Goal: Transaction & Acquisition: Purchase product/service

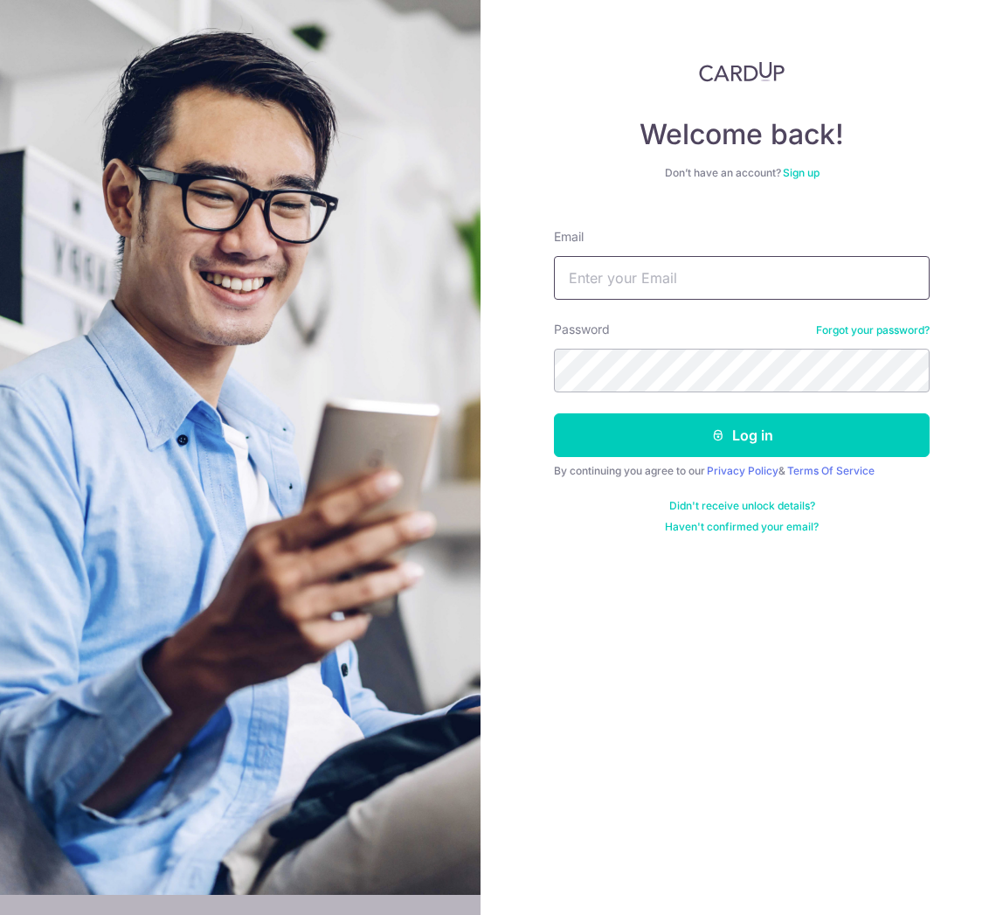
drag, startPoint x: 615, startPoint y: 281, endPoint x: 625, endPoint y: 257, distance: 25.5
click at [615, 280] on input "Email" at bounding box center [742, 278] width 376 height 44
type input "wjlloyds@gmail.com"
click at [742, 435] on button "Log in" at bounding box center [742, 435] width 376 height 44
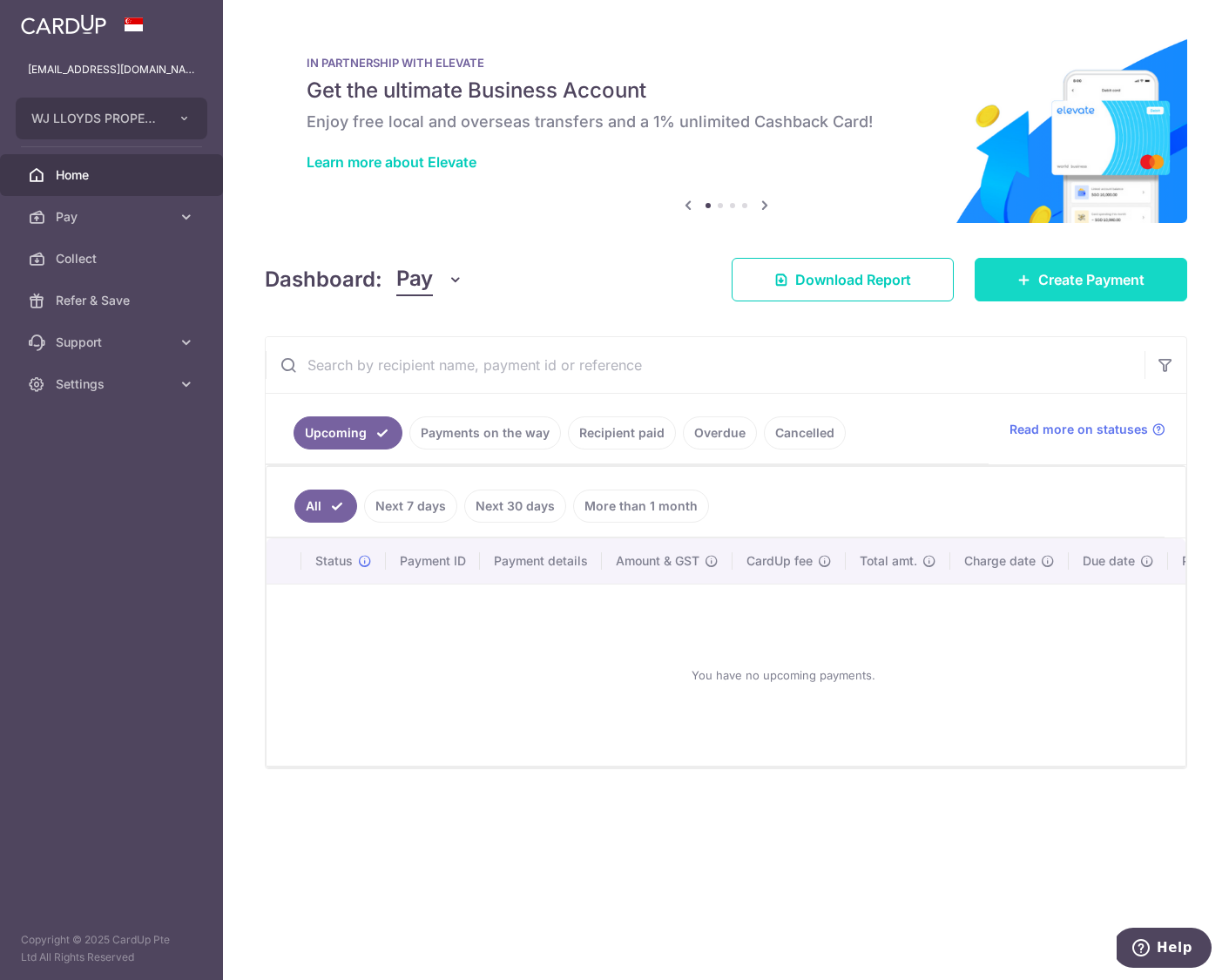
click at [999, 274] on span "Create Payment" at bounding box center [1091, 279] width 107 height 21
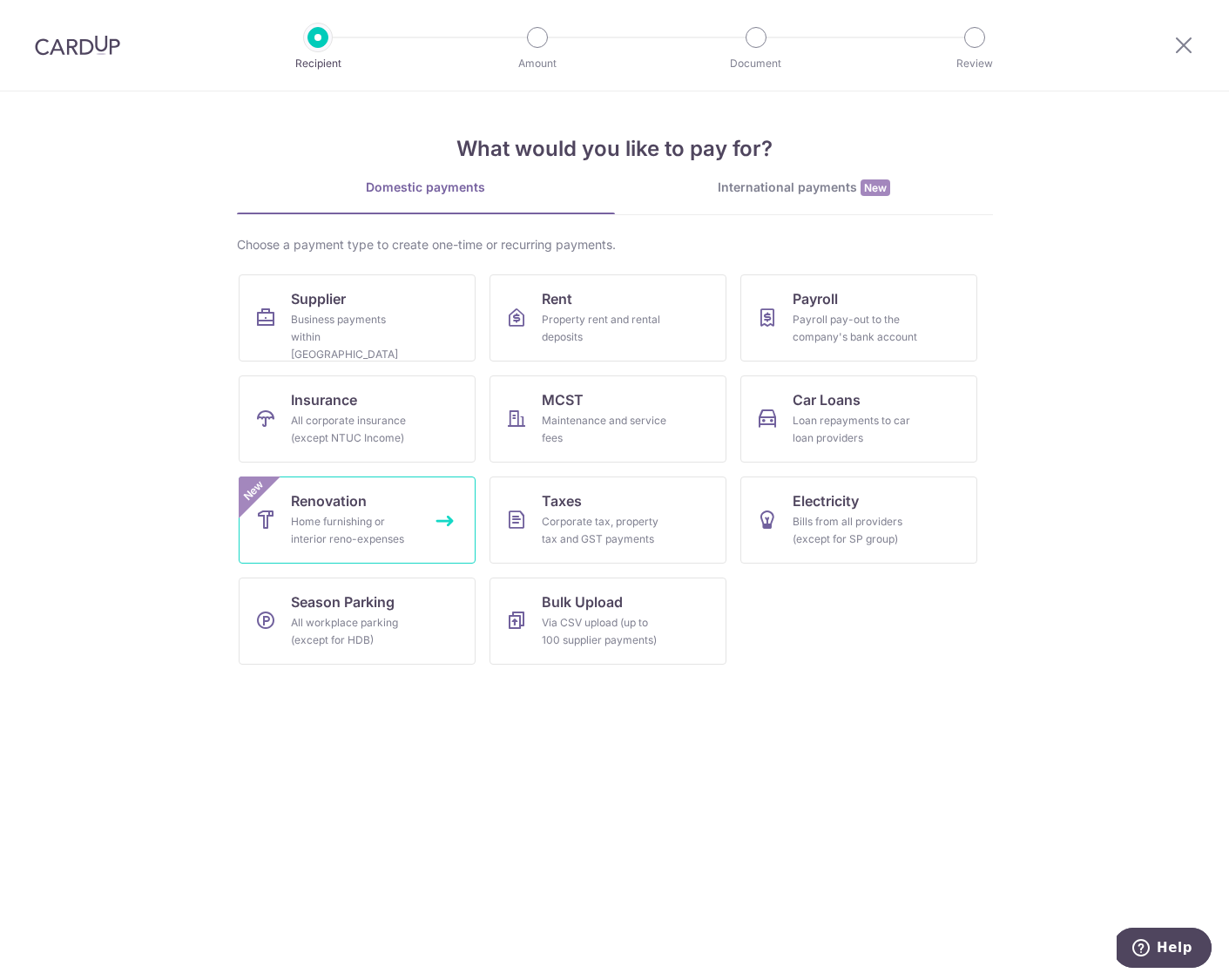
drag, startPoint x: 382, startPoint y: 506, endPoint x: 369, endPoint y: 501, distance: 13.9
click at [382, 505] on link "Renovation Home furnishing or interior reno-expenses New" at bounding box center [357, 519] width 237 height 87
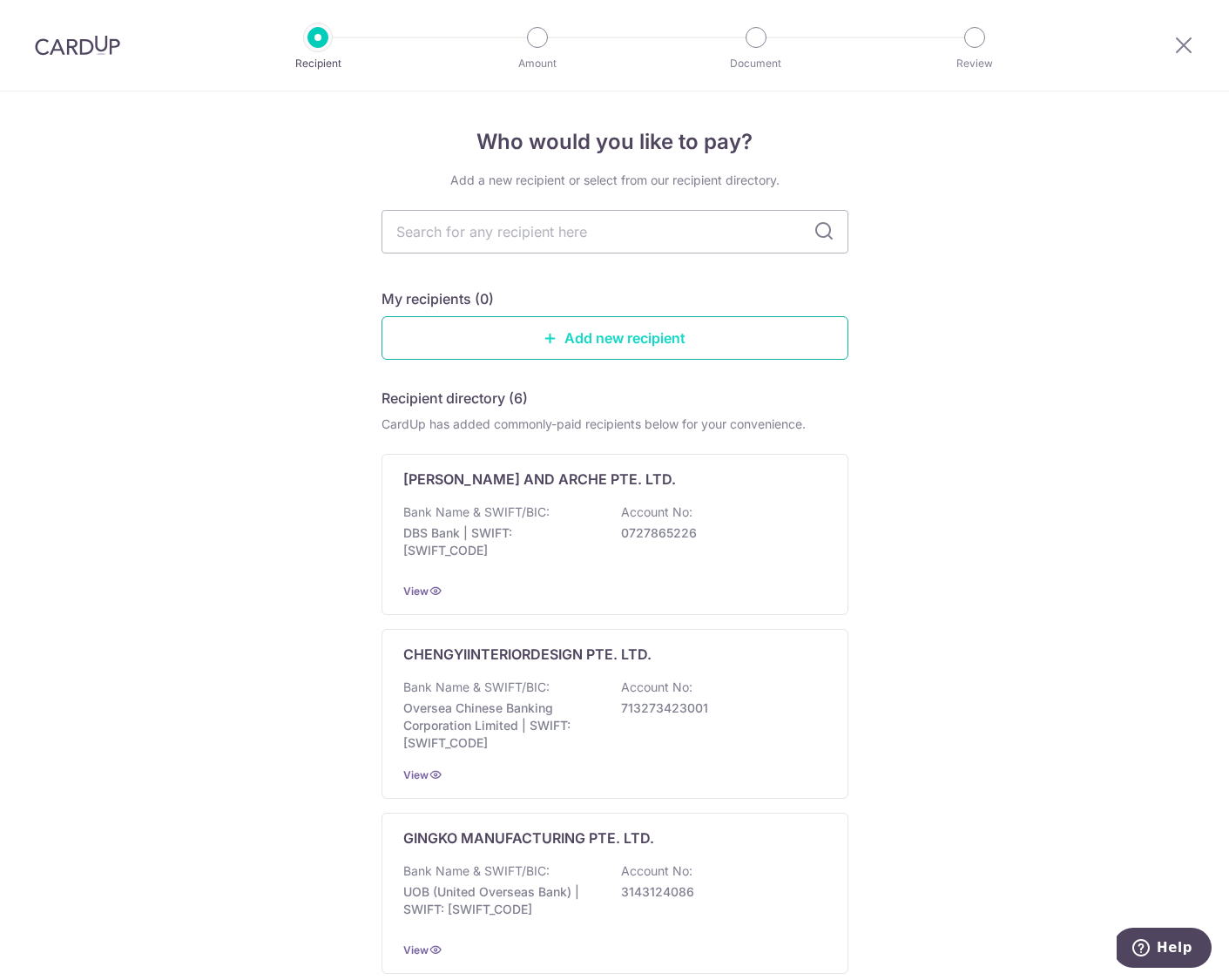
click at [617, 333] on link "Add new recipient" at bounding box center [615, 338] width 466 height 44
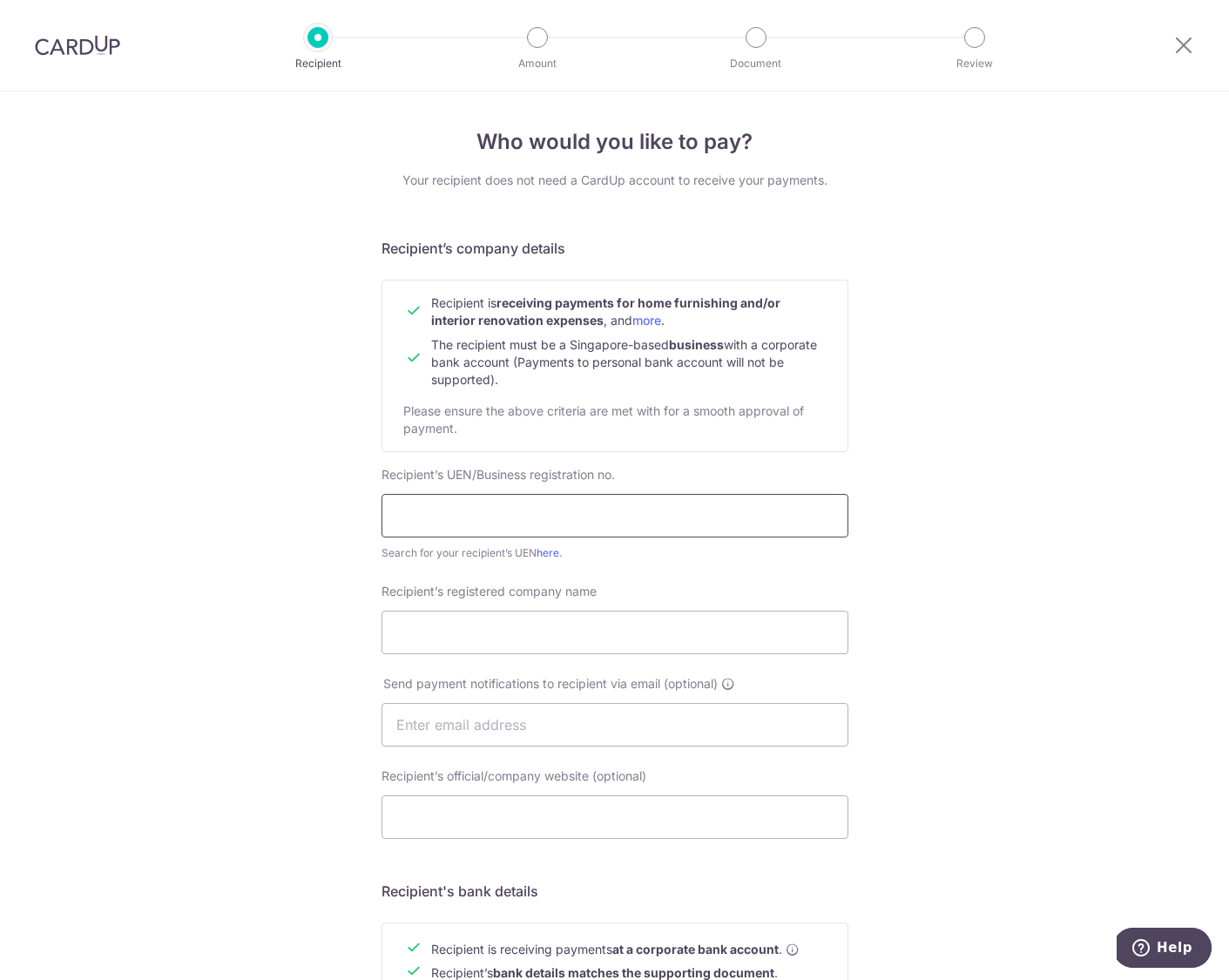
click at [475, 519] on input "text" at bounding box center [615, 516] width 466 height 44
type input "201907065C"
click at [446, 631] on input "Recipient’s registered company name" at bounding box center [615, 633] width 466 height 44
type input "Quality Living Pte Ltd"
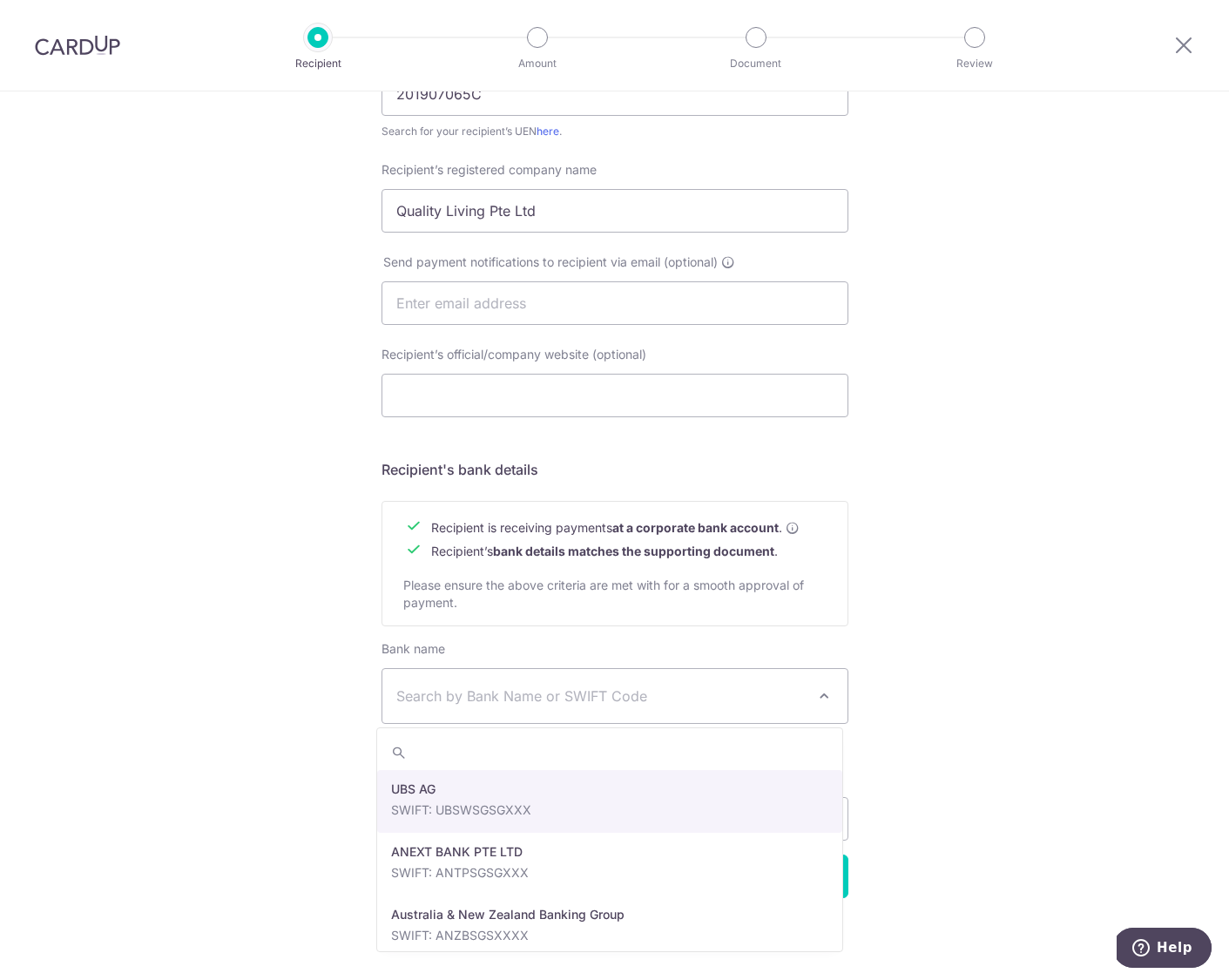
click at [524, 687] on span "Search by Bank Name or SWIFT Code" at bounding box center [601, 696] width 410 height 21
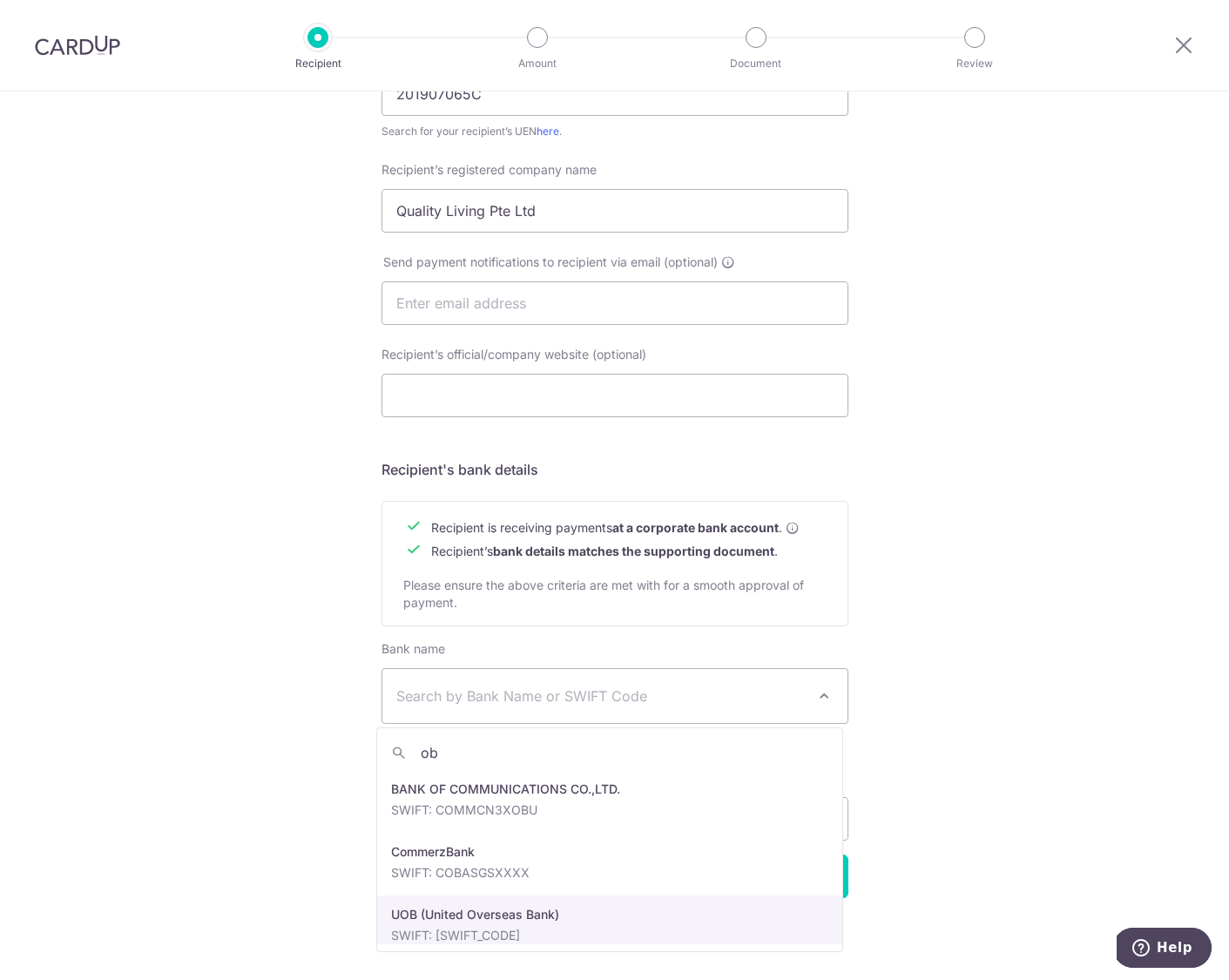
type input "ob"
select select "18"
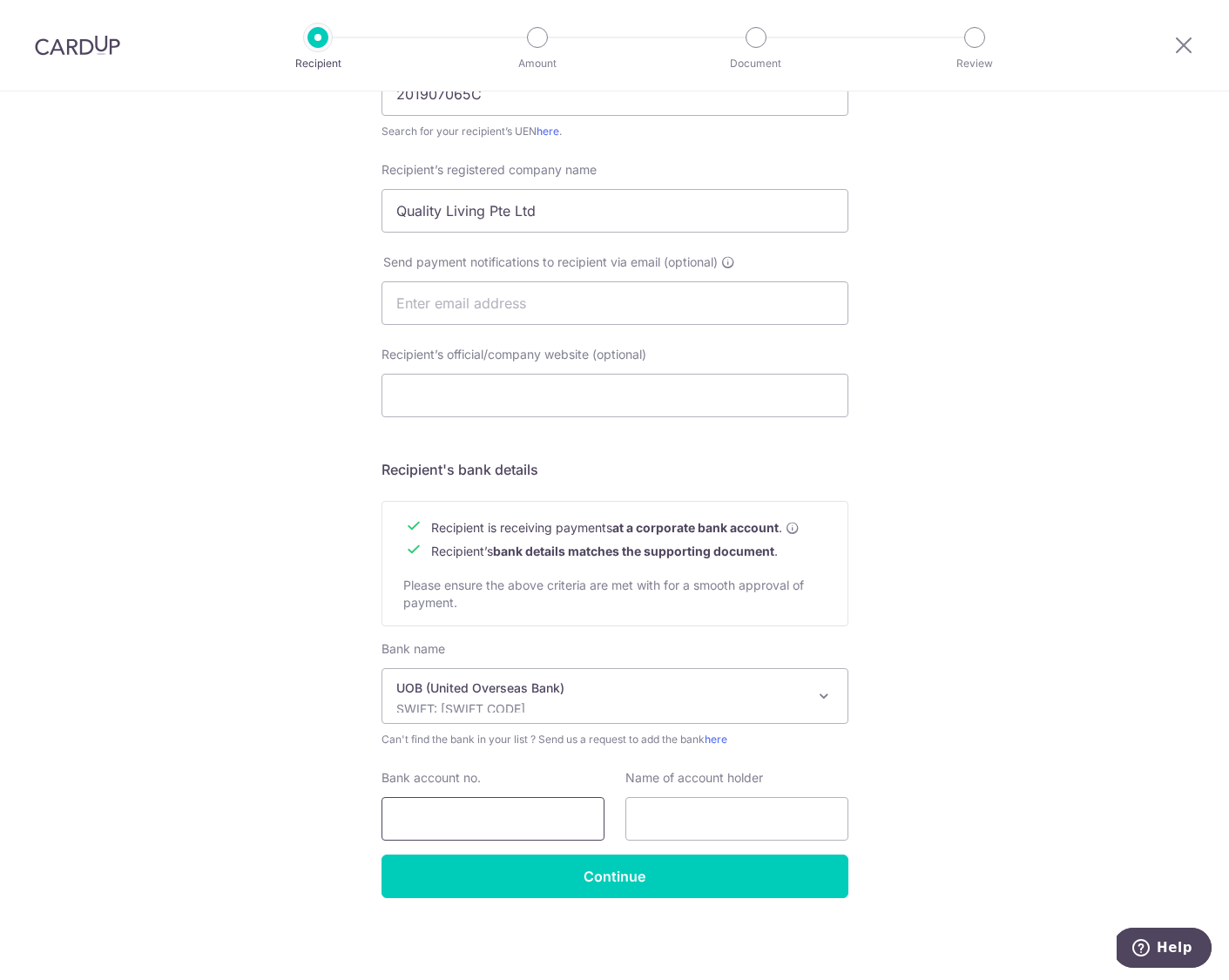
click at [459, 819] on input "Bank account no." at bounding box center [493, 819] width 223 height 44
type input "6553033044"
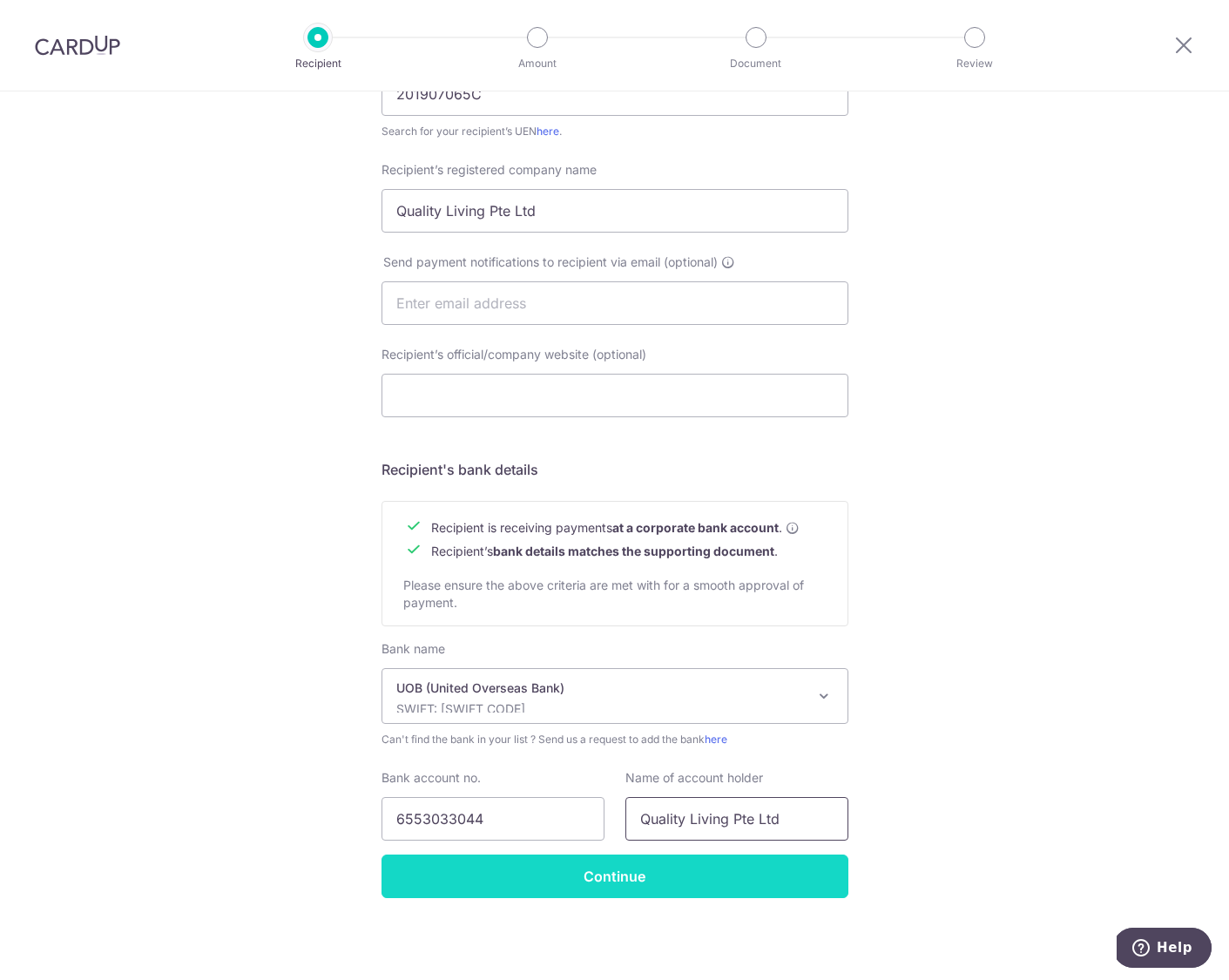
type input "Quality Living Pte Ltd"
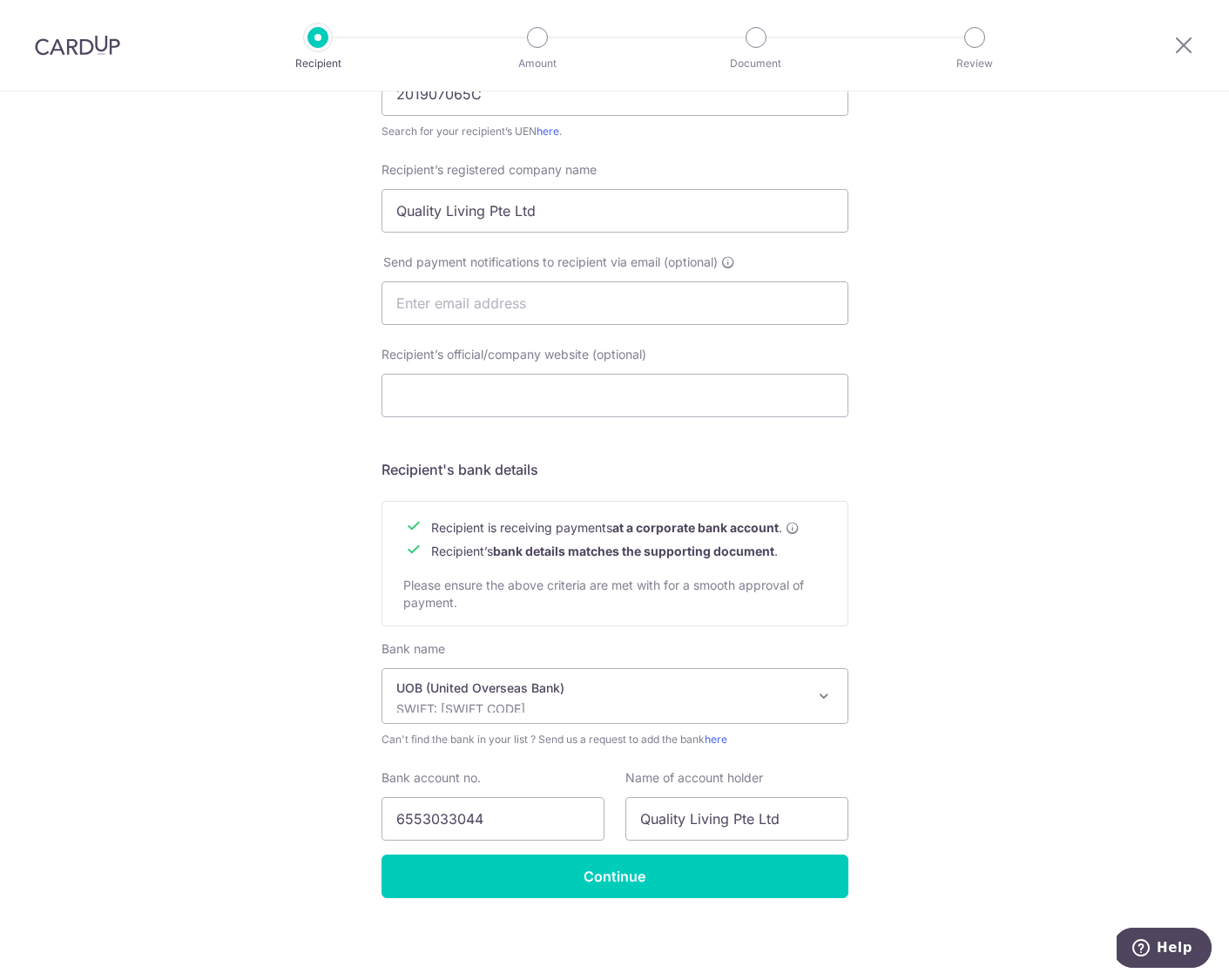
click at [598, 869] on input "Continue" at bounding box center [615, 876] width 466 height 44
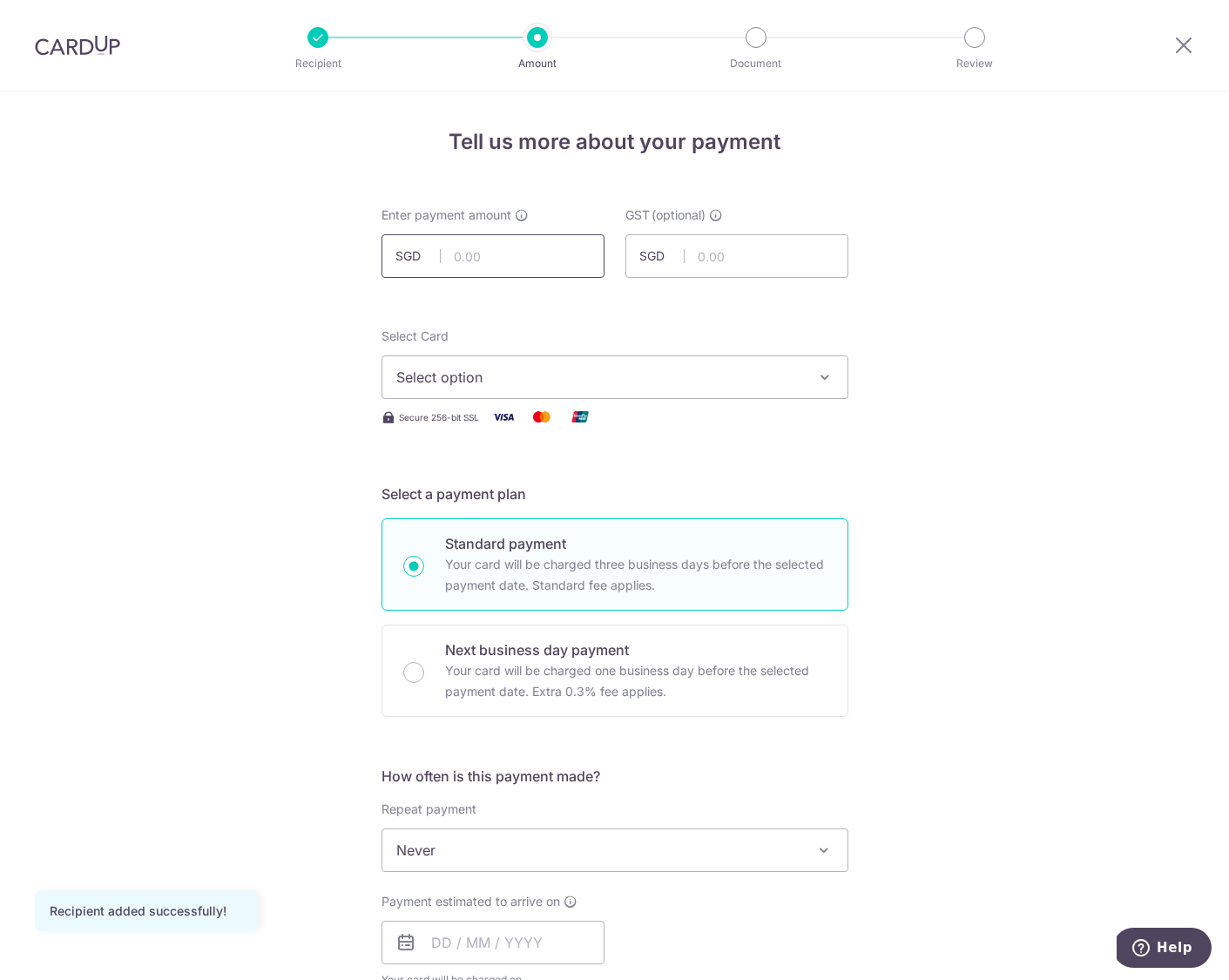
click at [514, 238] on input "text" at bounding box center [493, 256] width 223 height 44
click at [508, 250] on input "text" at bounding box center [493, 256] width 223 height 44
type input "1,600.00"
click at [502, 377] on span "Select option" at bounding box center [599, 377] width 406 height 21
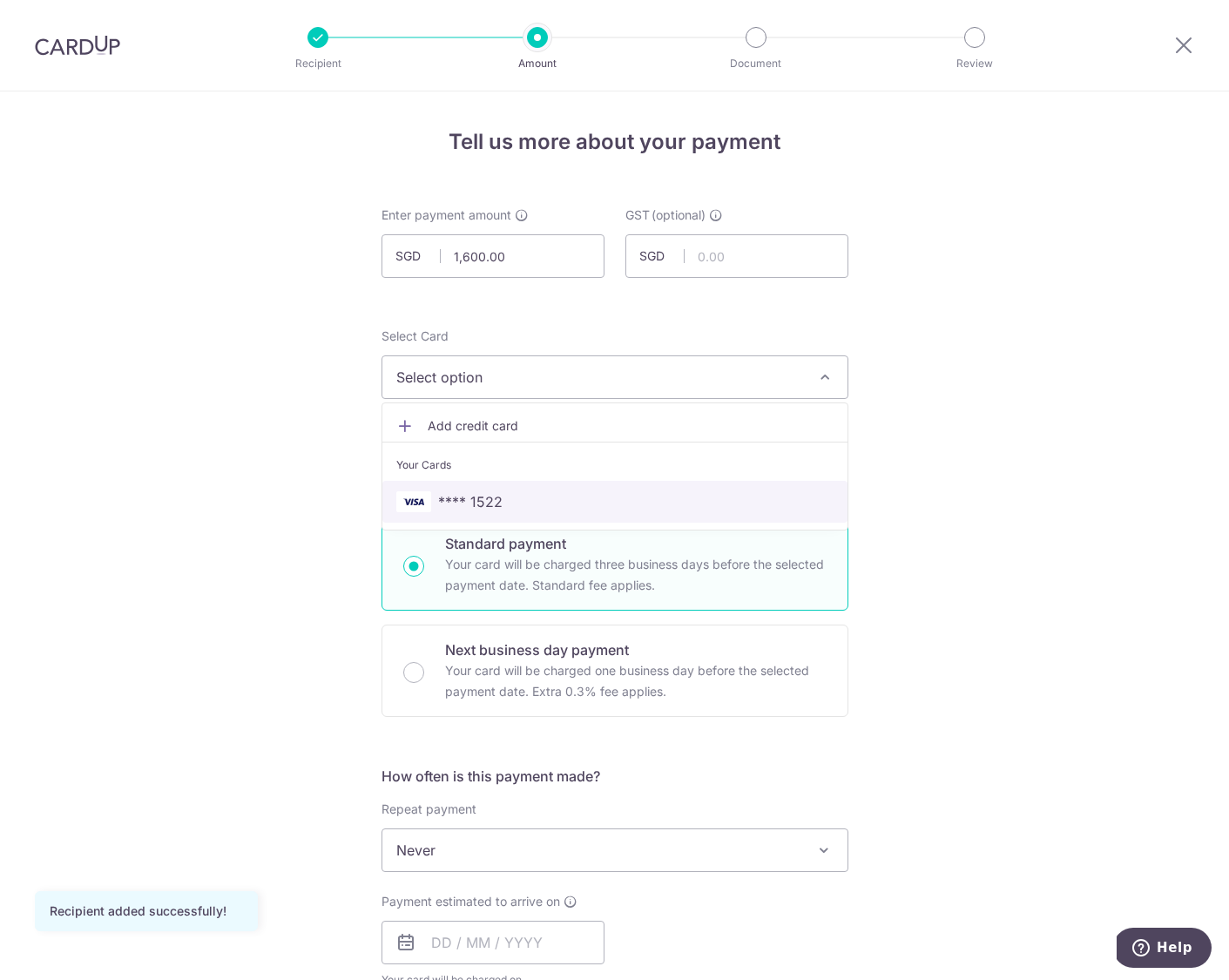
click at [498, 499] on span "**** 1522" at bounding box center [615, 501] width 438 height 21
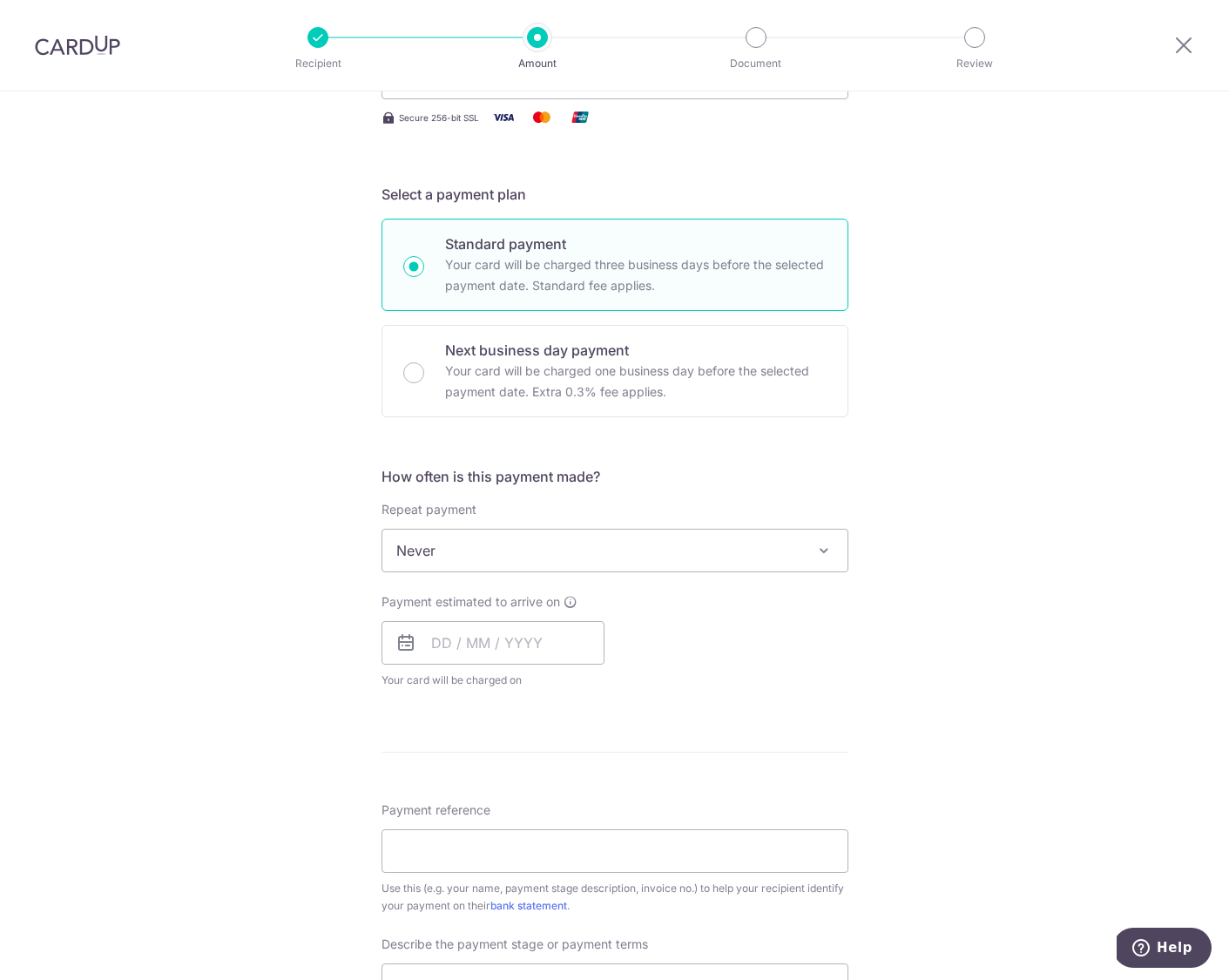
scroll to position [305, 0]
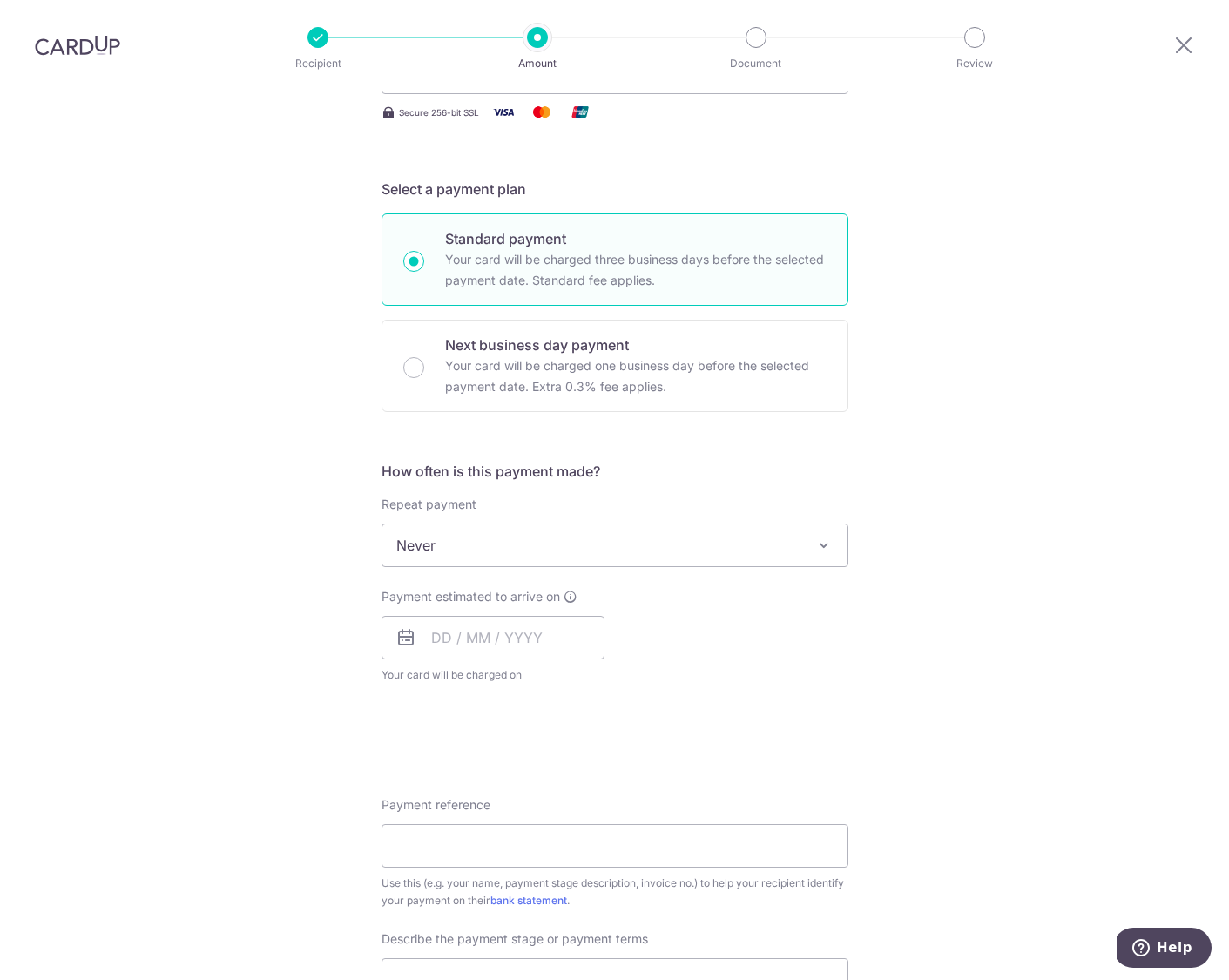
click at [700, 553] on span "Never" at bounding box center [615, 545] width 465 height 42
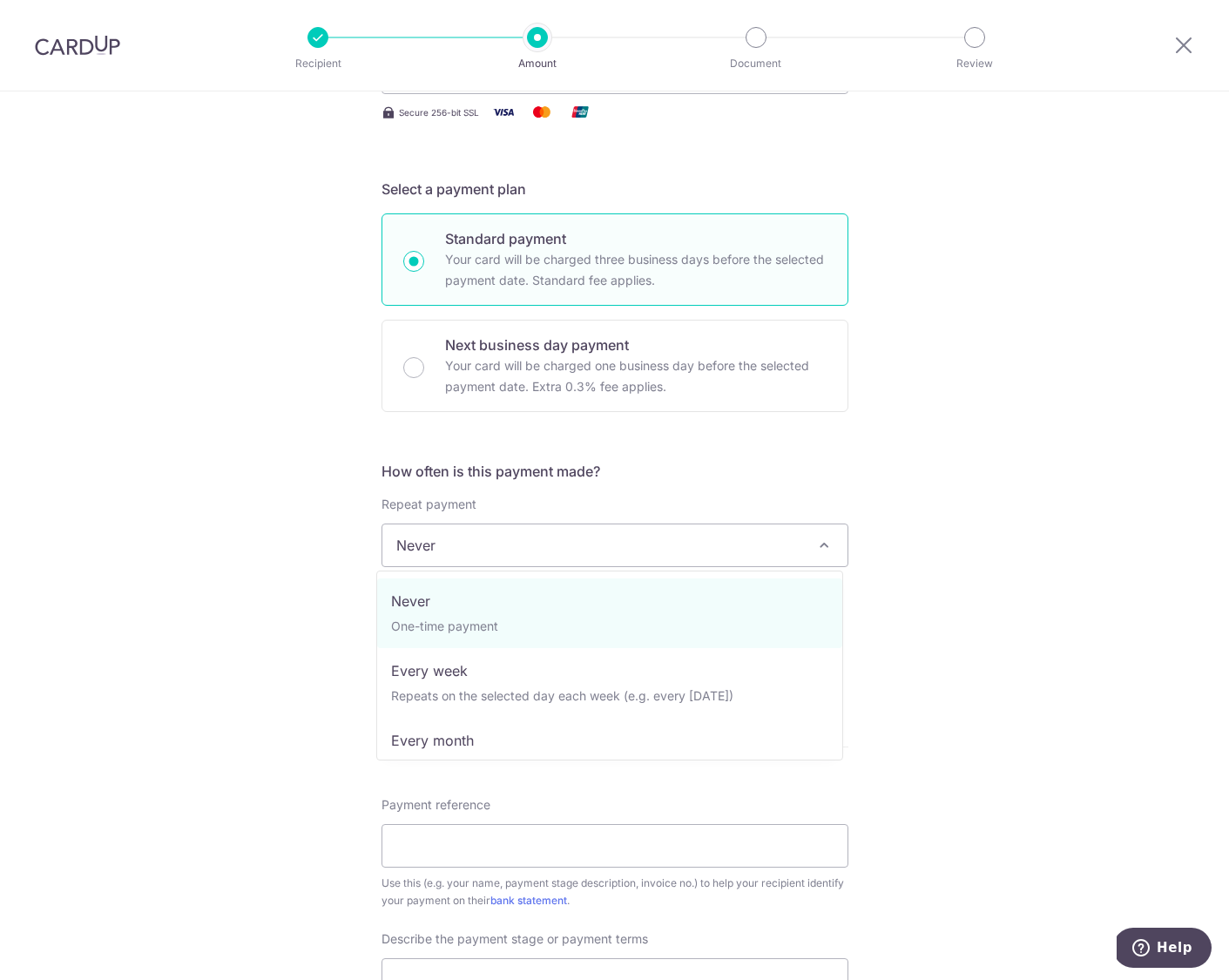
click at [701, 553] on span "Never" at bounding box center [615, 545] width 465 height 42
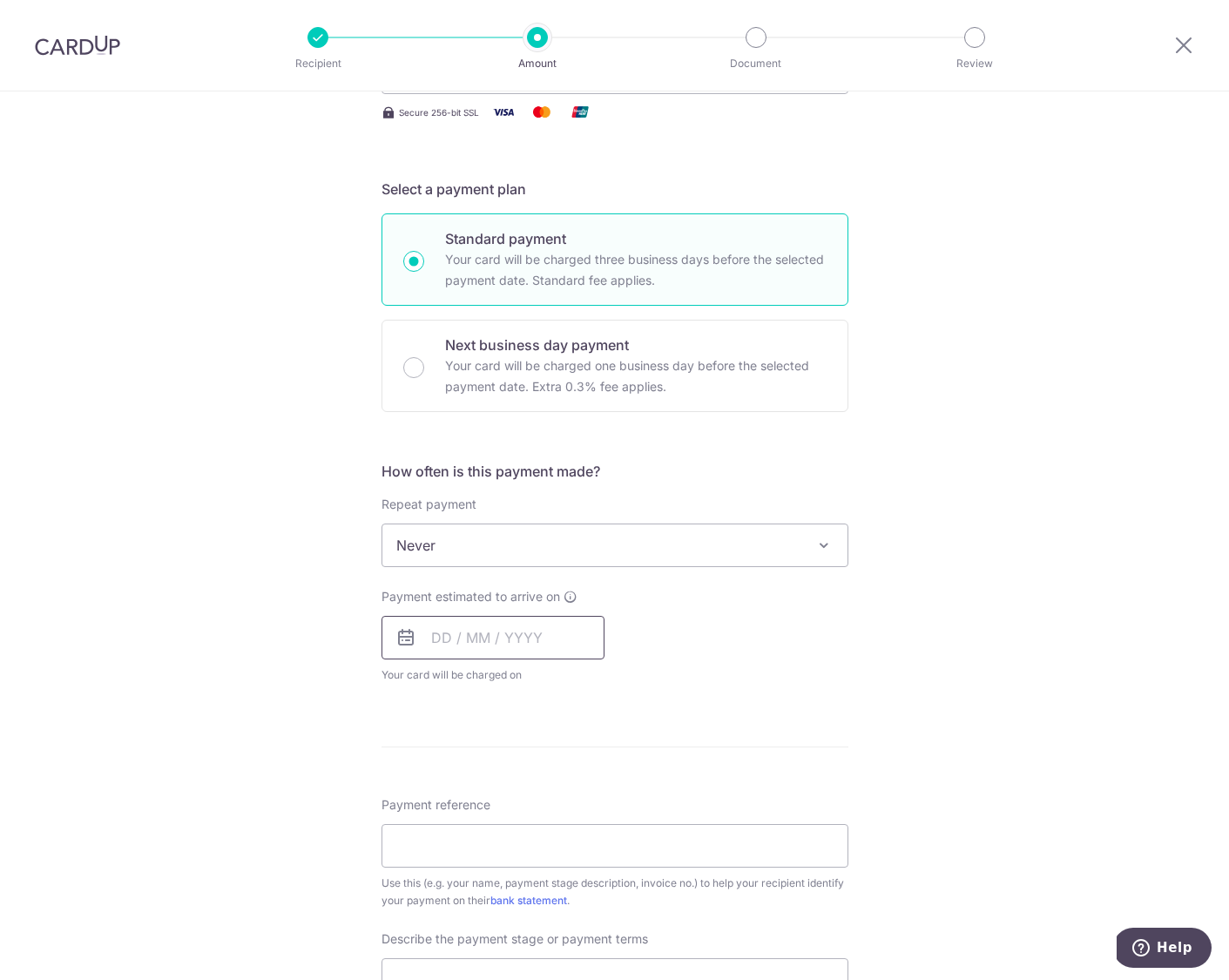
click at [466, 628] on input "text" at bounding box center [493, 638] width 223 height 44
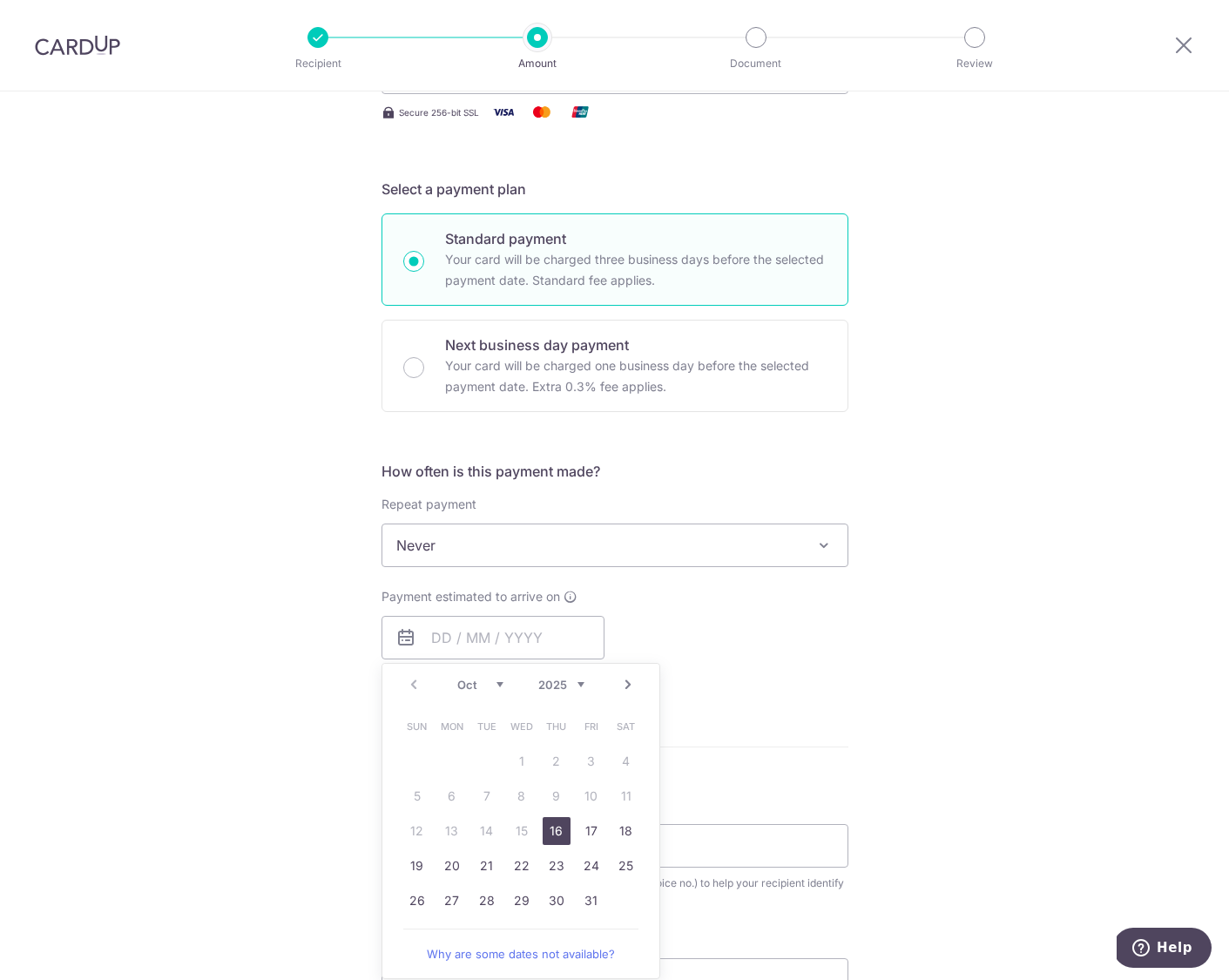
click at [550, 823] on link "16" at bounding box center [556, 831] width 28 height 28
type input "[DATE]"
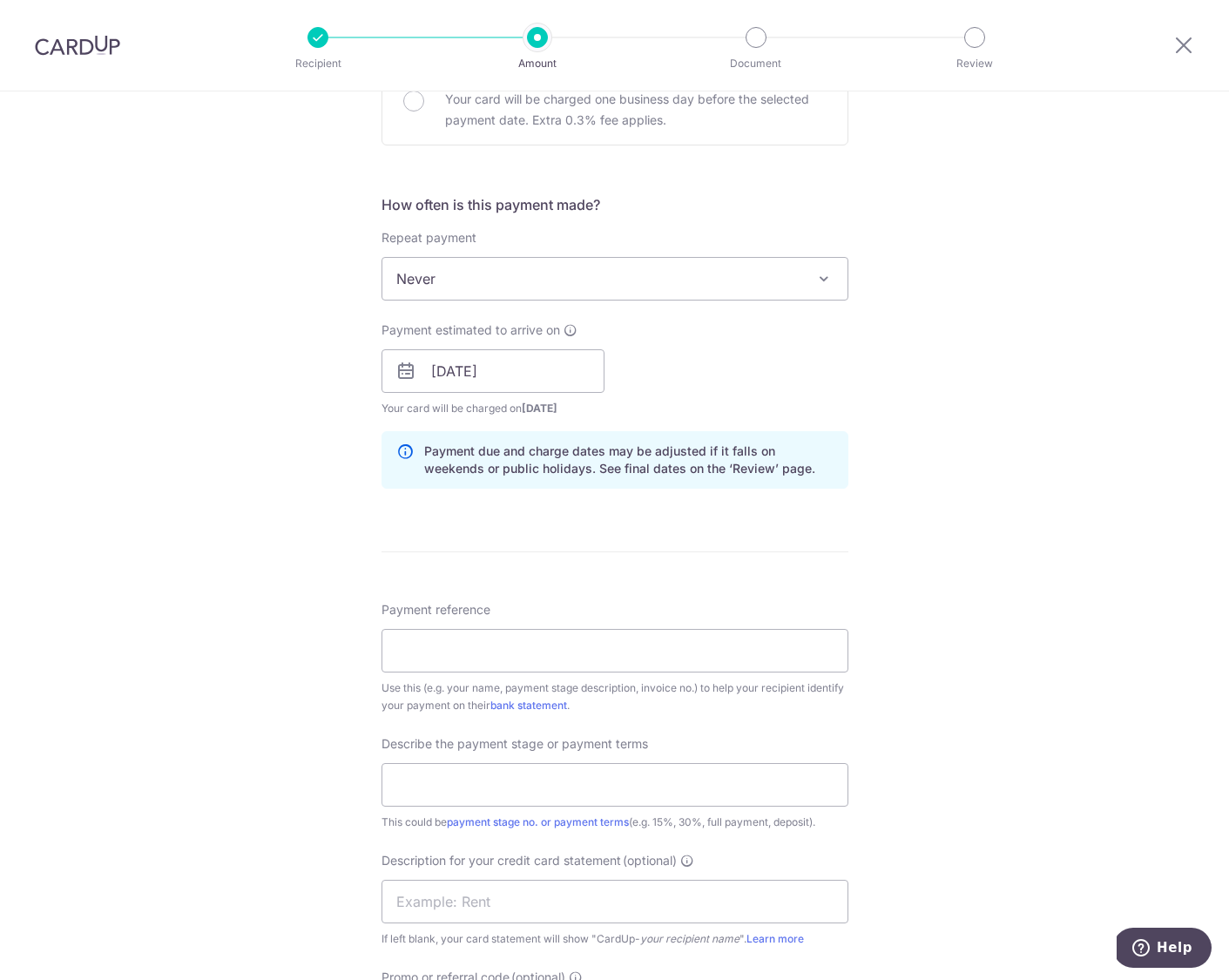
scroll to position [611, 0]
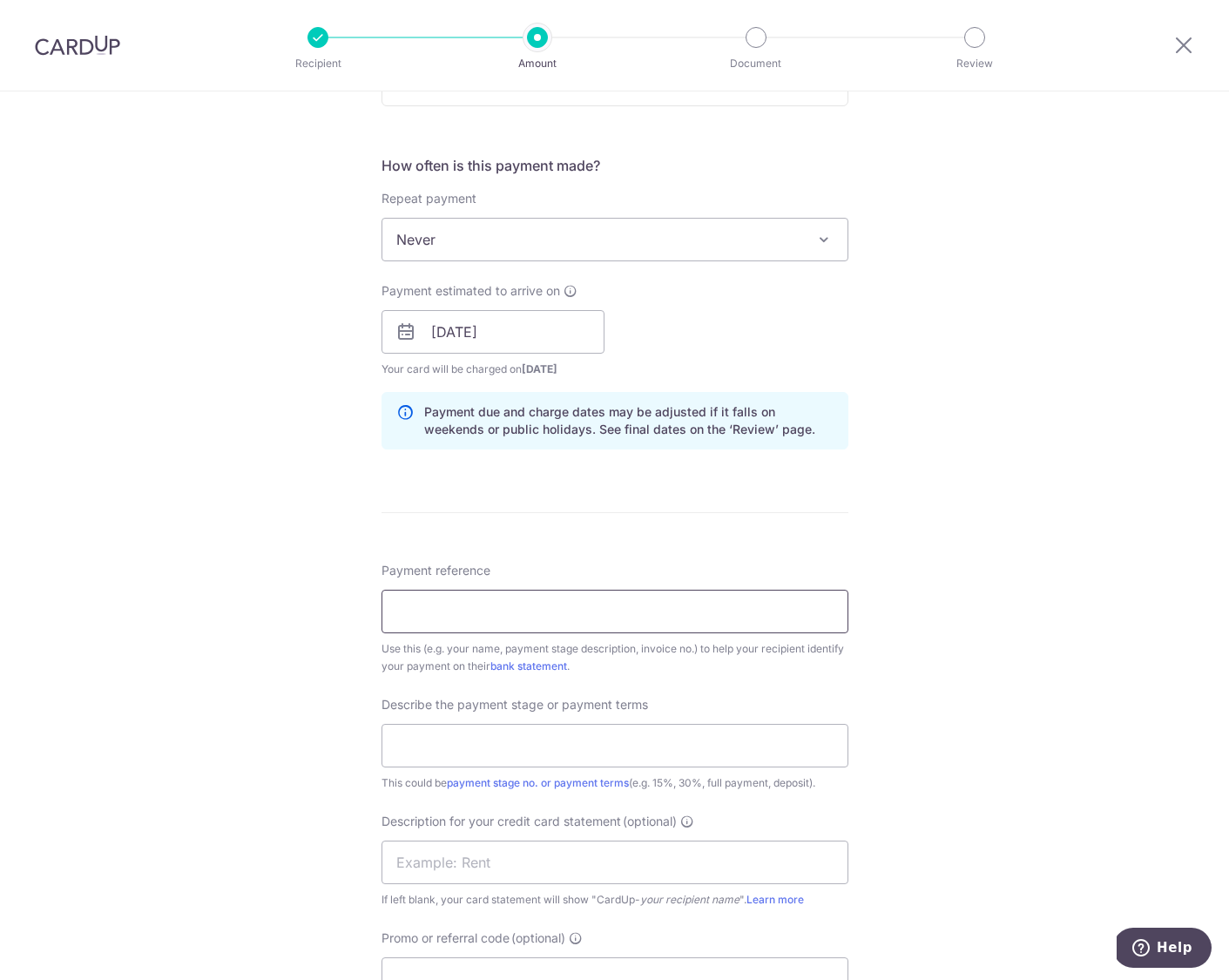
click at [520, 609] on input "Payment reference" at bounding box center [615, 612] width 466 height 44
type input "2025P041"
click at [695, 697] on div "Describe the payment stage or payment terms This could be payment stage no. or …" at bounding box center [615, 744] width 466 height 96
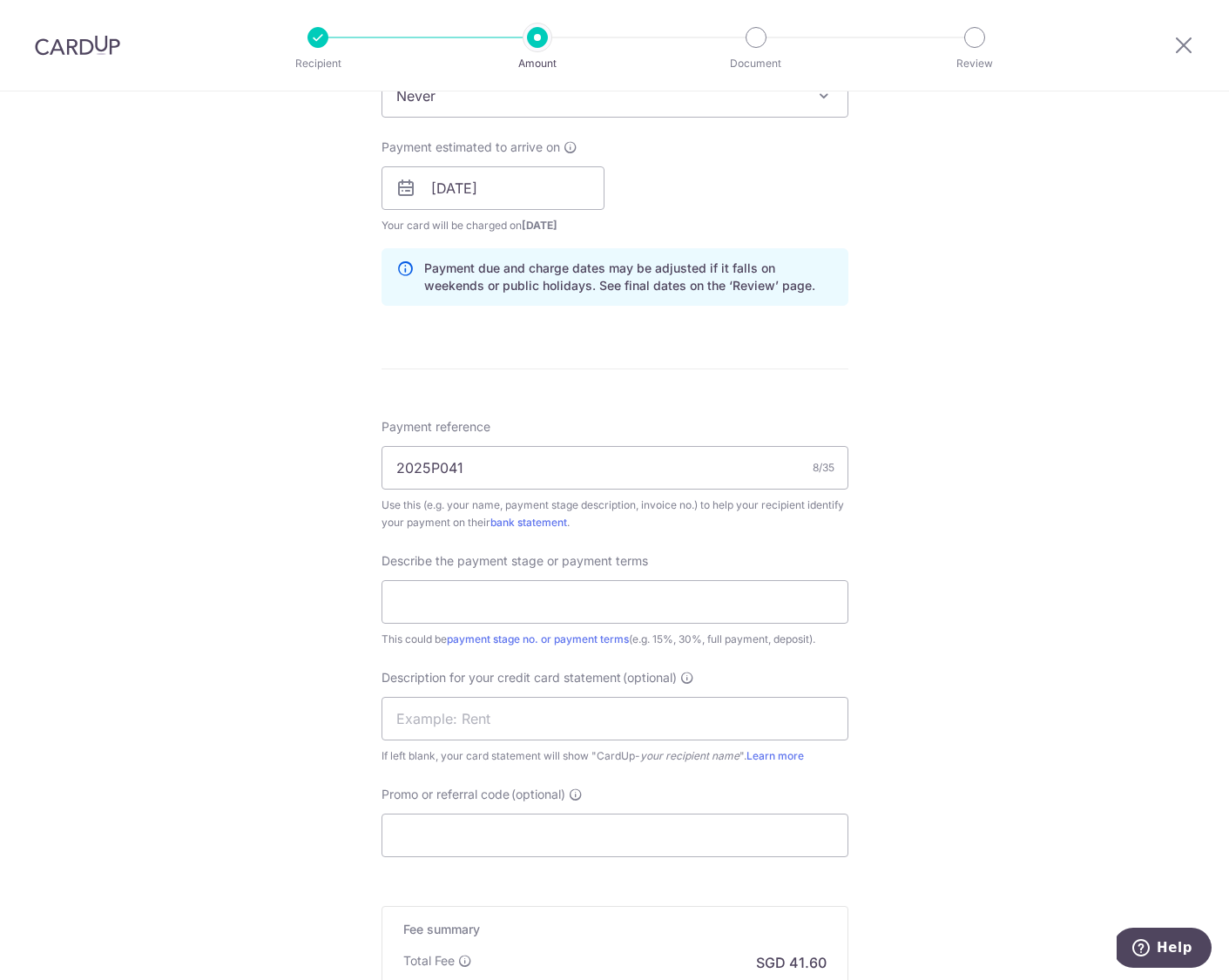
scroll to position [760, 0]
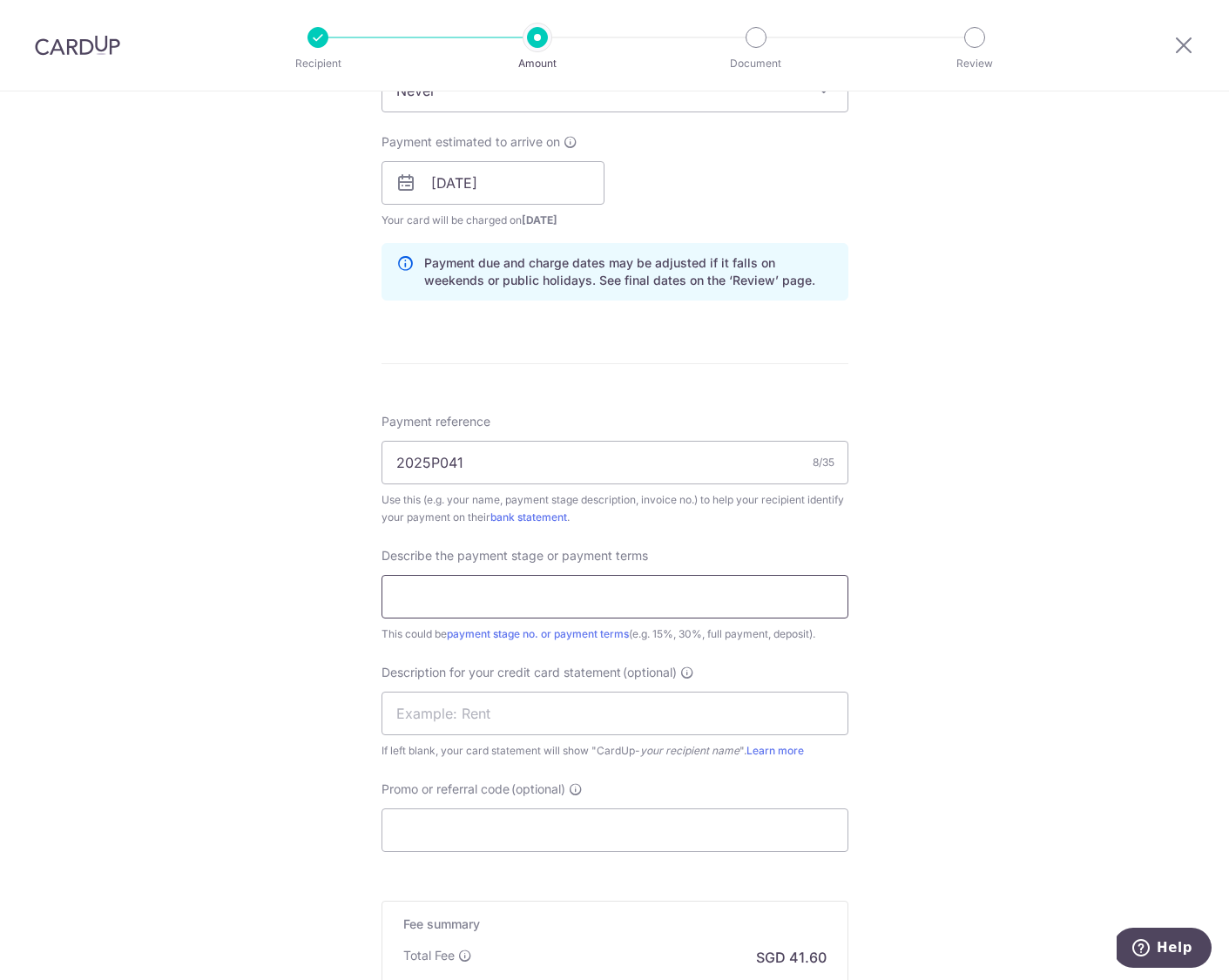
click at [487, 596] on input "text" at bounding box center [615, 597] width 466 height 44
type input "2"
type input "Grange Infinite #33-02 Timber decki"
drag, startPoint x: 651, startPoint y: 607, endPoint x: 389, endPoint y: 567, distance: 265.0
click at [376, 577] on div "Tell us more about your payment Enter payment amount SGD 1,600.00 1600.00 GST (…" at bounding box center [614, 272] width 1229 height 1881
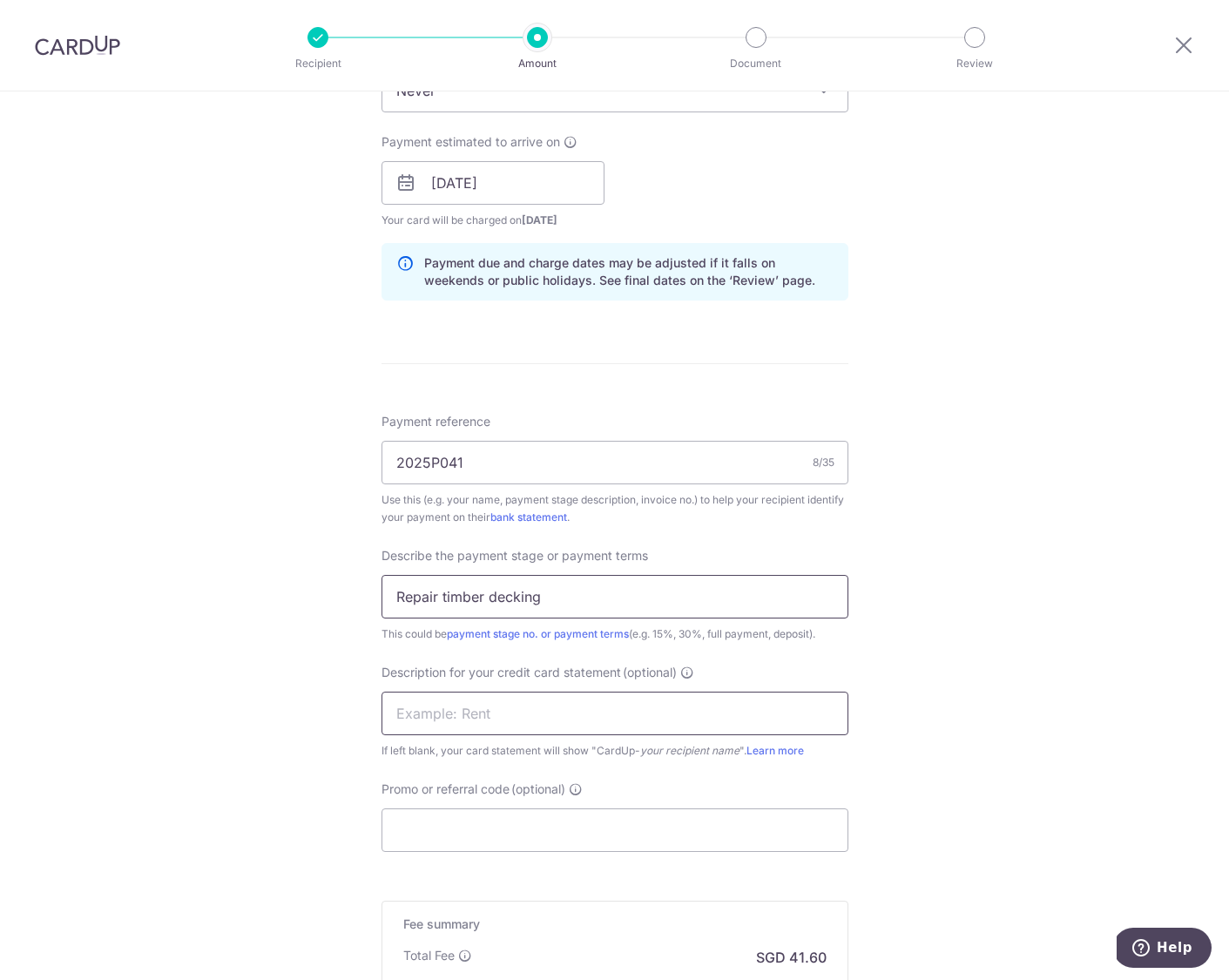
type input "Repair timber decking"
click at [466, 723] on input "text" at bounding box center [615, 714] width 466 height 44
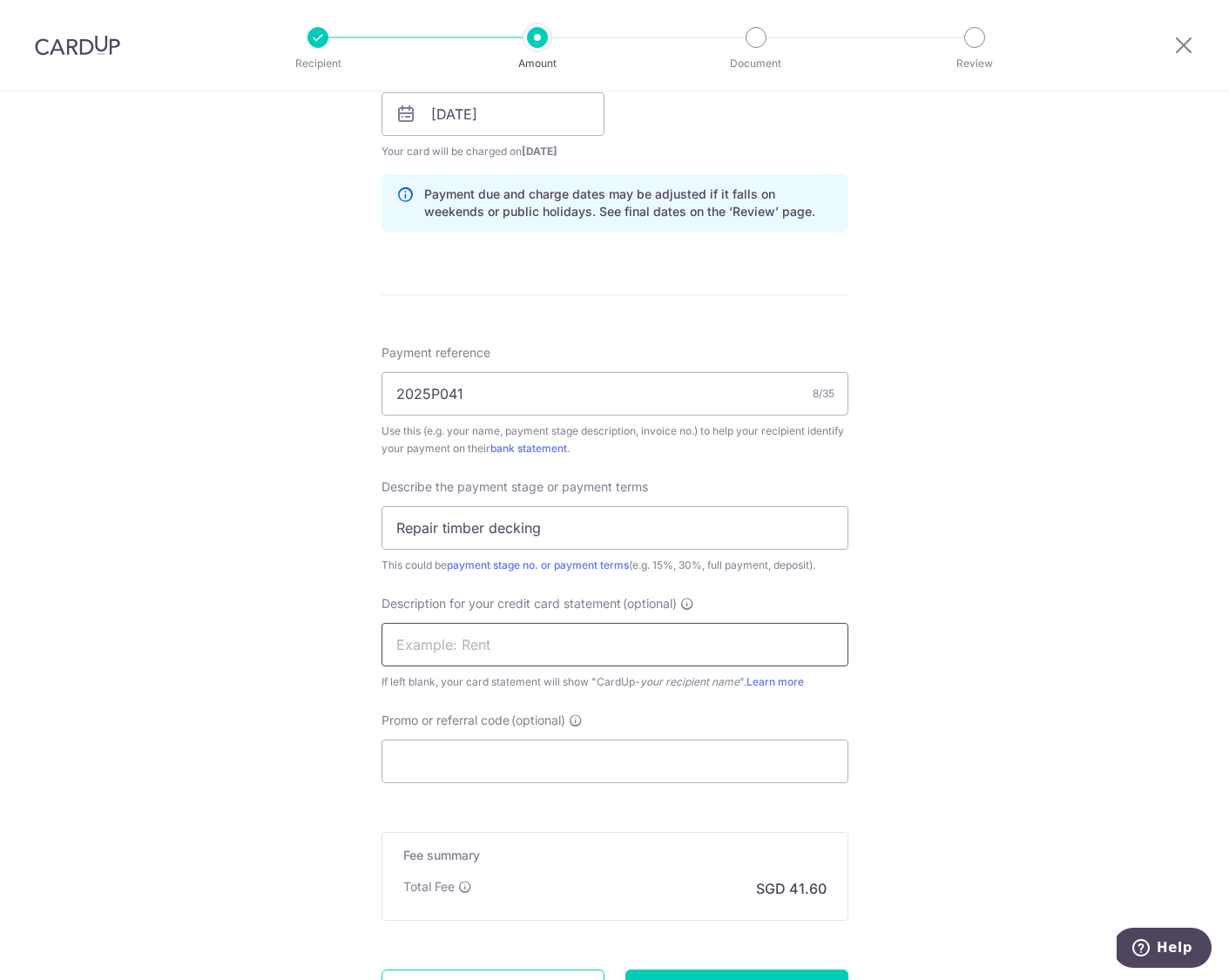
scroll to position [868, 0]
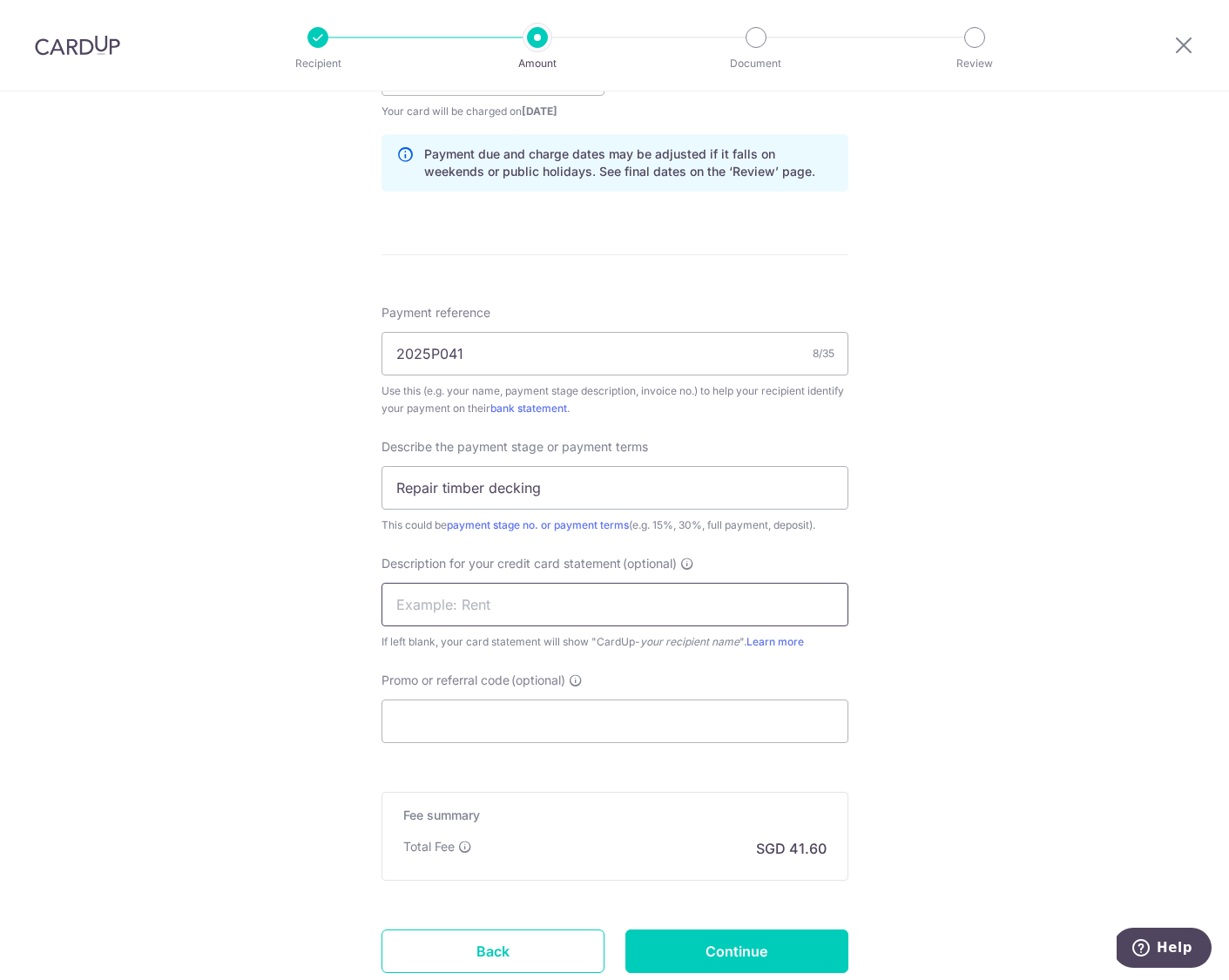
click at [519, 597] on input "text" at bounding box center [615, 605] width 466 height 44
click at [516, 605] on input "text" at bounding box center [615, 605] width 466 height 44
type input "GI3302Timber"
click at [464, 776] on form "Enter payment amount SGD 1,600.00 1600.00 GST (optional) SGD Recipient added su…" at bounding box center [615, 179] width 466 height 1684
click at [666, 723] on input "Promo or referral code (optional)" at bounding box center [615, 722] width 466 height 44
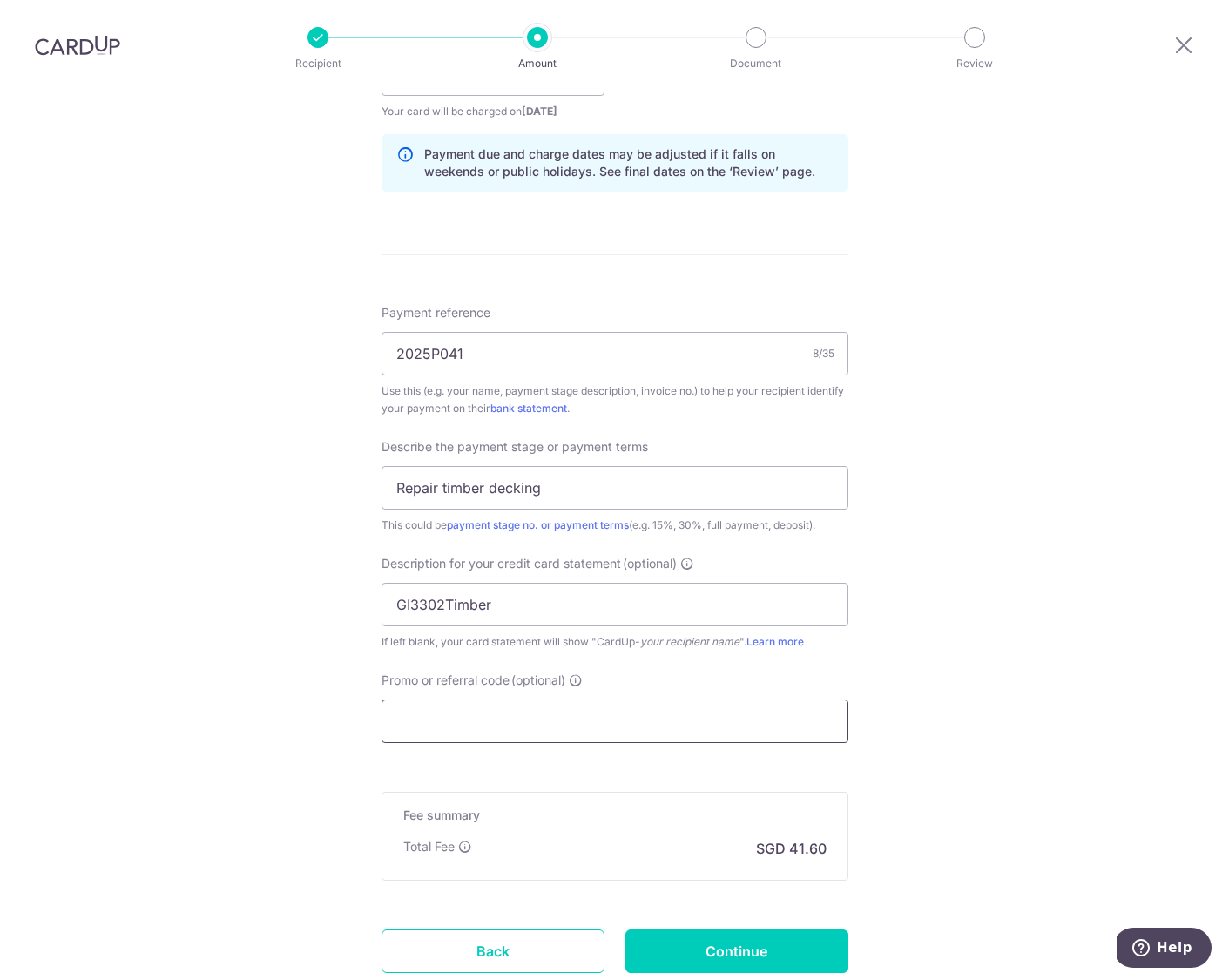
paste input "MILELION"
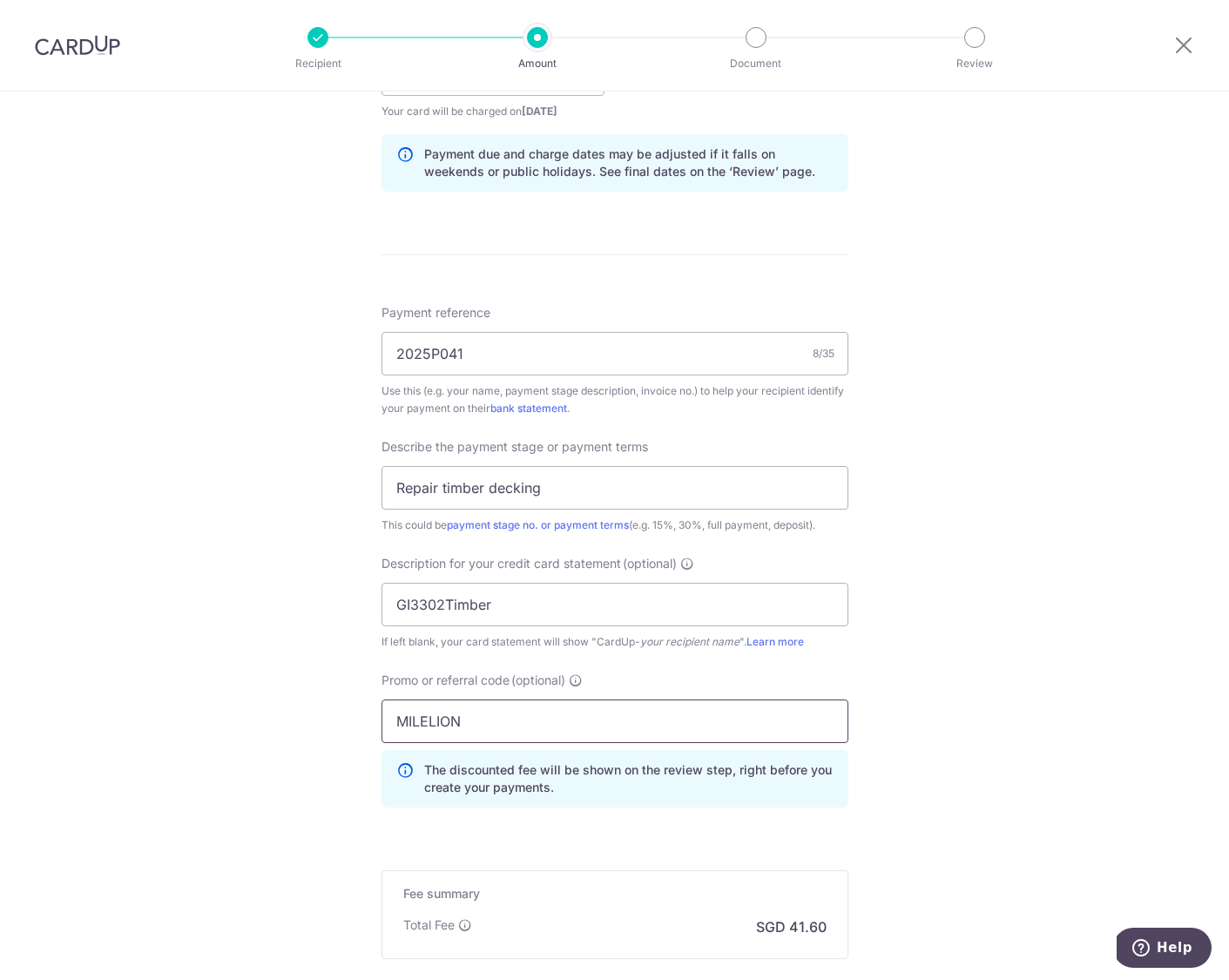
type input "MILELION"
drag, startPoint x: 948, startPoint y: 821, endPoint x: 1018, endPoint y: 810, distance: 70.9
click at [948, 821] on div "Tell us more about your payment Enter payment amount SGD 1,600.00 1600.00 GST (…" at bounding box center [614, 202] width 1229 height 1960
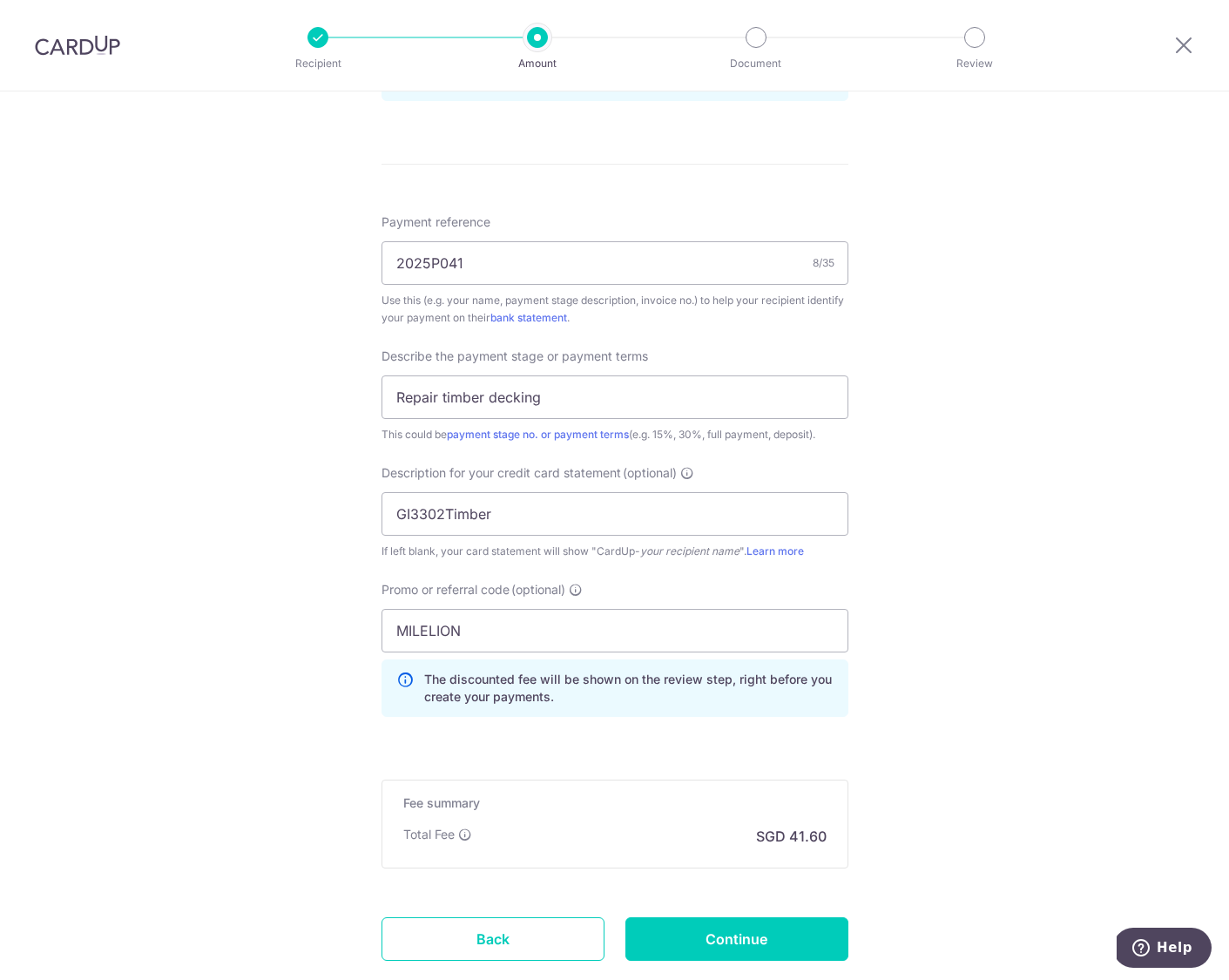
scroll to position [1071, 0]
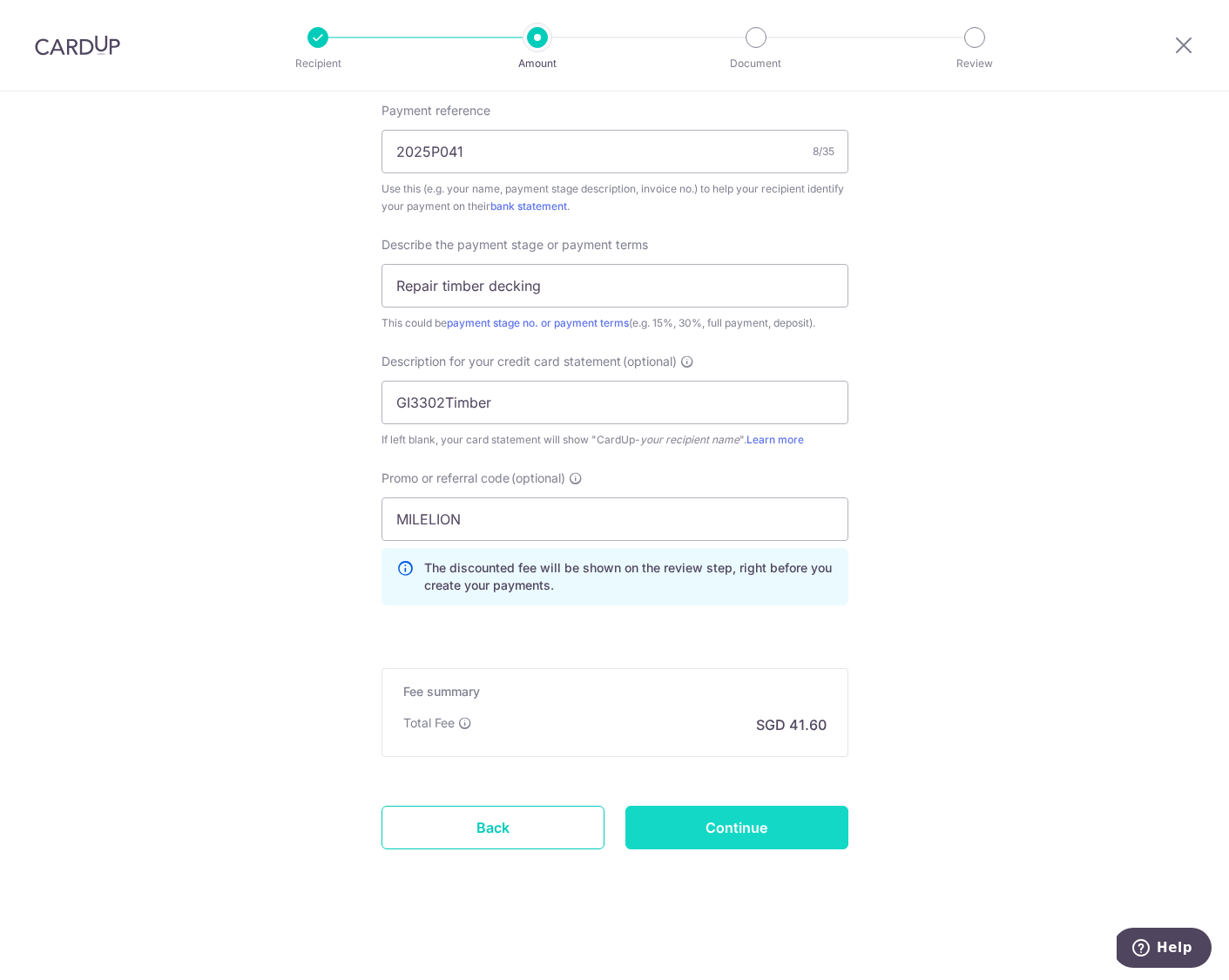
click at [782, 831] on input "Continue" at bounding box center [737, 827] width 223 height 44
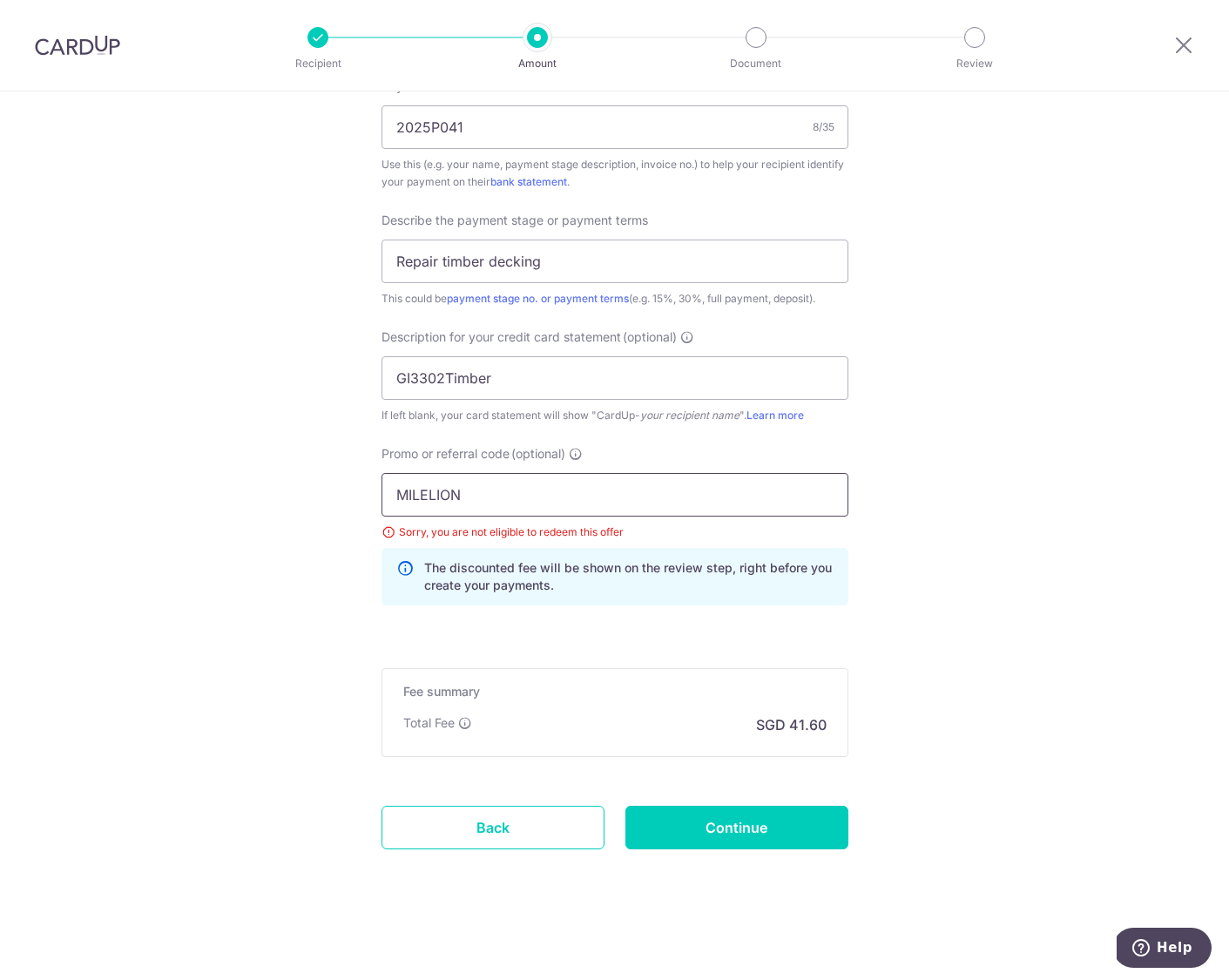
drag, startPoint x: 475, startPoint y: 494, endPoint x: 323, endPoint y: 477, distance: 152.9
type input "RENO25ONE"
click at [769, 827] on input "Continue" at bounding box center [737, 827] width 223 height 44
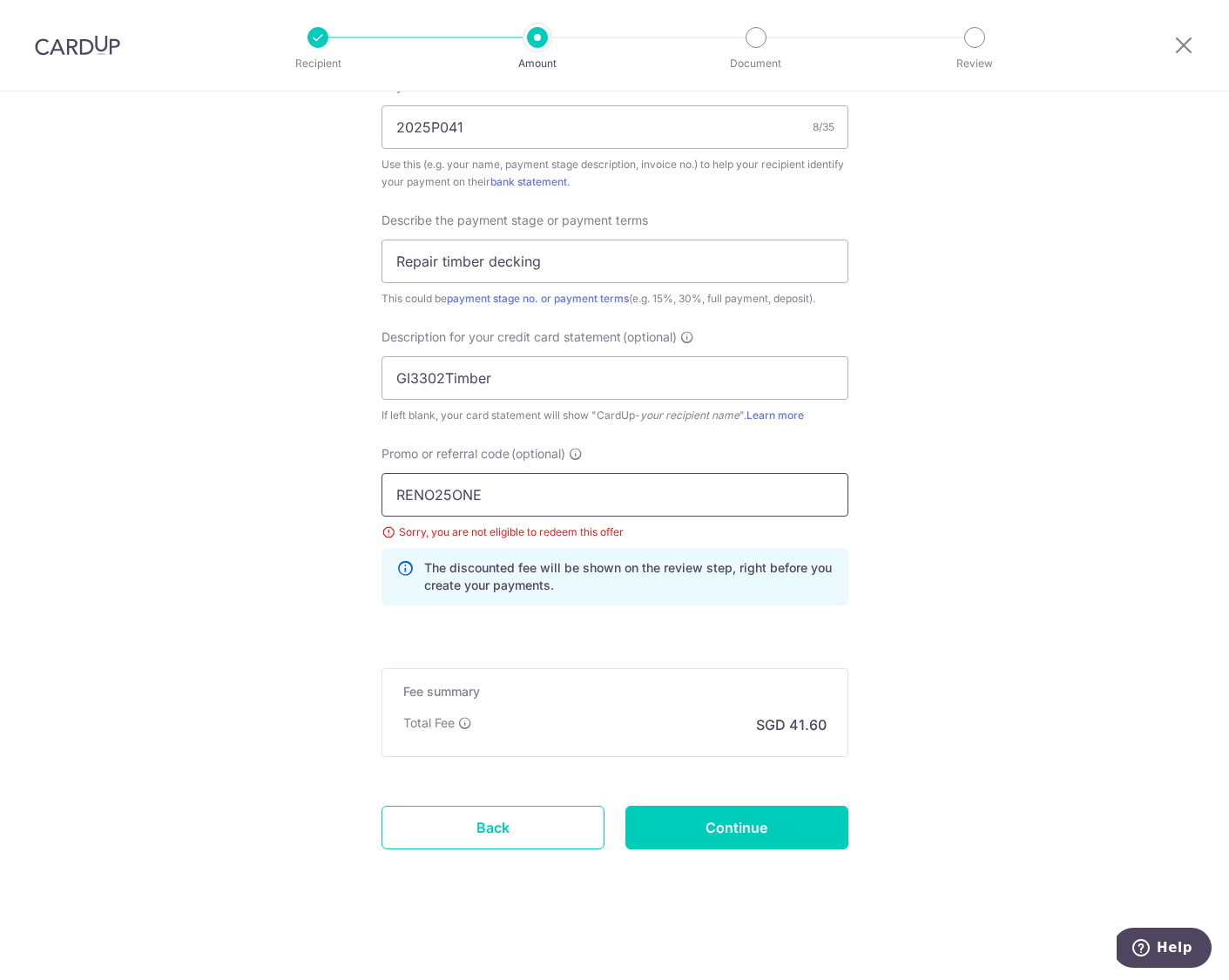
drag, startPoint x: 483, startPoint y: 502, endPoint x: 329, endPoint y: 452, distance: 161.9
type input "OFF225"
click at [737, 818] on input "Continue" at bounding box center [737, 827] width 223 height 44
drag, startPoint x: 448, startPoint y: 493, endPoint x: 317, endPoint y: 480, distance: 131.6
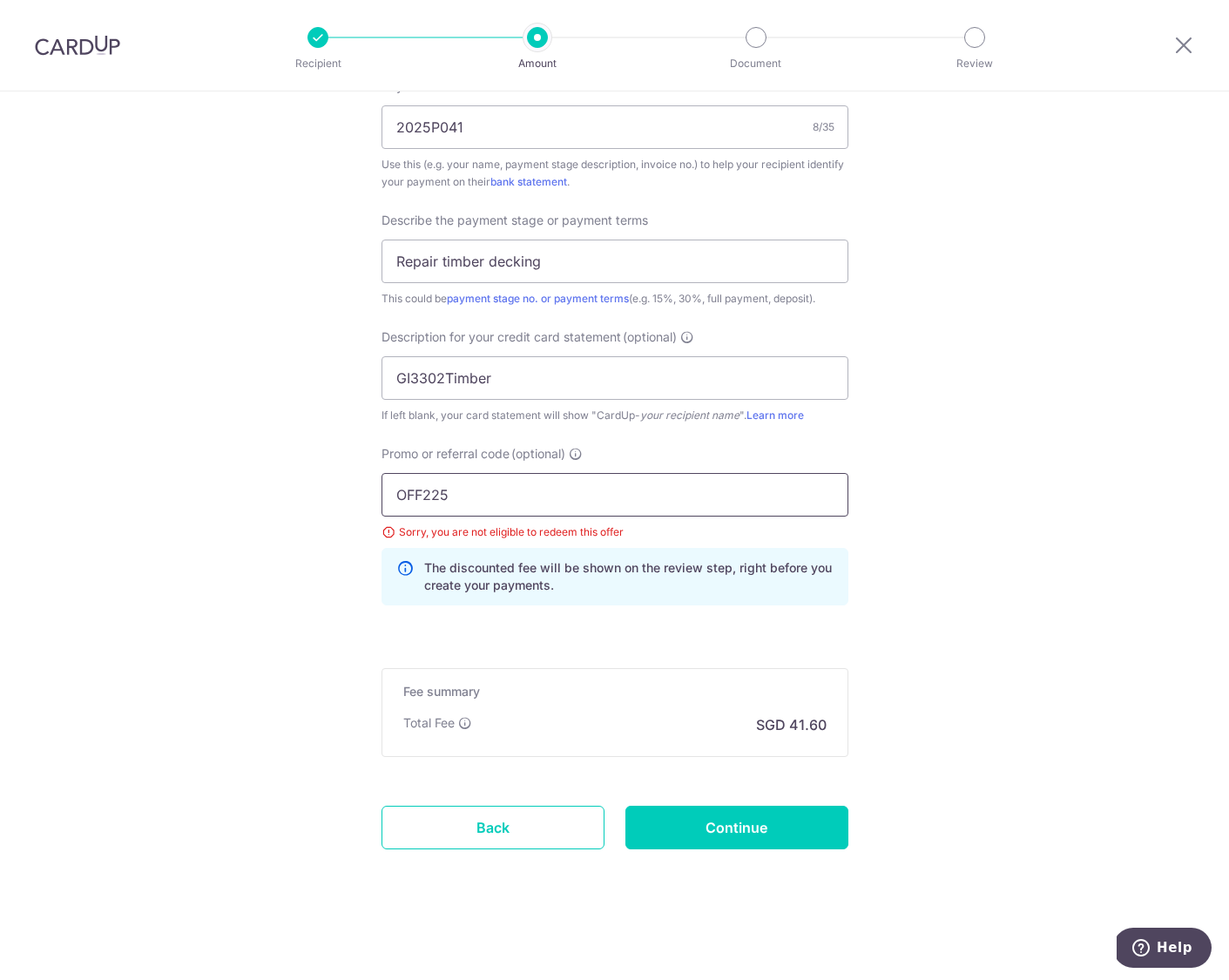
type input "GET225"
click at [705, 835] on input "Continue" at bounding box center [737, 827] width 223 height 44
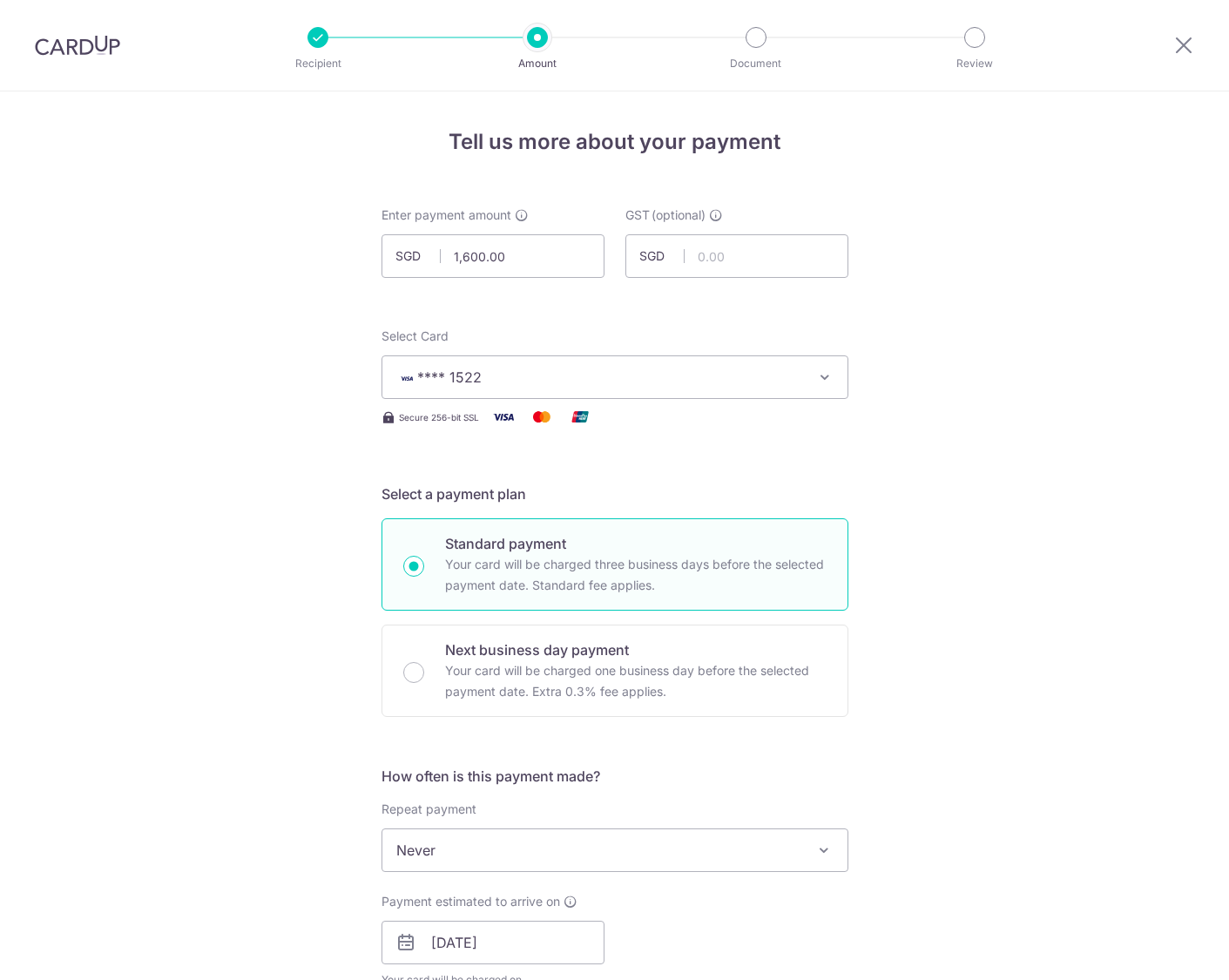
scroll to position [1096, 0]
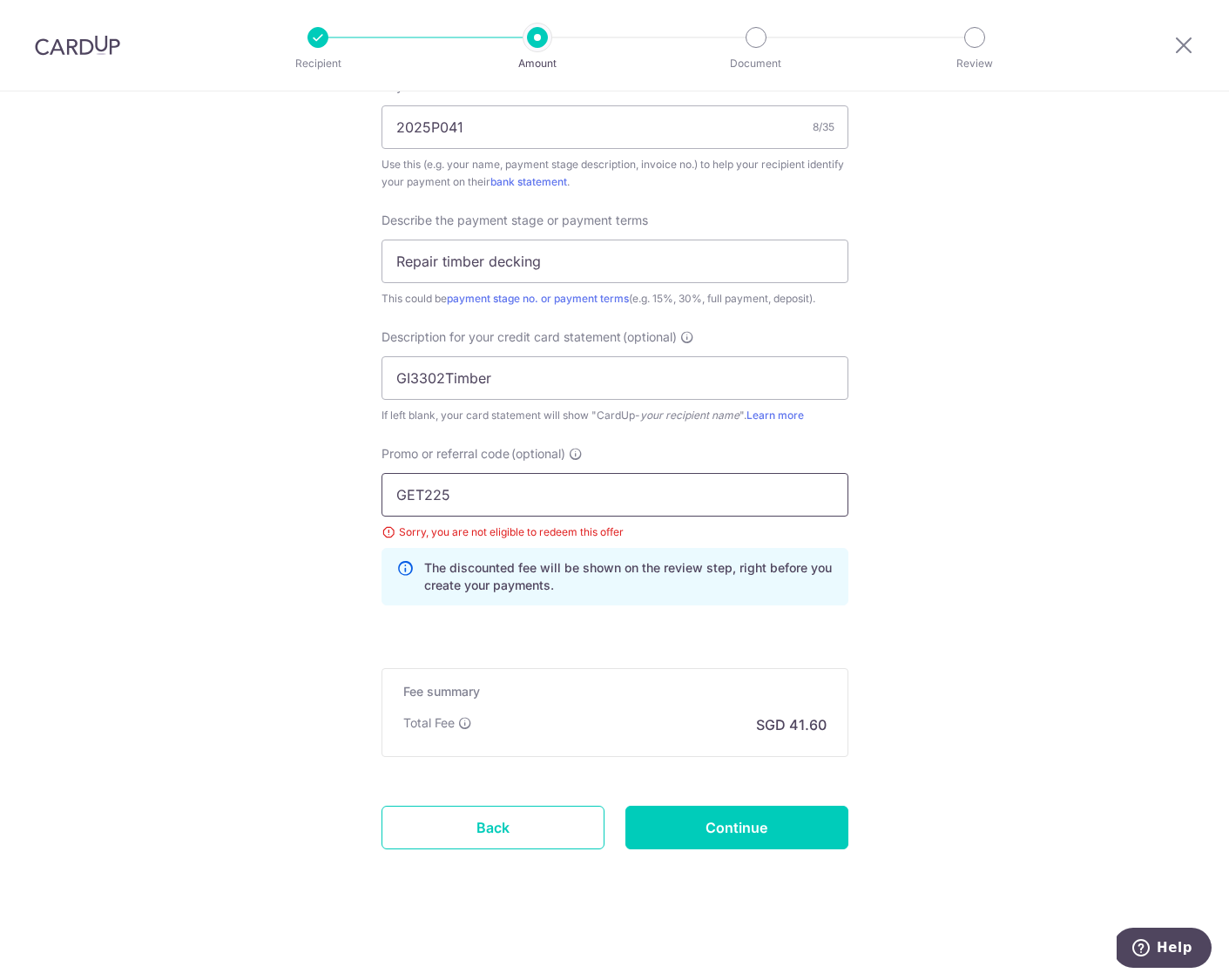
drag, startPoint x: 454, startPoint y: 491, endPoint x: 366, endPoint y: 476, distance: 89.3
type input "VISAFREE"
click at [709, 830] on input "Continue" at bounding box center [737, 827] width 223 height 44
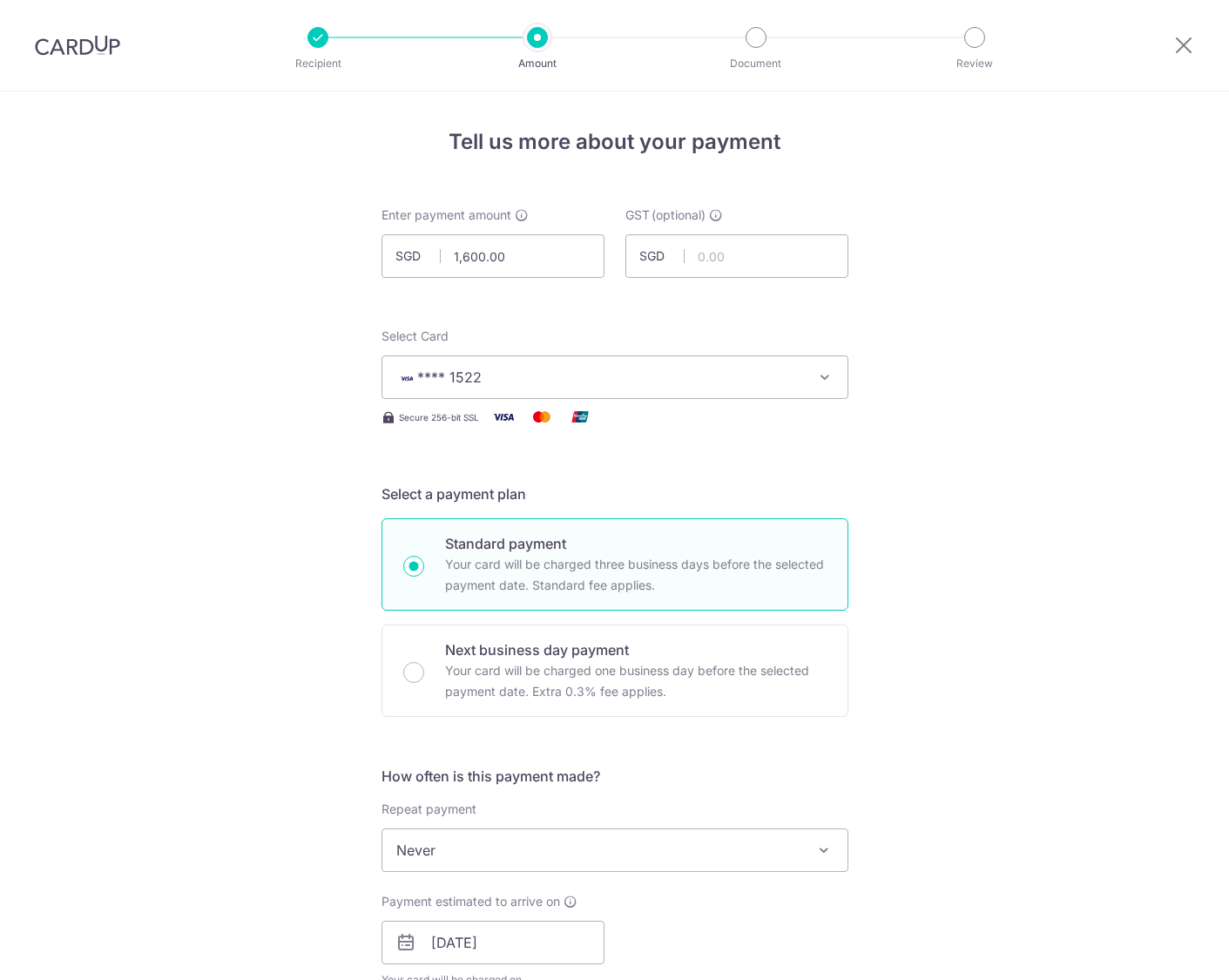
scroll to position [1096, 0]
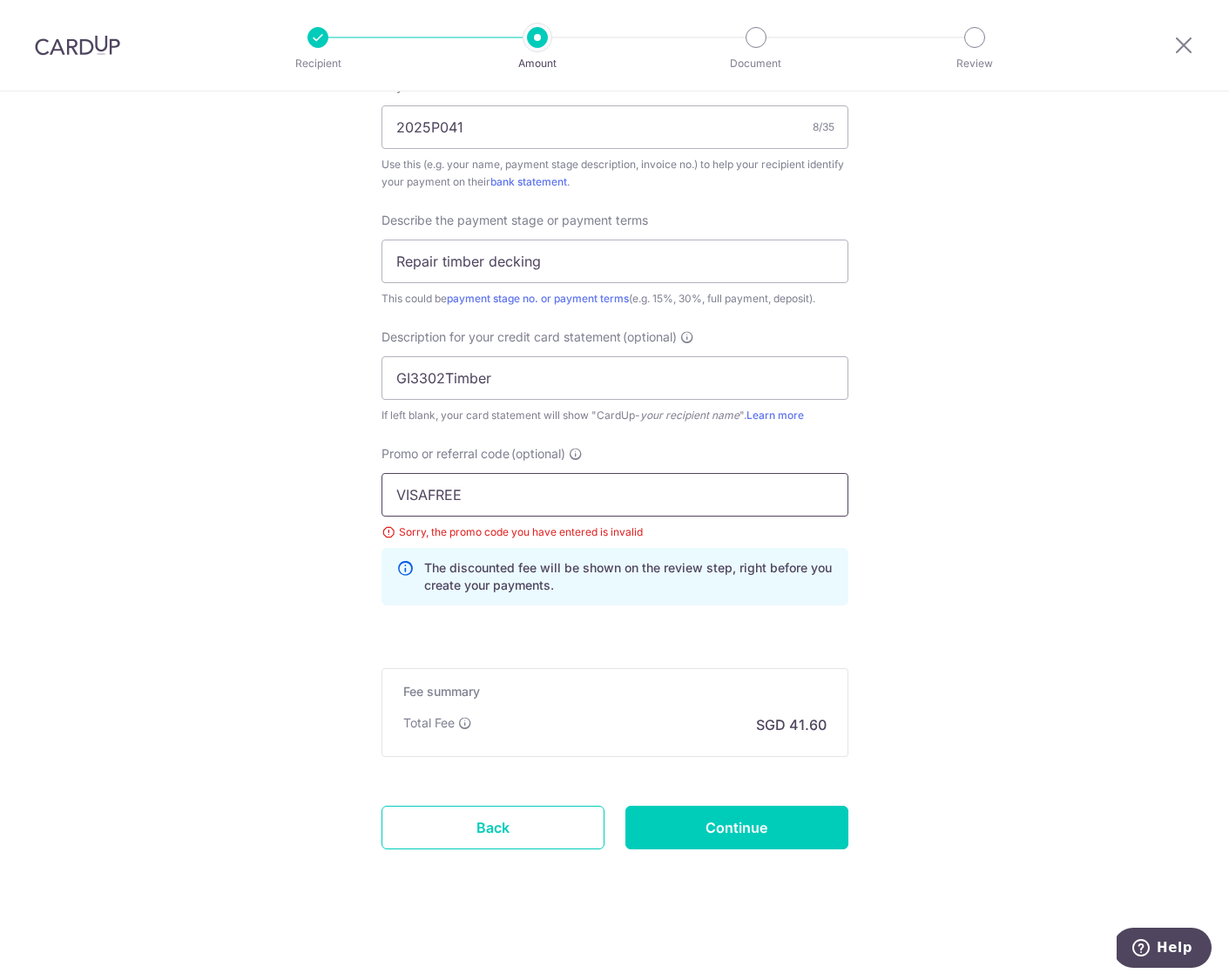
drag, startPoint x: 485, startPoint y: 488, endPoint x: 345, endPoint y: 467, distance: 141.6
type input "OFF225"
click at [702, 813] on input "Continue" at bounding box center [737, 827] width 223 height 44
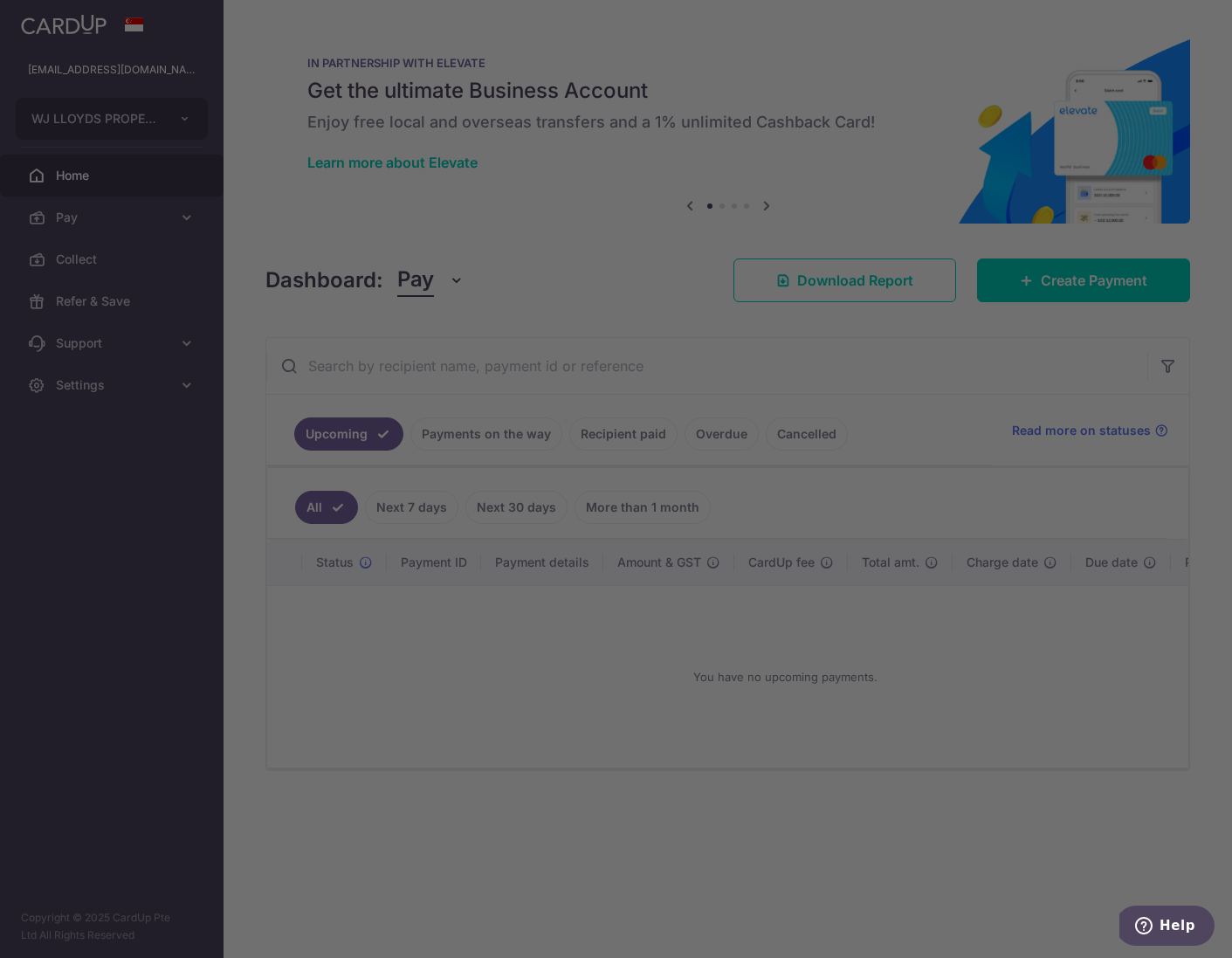
click at [912, 647] on div at bounding box center [621, 483] width 1244 height 967
click at [1113, 289] on div at bounding box center [621, 483] width 1244 height 967
click at [1114, 286] on div at bounding box center [621, 483] width 1244 height 967
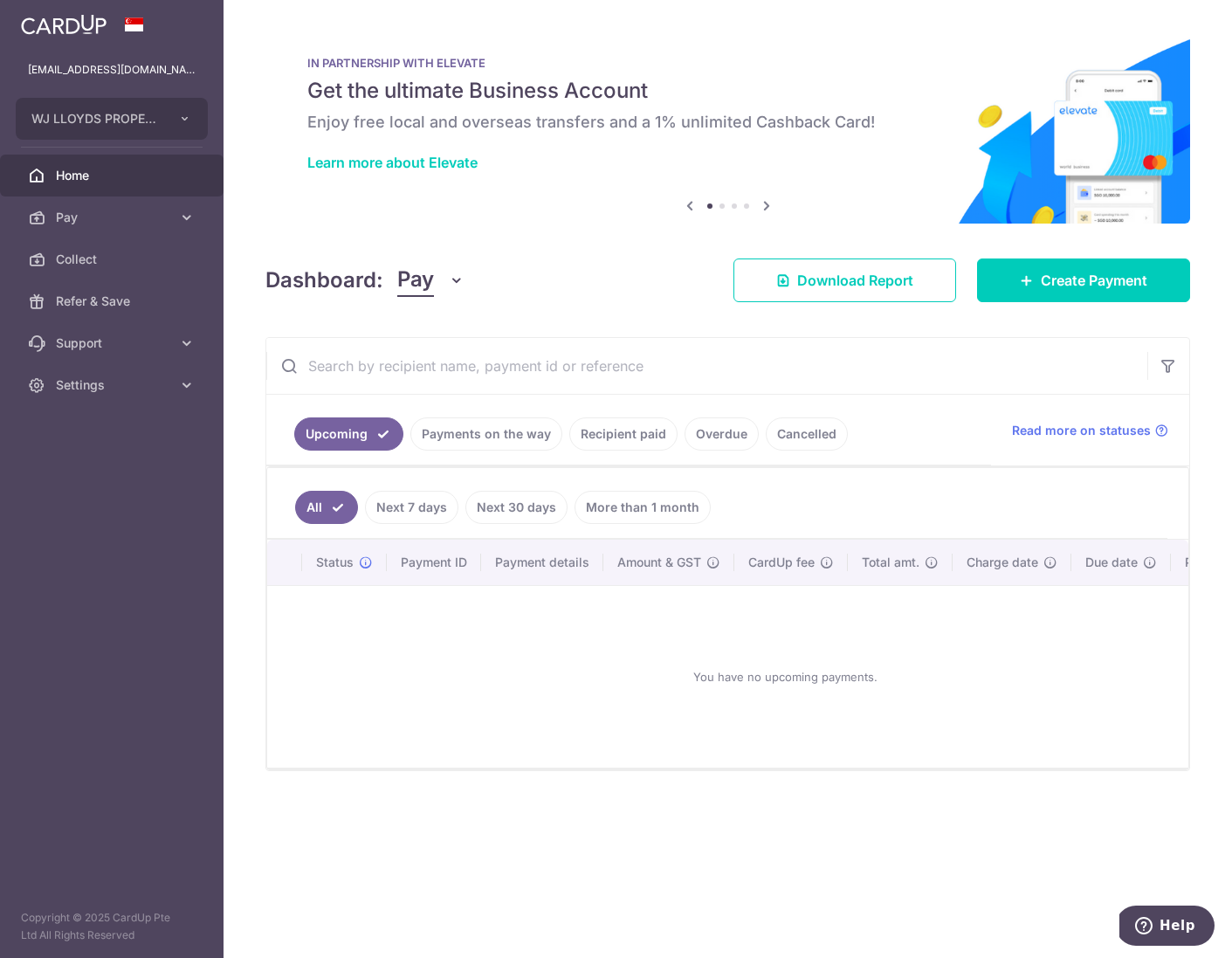
drag, startPoint x: 497, startPoint y: 438, endPoint x: 576, endPoint y: 440, distance: 79.0
click at [499, 436] on link "Payments on the way" at bounding box center [487, 434] width 152 height 33
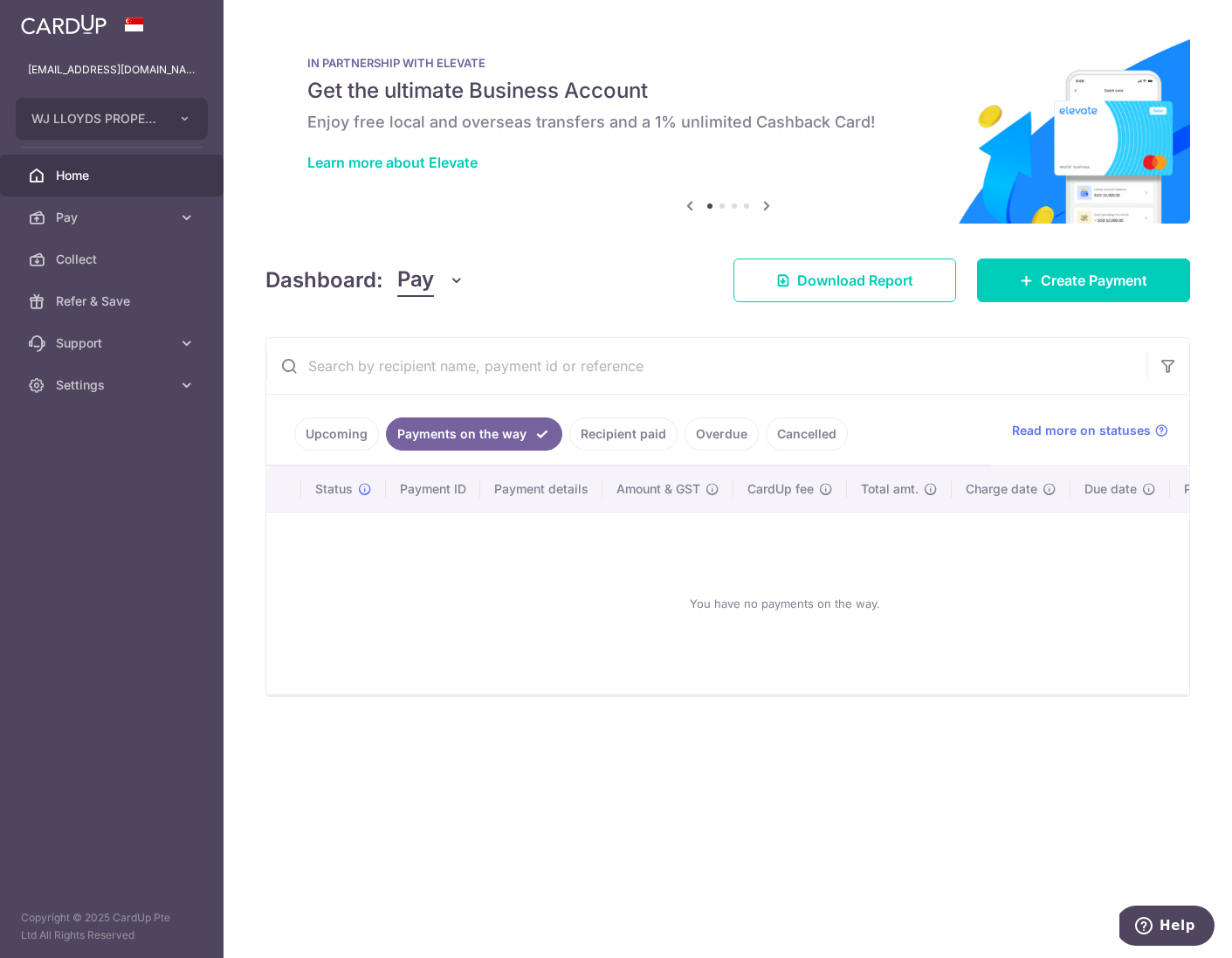
click at [620, 440] on link "Recipient paid" at bounding box center [623, 434] width 108 height 33
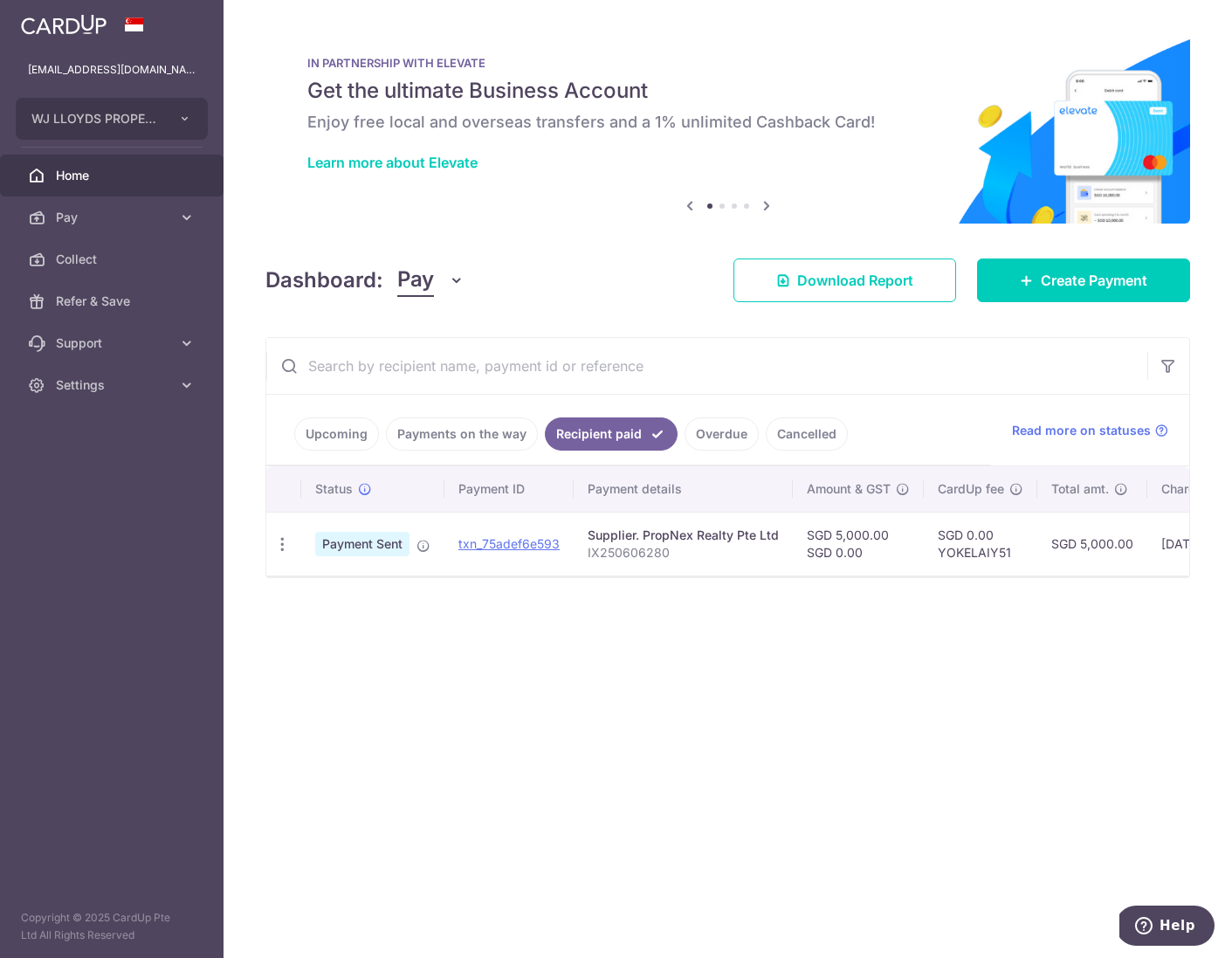
drag, startPoint x: 715, startPoint y: 435, endPoint x: 758, endPoint y: 433, distance: 43.0
click at [717, 434] on link "Overdue" at bounding box center [721, 434] width 74 height 33
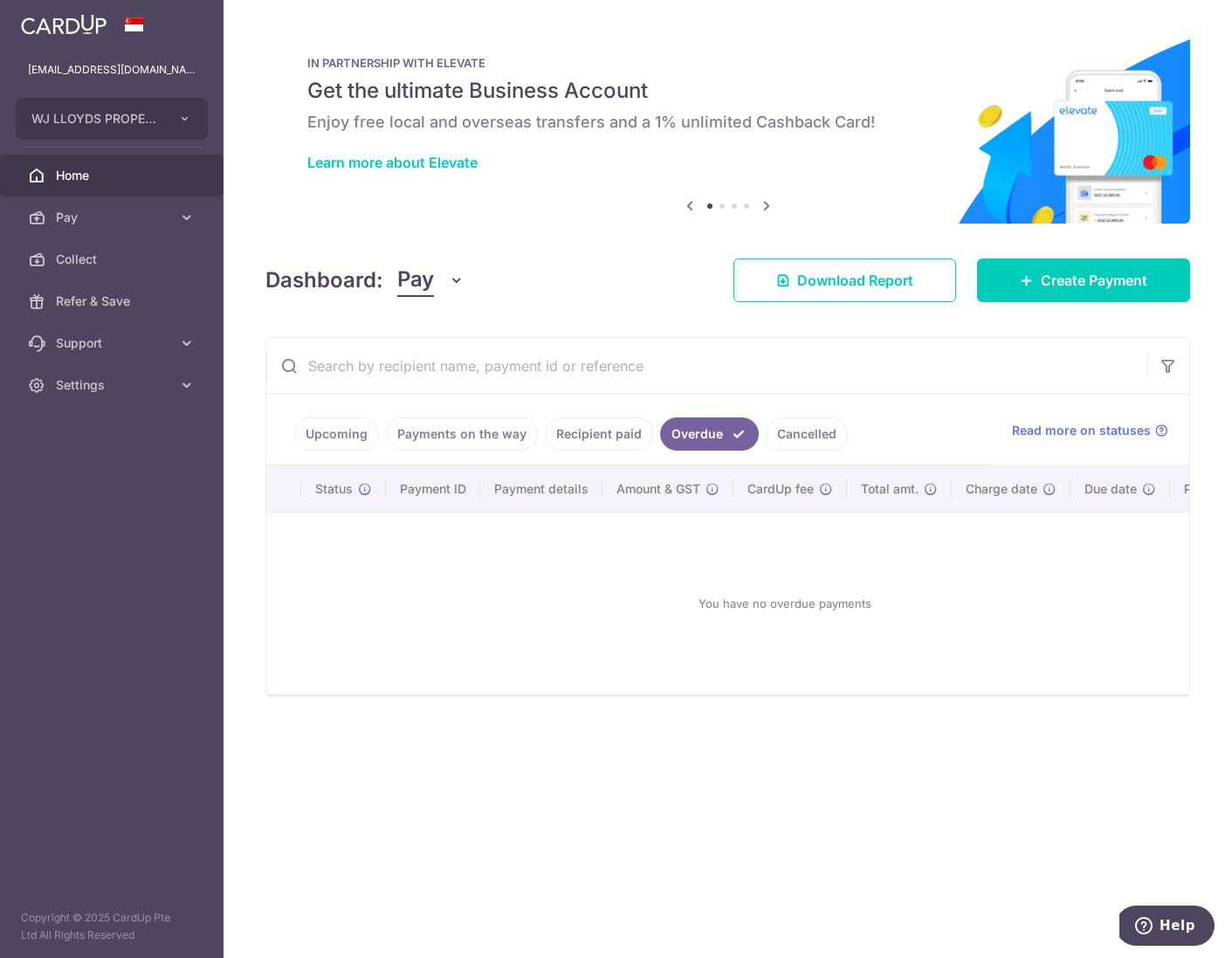
click at [789, 433] on link "Cancelled" at bounding box center [806, 434] width 82 height 33
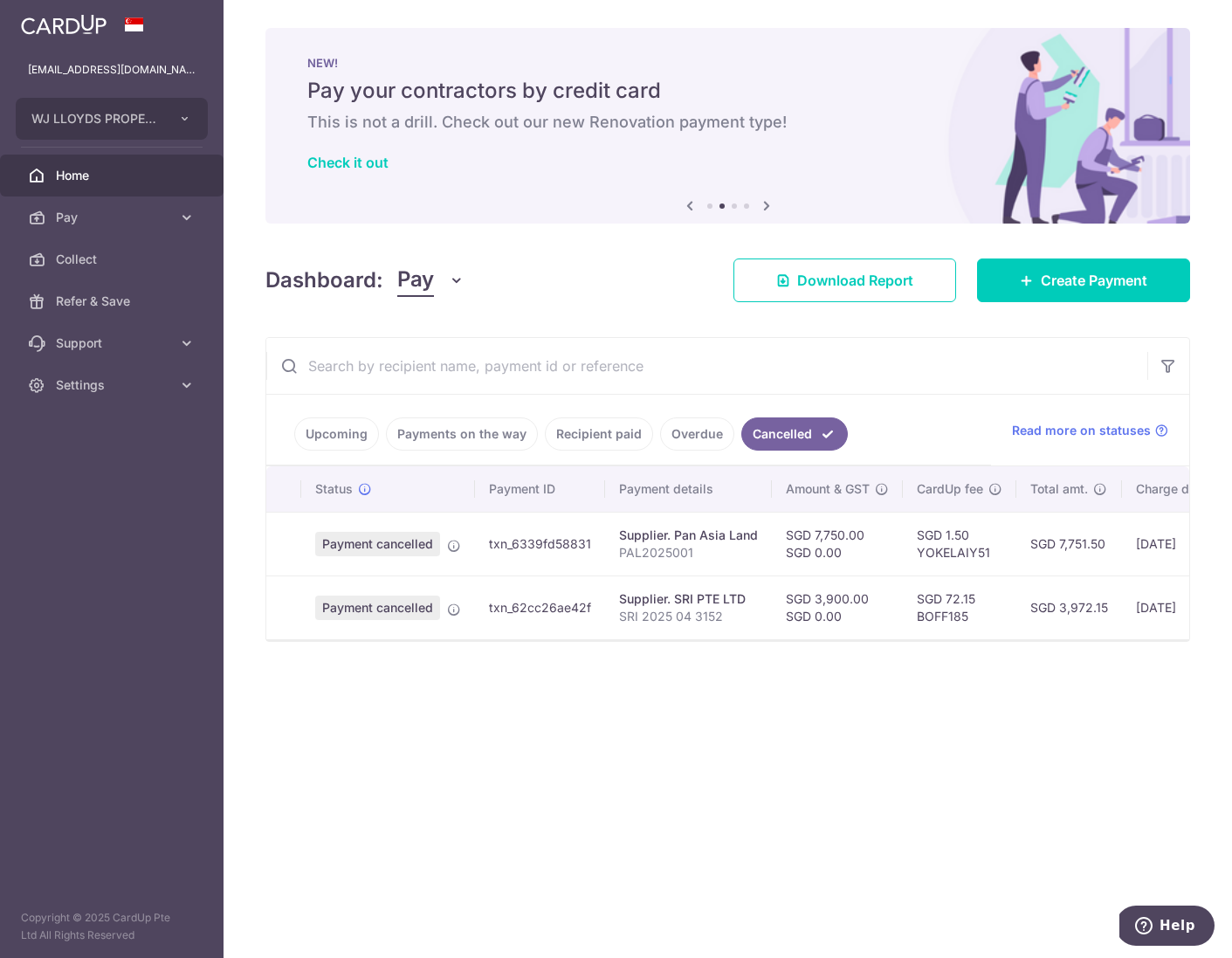
click at [418, 434] on link "Payments on the way" at bounding box center [462, 434] width 152 height 33
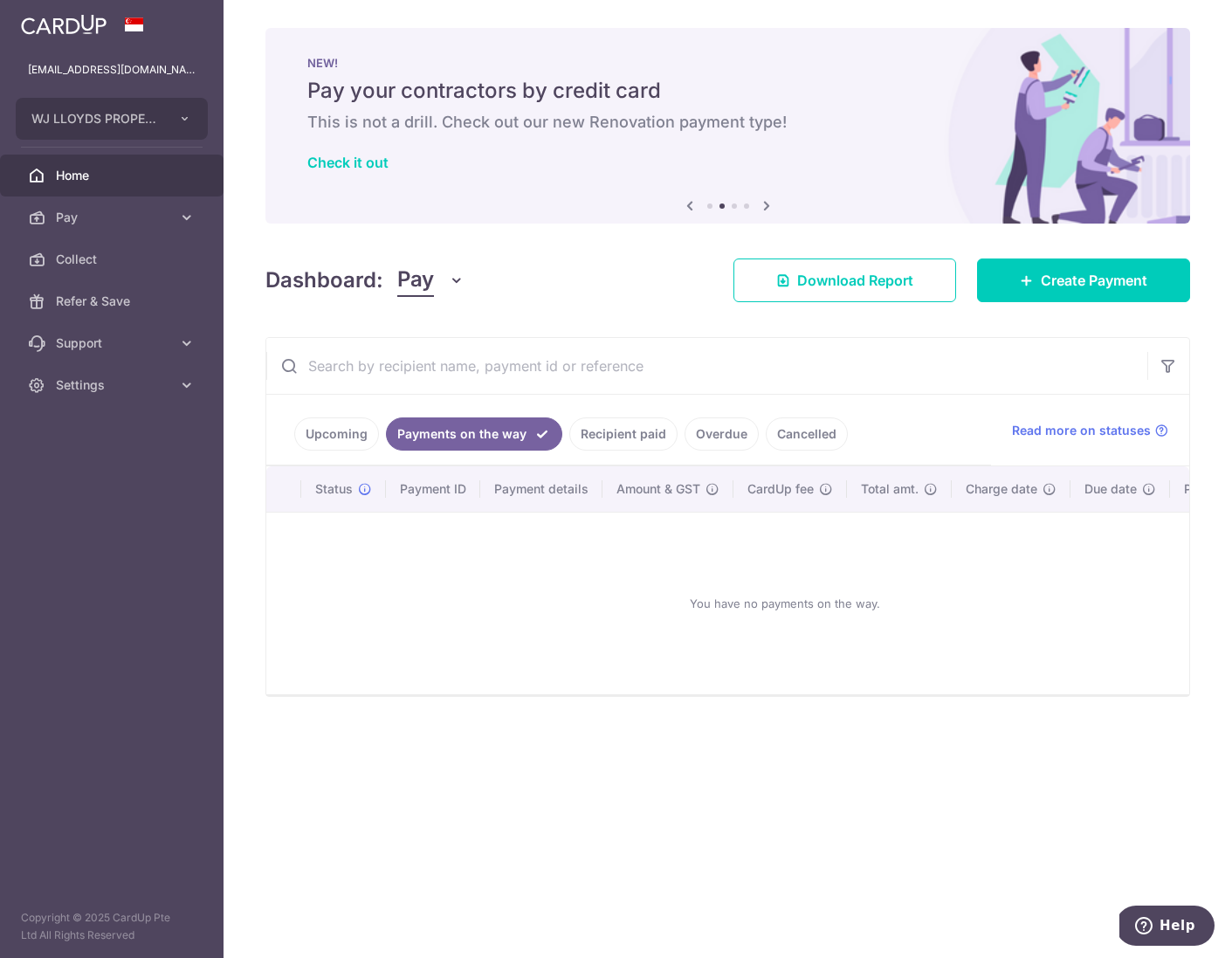
click at [343, 435] on link "Upcoming" at bounding box center [337, 434] width 85 height 33
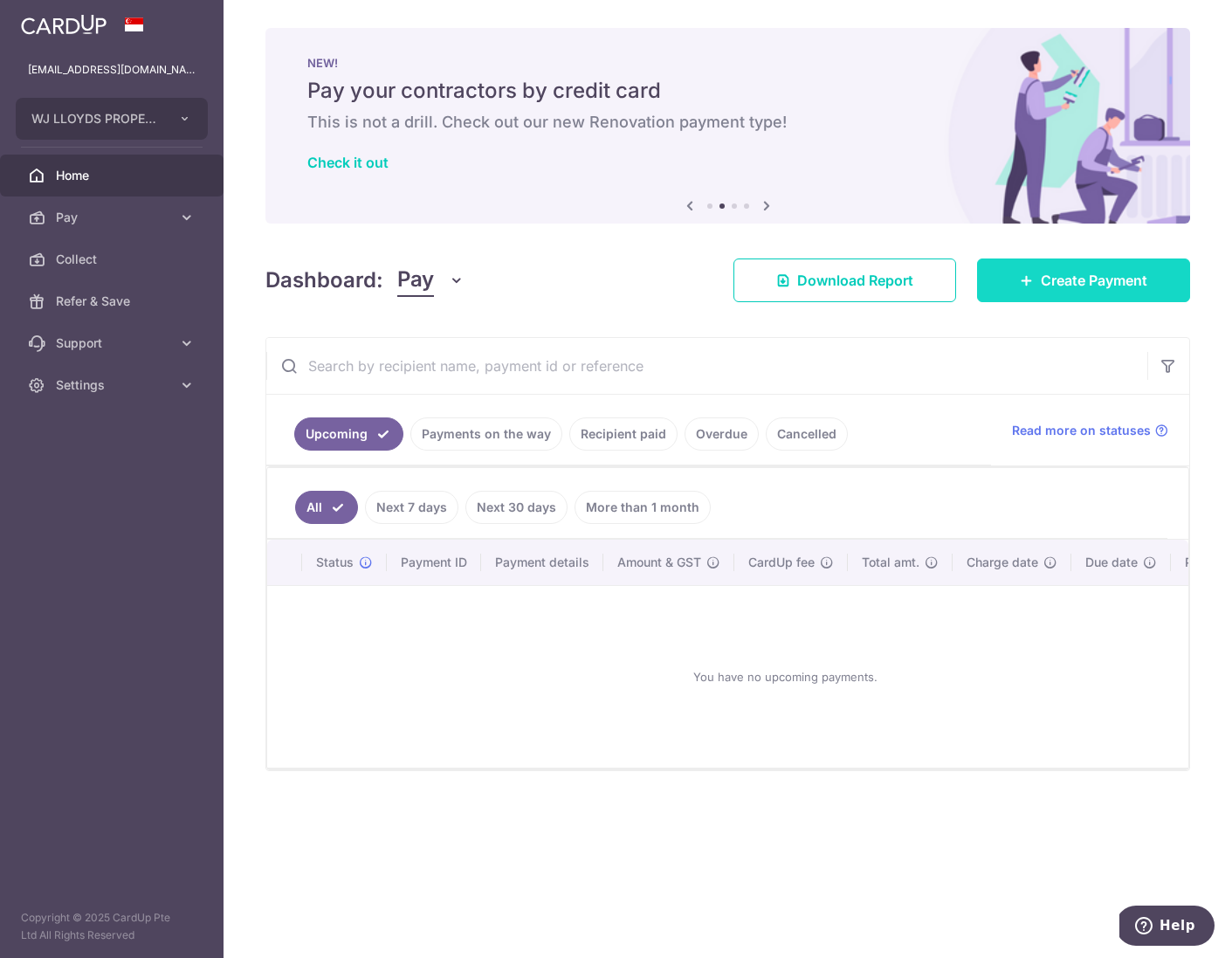
click at [1049, 281] on span "Create Payment" at bounding box center [1094, 280] width 107 height 21
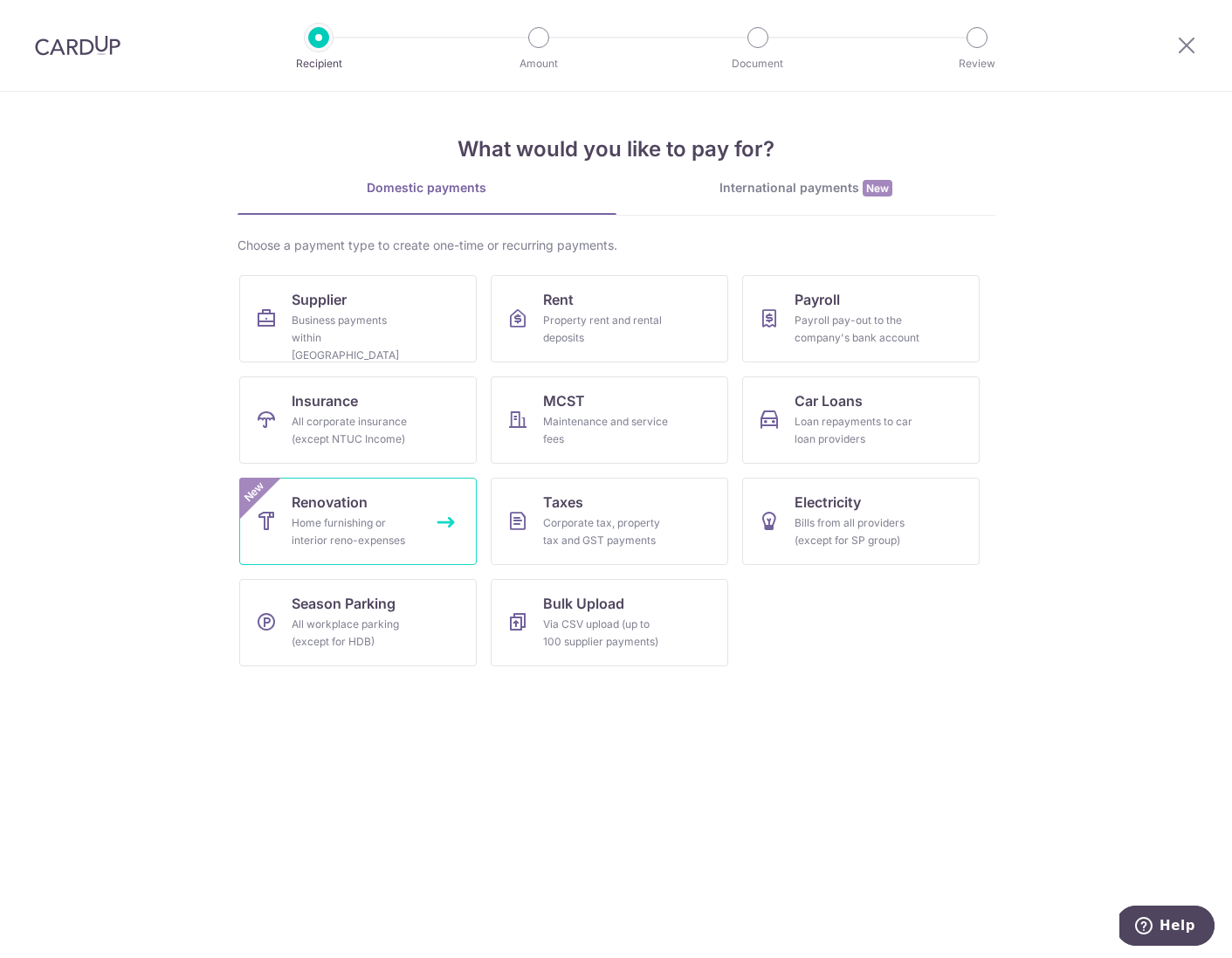
click at [407, 517] on div "Home furnishing or interior reno-expenses" at bounding box center [355, 531] width 126 height 35
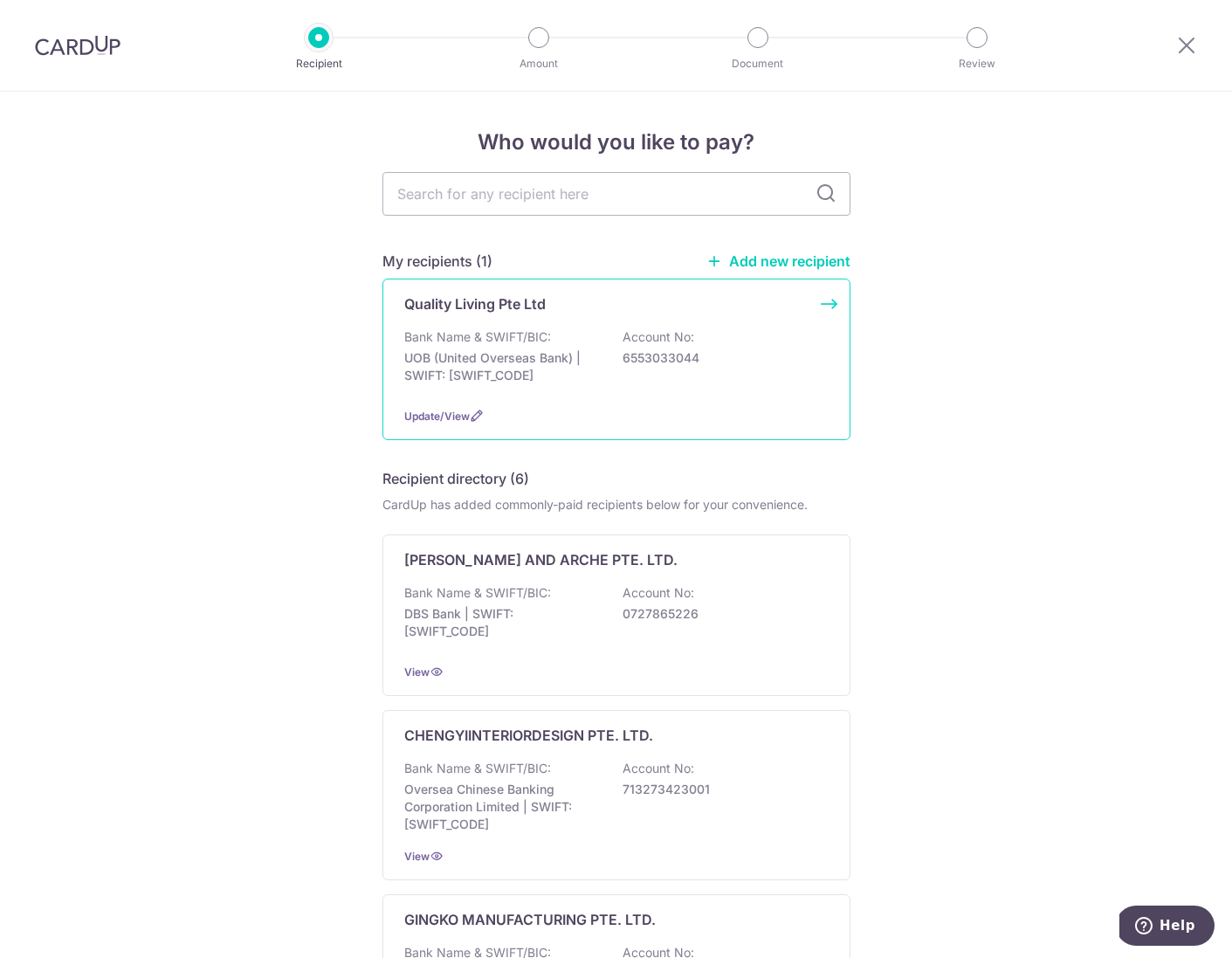
click at [568, 360] on p "UOB (United Overseas Bank) | SWIFT: UOVBSGSGXXX" at bounding box center [503, 367] width 196 height 35
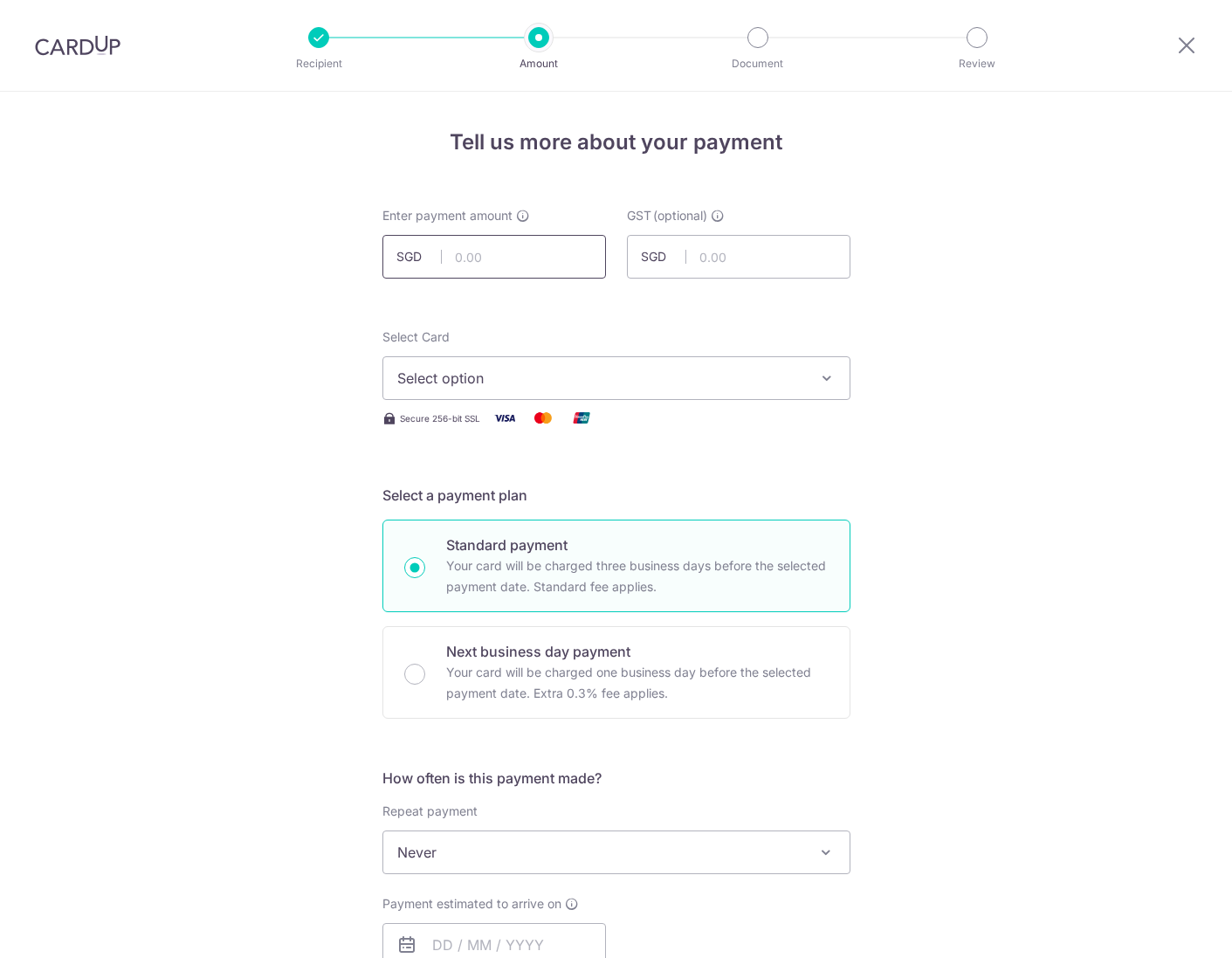
drag, startPoint x: 0, startPoint y: 0, endPoint x: 616, endPoint y: 288, distance: 680.0
click at [510, 255] on input "text" at bounding box center [495, 257] width 224 height 44
type input "1,600.00"
click at [768, 385] on span "Select option" at bounding box center [601, 378] width 407 height 21
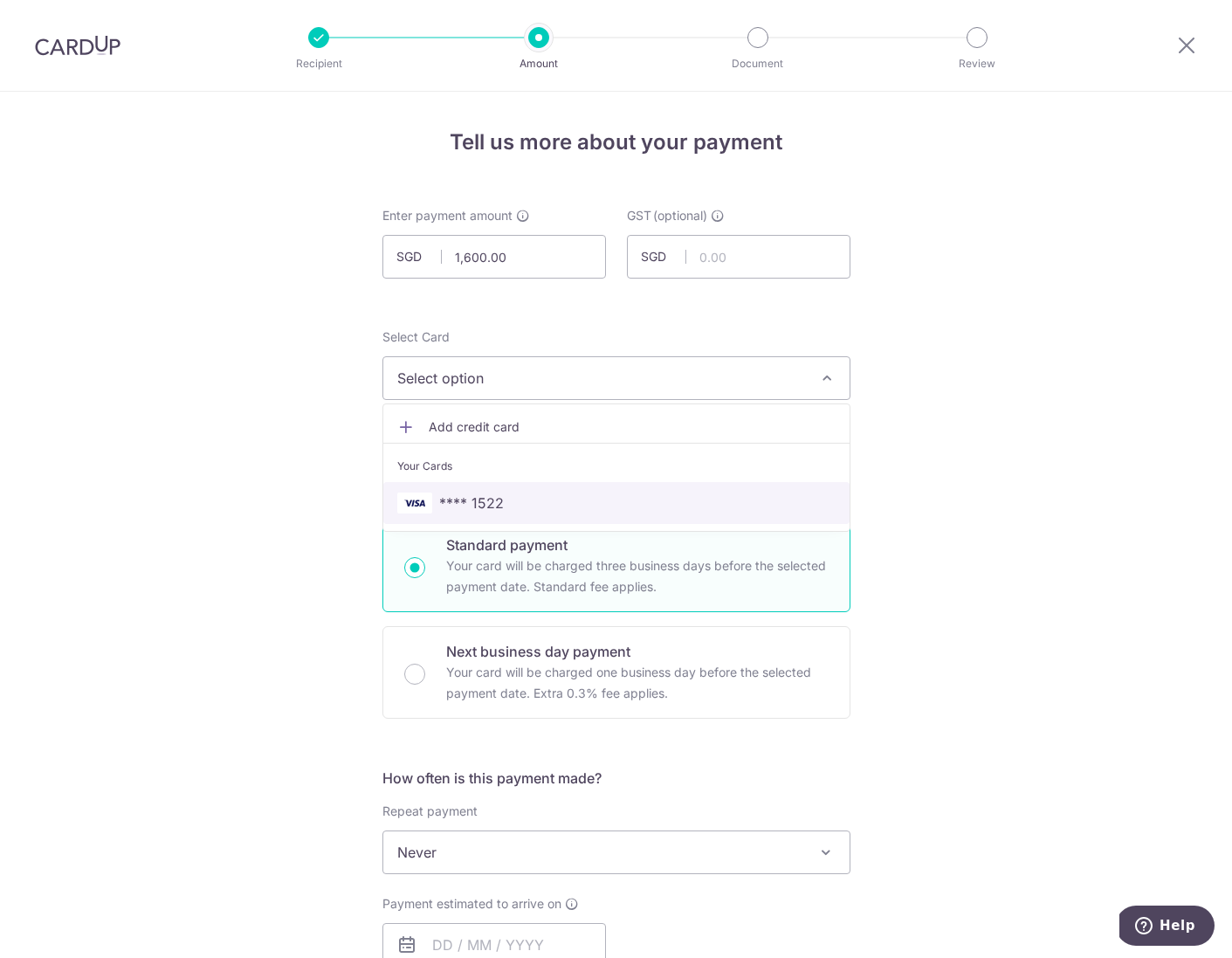
click at [646, 498] on span "**** 1522" at bounding box center [616, 502] width 439 height 21
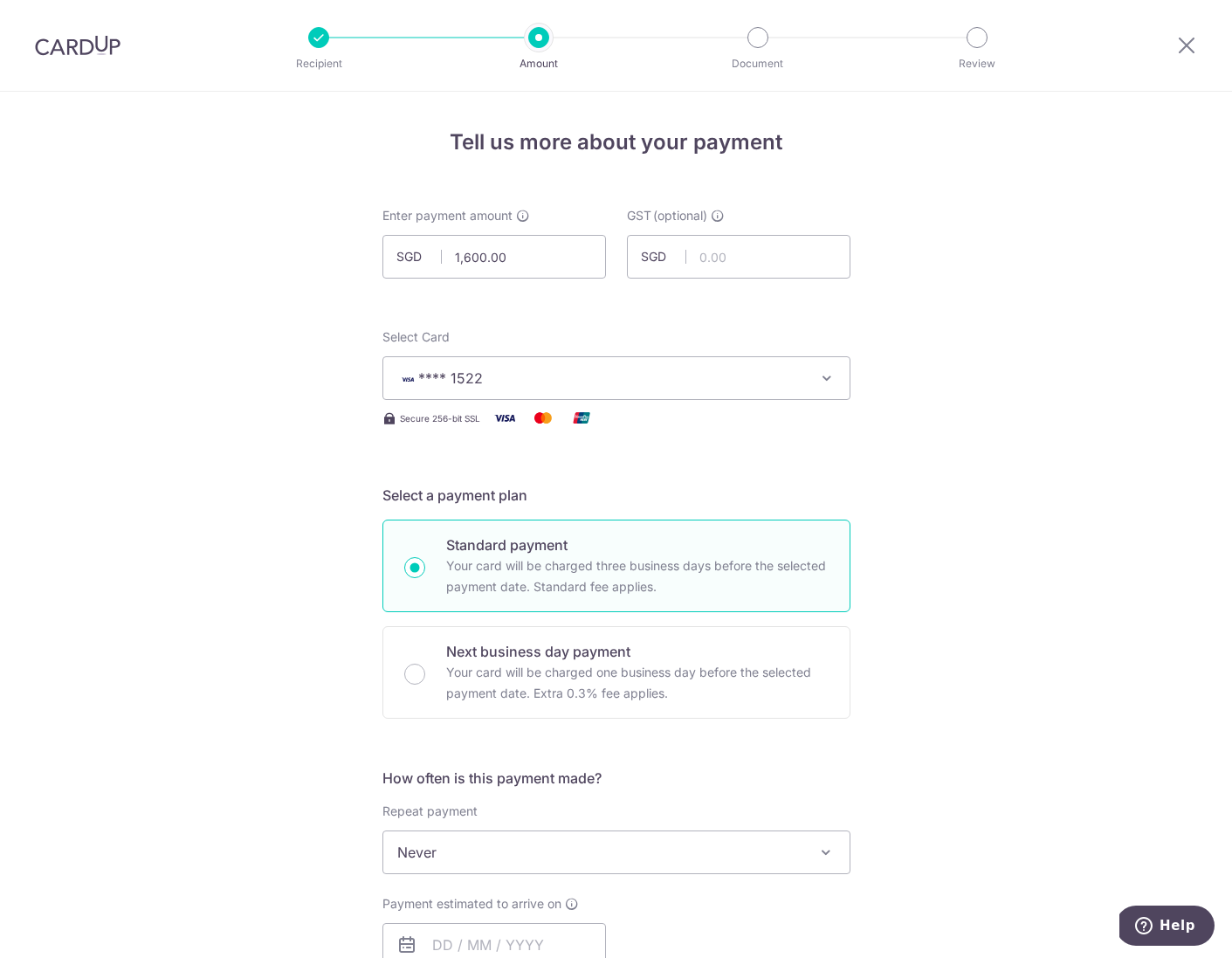
drag, startPoint x: 1210, startPoint y: 571, endPoint x: 1226, endPoint y: 541, distance: 34.0
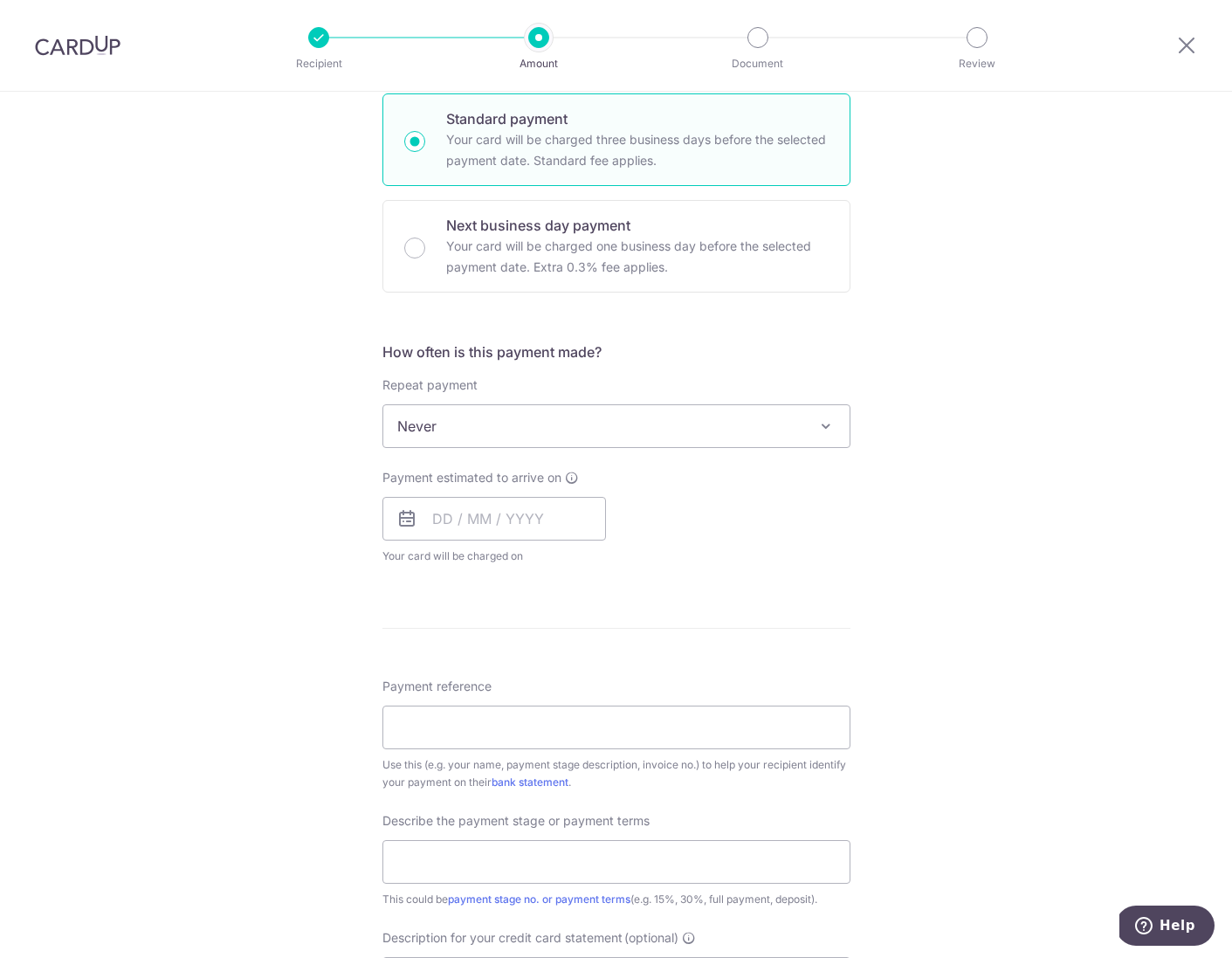
scroll to position [428, 0]
click at [483, 531] on input "text" at bounding box center [495, 517] width 224 height 44
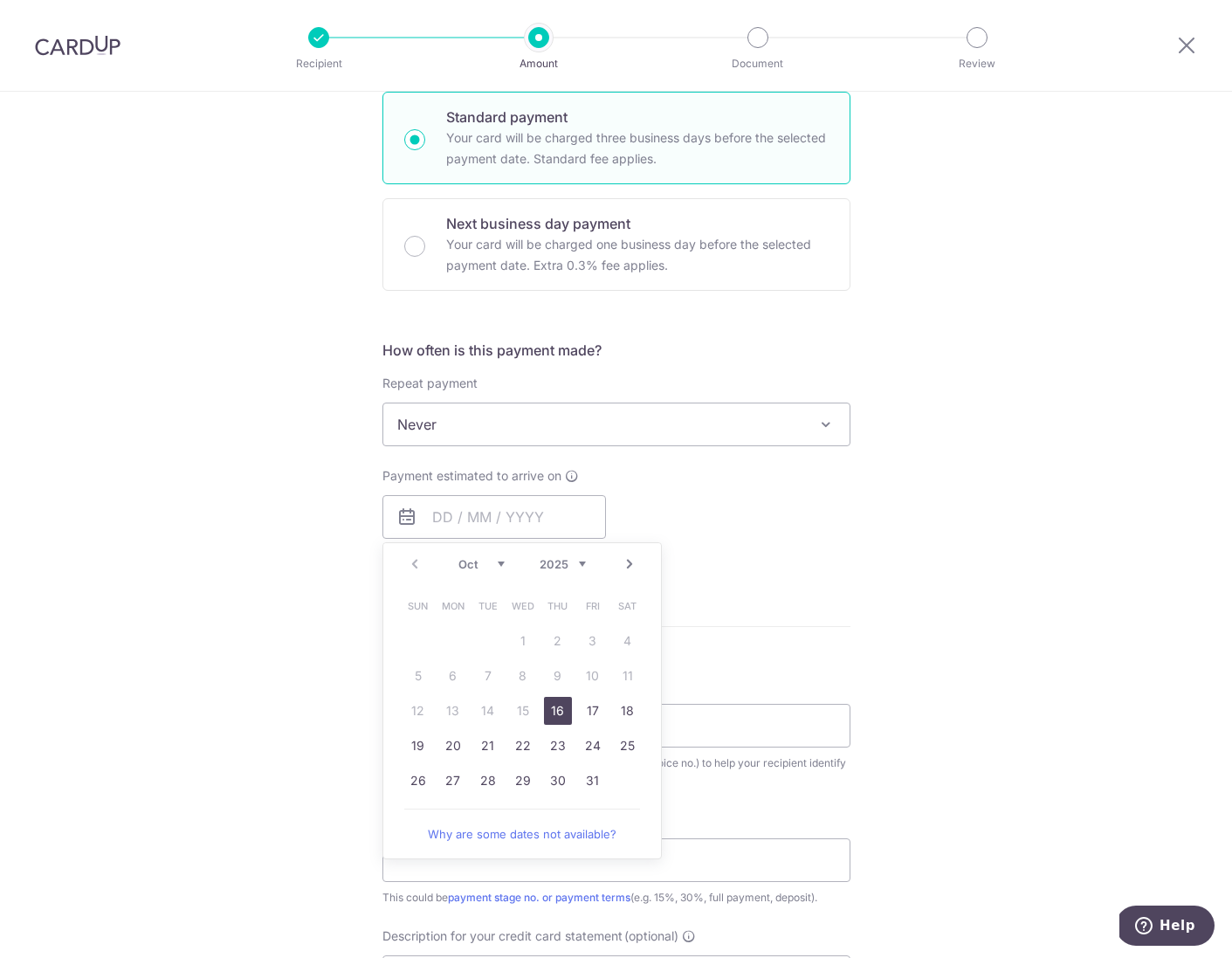
click at [552, 704] on link "16" at bounding box center [558, 710] width 28 height 28
type input "[DATE]"
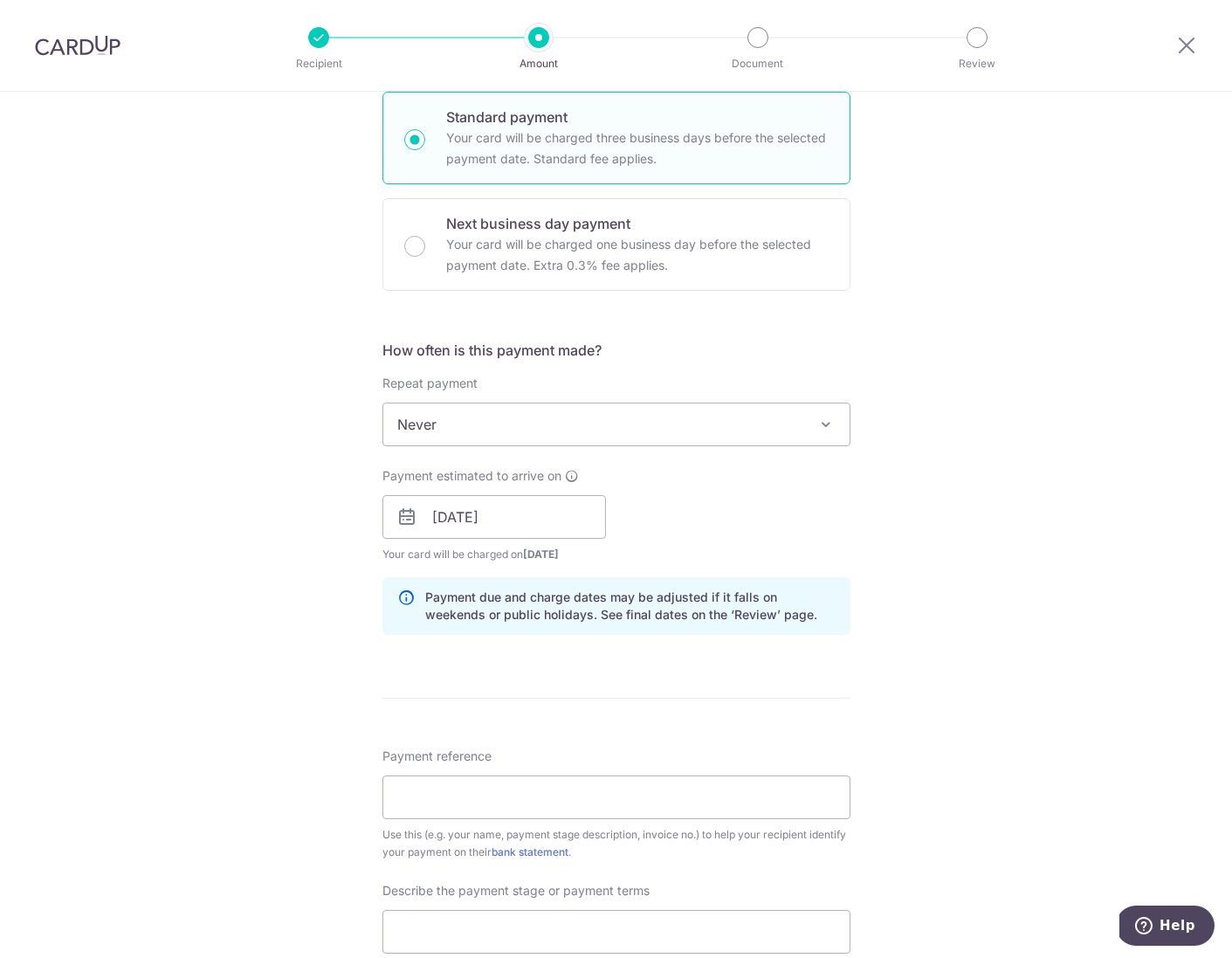
drag, startPoint x: 980, startPoint y: 710, endPoint x: 913, endPoint y: 730, distance: 69.9
click at [980, 710] on div "Tell us more about your payment Enter payment amount SGD 1,600.00 1600.00 GST (…" at bounding box center [616, 606] width 1232 height 1885
click at [591, 806] on input "Payment reference" at bounding box center [616, 797] width 468 height 44
type input "2025P041"
drag, startPoint x: 897, startPoint y: 845, endPoint x: 1212, endPoint y: 568, distance: 419.5
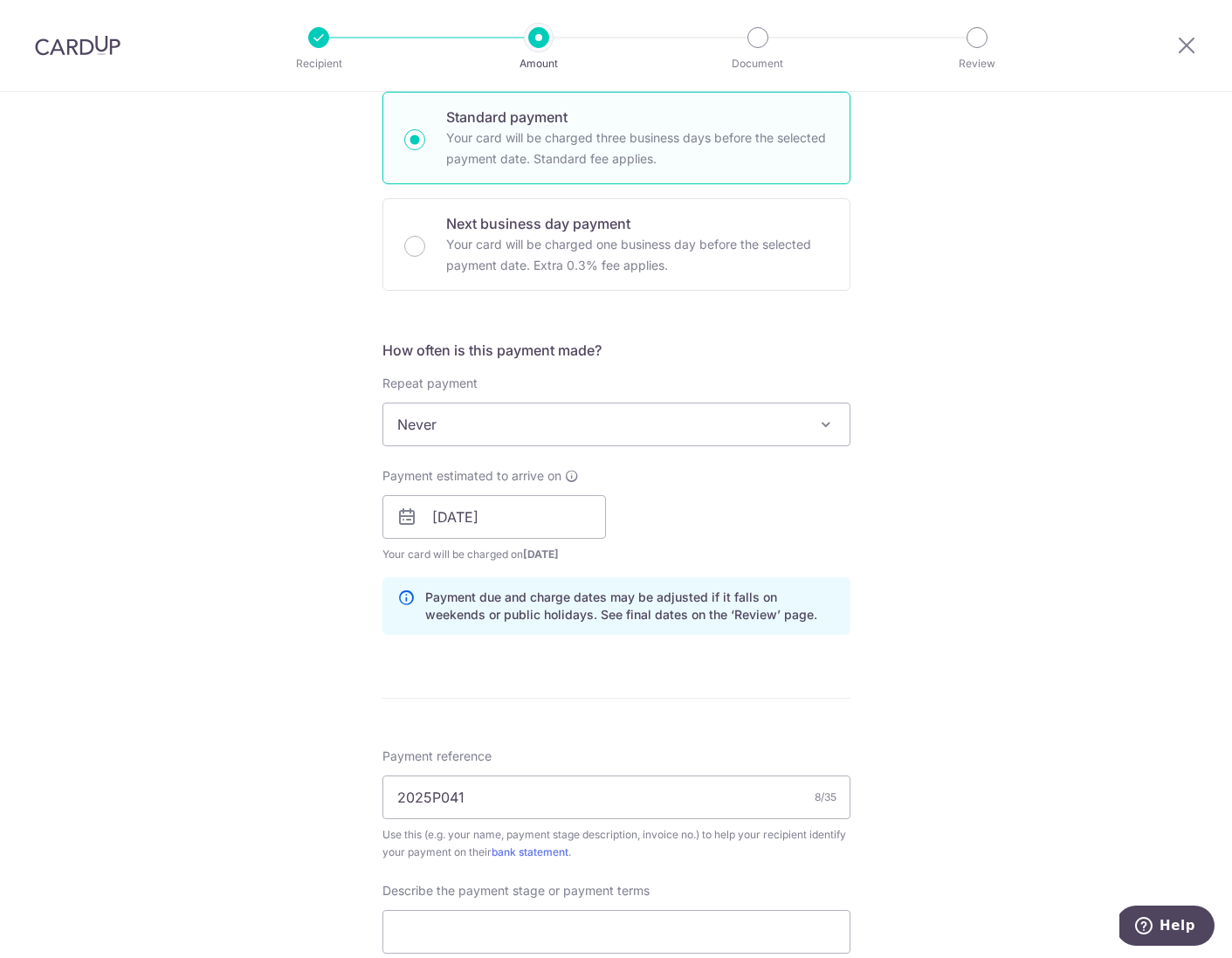
click at [897, 842] on div "Tell us more about your payment Enter payment amount SGD 1,600.00 1600.00 GST (…" at bounding box center [616, 606] width 1232 height 1885
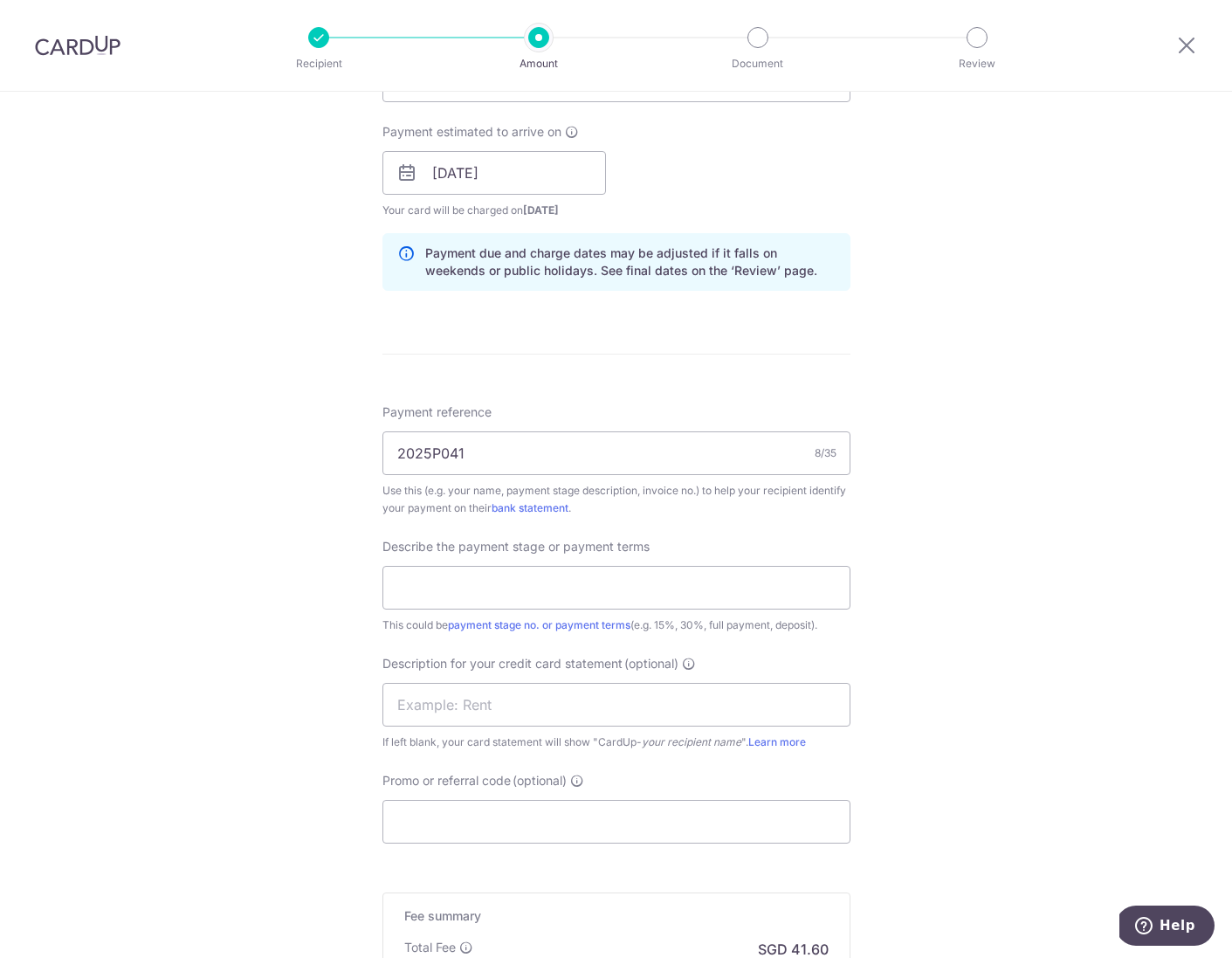
scroll to position [828, 0]
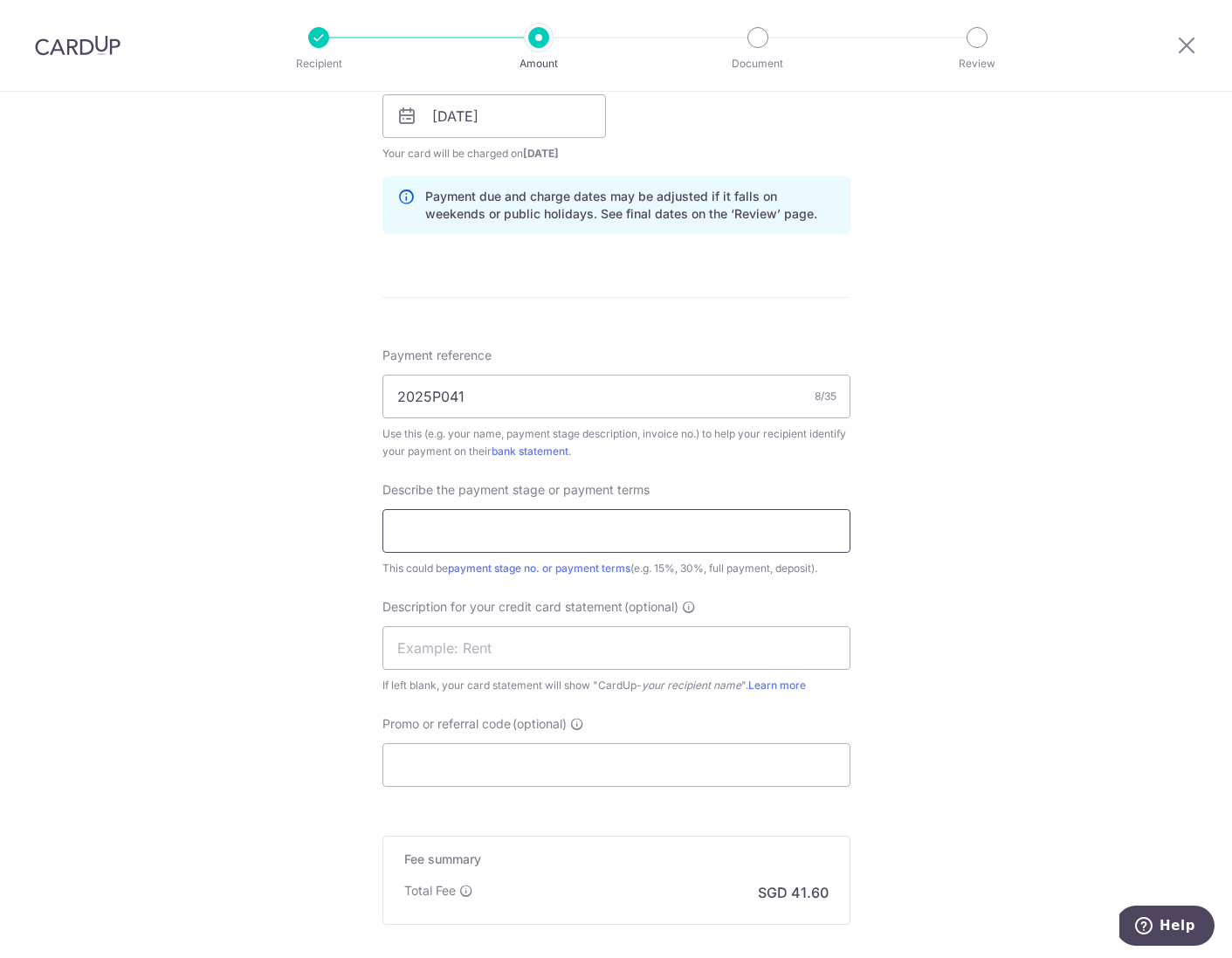
click at [443, 529] on input "text" at bounding box center [616, 531] width 468 height 44
type input "F"
type input "Grange3302Timber"
click at [760, 710] on div "Payment reference 2025P041 8/35 Use this (e.g. your name, payment stage descrip…" at bounding box center [616, 566] width 468 height 440
drag, startPoint x: 675, startPoint y: 773, endPoint x: 1035, endPoint y: 669, distance: 374.7
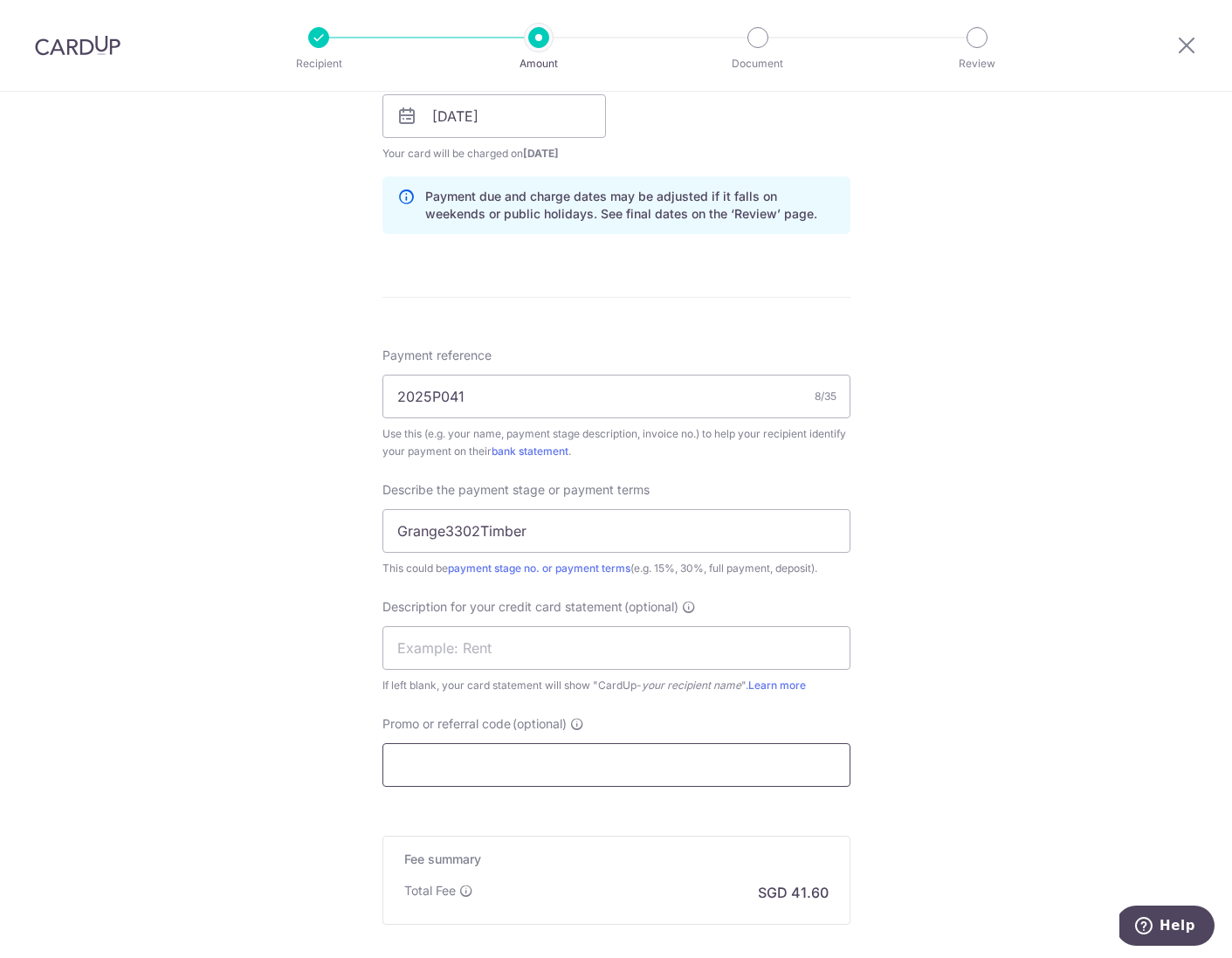
click at [675, 773] on input "Promo or referral code (optional)" at bounding box center [616, 765] width 468 height 44
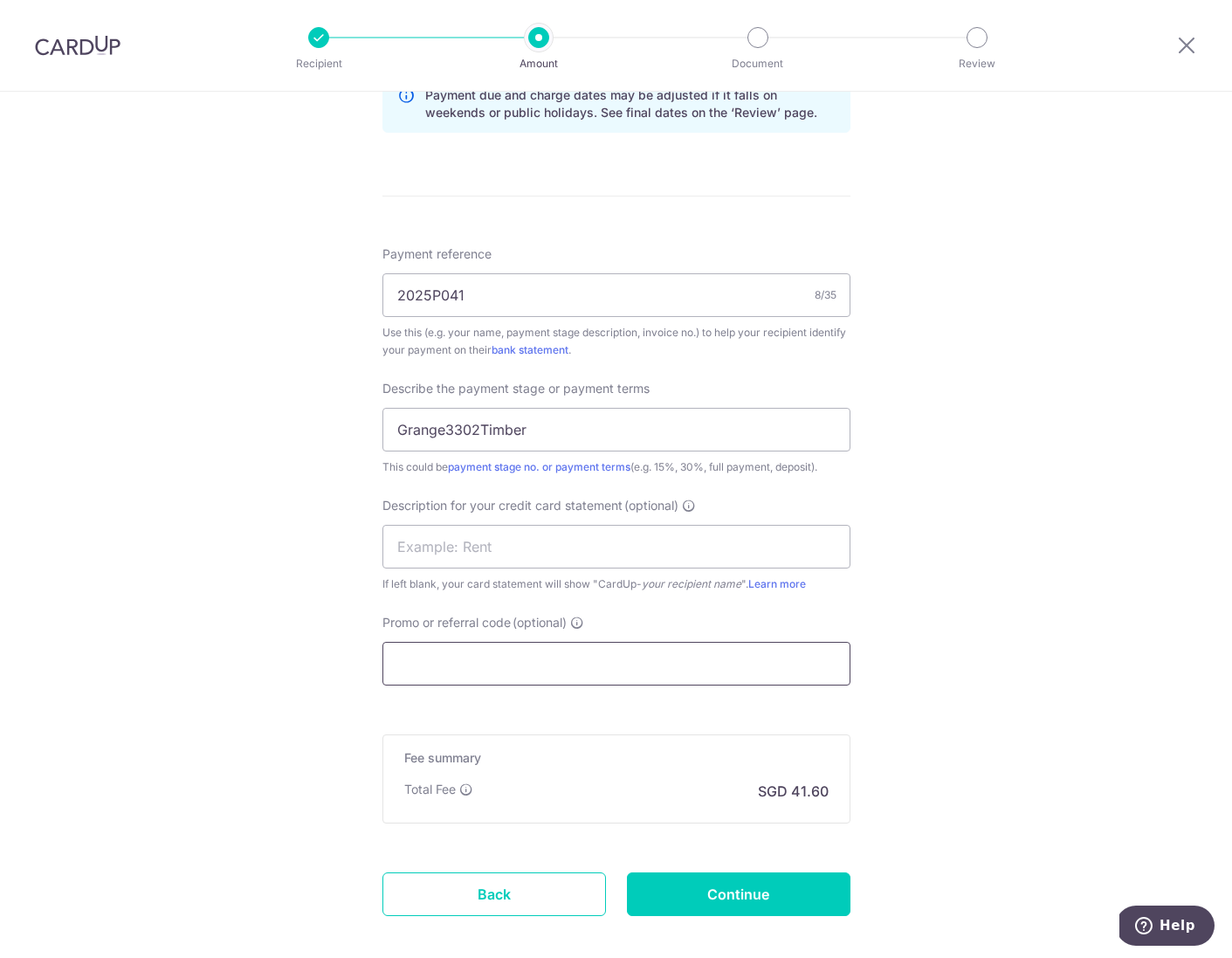
scroll to position [935, 0]
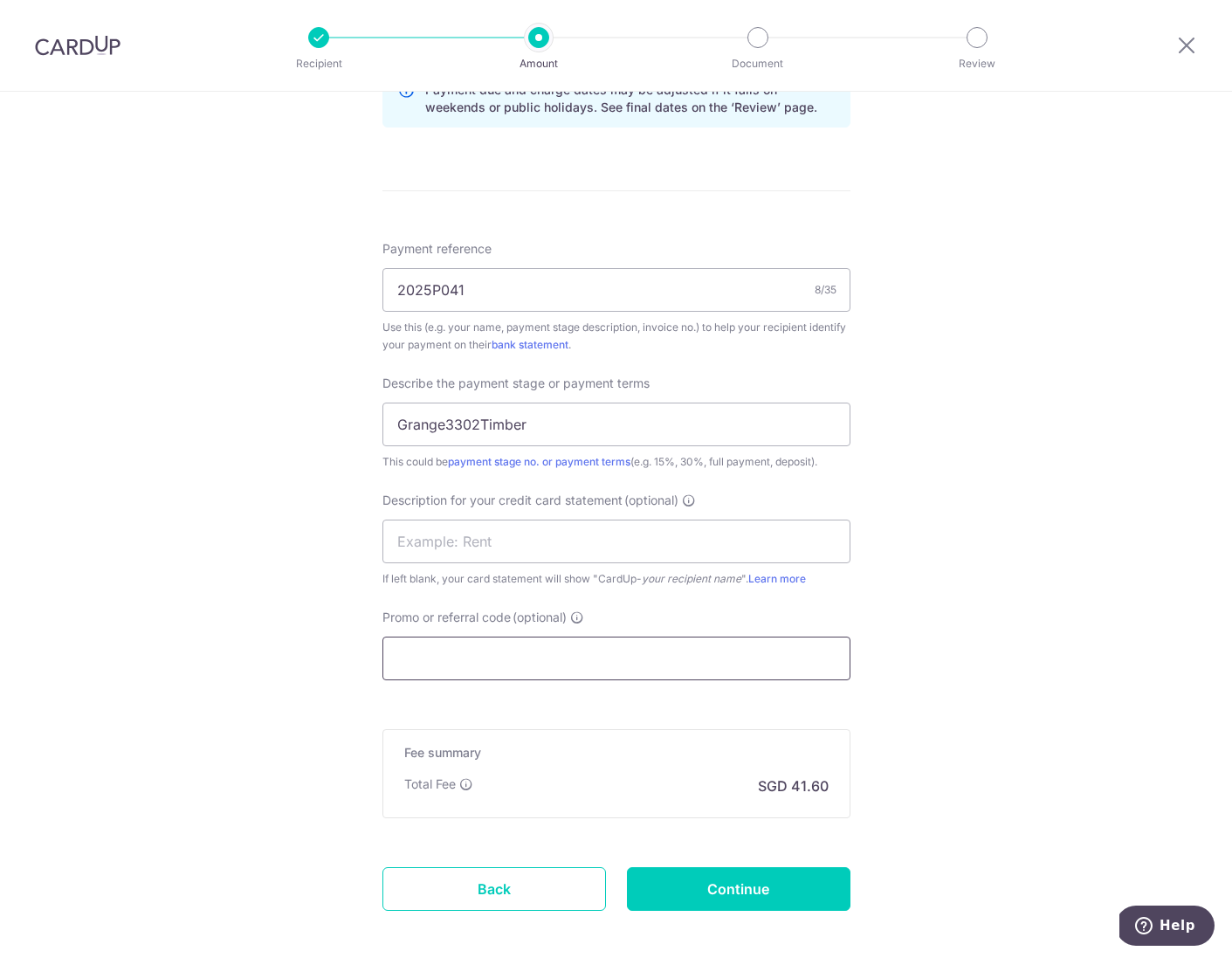
click at [453, 655] on input "Promo or referral code (optional)" at bounding box center [616, 658] width 468 height 44
paste input "BOFF185"
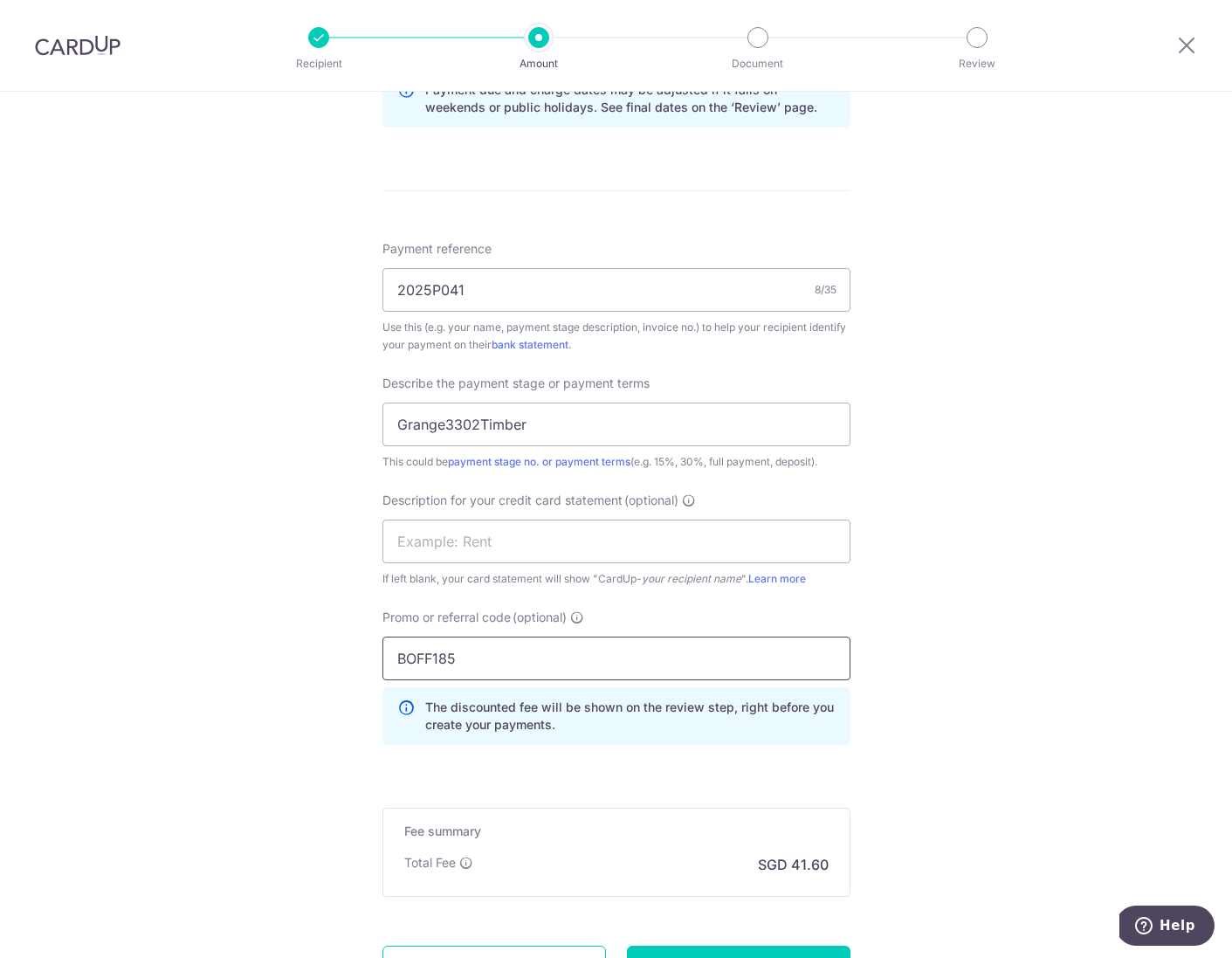
type input "BOFF185"
click at [630, 776] on form "Enter payment amount SGD 1,600.00 1600.00 GST (optional) SGD Select Card **** 1…" at bounding box center [616, 155] width 468 height 1766
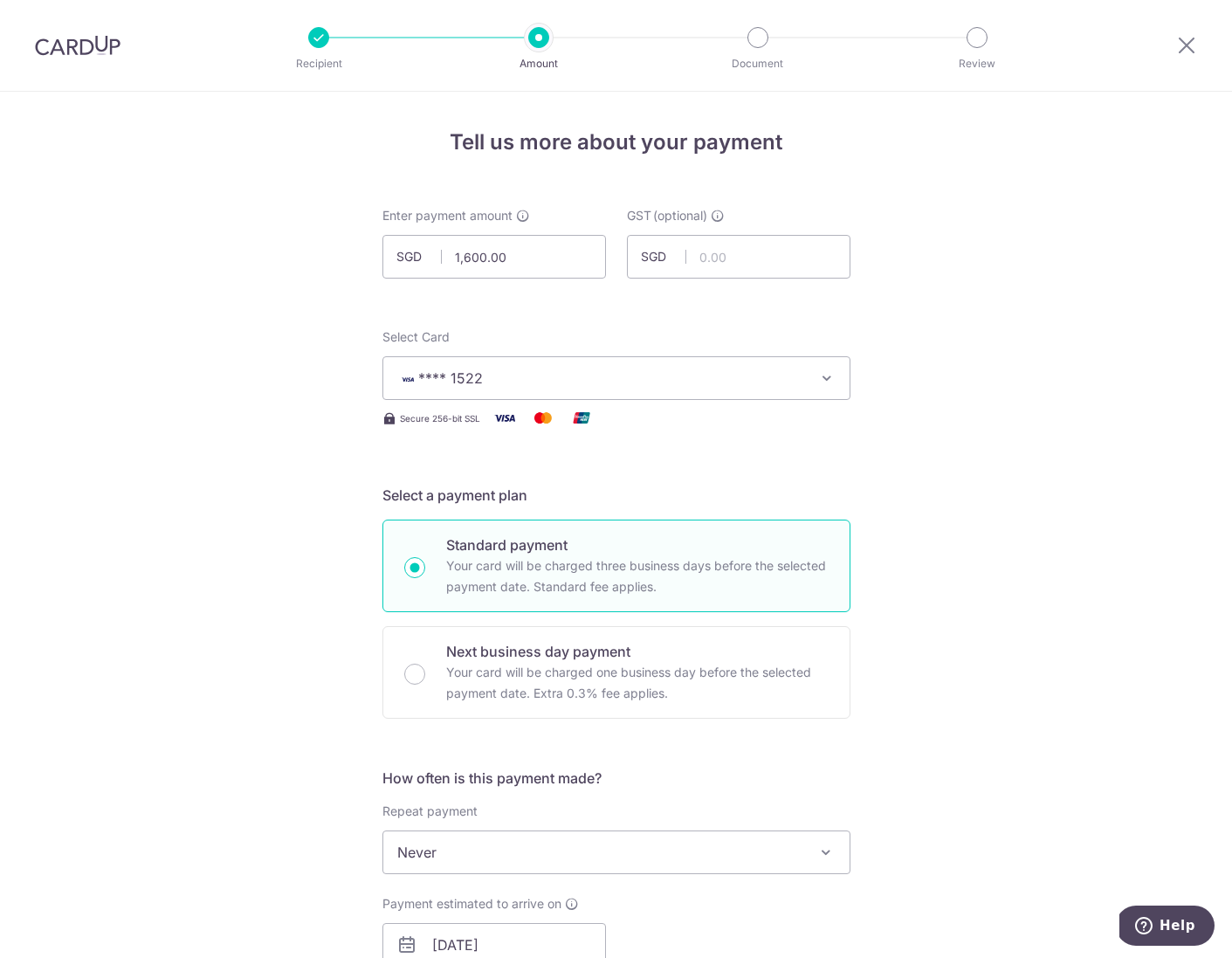
scroll to position [1098, 0]
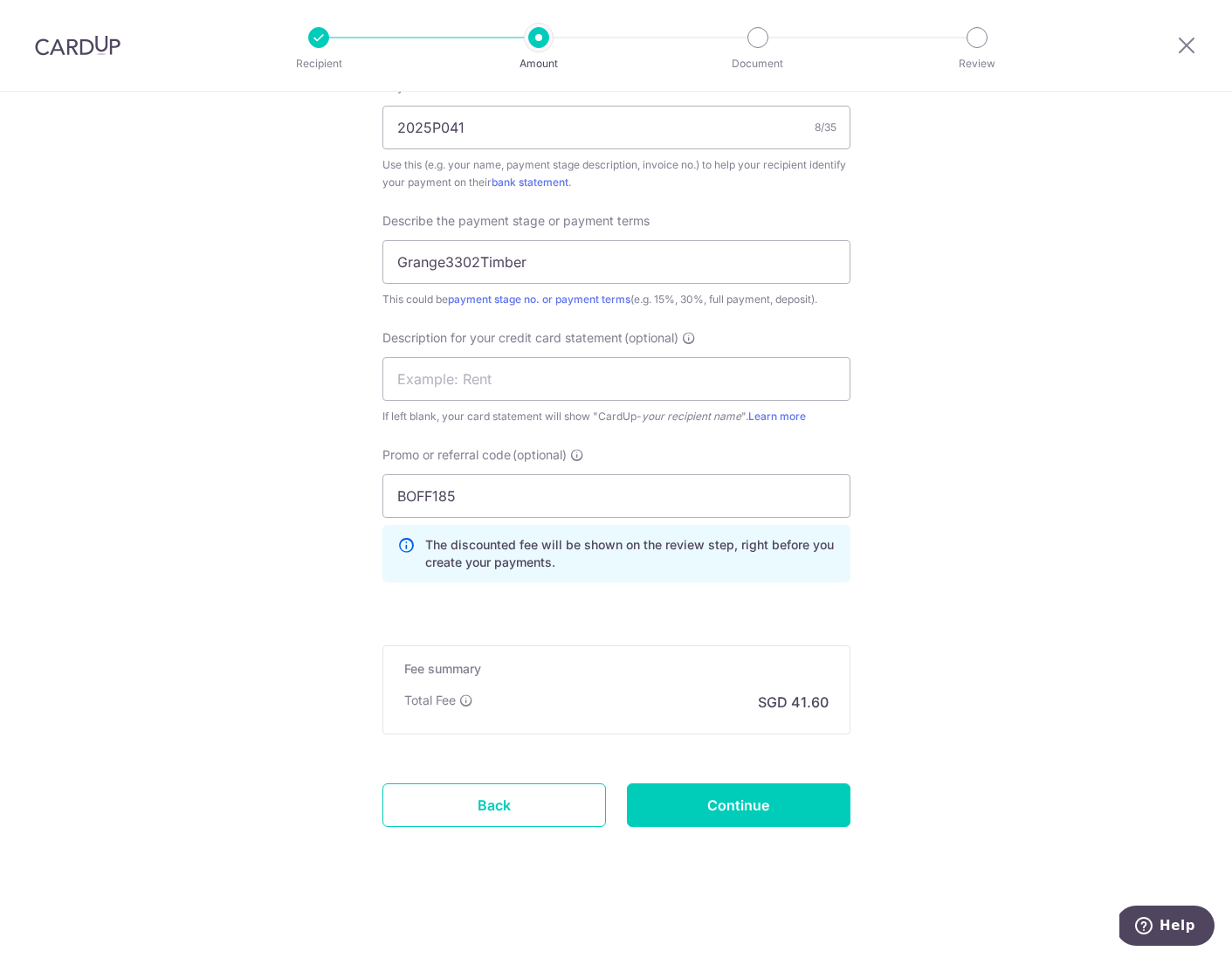
click at [802, 805] on input "Continue" at bounding box center [738, 805] width 224 height 44
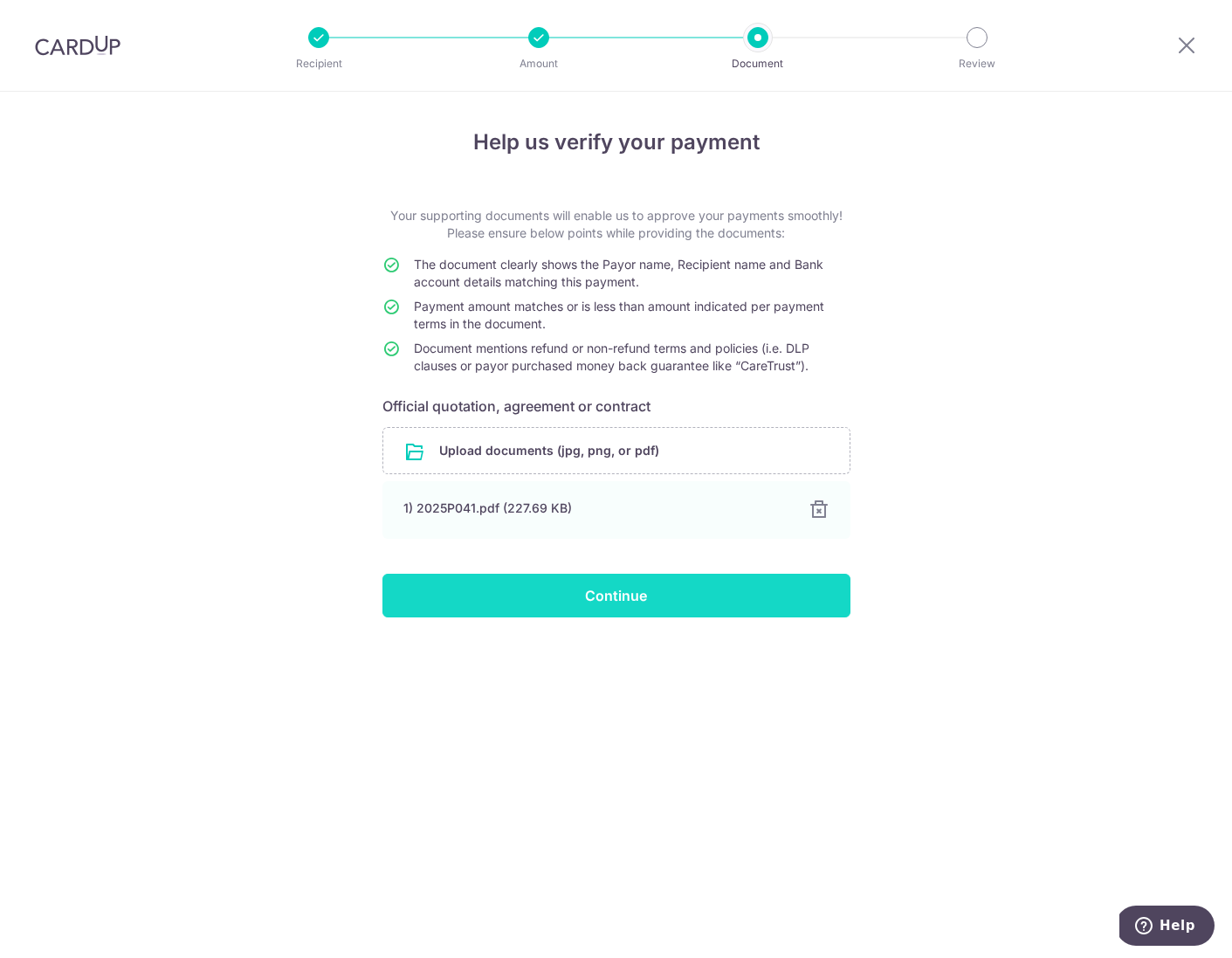
click at [633, 601] on input "Continue" at bounding box center [616, 595] width 468 height 44
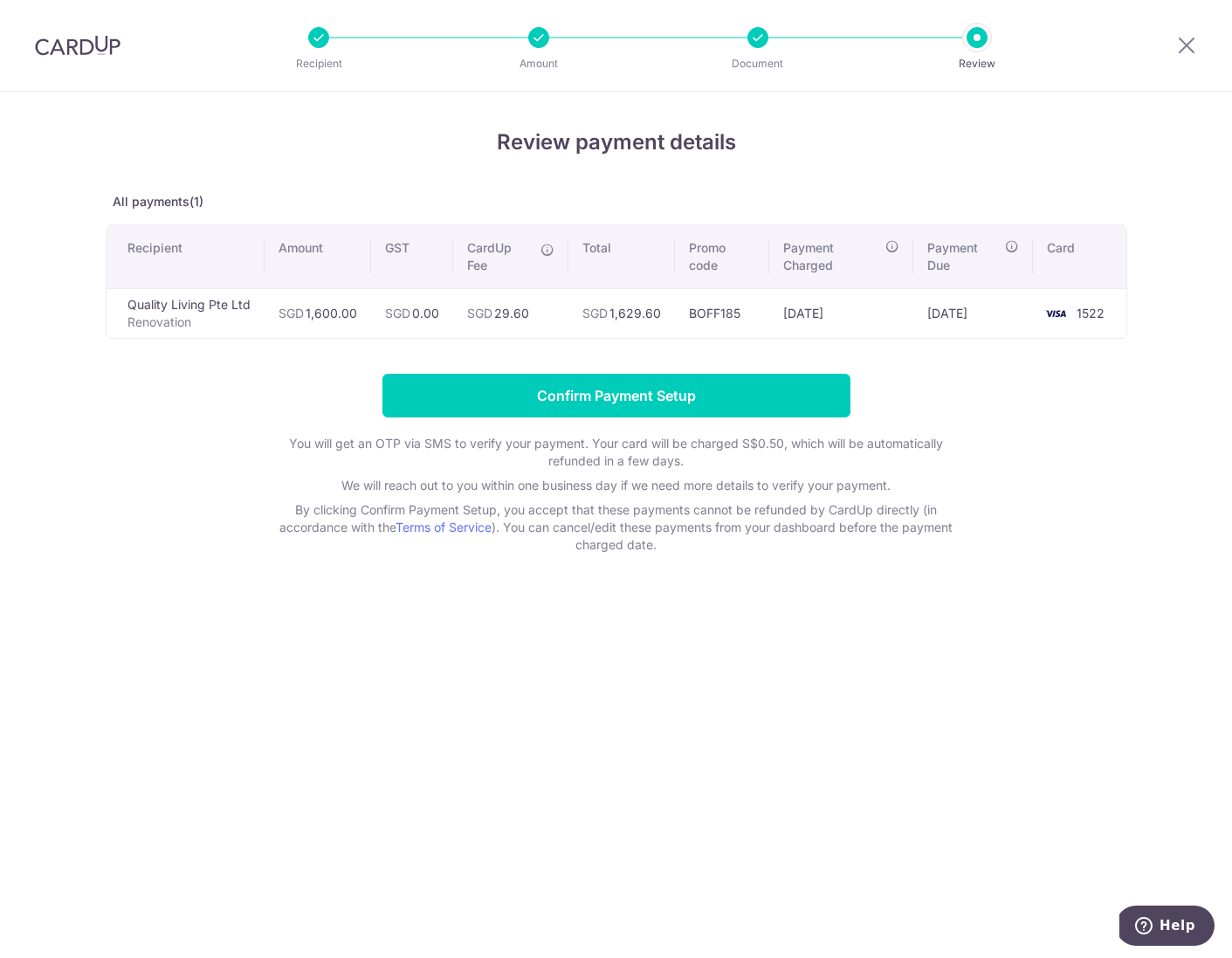
click at [689, 395] on input "Confirm Payment Setup" at bounding box center [616, 396] width 468 height 44
click at [689, 395] on form "Confirm Payment Setup You will get an OTP via SMS to verify your payment. Your …" at bounding box center [616, 464] width 1022 height 180
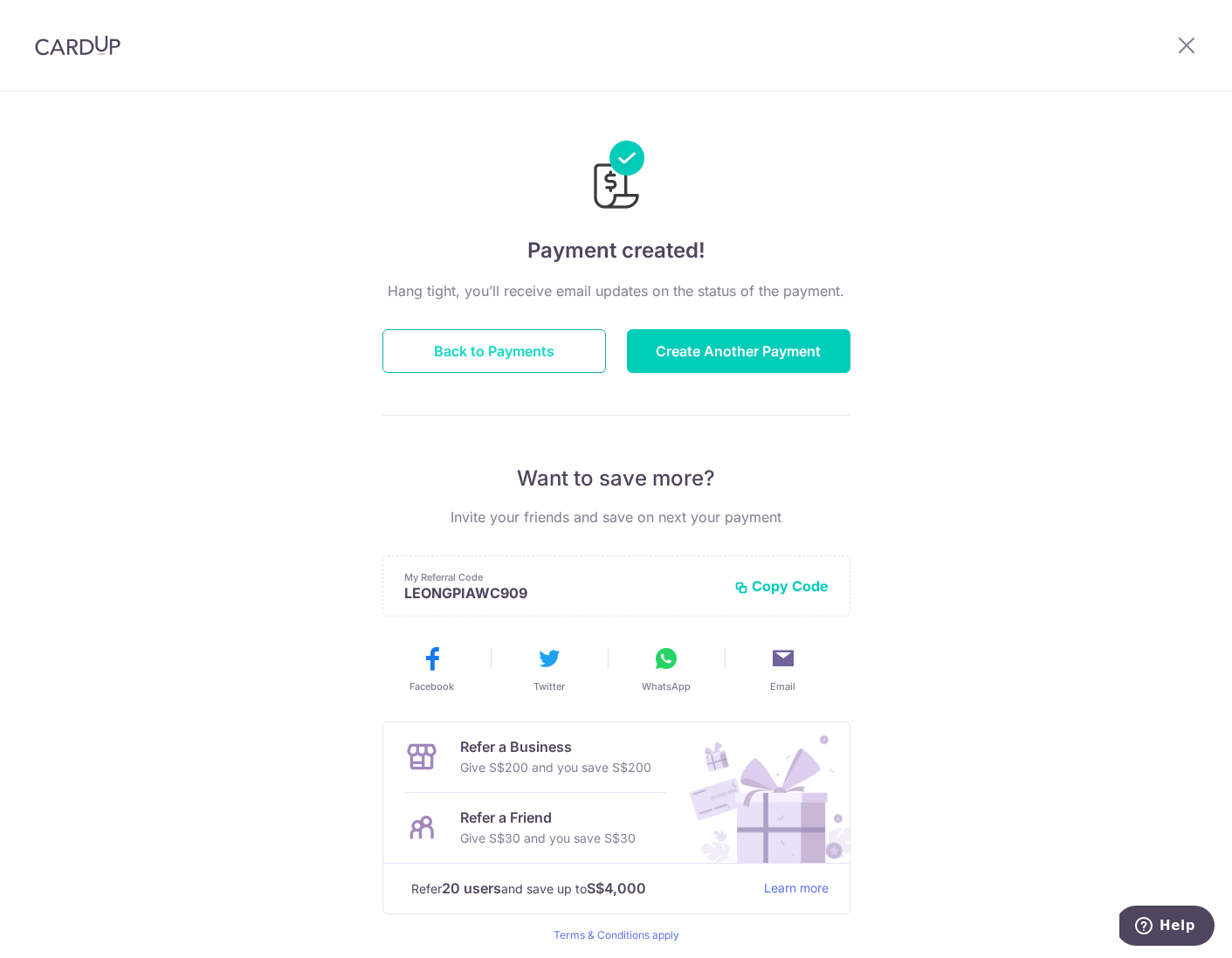
click at [510, 351] on button "Back to Payments" at bounding box center [495, 351] width 224 height 44
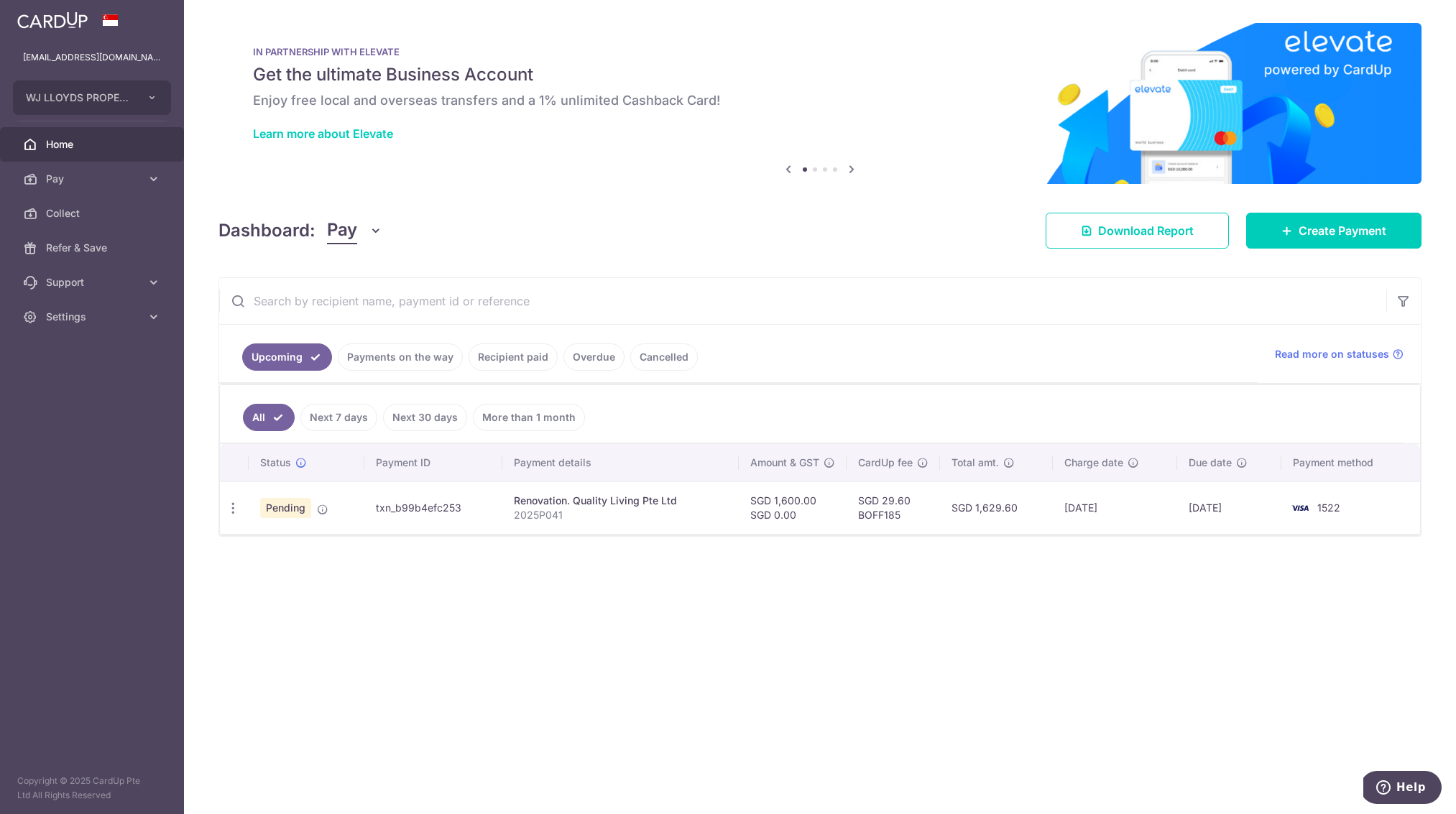
click at [585, 502] on div "Renovation. Quality Living Pte Ltd" at bounding box center [621, 500] width 214 height 14
drag, startPoint x: 541, startPoint y: 518, endPoint x: 486, endPoint y: 454, distance: 84.4
click at [541, 517] on p "2025P041" at bounding box center [621, 515] width 214 height 14
click at [411, 358] on link "Payments on the way" at bounding box center [400, 357] width 125 height 27
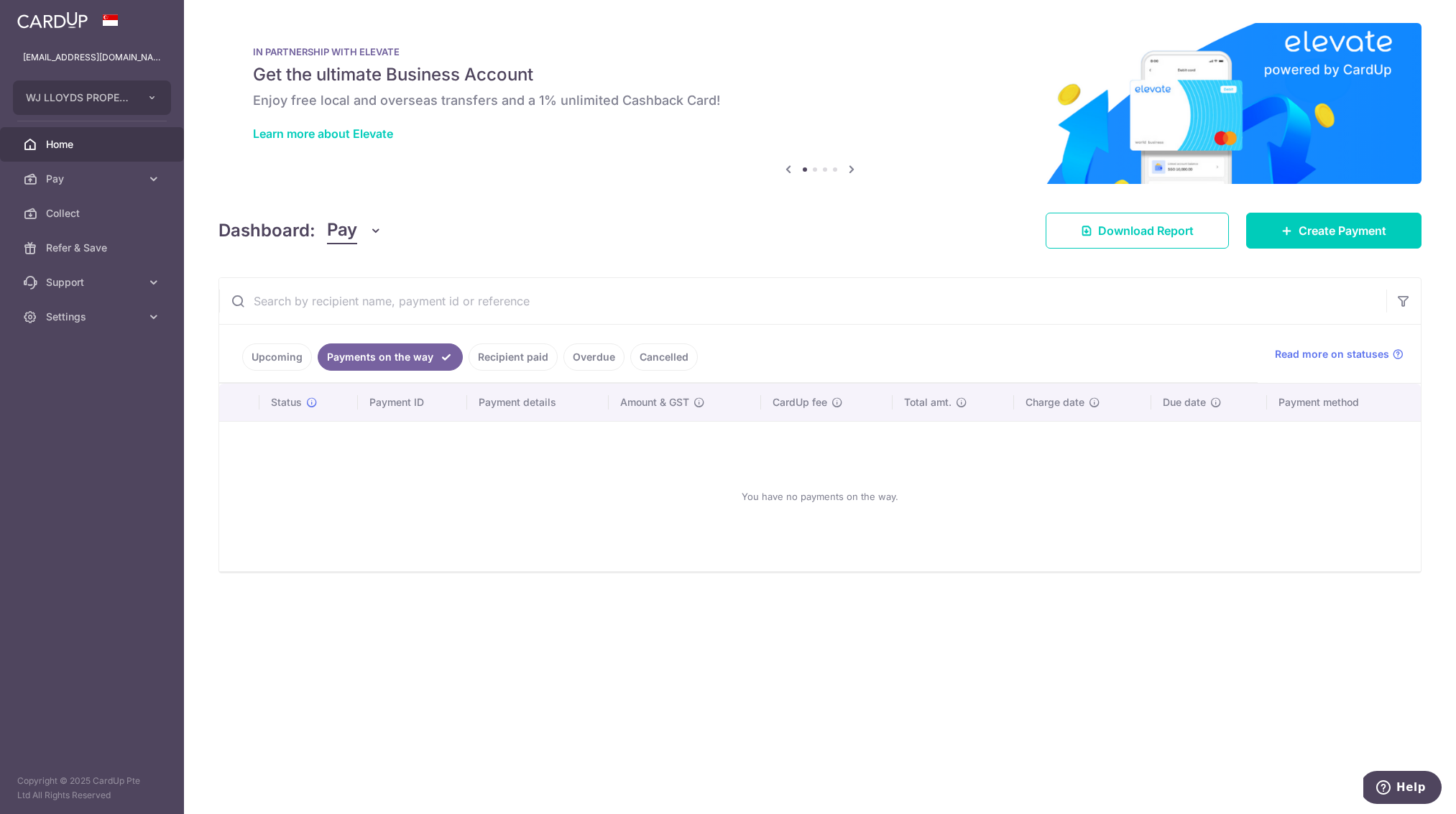
click at [276, 360] on link "Upcoming" at bounding box center [277, 357] width 70 height 27
click at [276, 361] on link "Upcoming" at bounding box center [277, 357] width 70 height 27
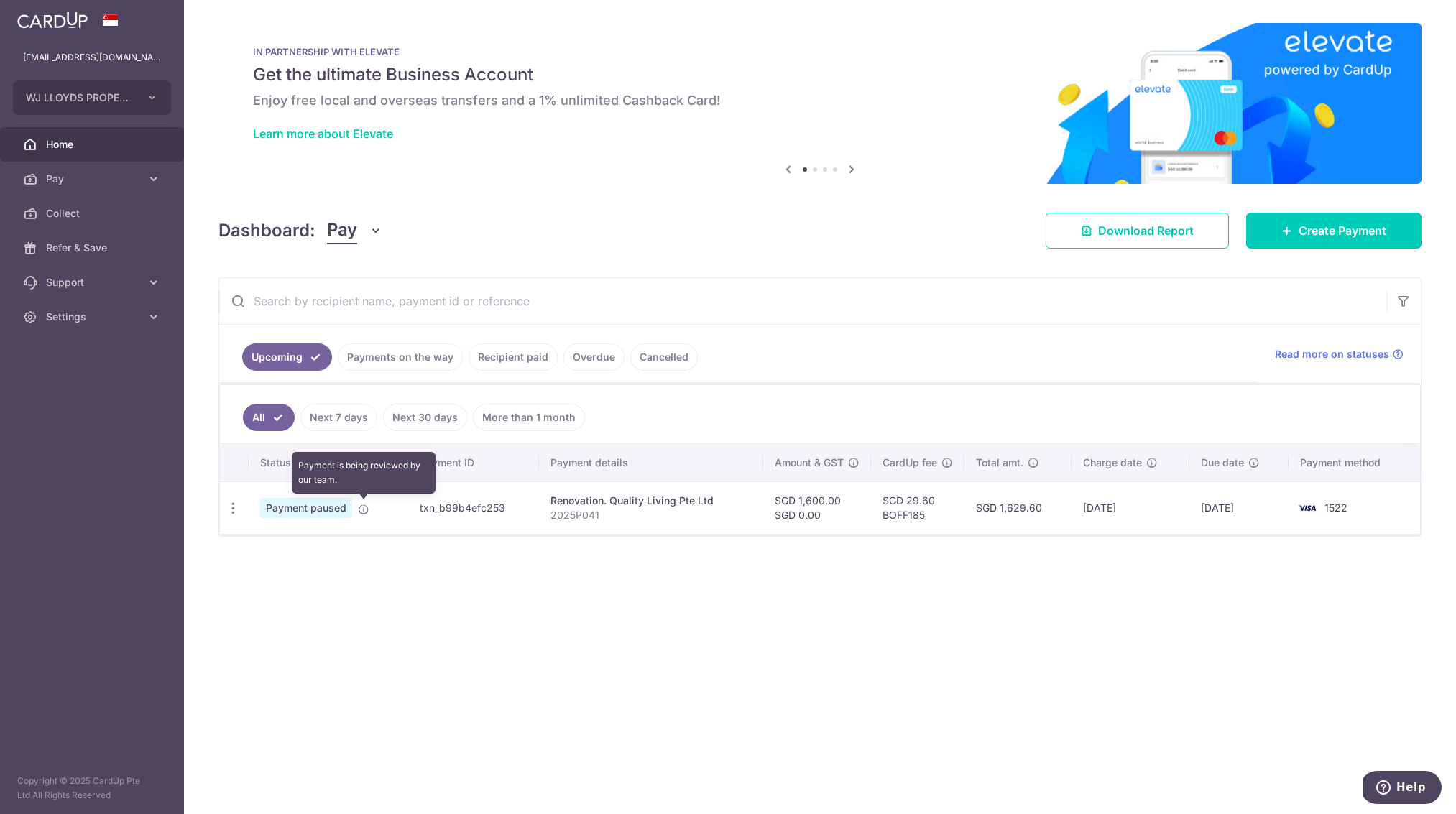
click at [366, 508] on icon at bounding box center [363, 510] width 12 height 12
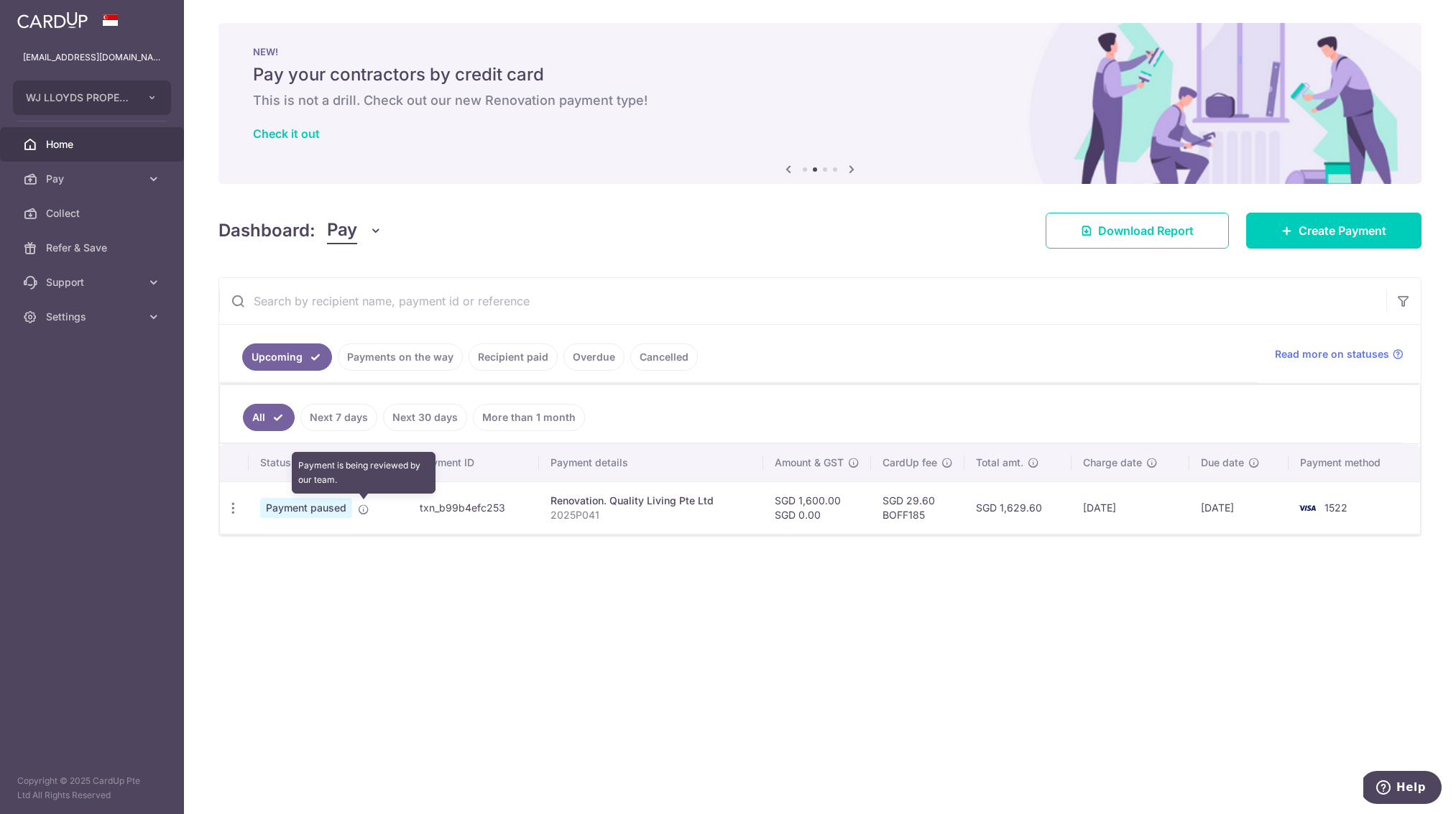
click at [362, 506] on icon at bounding box center [363, 510] width 12 height 12
click at [323, 509] on span "Payment paused" at bounding box center [306, 508] width 92 height 20
click at [301, 465] on icon at bounding box center [301, 463] width 12 height 12
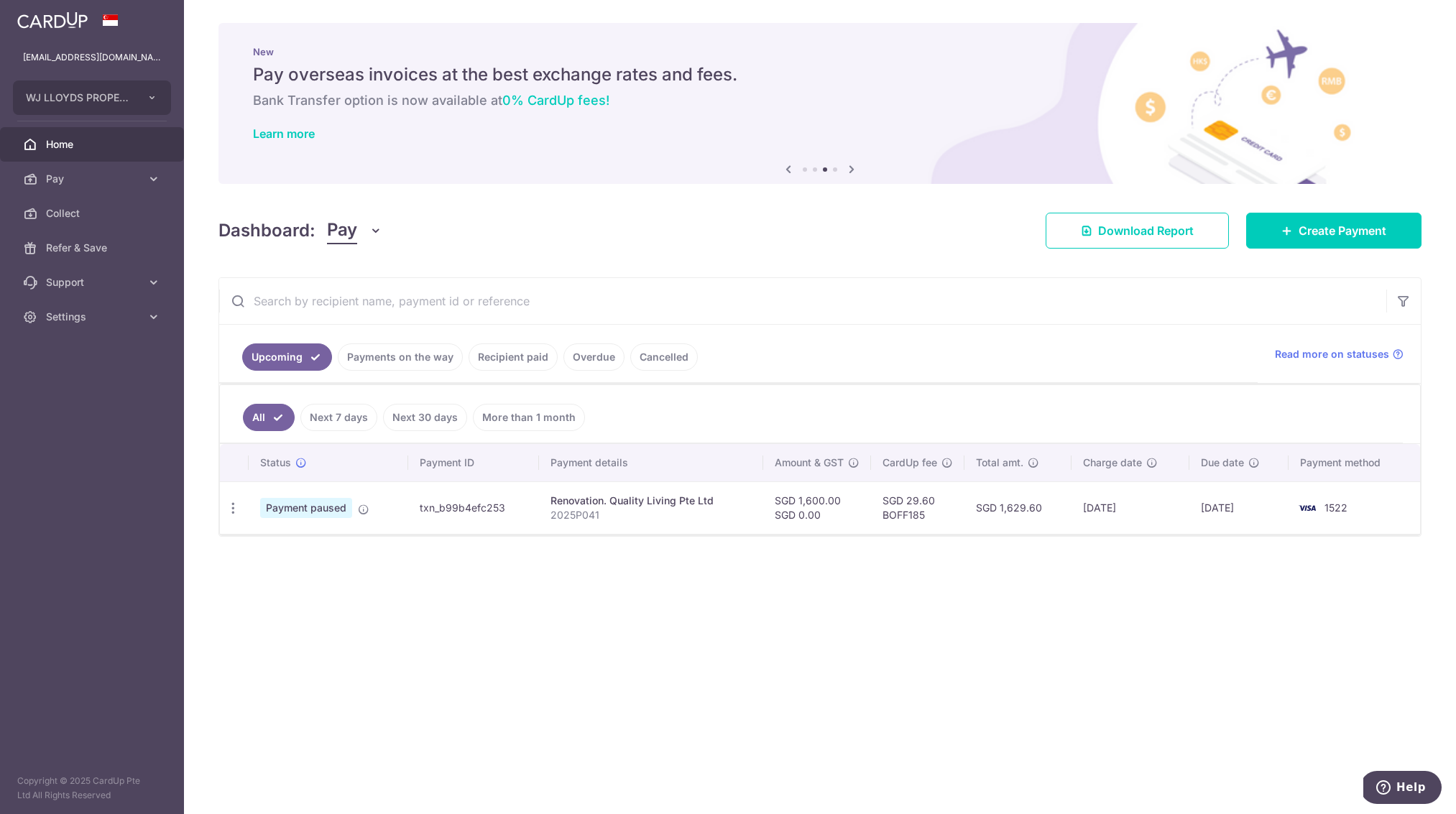
drag, startPoint x: 876, startPoint y: 372, endPoint x: 986, endPoint y: 331, distance: 117.4
click at [876, 372] on ul "Upcoming Payments on the way Recipient paid Overdue Cancelled" at bounding box center [738, 354] width 1038 height 58
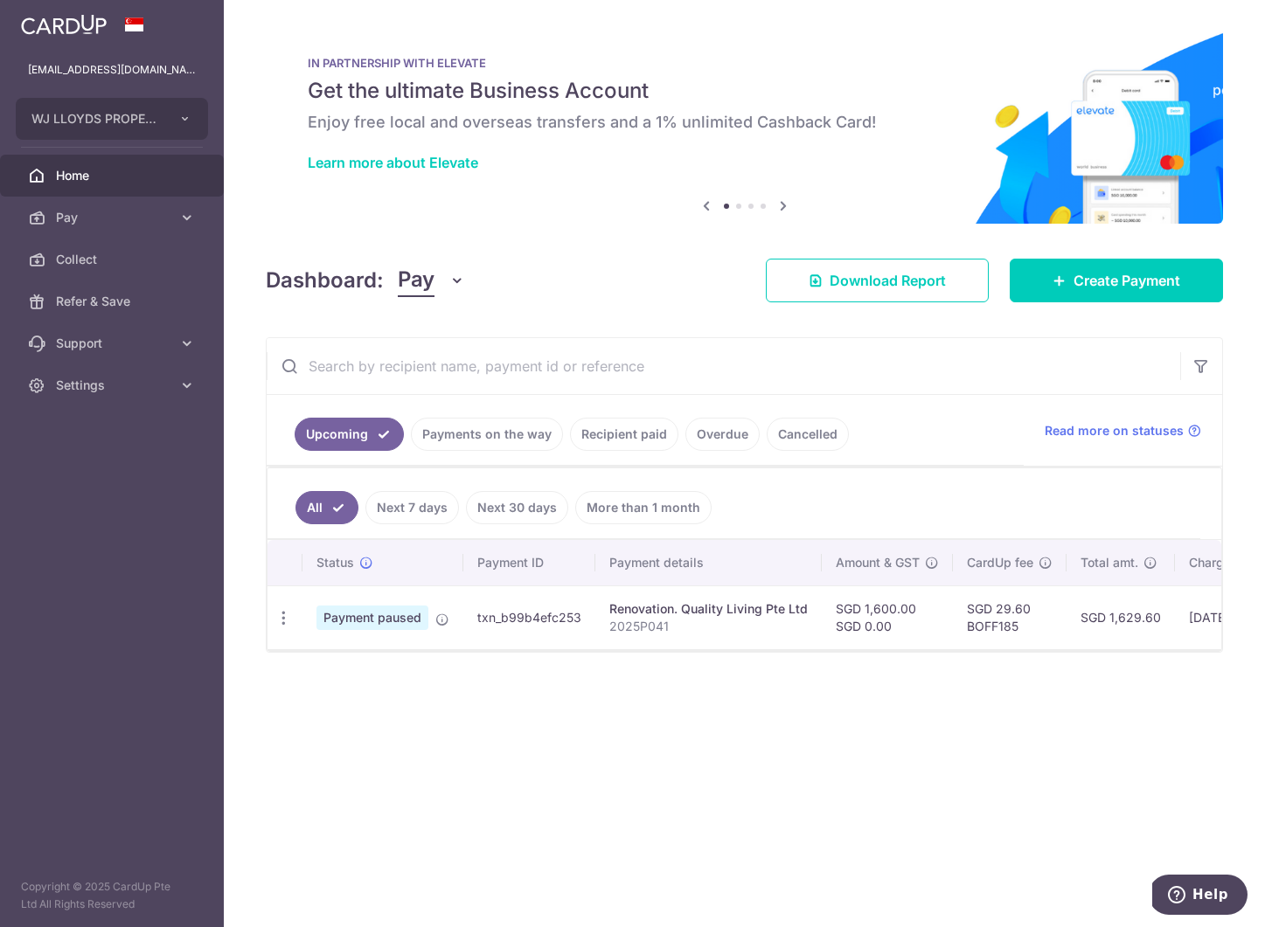
click at [609, 435] on link "Recipient paid" at bounding box center [624, 434] width 108 height 33
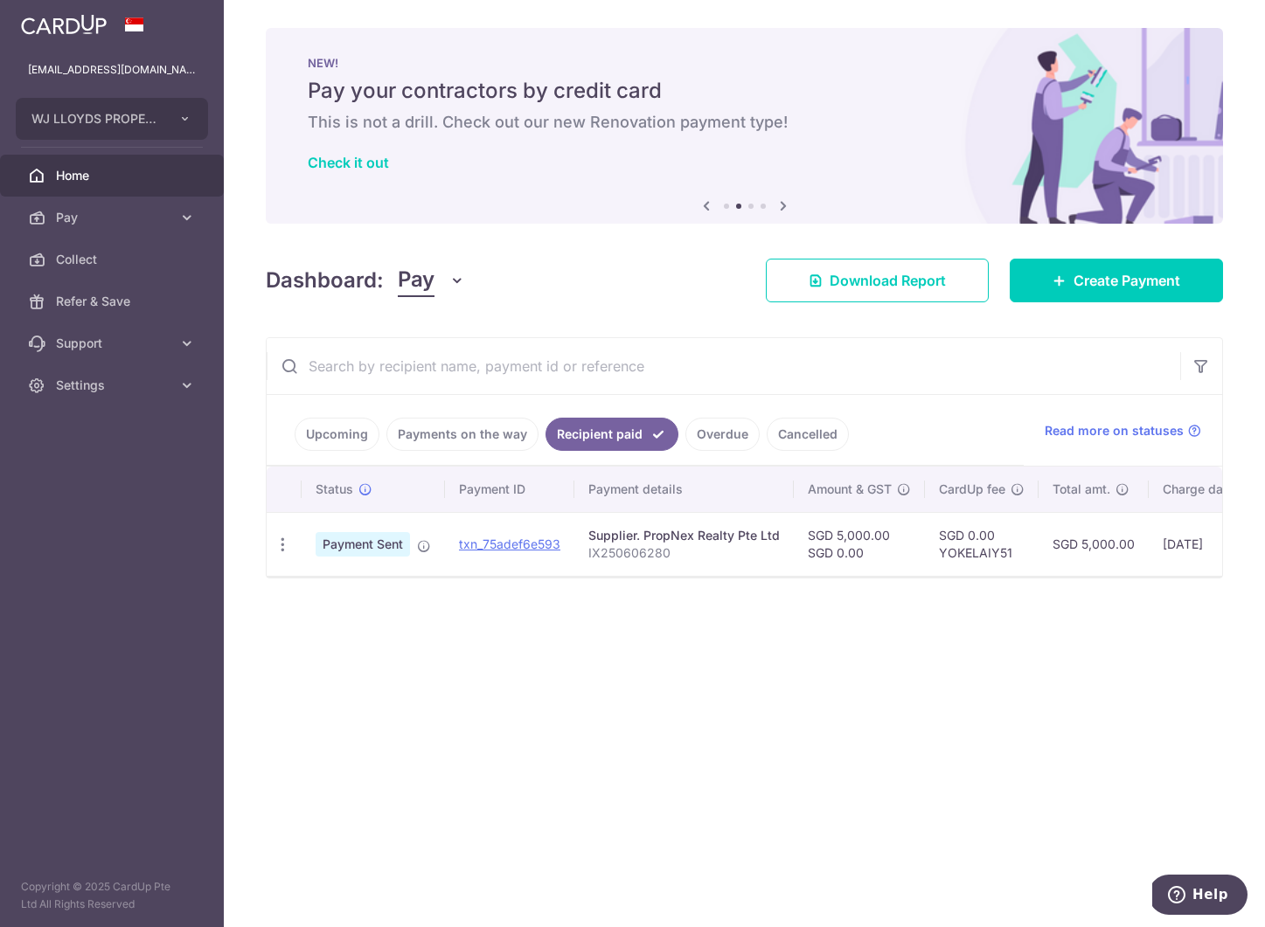
click at [489, 441] on link "Payments on the way" at bounding box center [462, 434] width 152 height 33
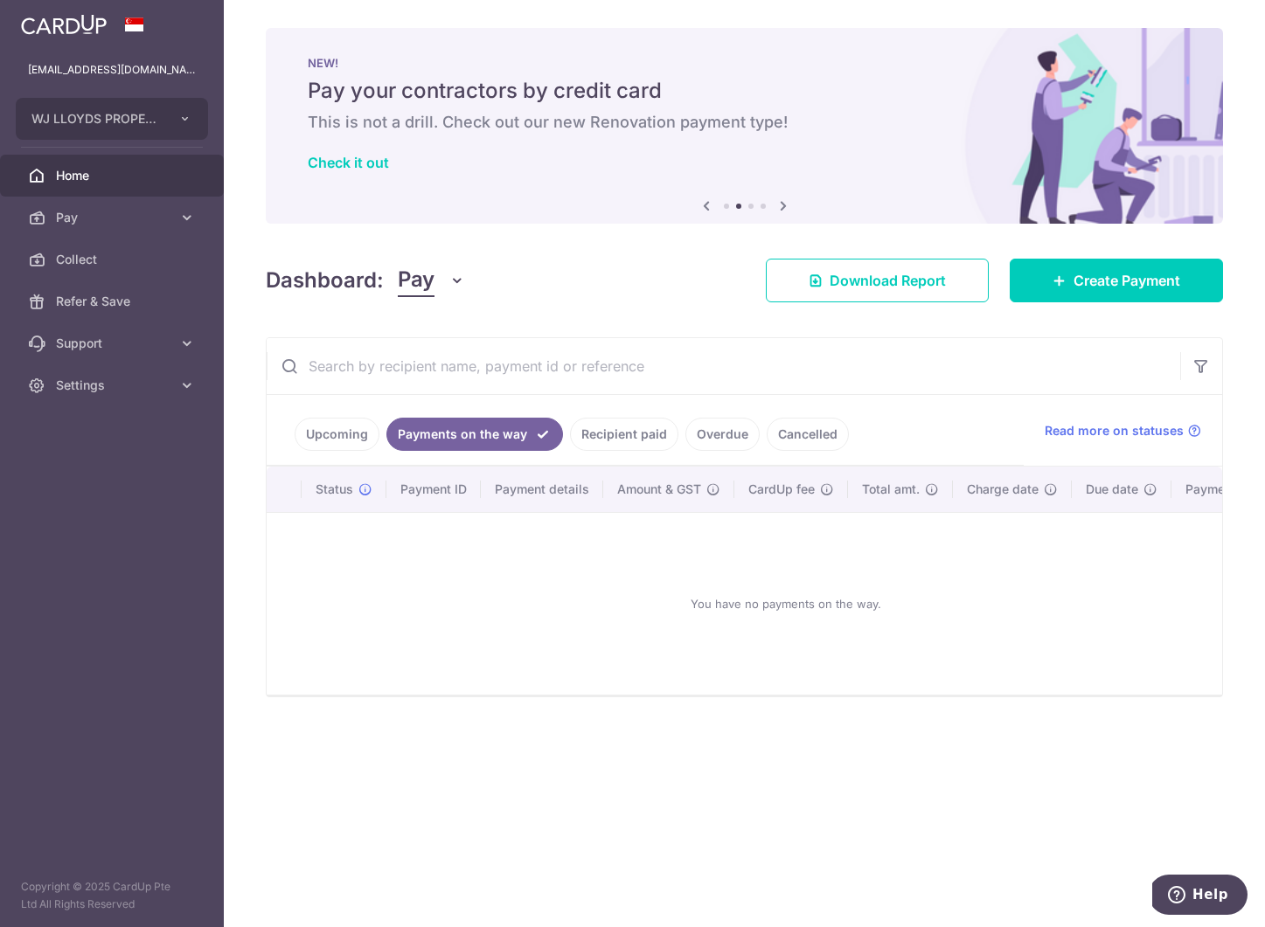
click at [334, 433] on link "Upcoming" at bounding box center [337, 434] width 85 height 33
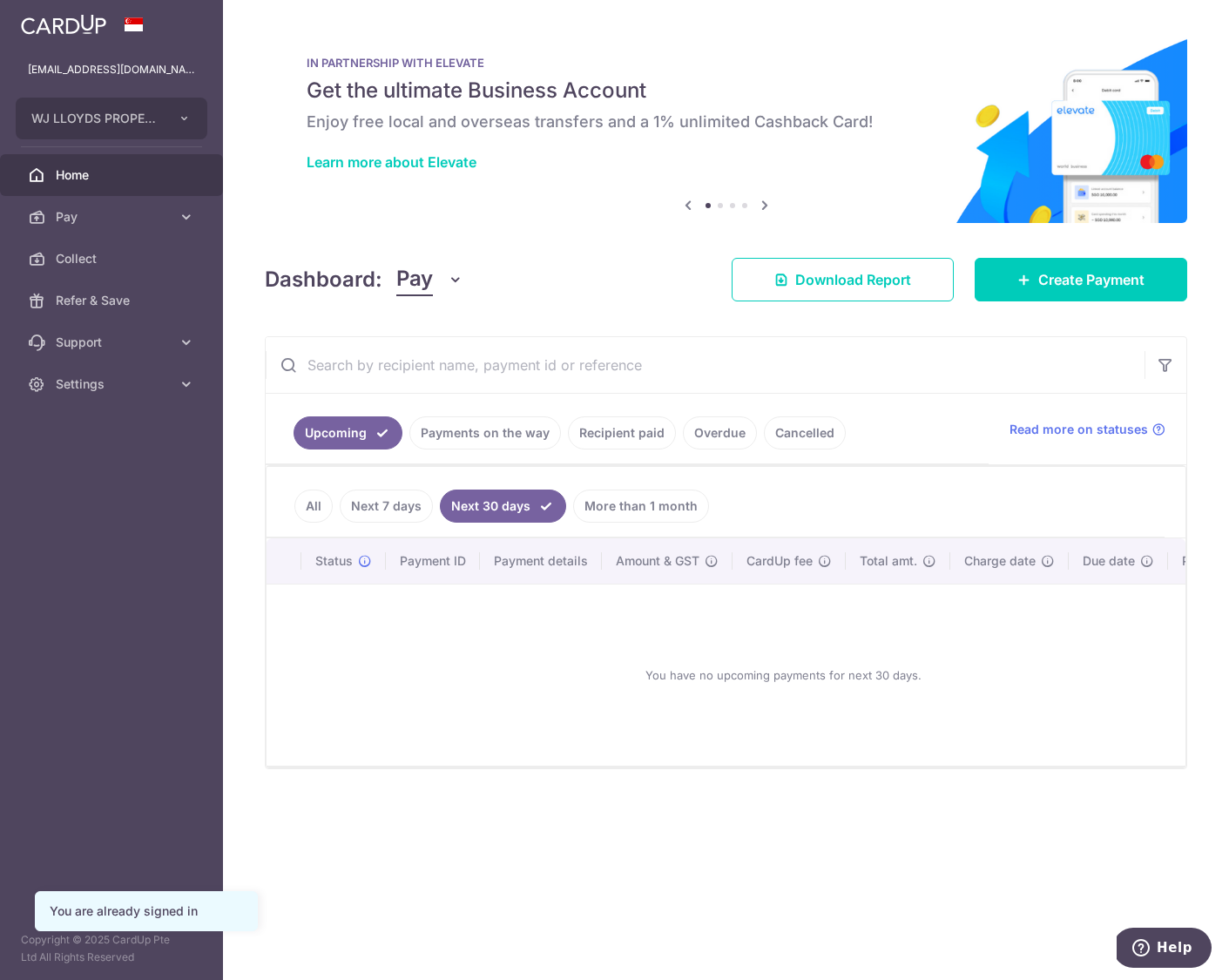
click at [302, 504] on link "All" at bounding box center [313, 505] width 38 height 33
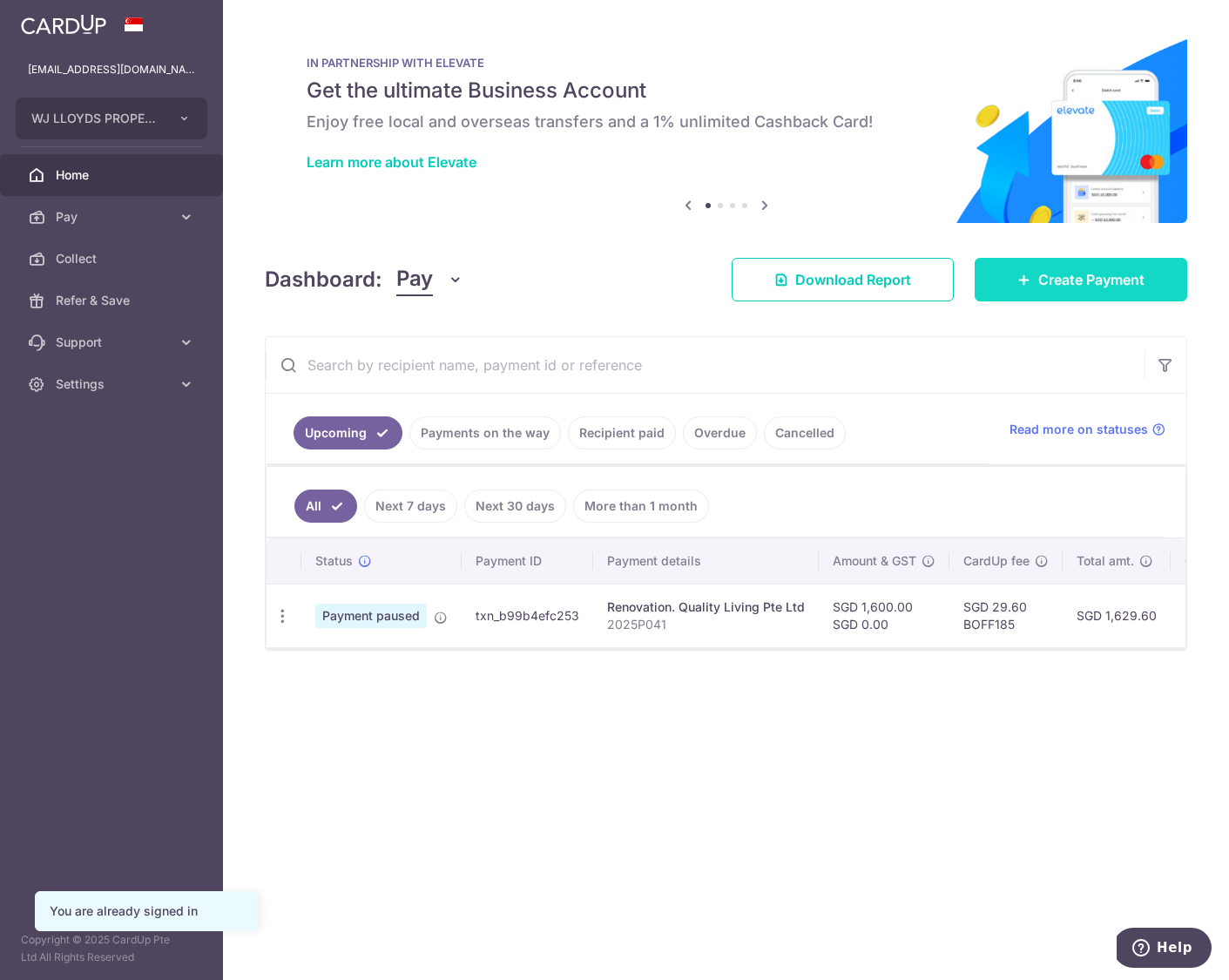
click at [1025, 285] on icon at bounding box center [1025, 280] width 14 height 14
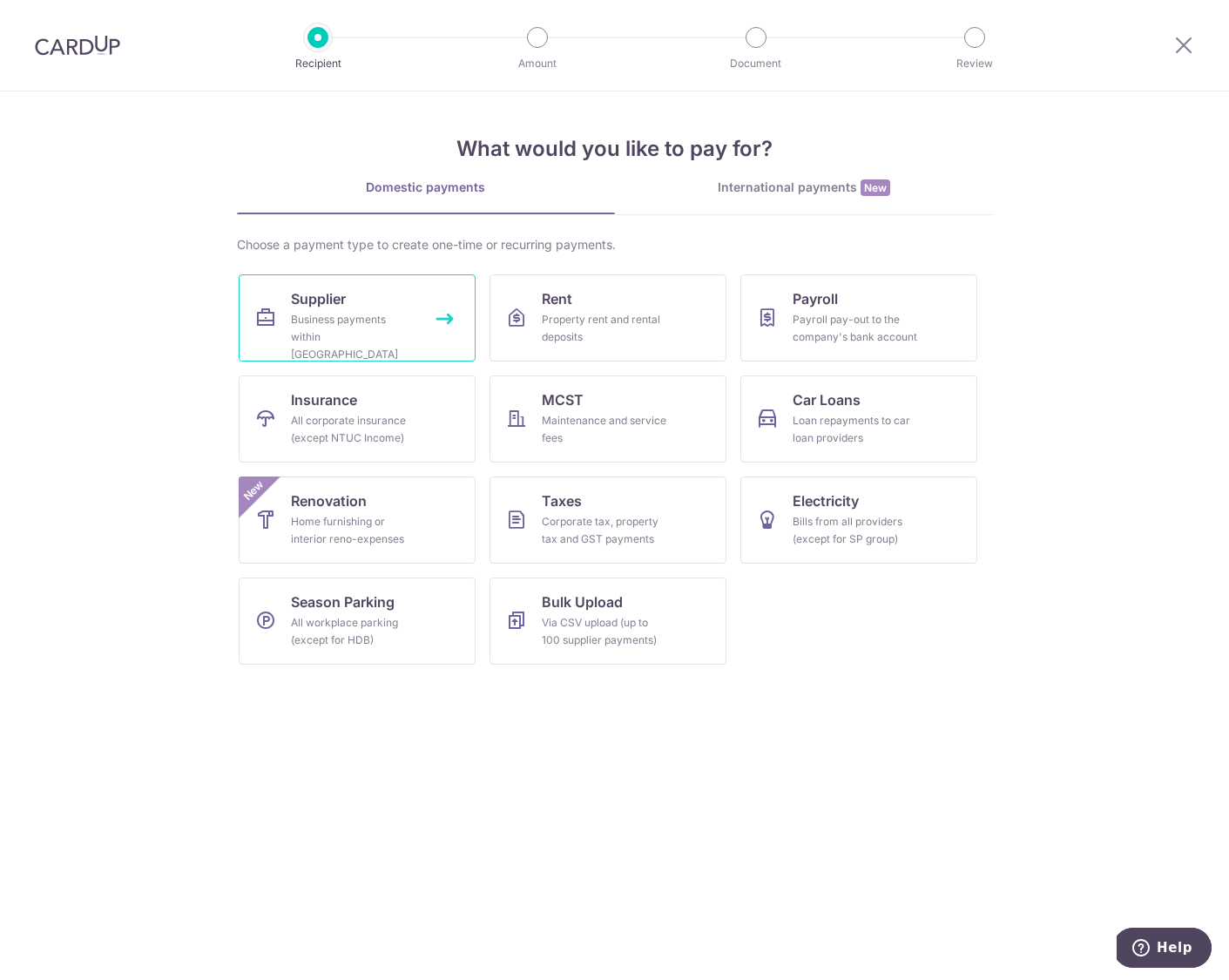
click at [339, 334] on div "Business payments within [GEOGRAPHIC_DATA]" at bounding box center [354, 337] width 126 height 52
click at [356, 319] on div "Business payments within Singapore" at bounding box center [354, 337] width 126 height 52
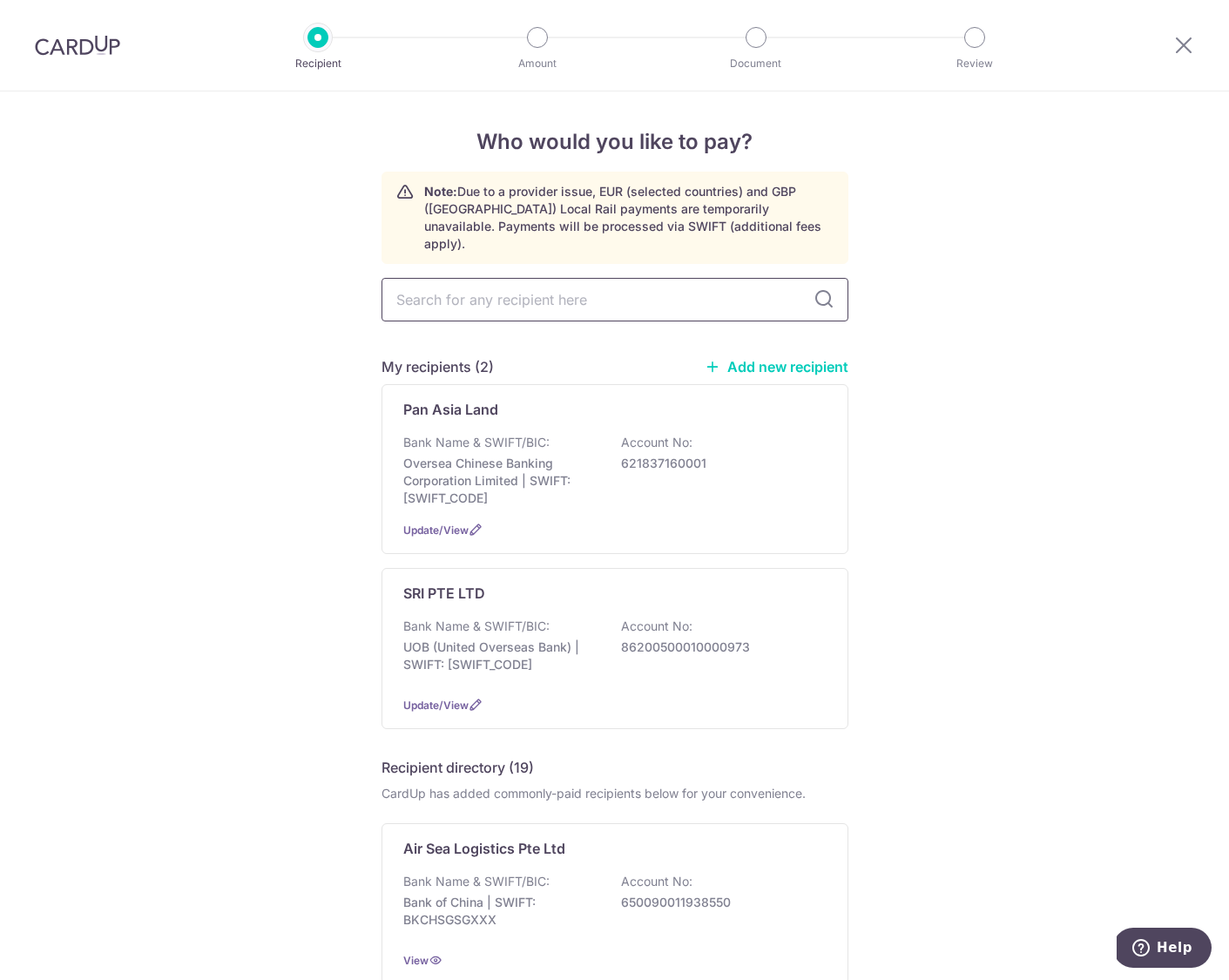
click at [570, 282] on input "text" at bounding box center [615, 300] width 466 height 44
click at [746, 358] on link "Add new recipient" at bounding box center [776, 366] width 144 height 17
drag, startPoint x: 1206, startPoint y: 387, endPoint x: 733, endPoint y: 343, distance: 475.0
click at [745, 358] on link "Add new recipient" at bounding box center [776, 366] width 144 height 17
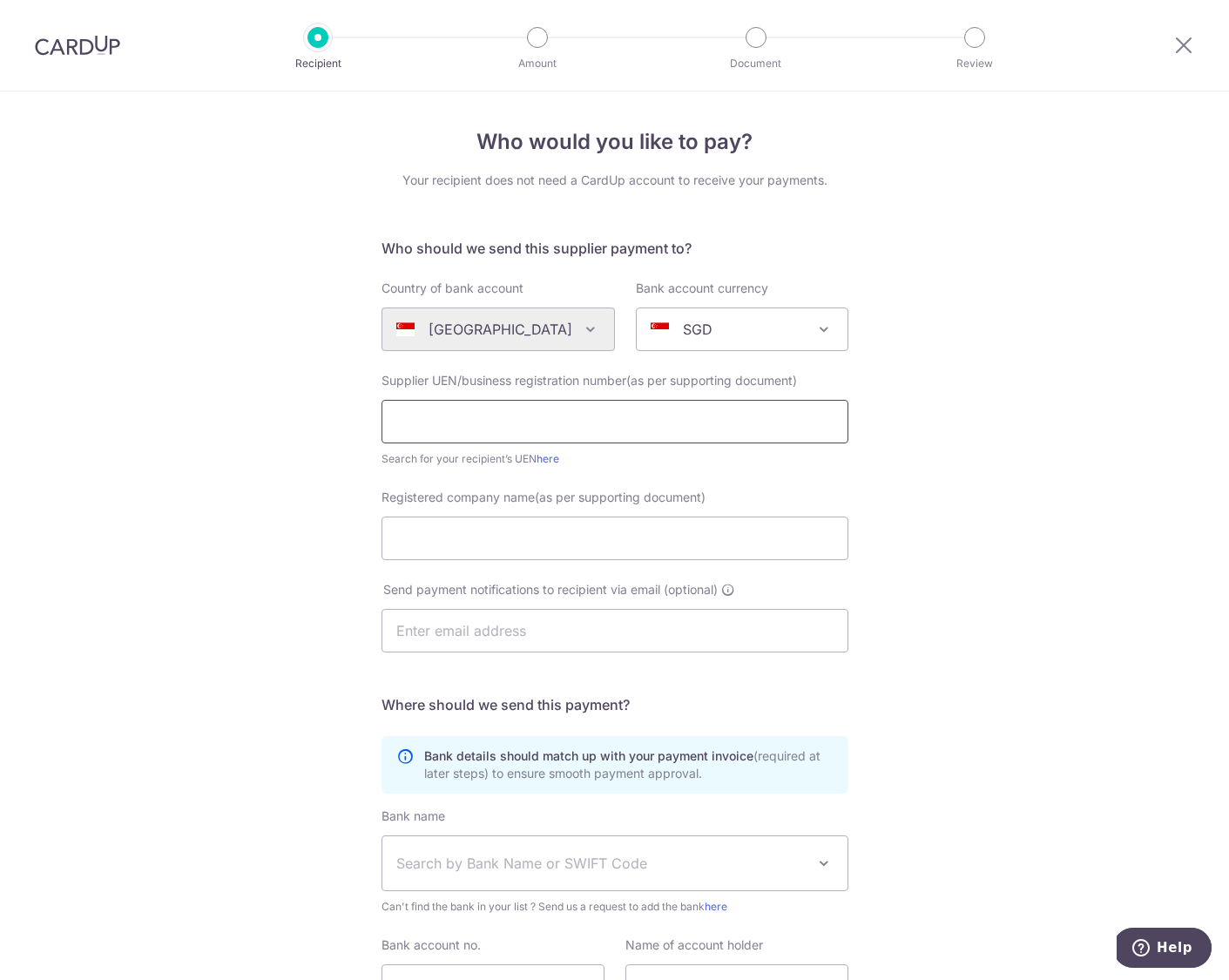
click at [514, 418] on input "text" at bounding box center [615, 422] width 466 height 44
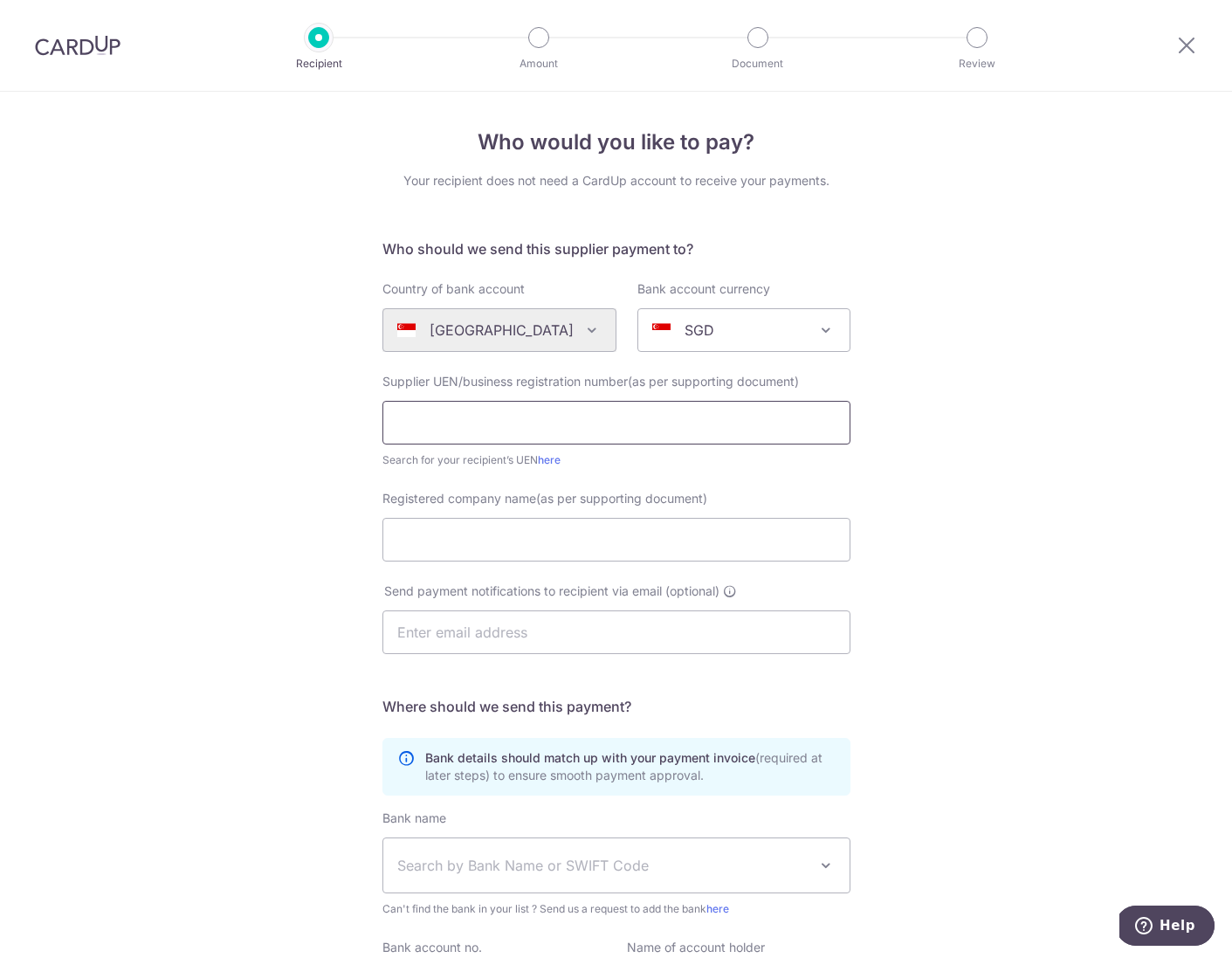
click at [449, 421] on input "text" at bounding box center [616, 423] width 468 height 44
paste input "200414174D"
type input "200414174D"
click at [459, 549] on input "Registered company name(as per supporting document)" at bounding box center [616, 539] width 468 height 44
type input "[MEDICAL_DATA] Construction Pte Ltd"
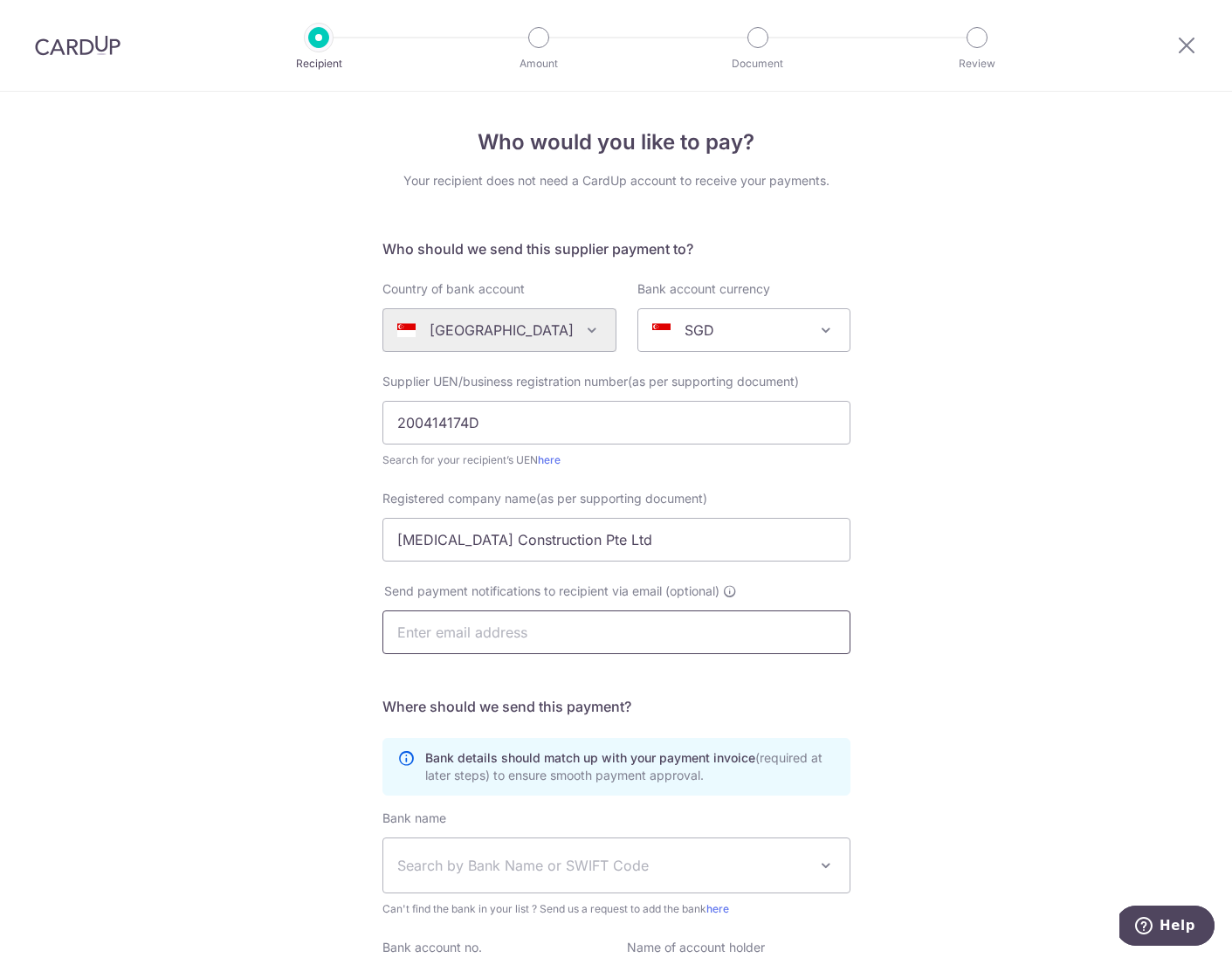
drag, startPoint x: 526, startPoint y: 628, endPoint x: 523, endPoint y: 643, distance: 15.3
click at [527, 629] on input "text" at bounding box center [616, 632] width 468 height 44
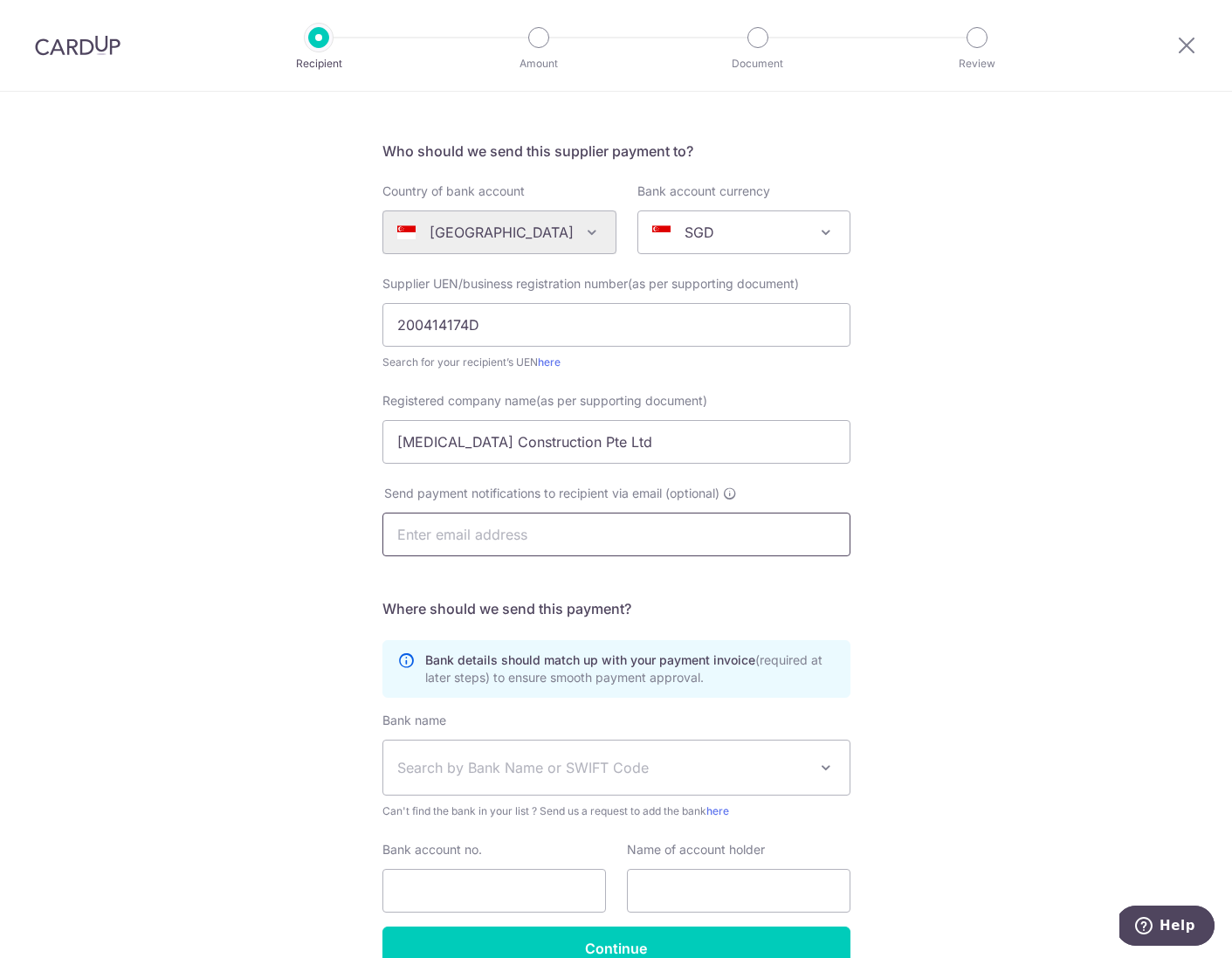
scroll to position [135, 0]
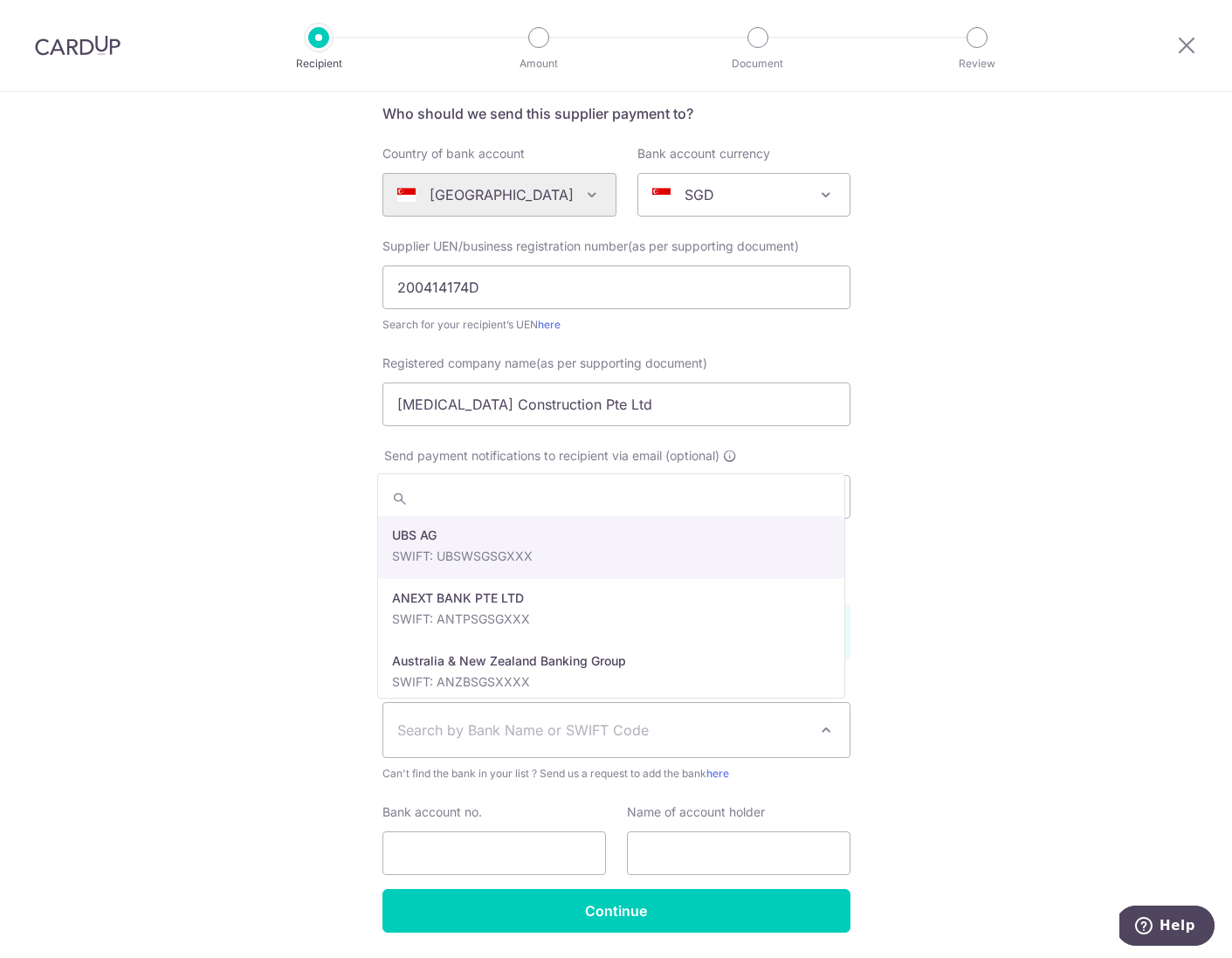
click at [545, 730] on span "Search by Bank Name or SWIFT Code" at bounding box center [603, 729] width 411 height 21
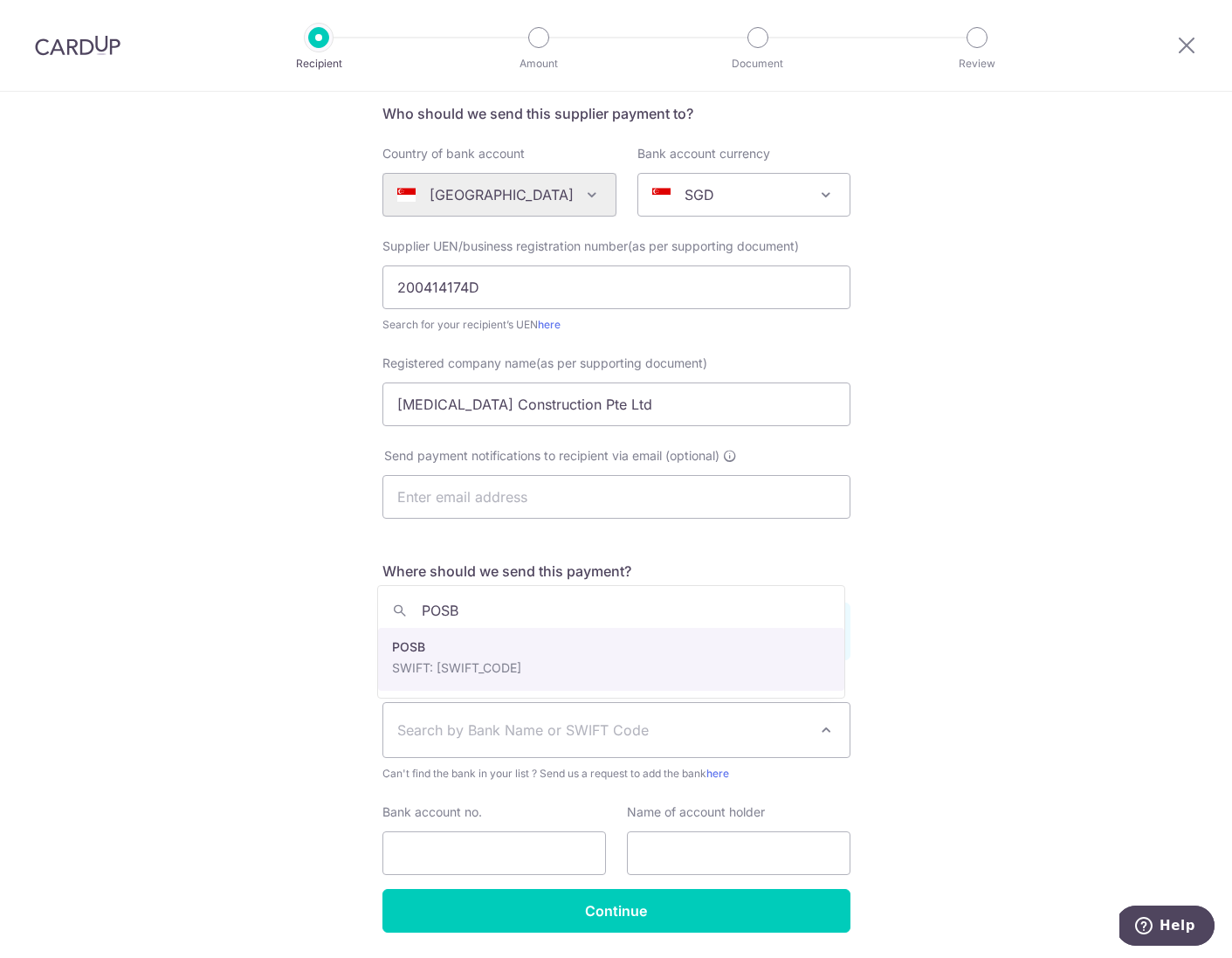
type input "POSB"
select select "19"
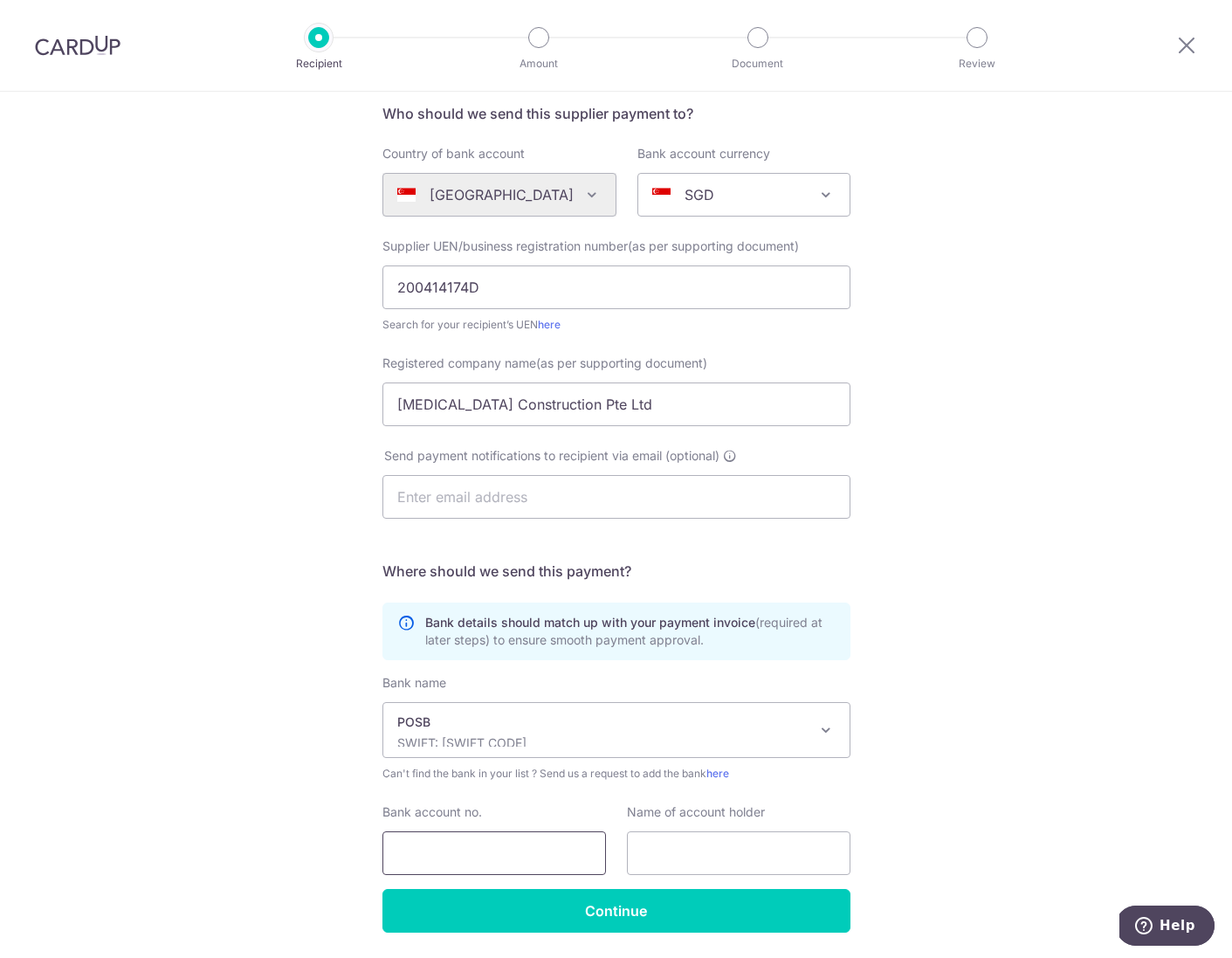
click at [475, 859] on input "Bank account no." at bounding box center [495, 853] width 224 height 44
type input "403414492"
type input "[PERSON_NAME]"
click at [907, 641] on div "Who would you like to pay? Your recipient does not need a CardUp account to rec…" at bounding box center [616, 484] width 1232 height 1058
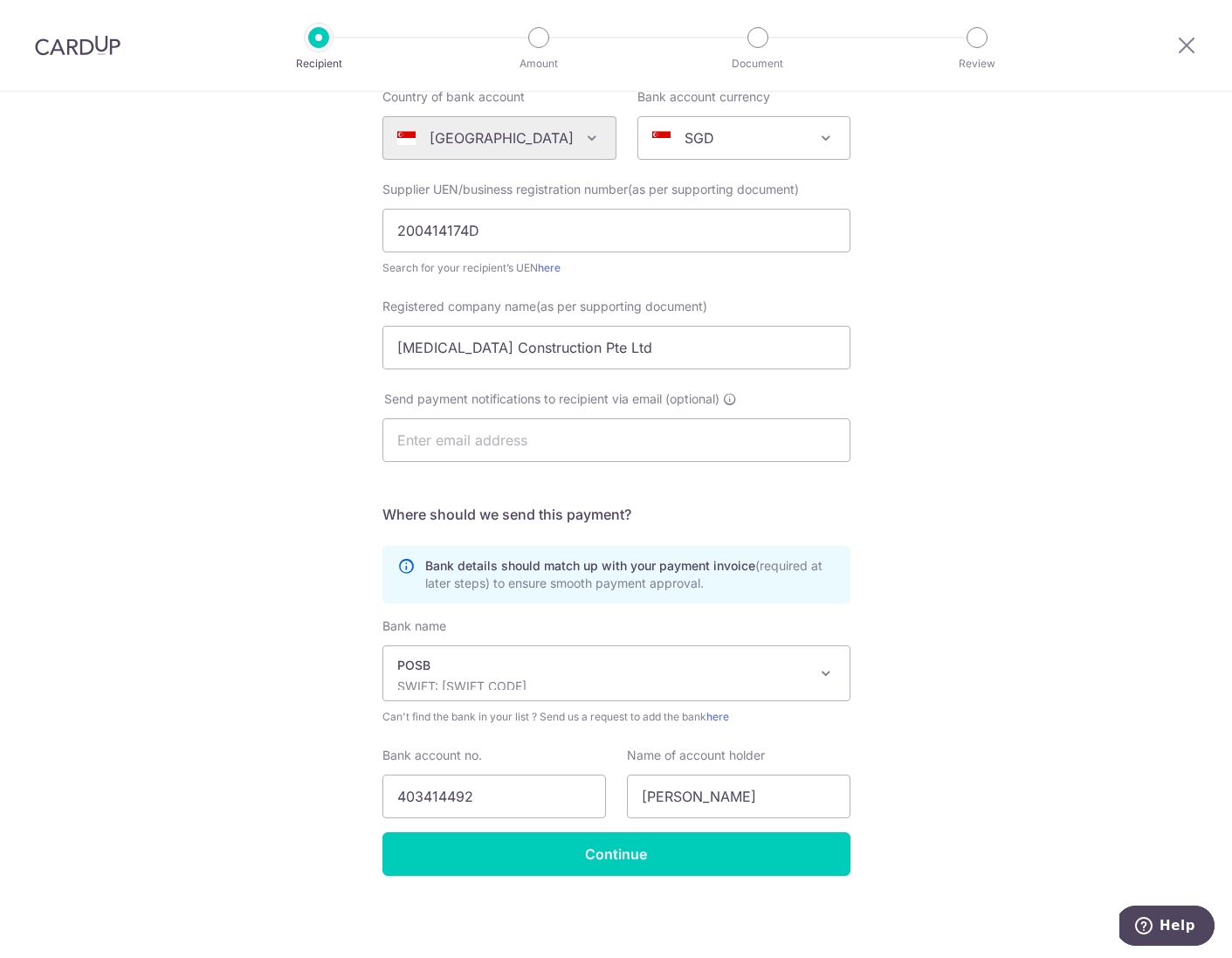
scroll to position [186, 0]
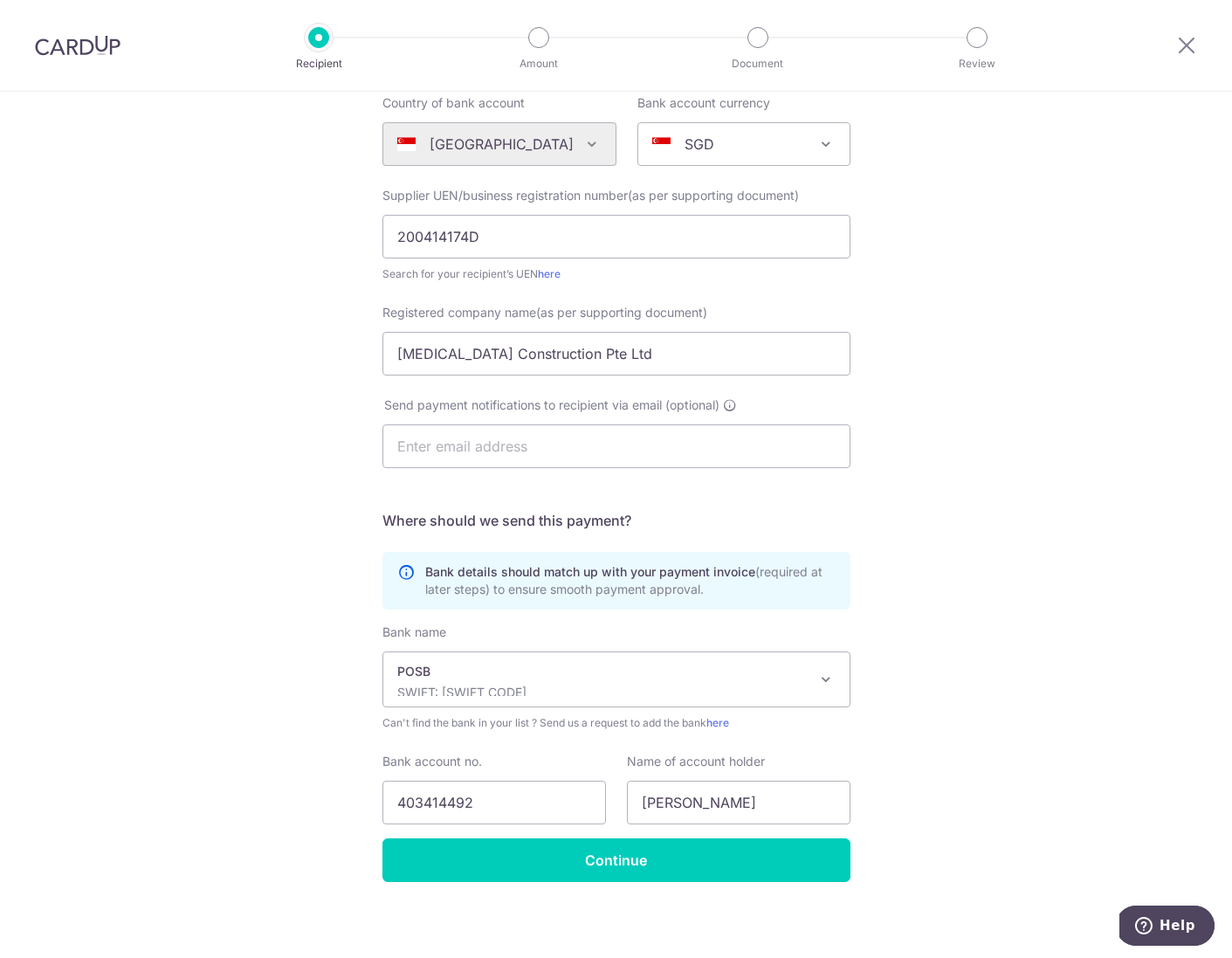
click at [616, 848] on input "Continue" at bounding box center [616, 860] width 468 height 44
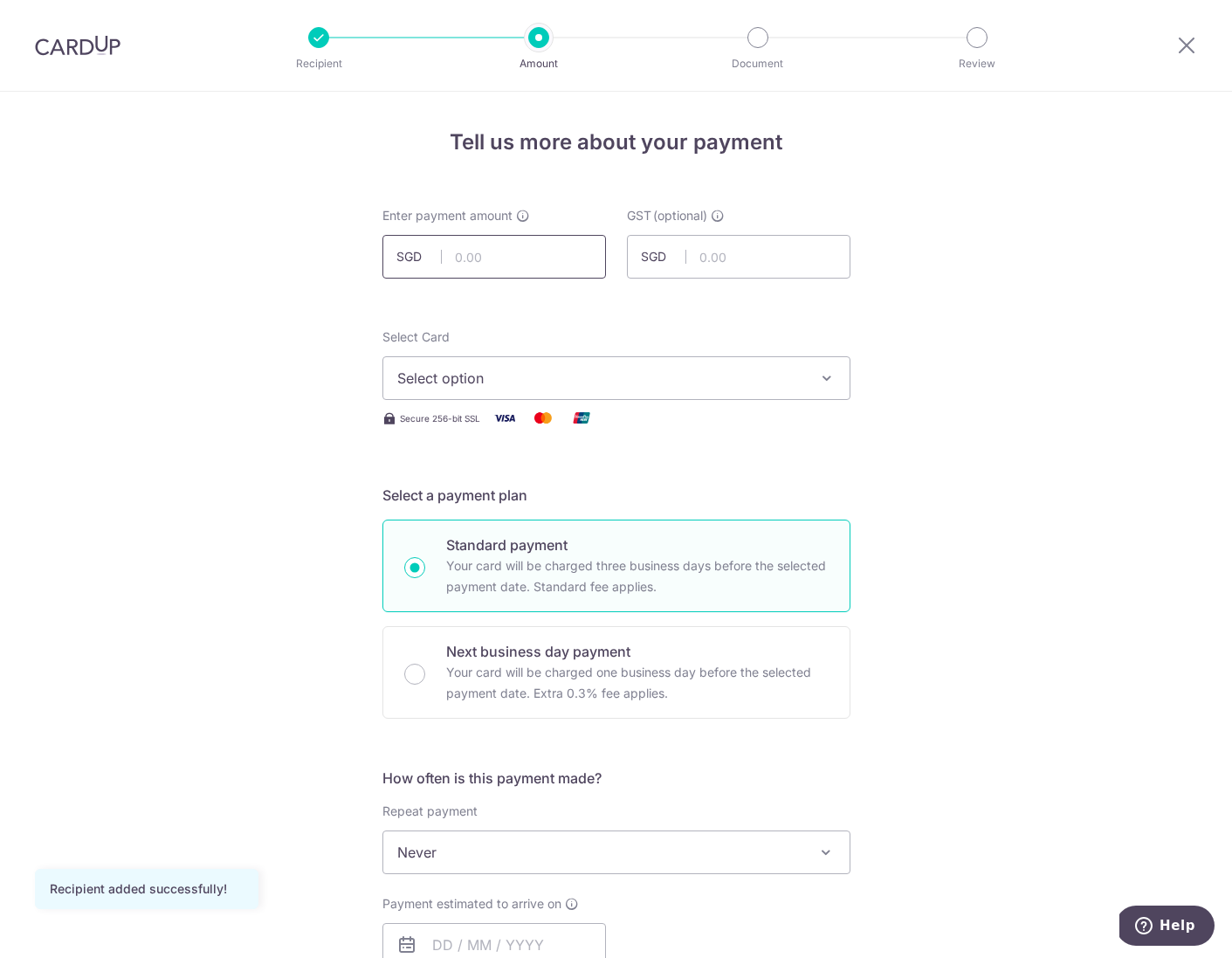
click at [494, 246] on input "text" at bounding box center [495, 257] width 224 height 44
type input "870.00"
drag, startPoint x: 794, startPoint y: 447, endPoint x: 785, endPoint y: 440, distance: 11.4
click at [793, 447] on form "Enter payment amount SGD 870.00 870.00 GST (optional) SGD Recipient added succe…" at bounding box center [616, 956] width 468 height 1499
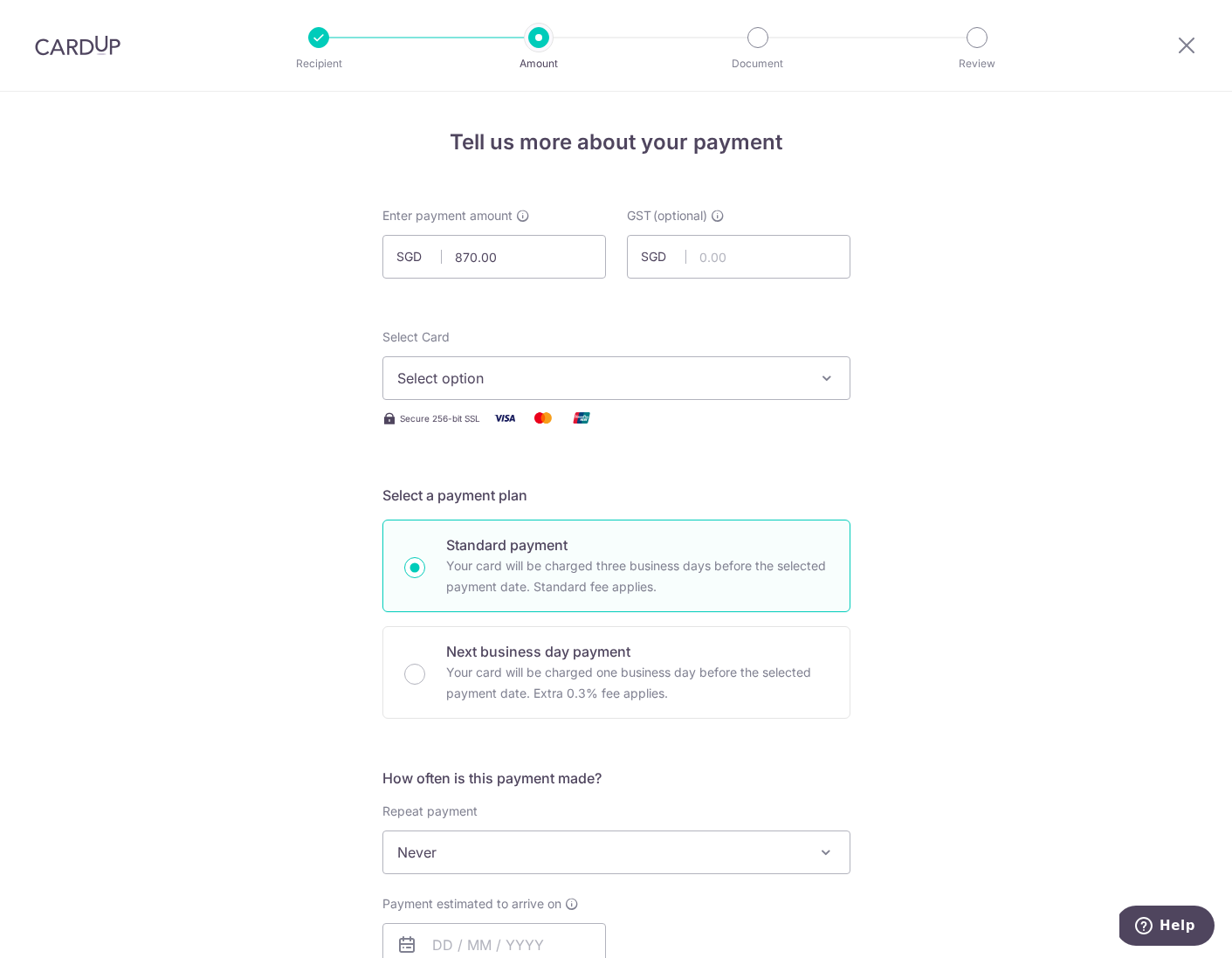
click at [768, 379] on span "Select option" at bounding box center [601, 378] width 407 height 21
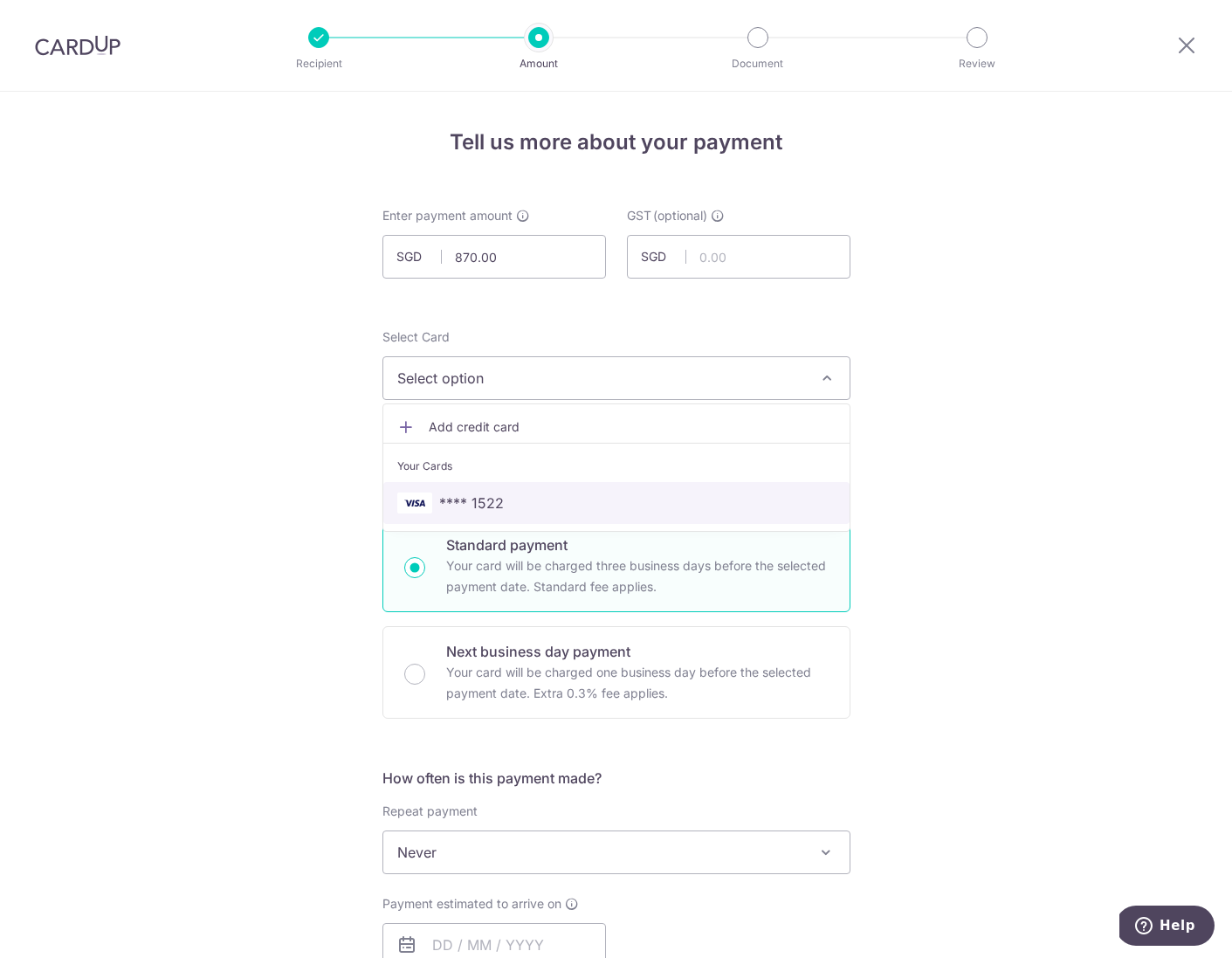
click at [577, 500] on span "**** 1522" at bounding box center [616, 502] width 439 height 21
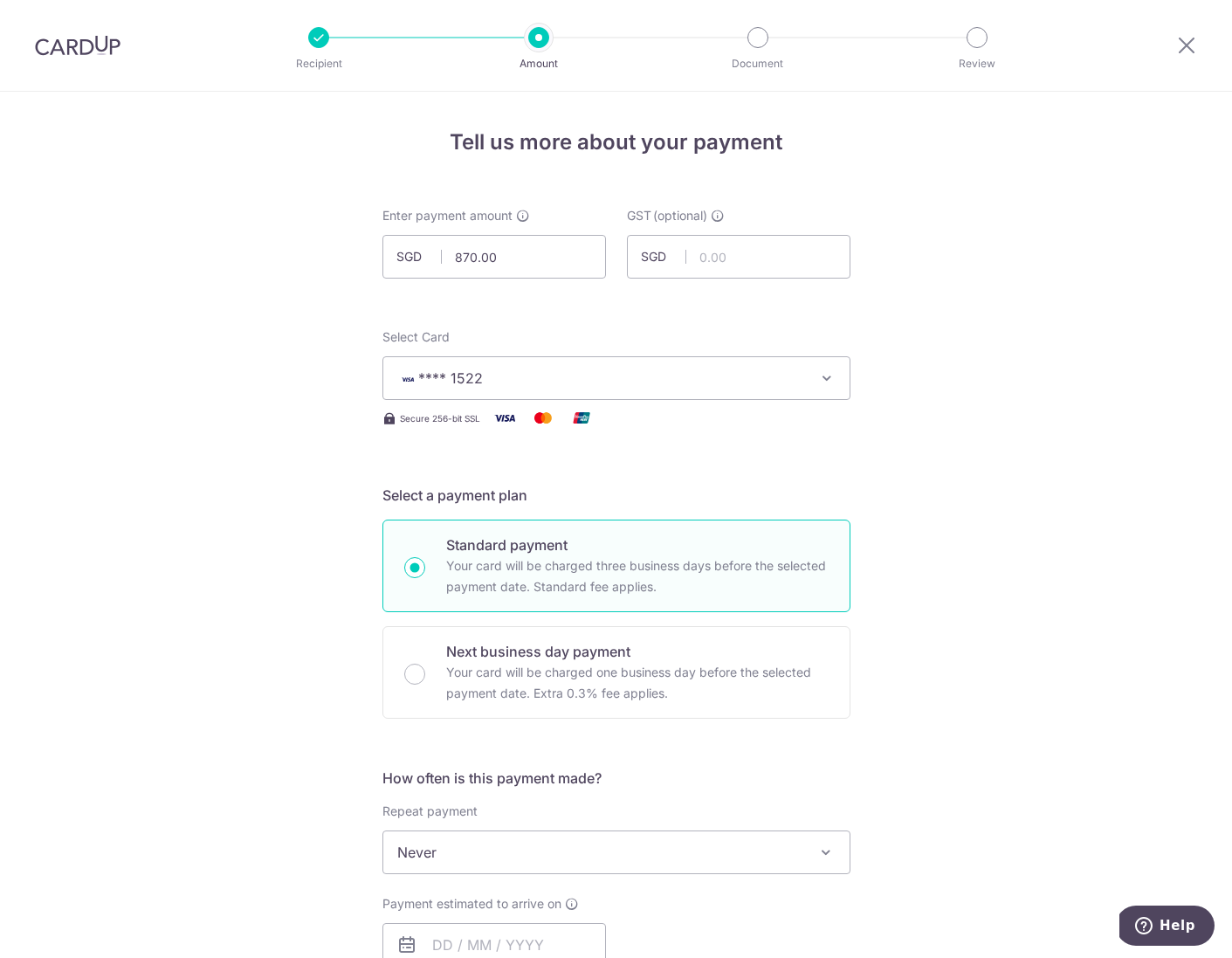
drag, startPoint x: 1127, startPoint y: 532, endPoint x: 1160, endPoint y: 519, distance: 35.5
click at [1132, 530] on div "Tell us more about your payment Enter payment amount SGD 870.00 870.00 GST (opt…" at bounding box center [616, 940] width 1232 height 1696
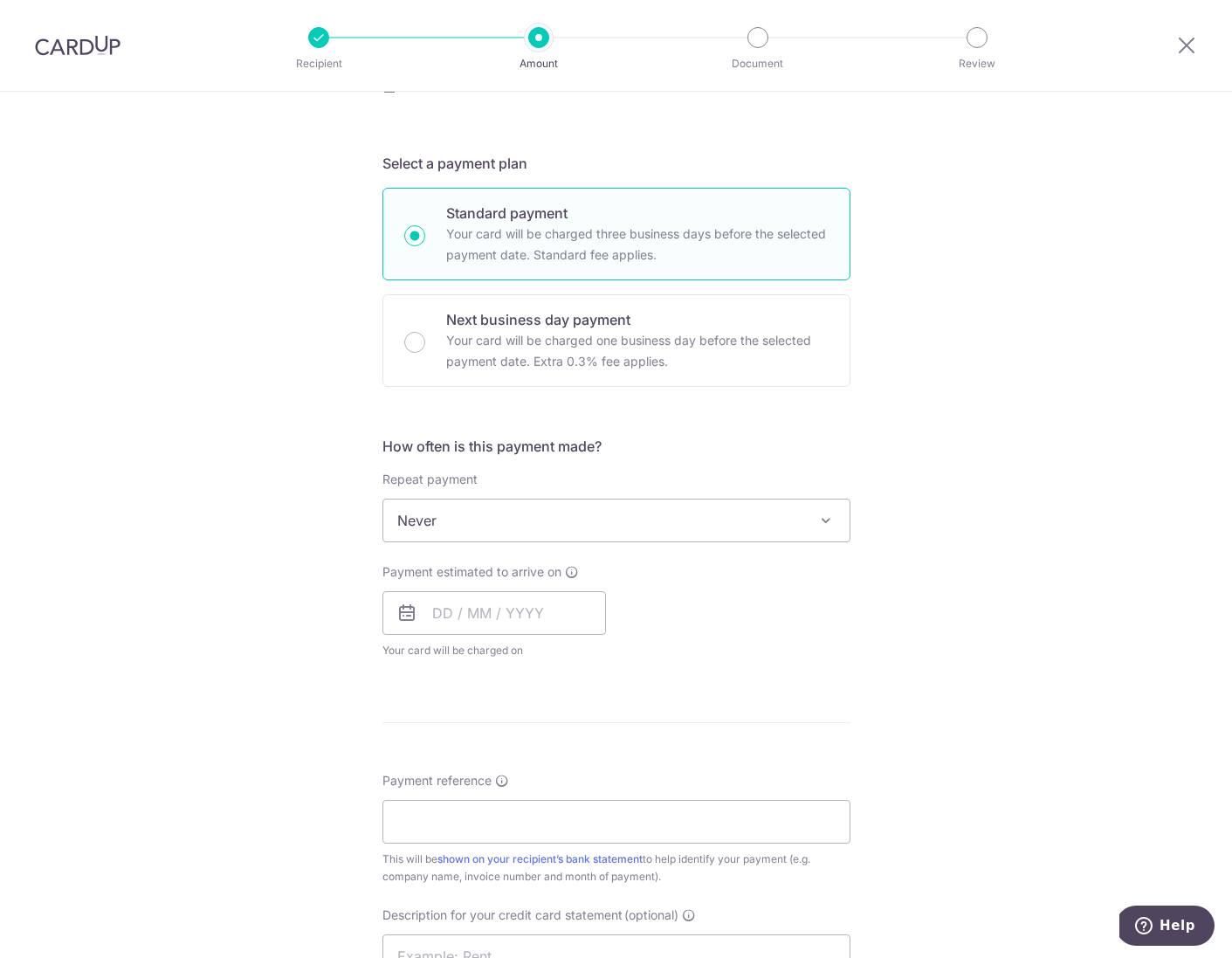
scroll to position [345, 0]
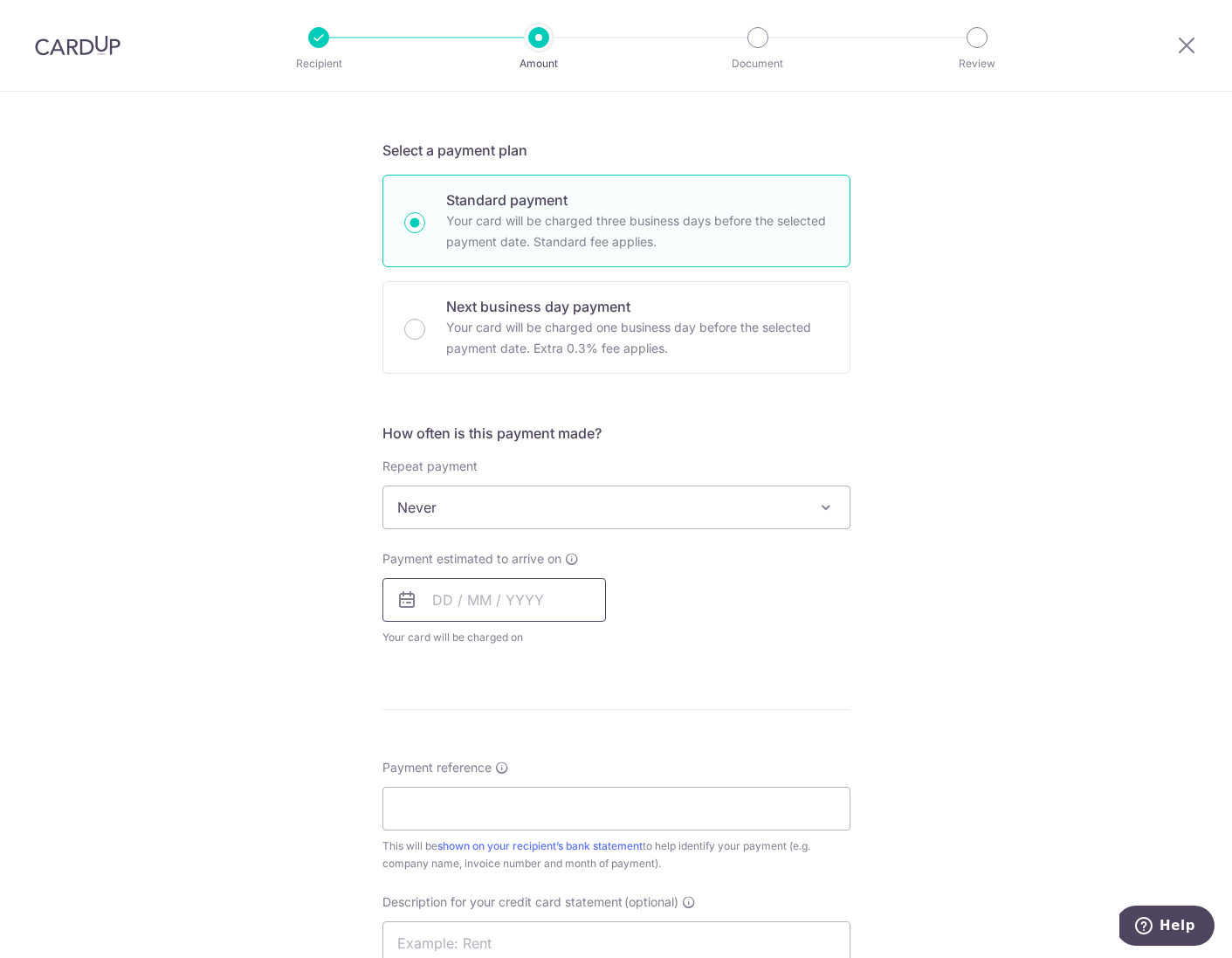
click at [429, 605] on input "text" at bounding box center [495, 600] width 224 height 44
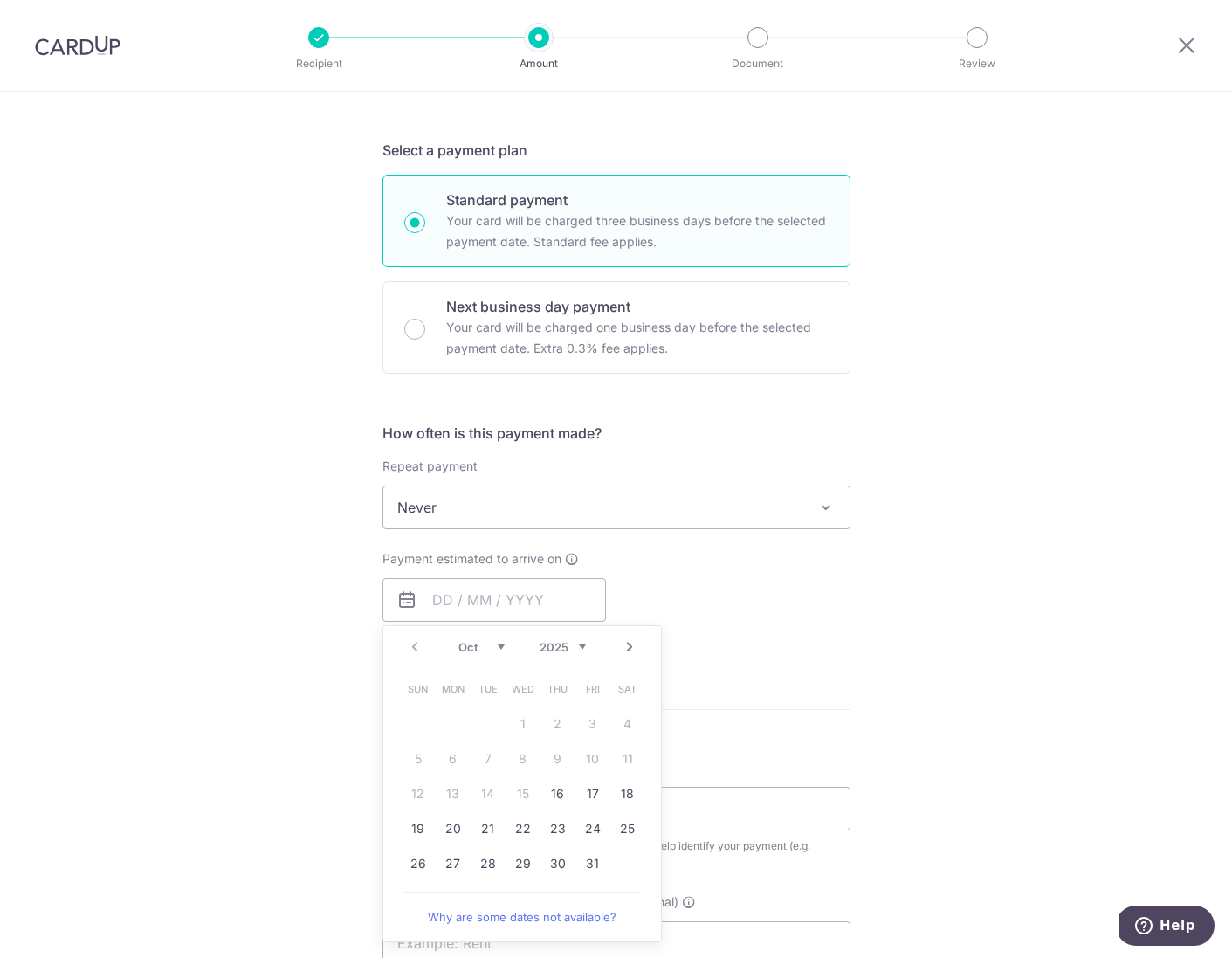
click at [541, 790] on td "16" at bounding box center [558, 793] width 35 height 35
type input "[DATE]"
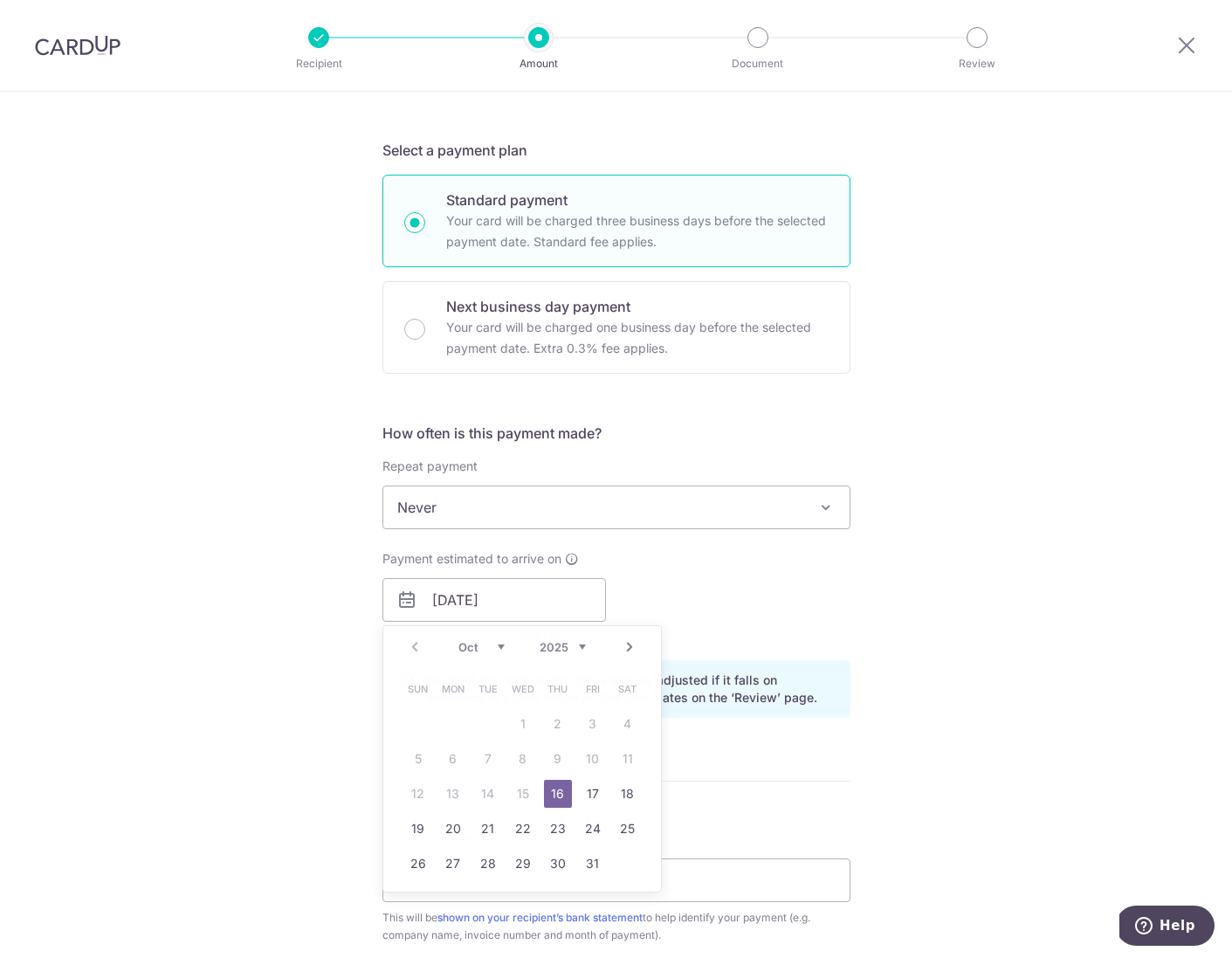
drag, startPoint x: 551, startPoint y: 789, endPoint x: 897, endPoint y: 743, distance: 349.0
click at [551, 789] on form "Enter payment amount SGD 870.00 870.00 GST (optional) SGD Recipient added succe…" at bounding box center [616, 647] width 468 height 1570
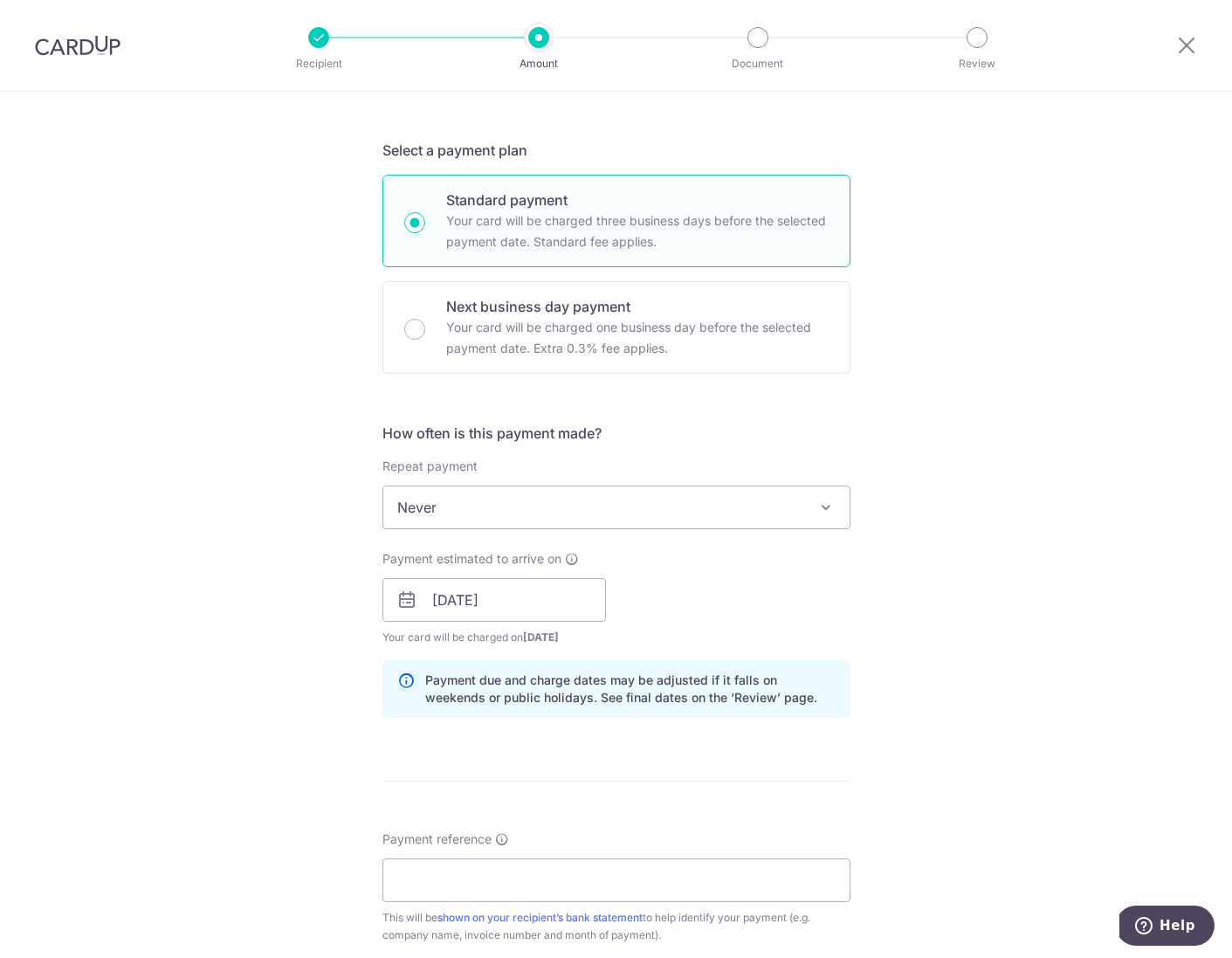
drag, startPoint x: 984, startPoint y: 744, endPoint x: 1018, endPoint y: 738, distance: 34.5
click at [987, 742] on div "Tell us more about your payment Enter payment amount SGD 870.00 870.00 GST (opt…" at bounding box center [616, 631] width 1232 height 1768
click at [505, 868] on input "Payment reference" at bounding box center [616, 880] width 468 height 44
type input "HMS412/25"
click at [1011, 829] on div "Tell us more about your payment Enter payment amount SGD 870.00 870.00 GST (opt…" at bounding box center [616, 631] width 1232 height 1768
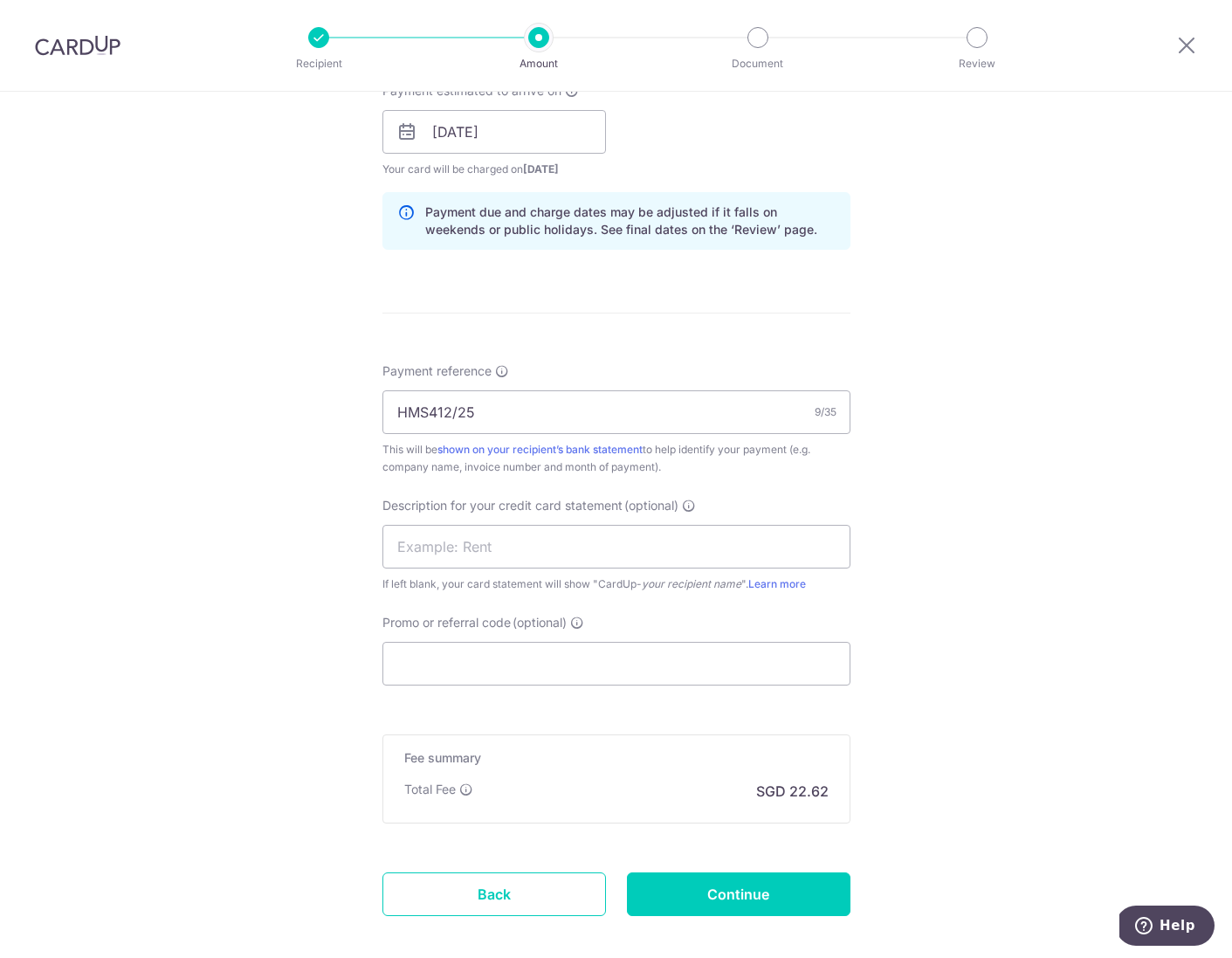
drag, startPoint x: 1225, startPoint y: 649, endPoint x: 24, endPoint y: 33, distance: 1349.8
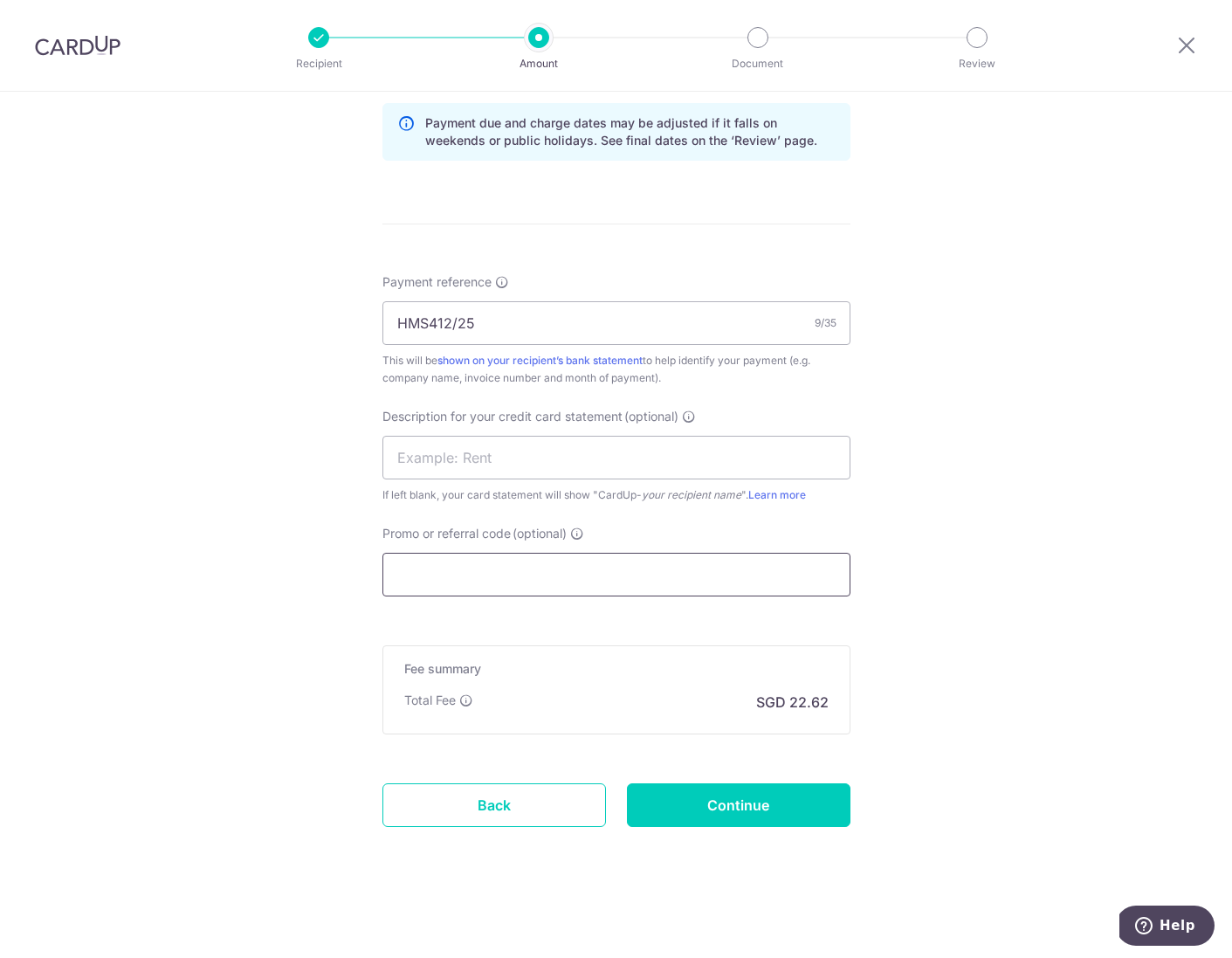
click at [474, 574] on input "Promo or referral code (optional)" at bounding box center [616, 574] width 468 height 44
paste input "200414174D"
type input "200414174D"
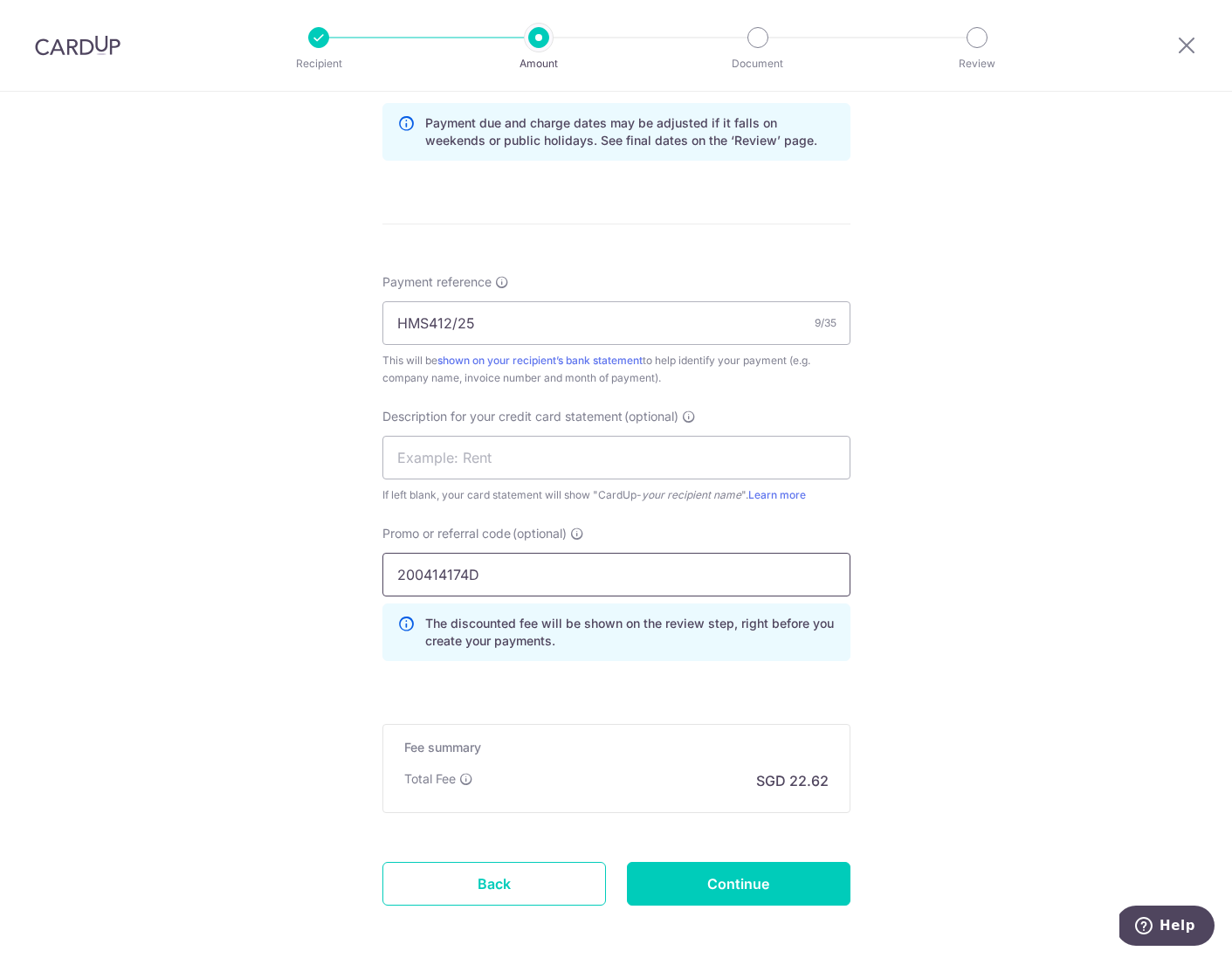
drag, startPoint x: 497, startPoint y: 575, endPoint x: 313, endPoint y: 566, distance: 184.2
click at [313, 566] on div "Tell us more about your payment Enter payment amount SGD 870.00 870.00 GST (opt…" at bounding box center [616, 113] width 1232 height 1846
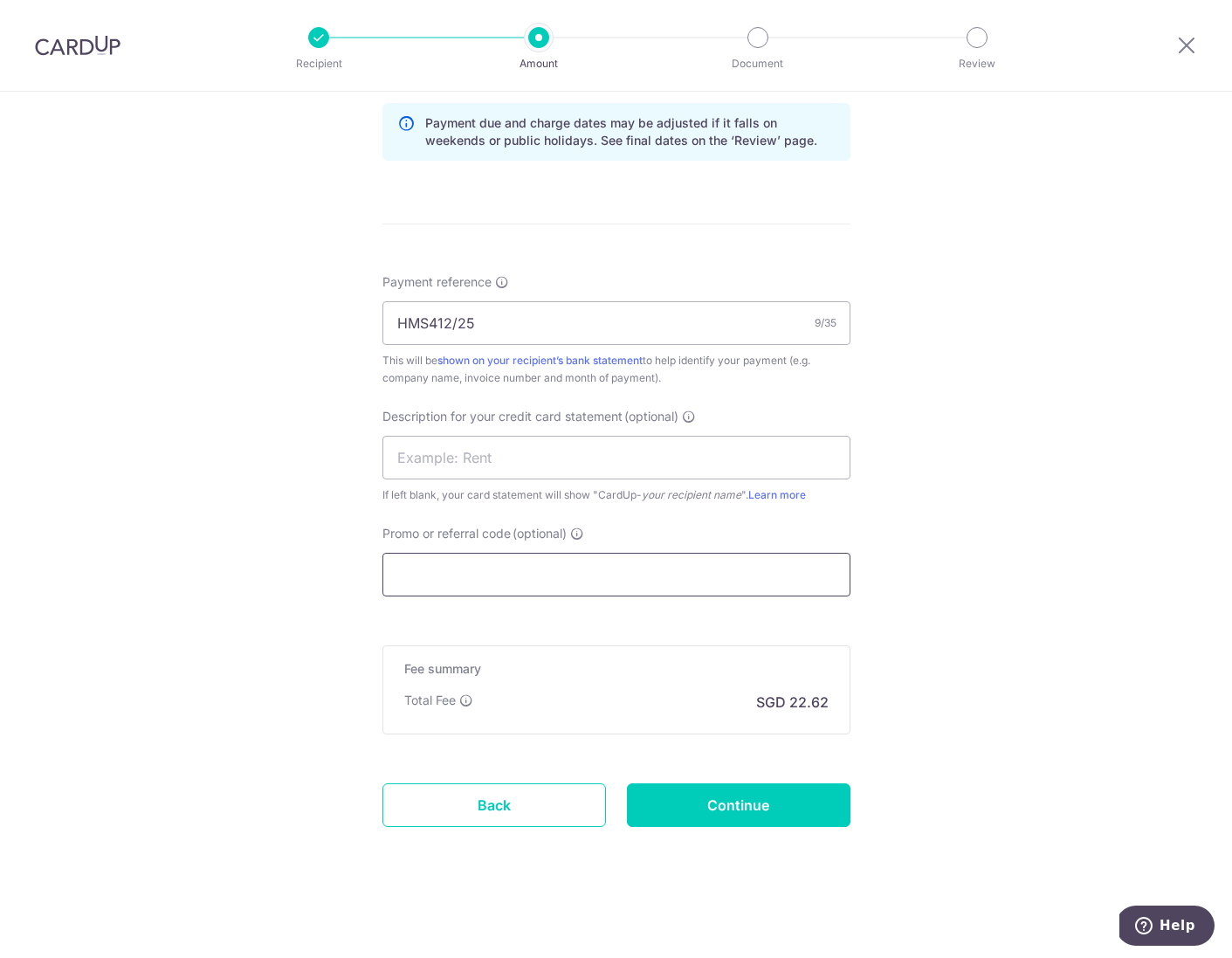
paste input "BOFF185"
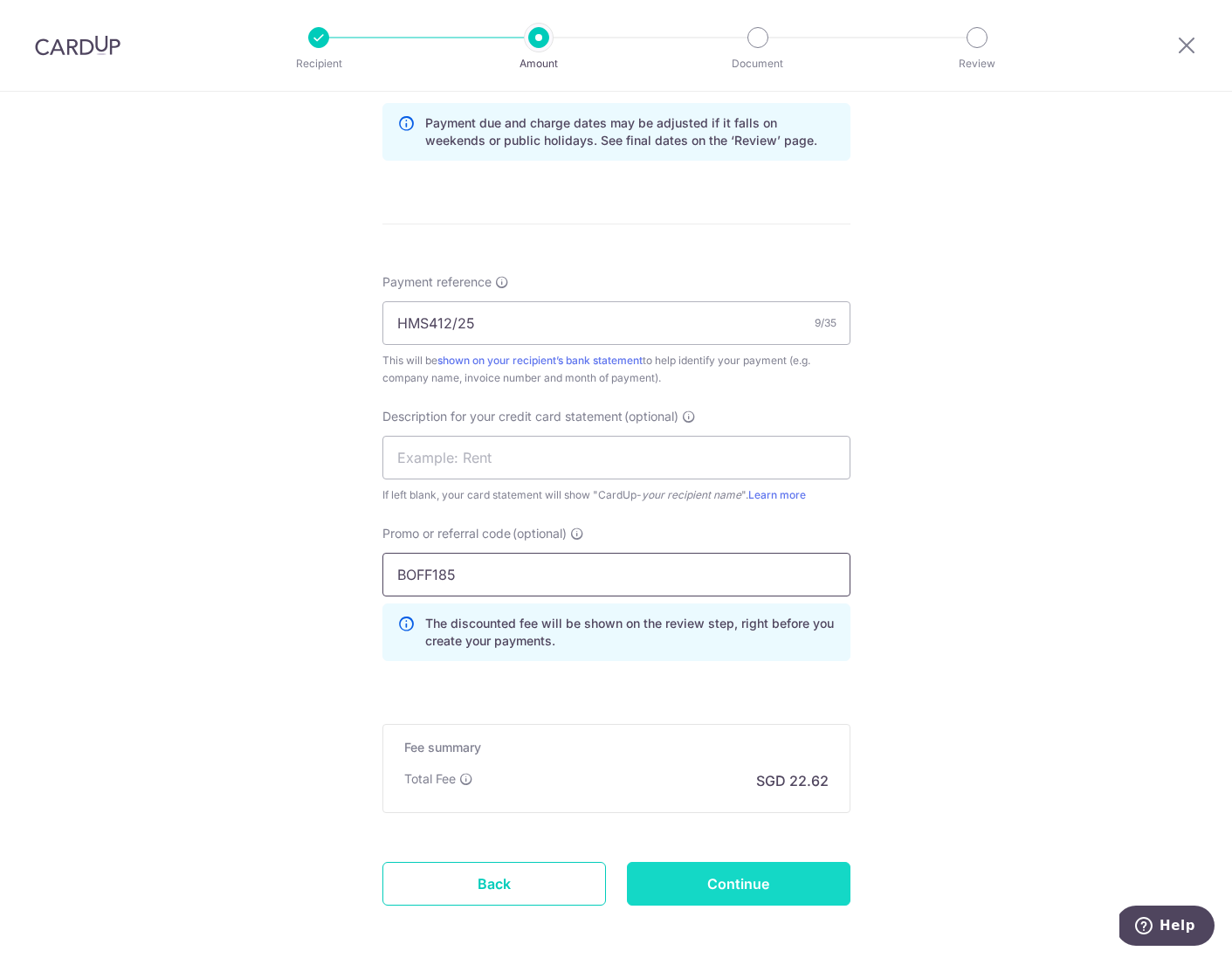
type input "BOFF185"
click at [721, 887] on input "Continue" at bounding box center [738, 884] width 224 height 44
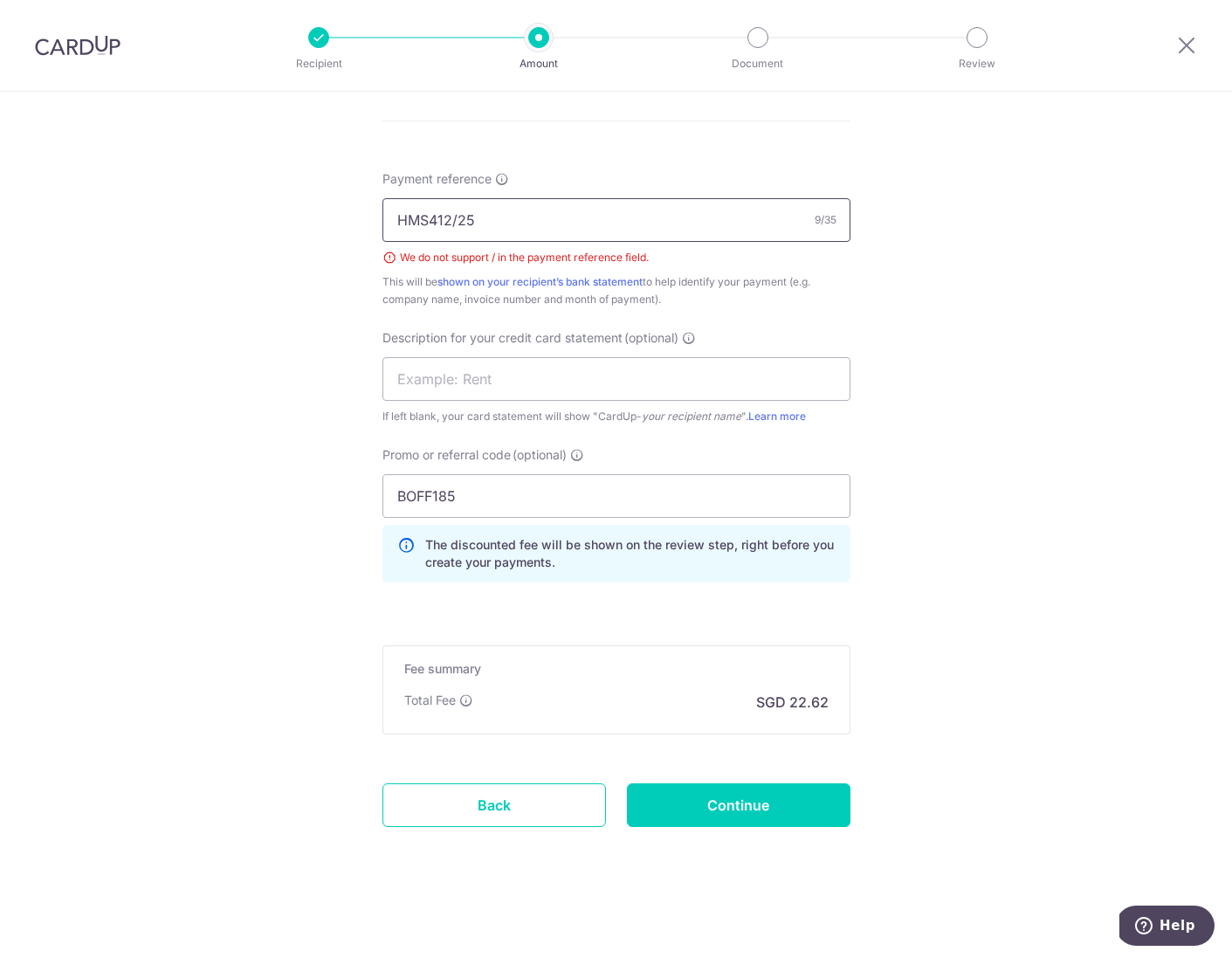
click at [457, 221] on input "HMS412/25" at bounding box center [616, 220] width 468 height 44
drag, startPoint x: 449, startPoint y: 217, endPoint x: 459, endPoint y: 215, distance: 10.2
click at [449, 217] on input "HMS412/25" at bounding box center [616, 220] width 468 height 44
type input "HMS41225"
click at [783, 794] on input "Continue" at bounding box center [738, 805] width 224 height 44
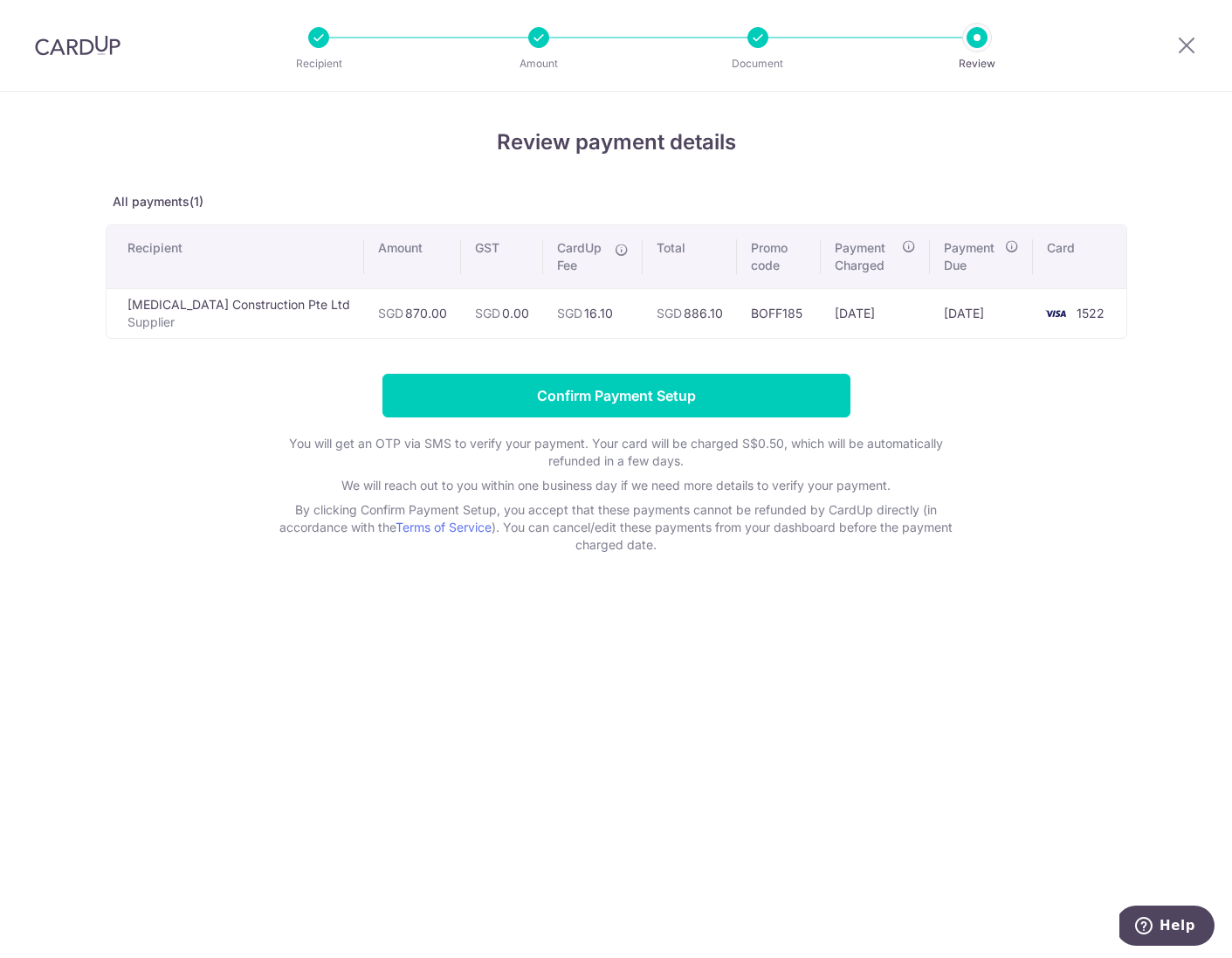
click at [738, 34] on li "Document" at bounding box center [658, 37] width 219 height 21
click at [581, 394] on input "Confirm Payment Setup" at bounding box center [616, 396] width 468 height 44
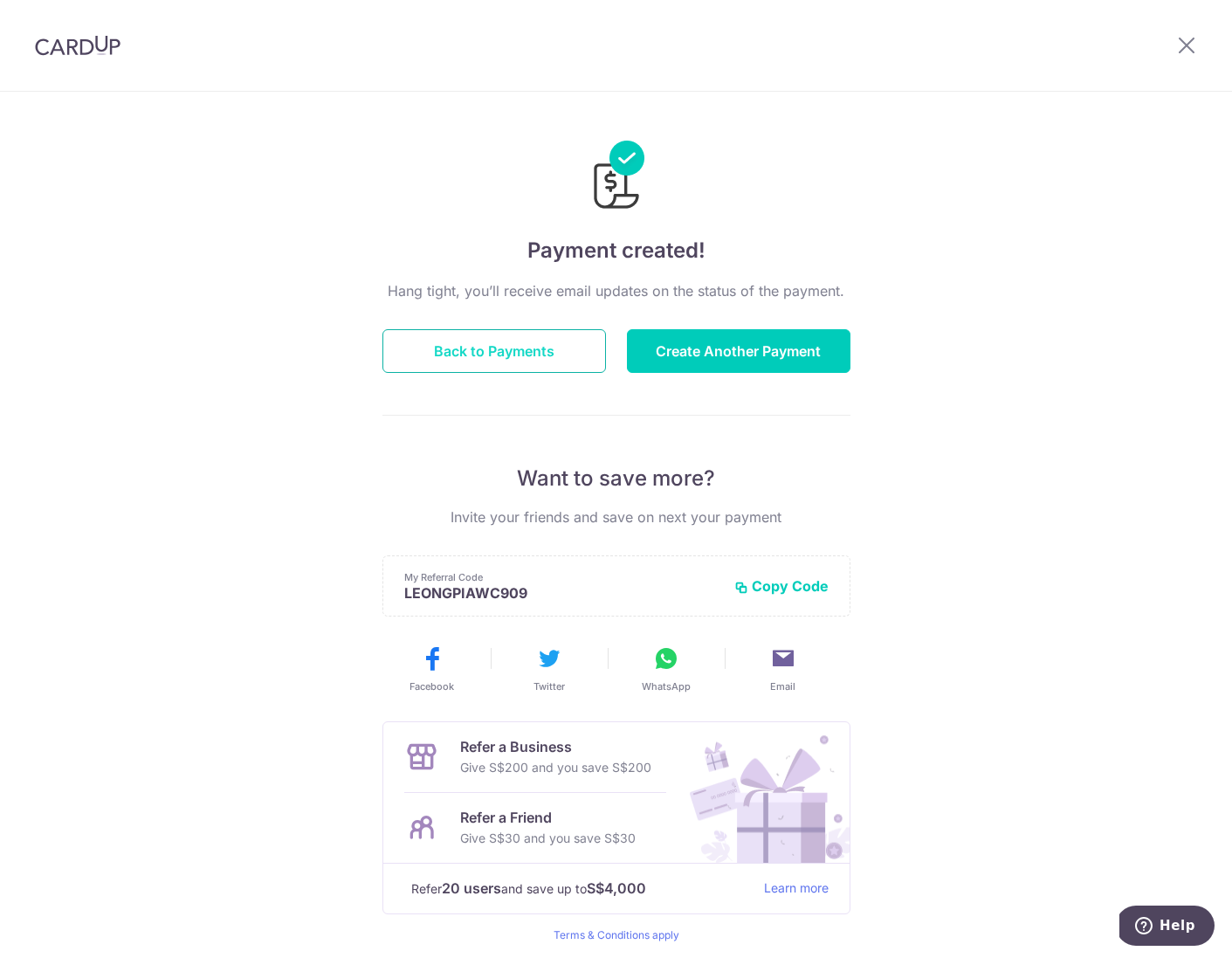
click at [468, 348] on button "Back to Payments" at bounding box center [495, 351] width 224 height 44
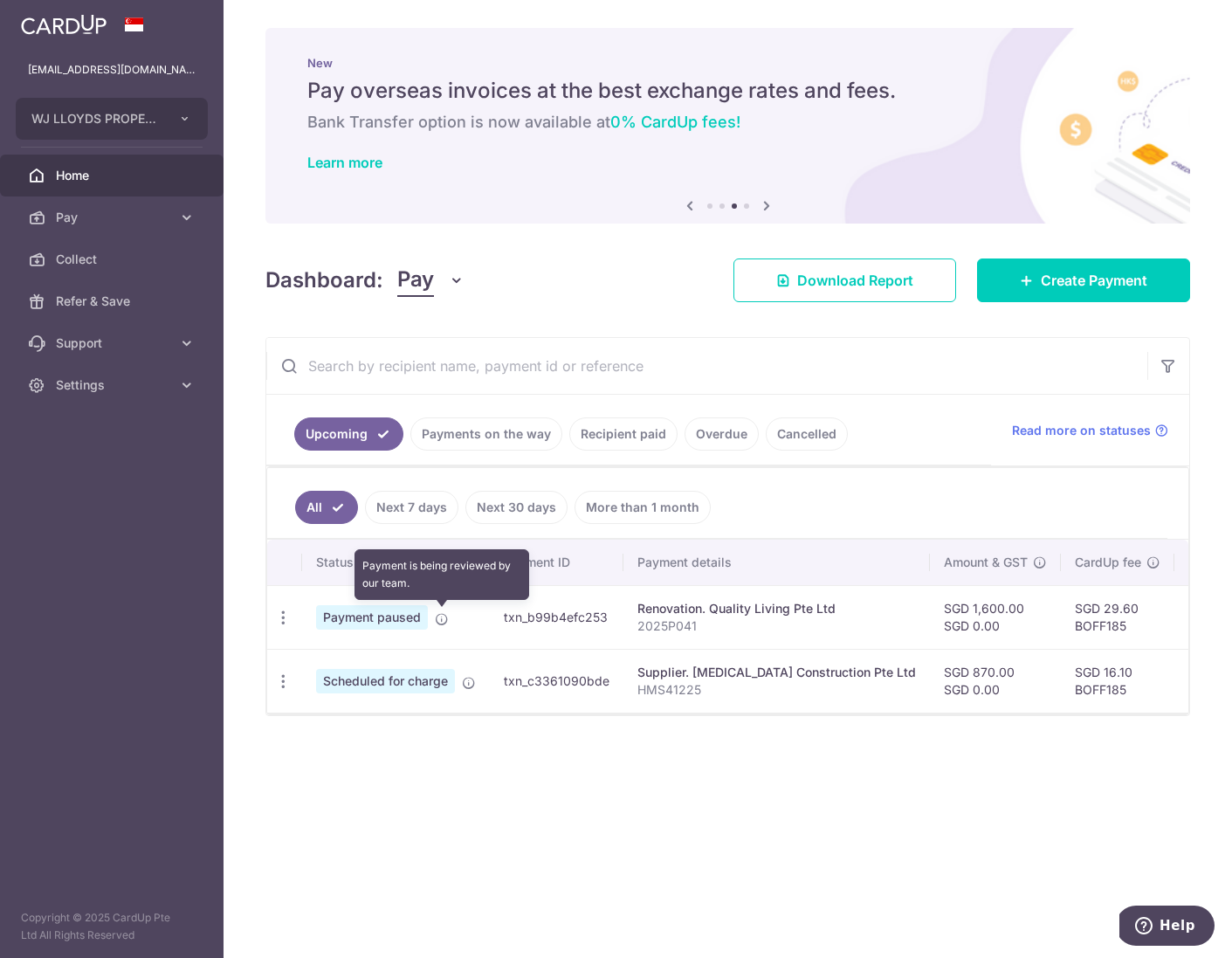
click at [444, 618] on icon at bounding box center [442, 619] width 14 height 14
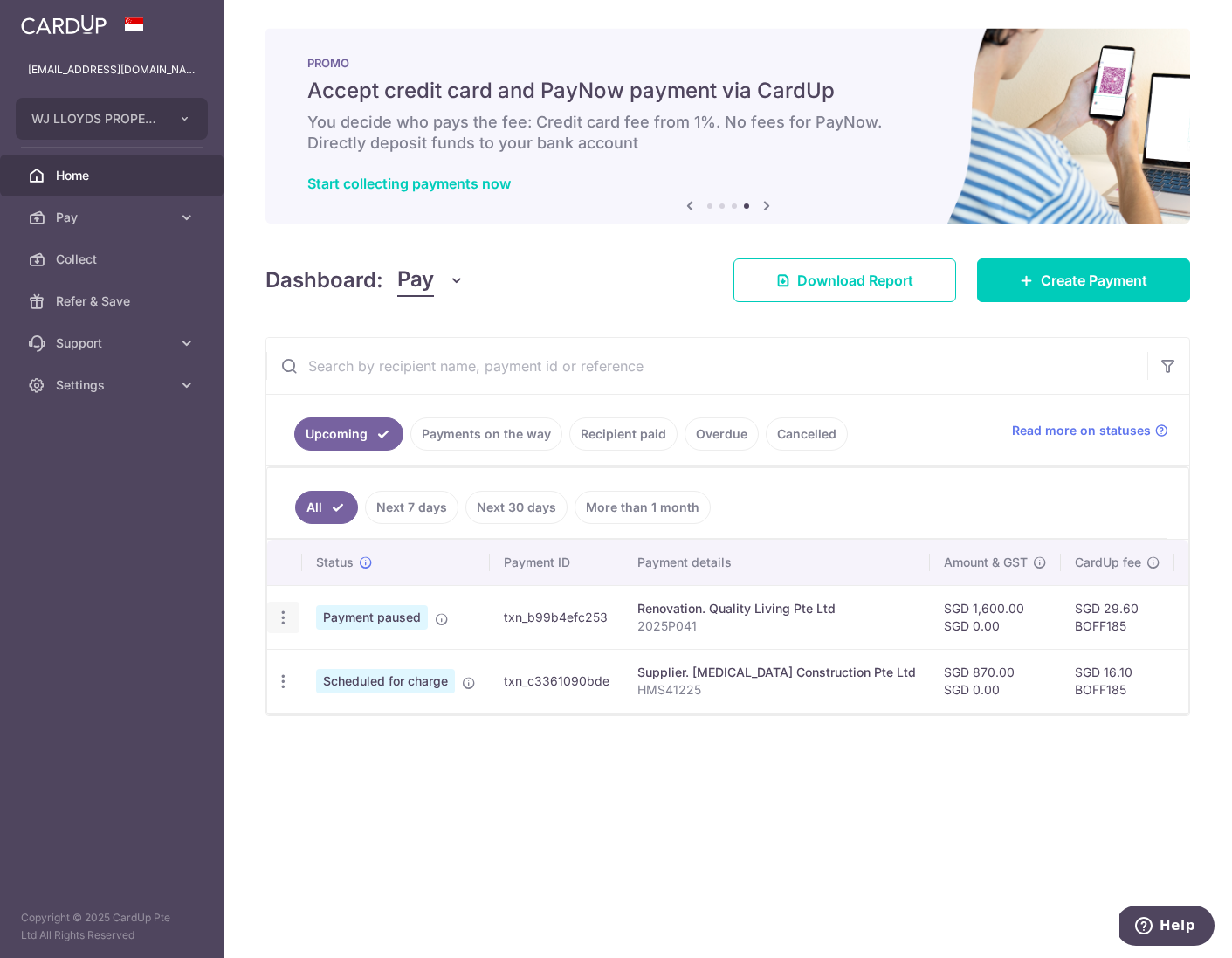
click at [286, 619] on icon "button" at bounding box center [283, 617] width 18 height 18
click at [325, 706] on span "Cancel payment" at bounding box center [376, 707] width 117 height 21
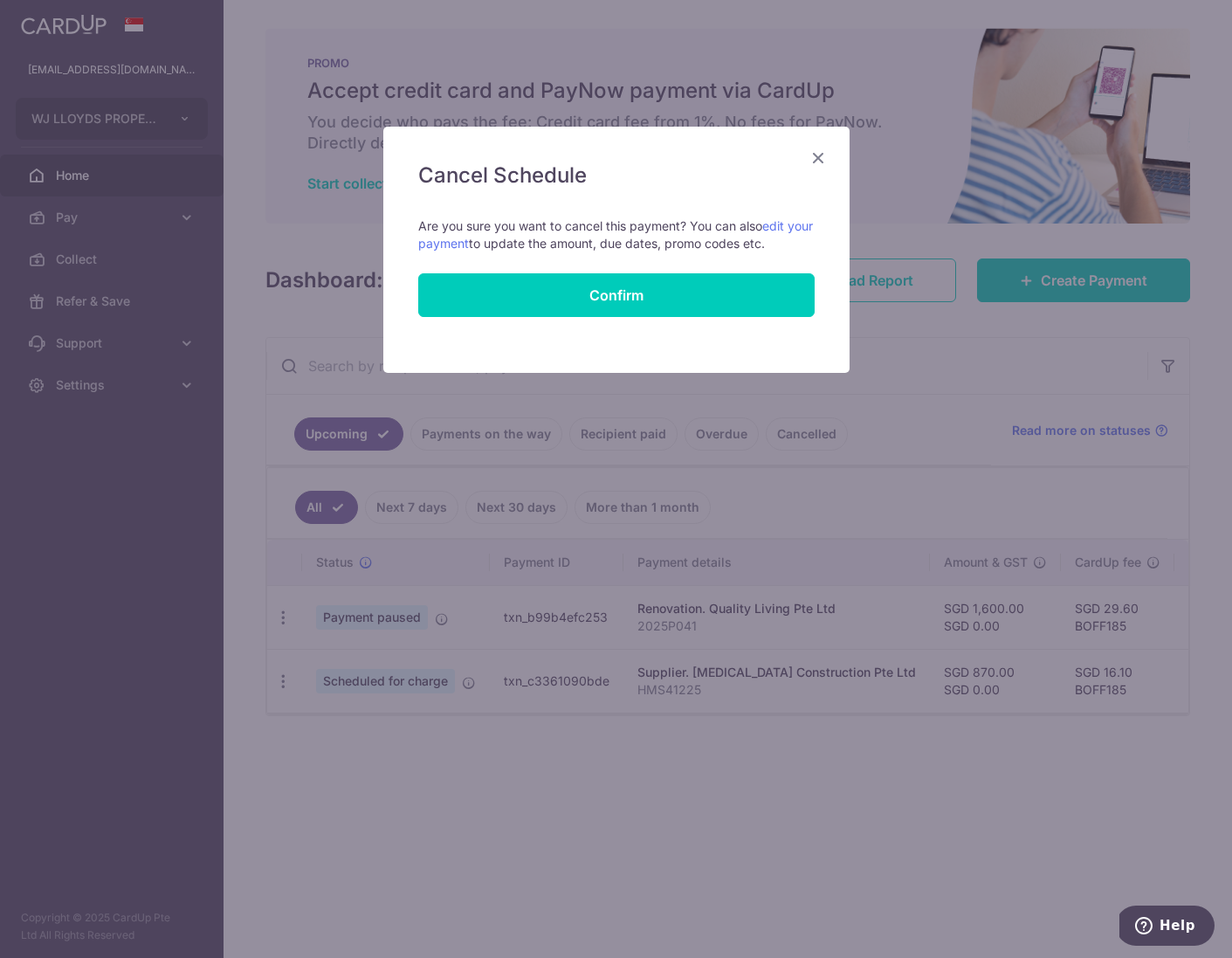
click at [703, 301] on button "Confirm" at bounding box center [616, 296] width 397 height 44
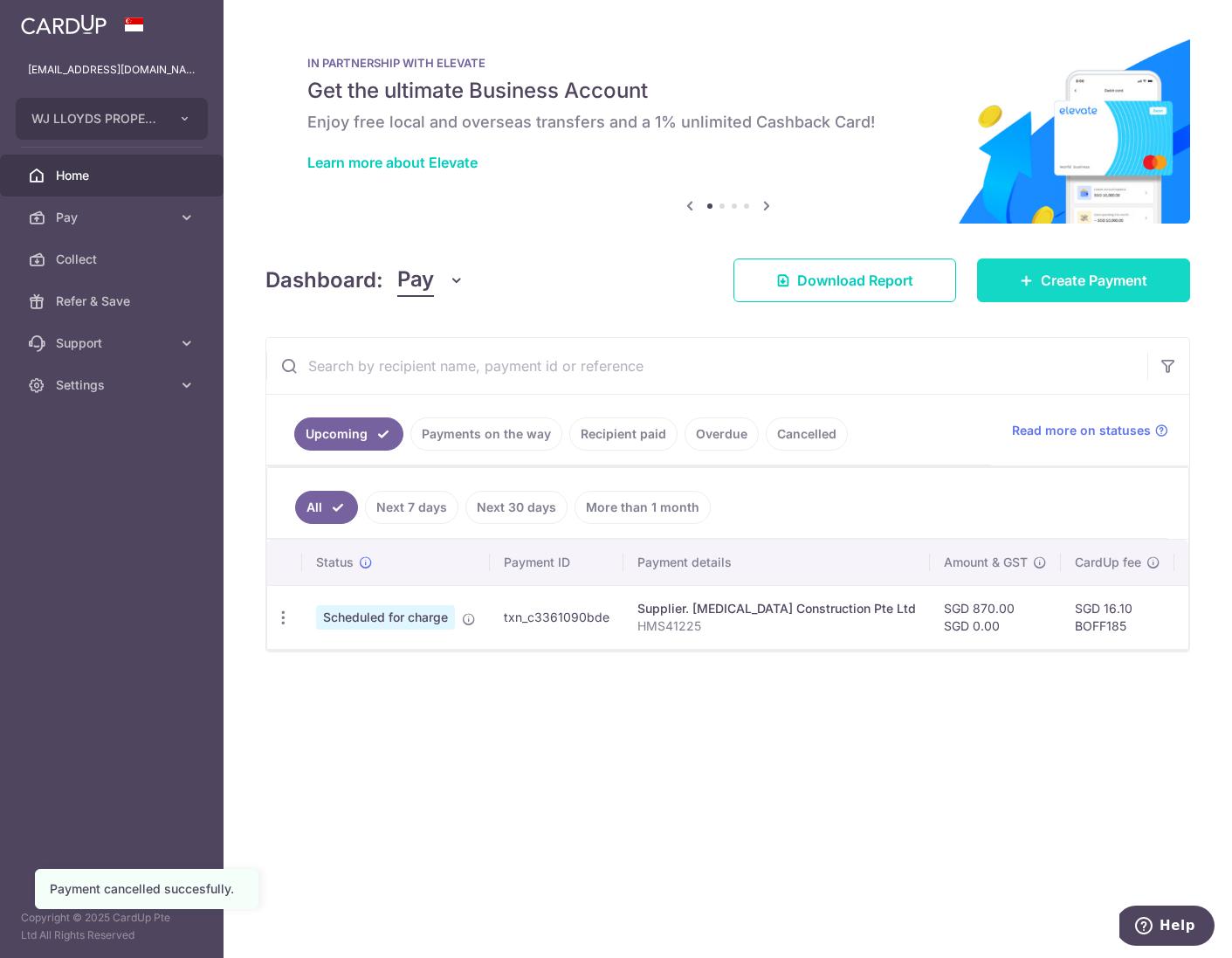
click at [1099, 278] on span "Create Payment" at bounding box center [1094, 280] width 107 height 21
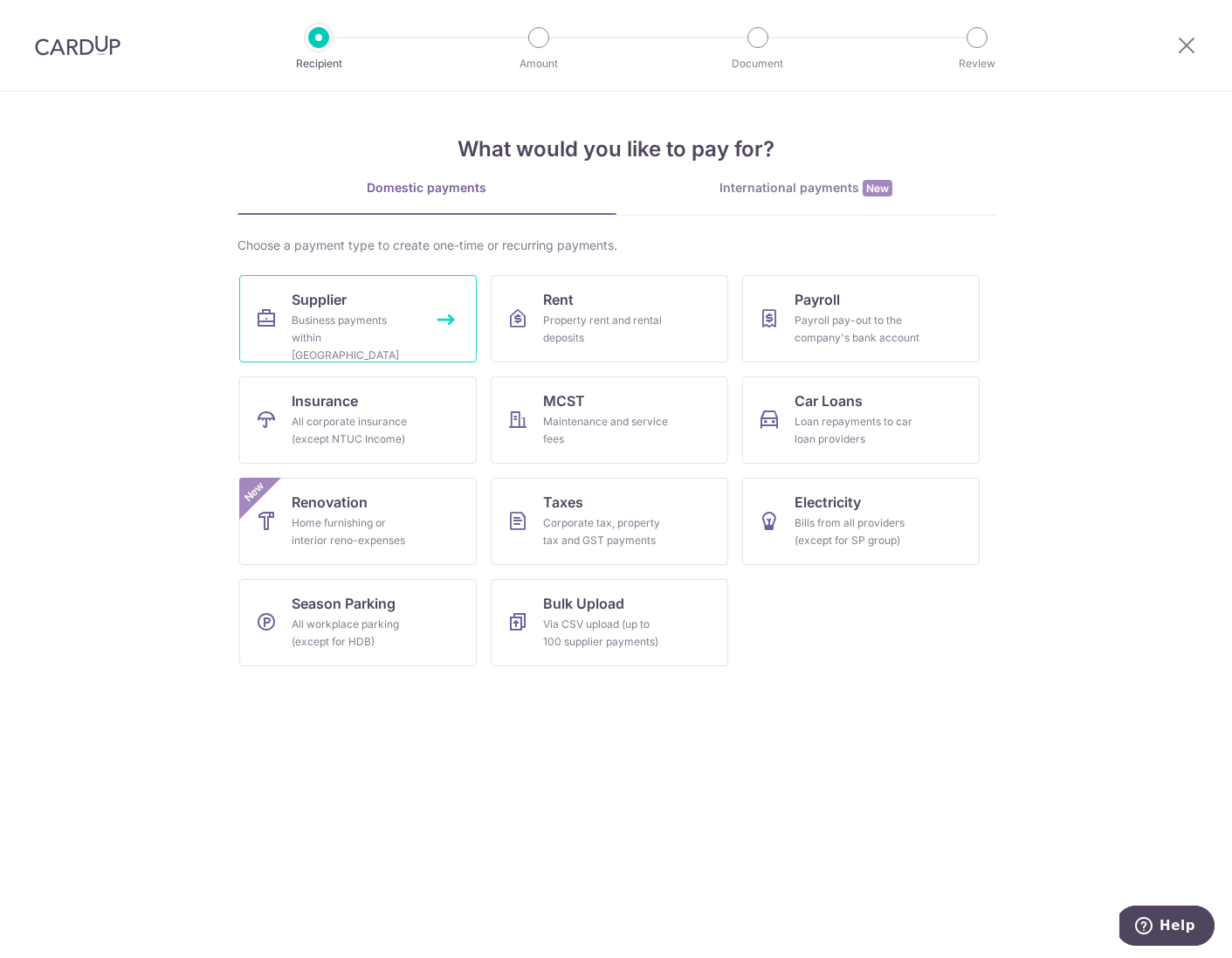
click at [371, 335] on div "Business payments within Singapore" at bounding box center [355, 338] width 126 height 52
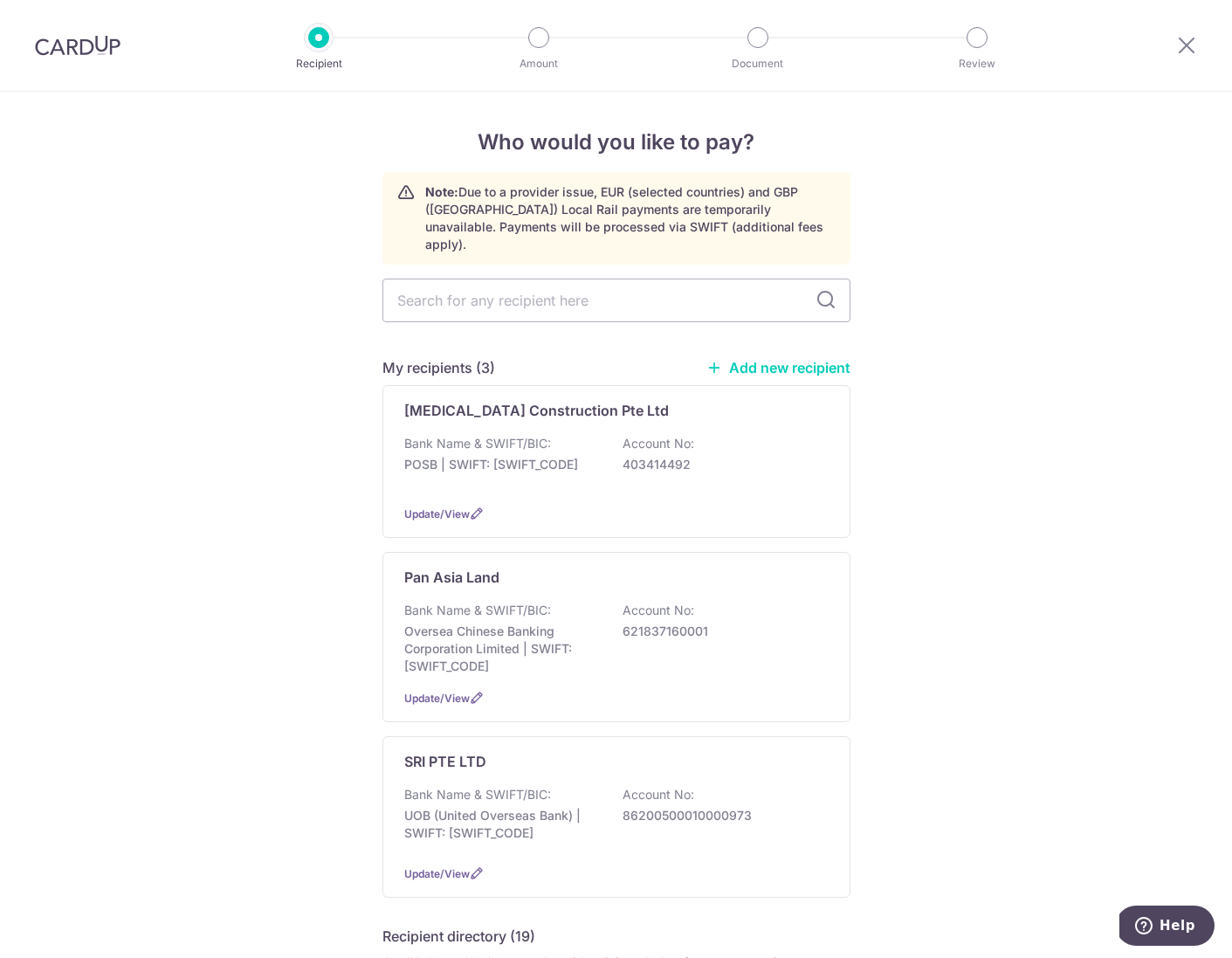
click at [758, 359] on link "Add new recipient" at bounding box center [778, 367] width 144 height 17
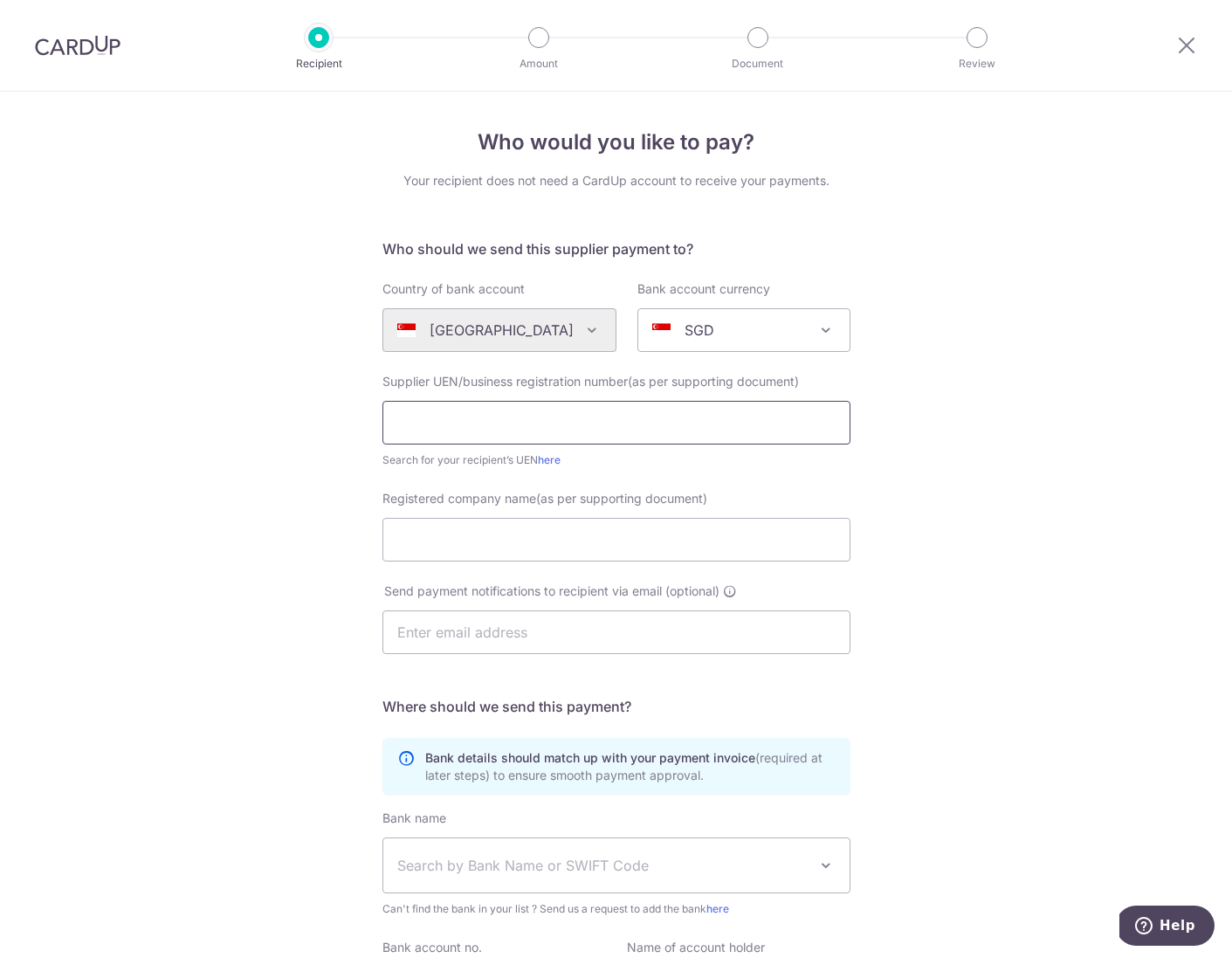
click at [558, 423] on input "text" at bounding box center [616, 423] width 468 height 44
type input "201907065C"
type input "Quality Living Pte Ltd"
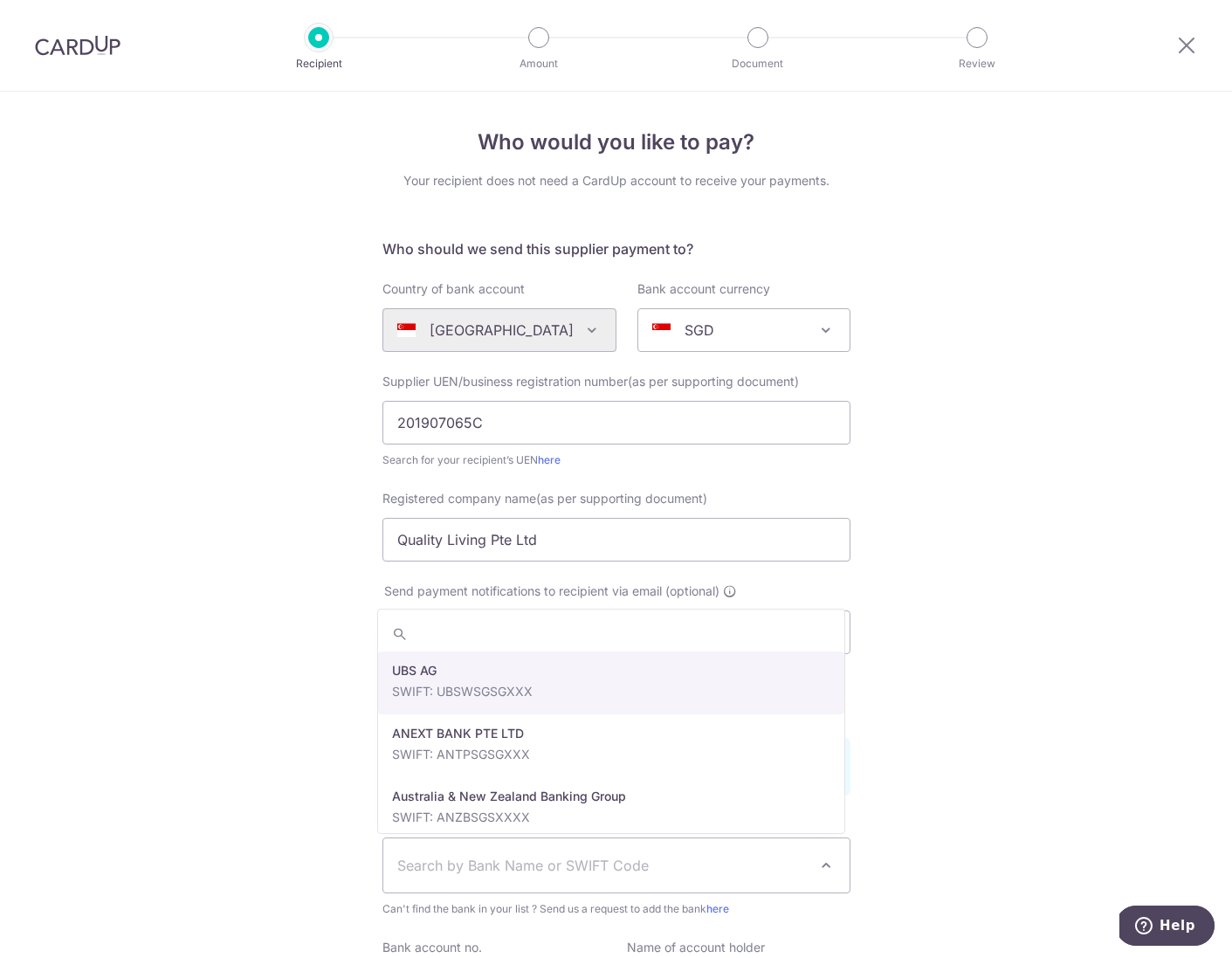
click at [654, 856] on span "Search by Bank Name or SWIFT Code" at bounding box center [603, 865] width 411 height 21
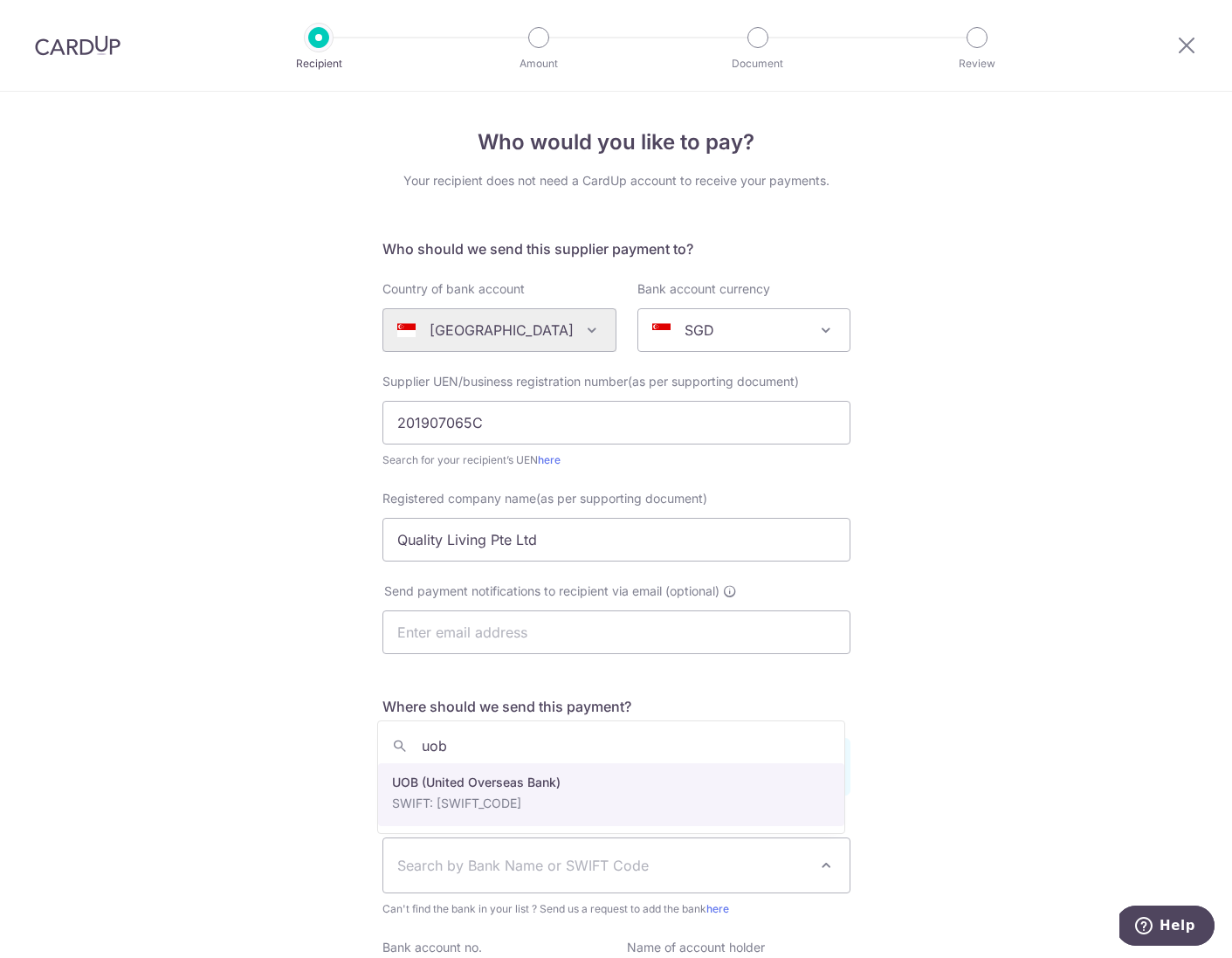
type input "uob"
select select "18"
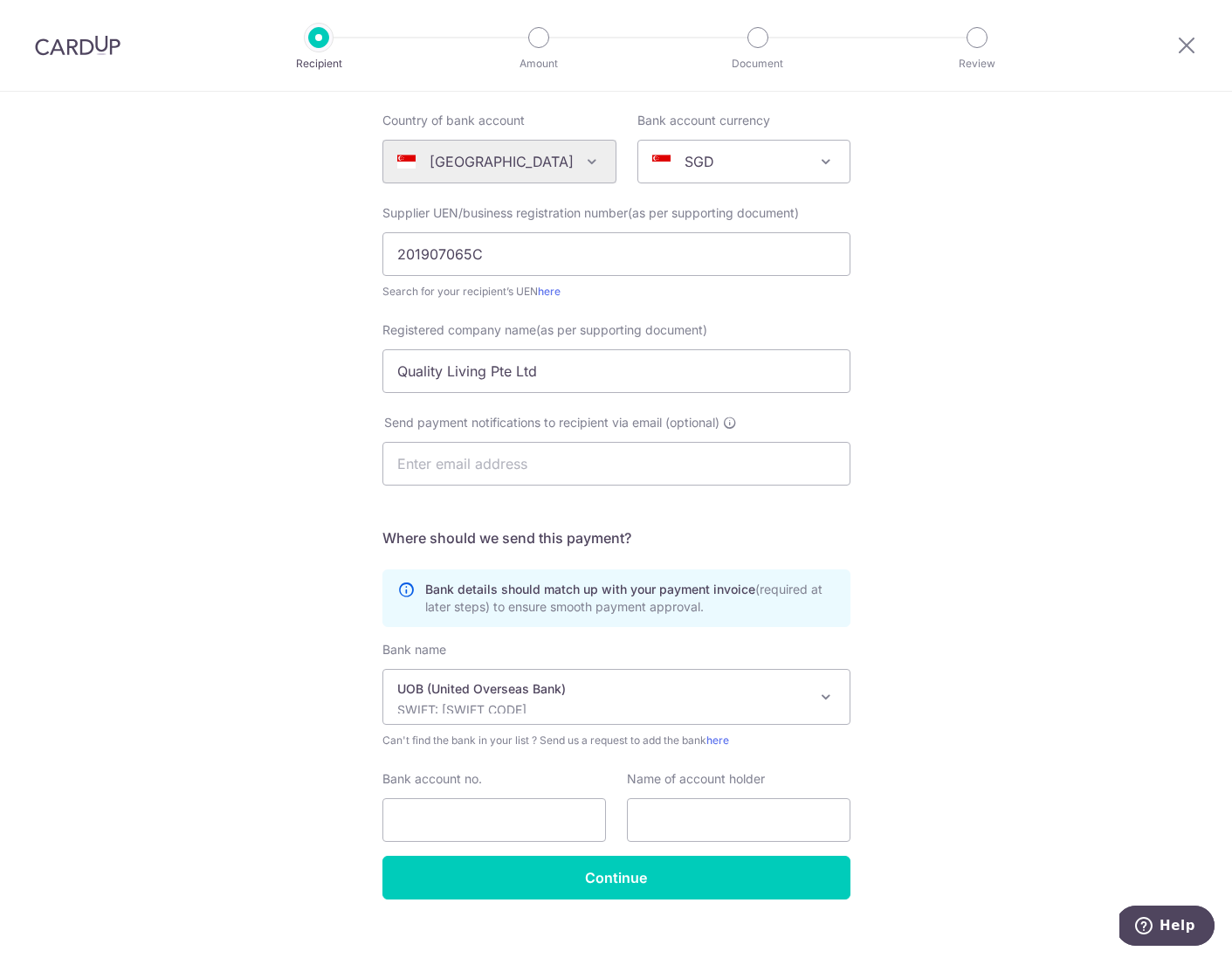
scroll to position [192, 0]
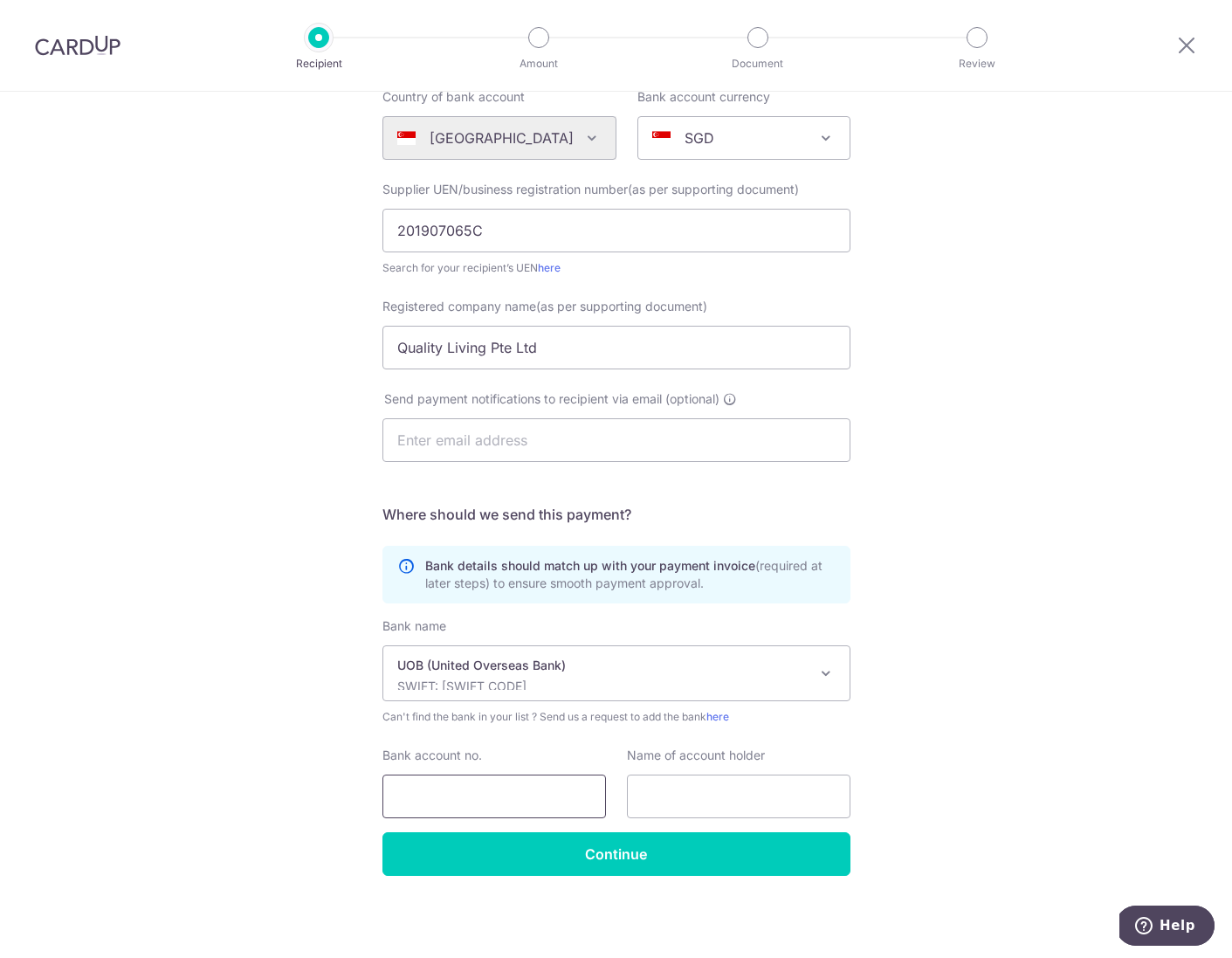
click at [510, 778] on input "Bank account no." at bounding box center [495, 796] width 224 height 44
type input "6553033044"
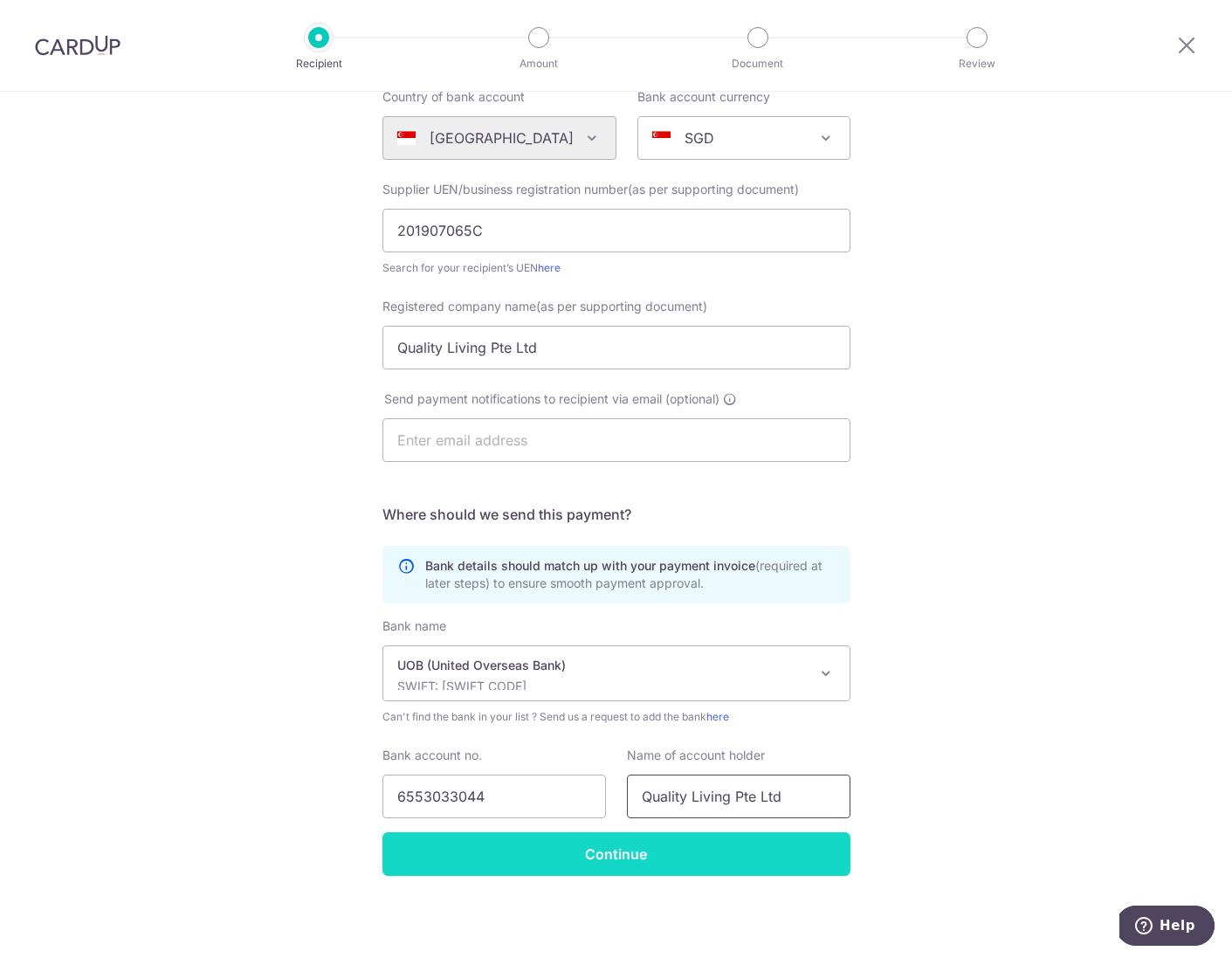
type input "Quality Living Pte Ltd"
click at [694, 848] on input "Continue" at bounding box center [616, 854] width 468 height 44
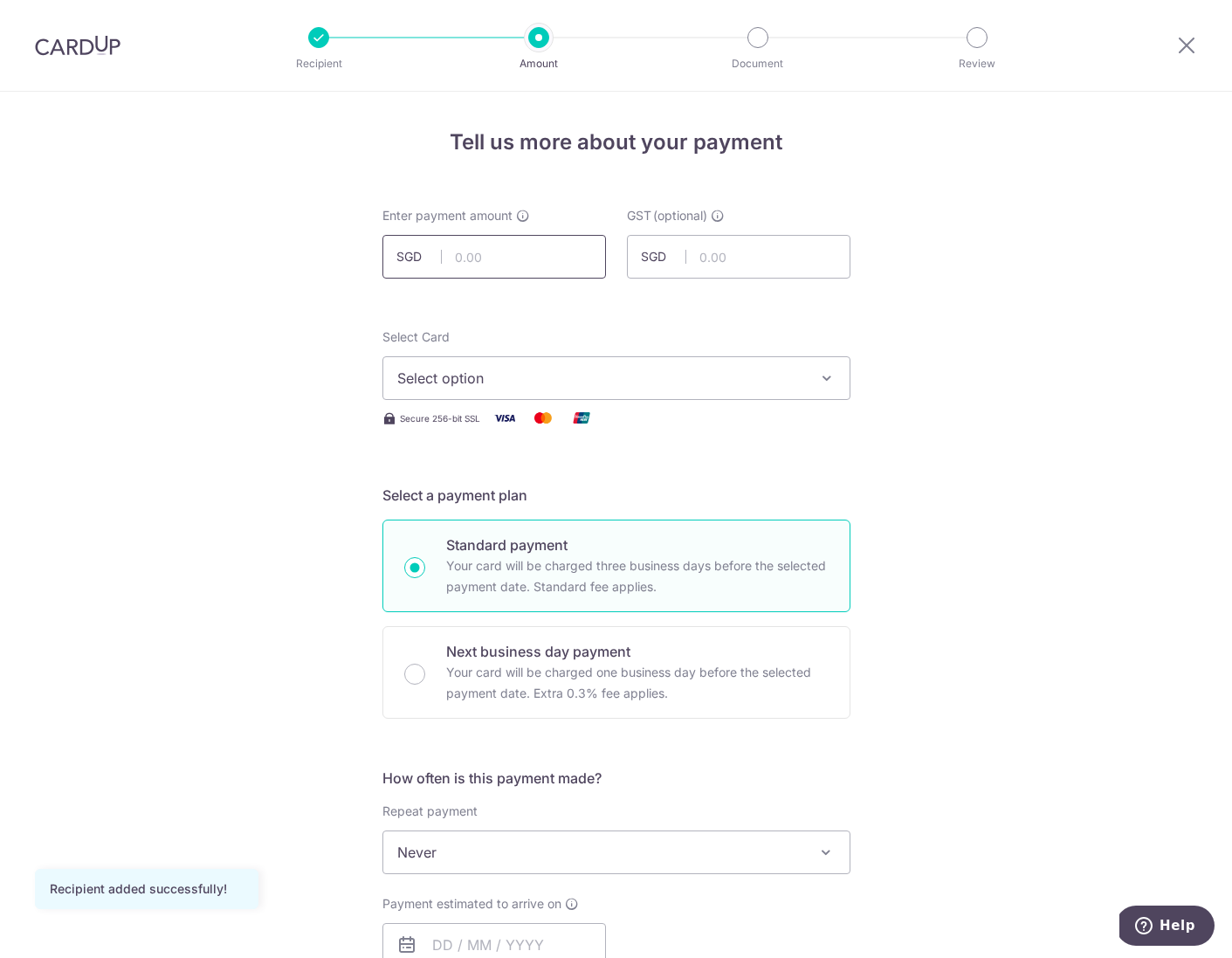
drag, startPoint x: 546, startPoint y: 259, endPoint x: 553, endPoint y: 242, distance: 18.4
click at [553, 242] on input "text" at bounding box center [495, 257] width 224 height 44
type input "1,600.00"
click at [815, 455] on form "Enter payment amount SGD 1,600.00 1600.00 GST (optional) SGD Recipient added su…" at bounding box center [616, 956] width 468 height 1499
drag, startPoint x: 705, startPoint y: 370, endPoint x: 699, endPoint y: 378, distance: 10.0
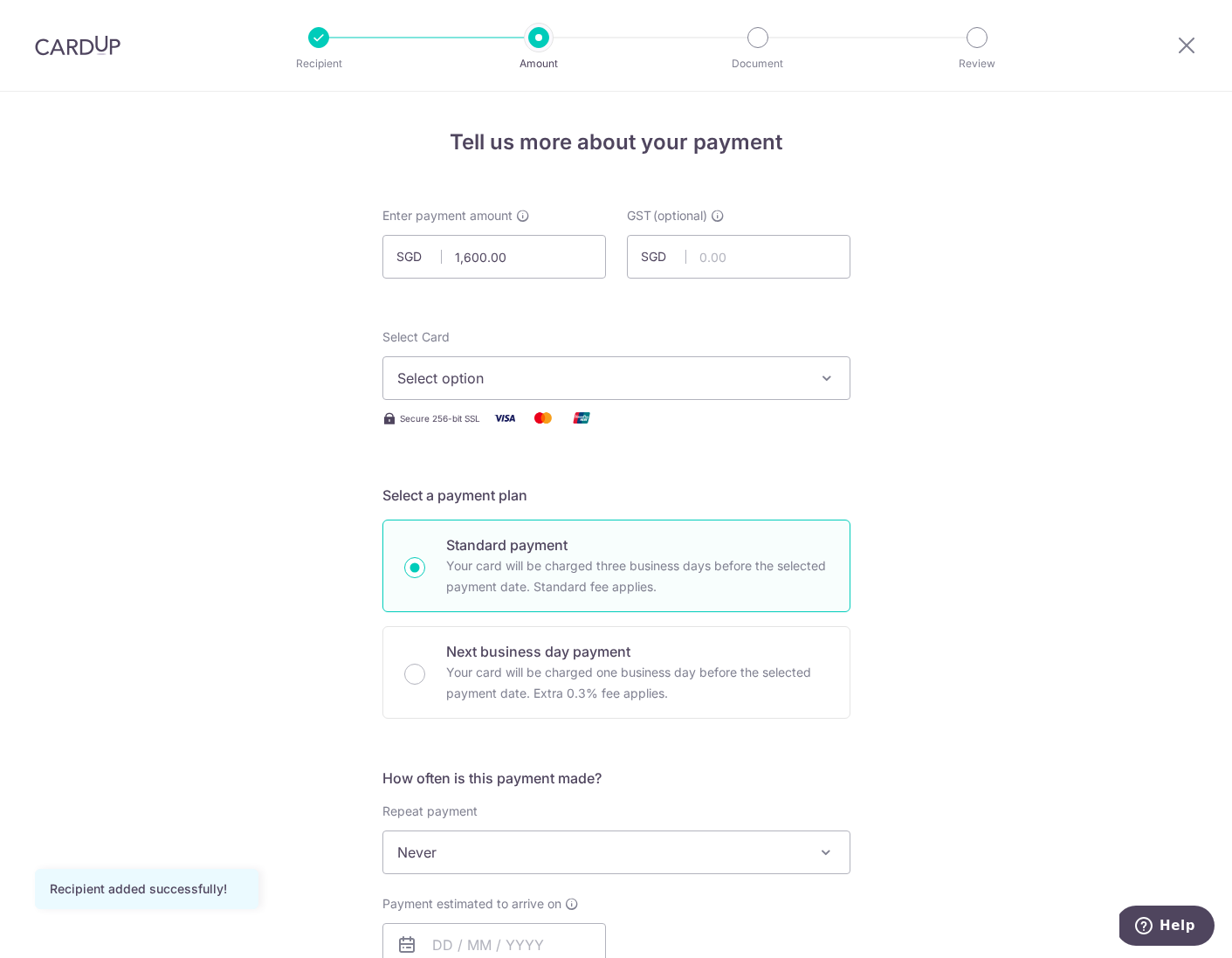
click at [705, 369] on span "Select option" at bounding box center [601, 378] width 407 height 21
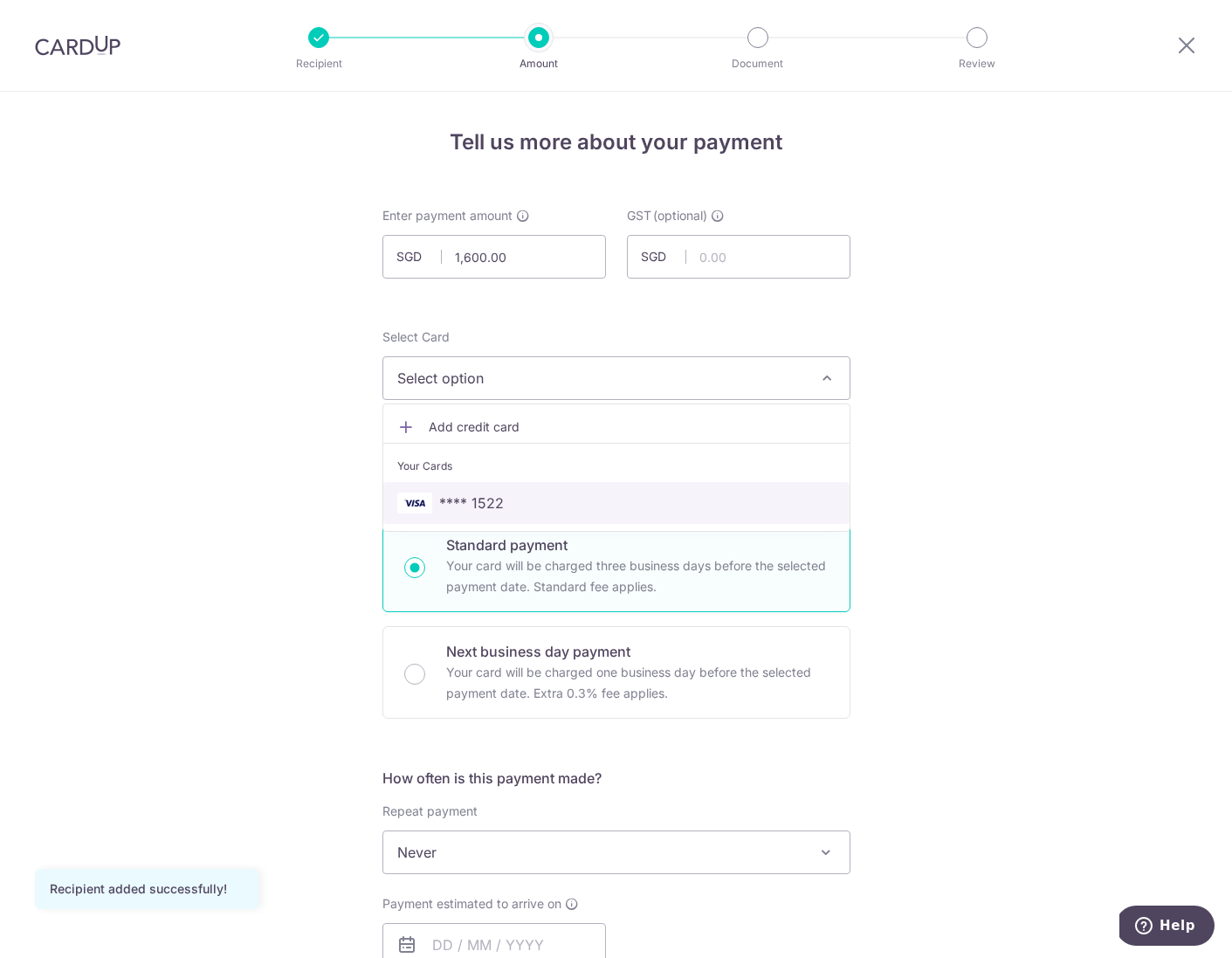
click at [614, 502] on span "**** 1522" at bounding box center [616, 502] width 439 height 21
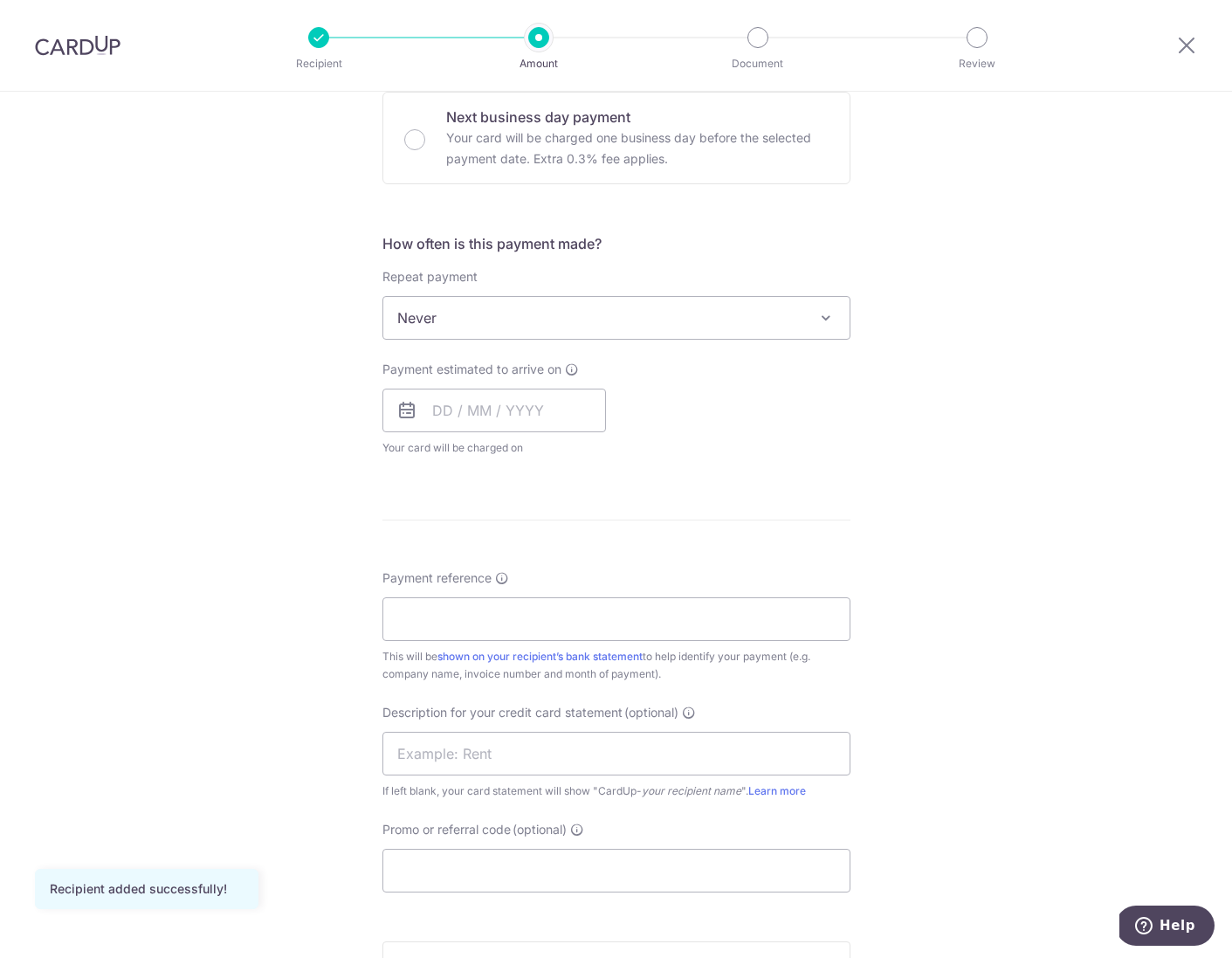
scroll to position [587, 0]
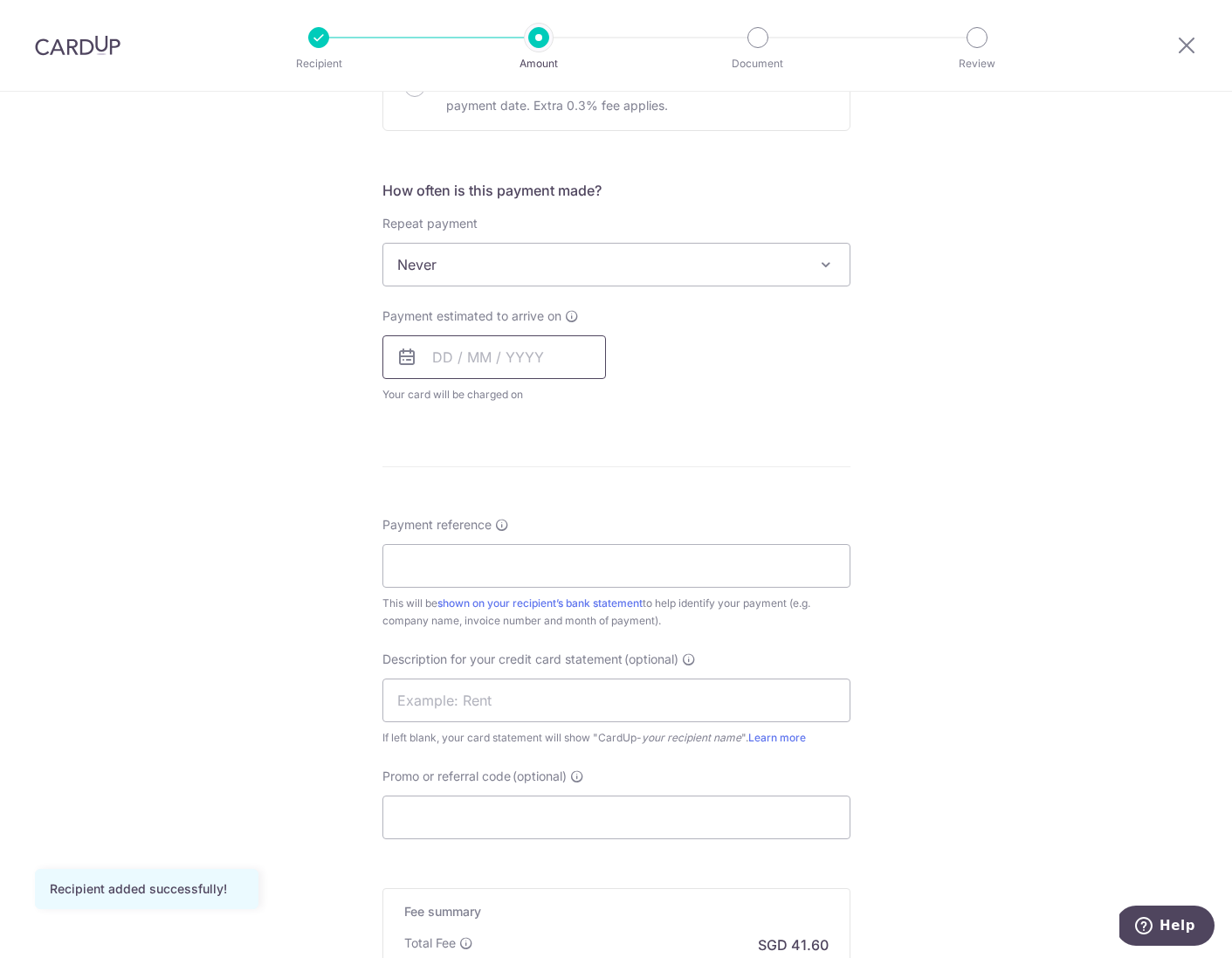
click at [487, 350] on input "text" at bounding box center [495, 358] width 224 height 44
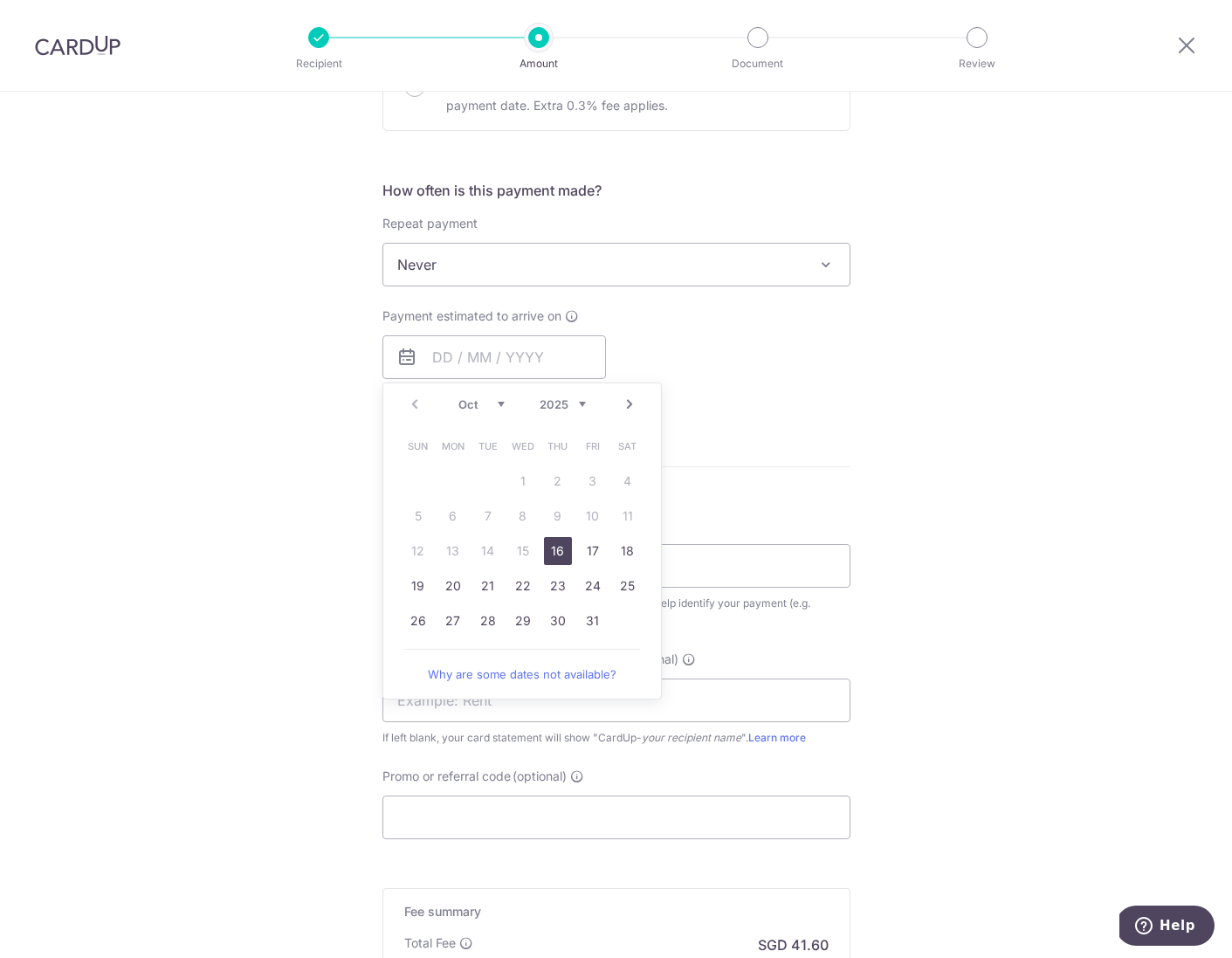
click at [551, 546] on link "16" at bounding box center [558, 550] width 28 height 28
type input "[DATE]"
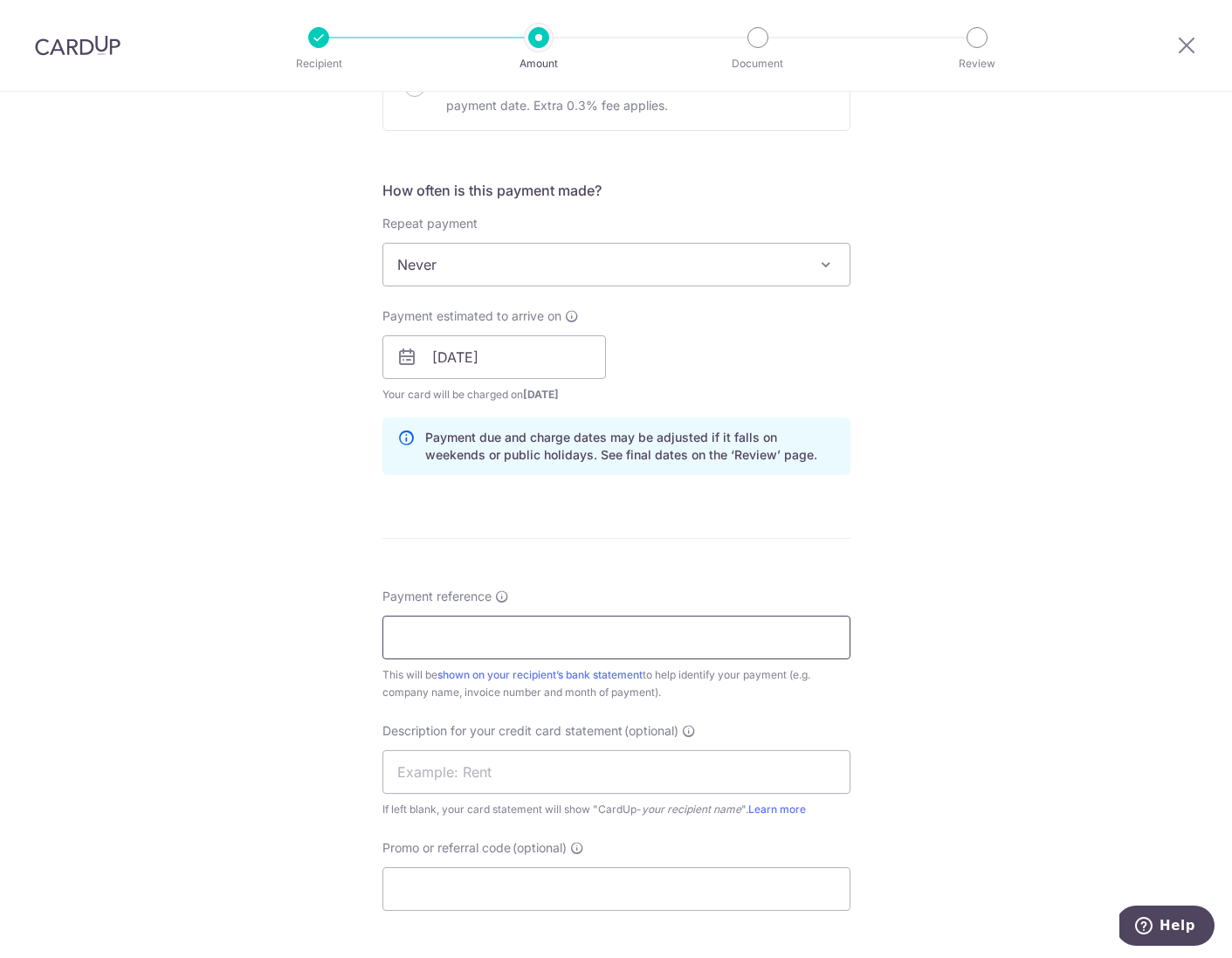
click at [511, 633] on input "Payment reference" at bounding box center [616, 637] width 468 height 44
type input "2025P041"
drag, startPoint x: 701, startPoint y: 731, endPoint x: 694, endPoint y: 740, distance: 11.4
click at [702, 733] on div "Description for your credit card statement (optional) If left blank, your card …" at bounding box center [616, 770] width 468 height 96
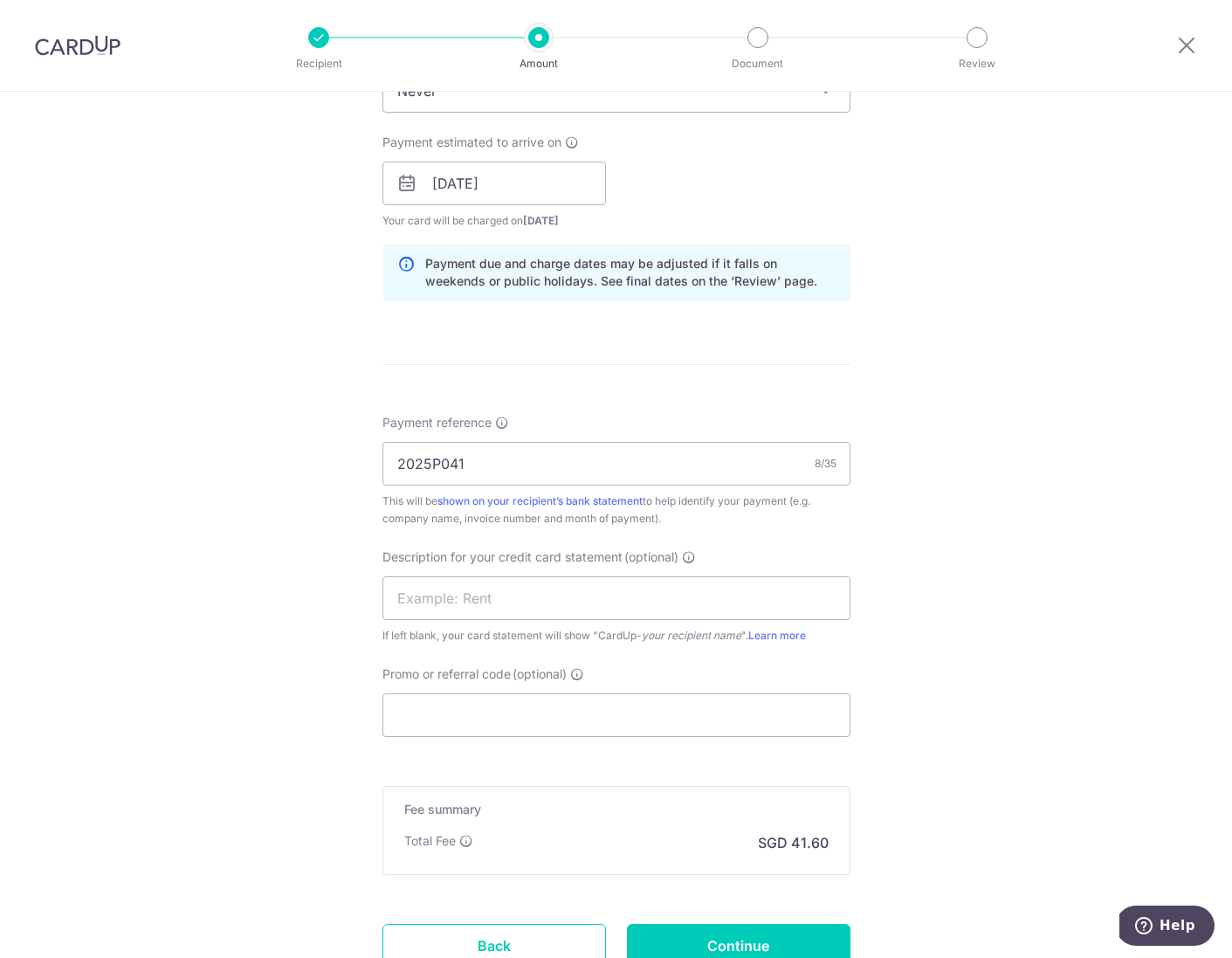
scroll to position [820, 0]
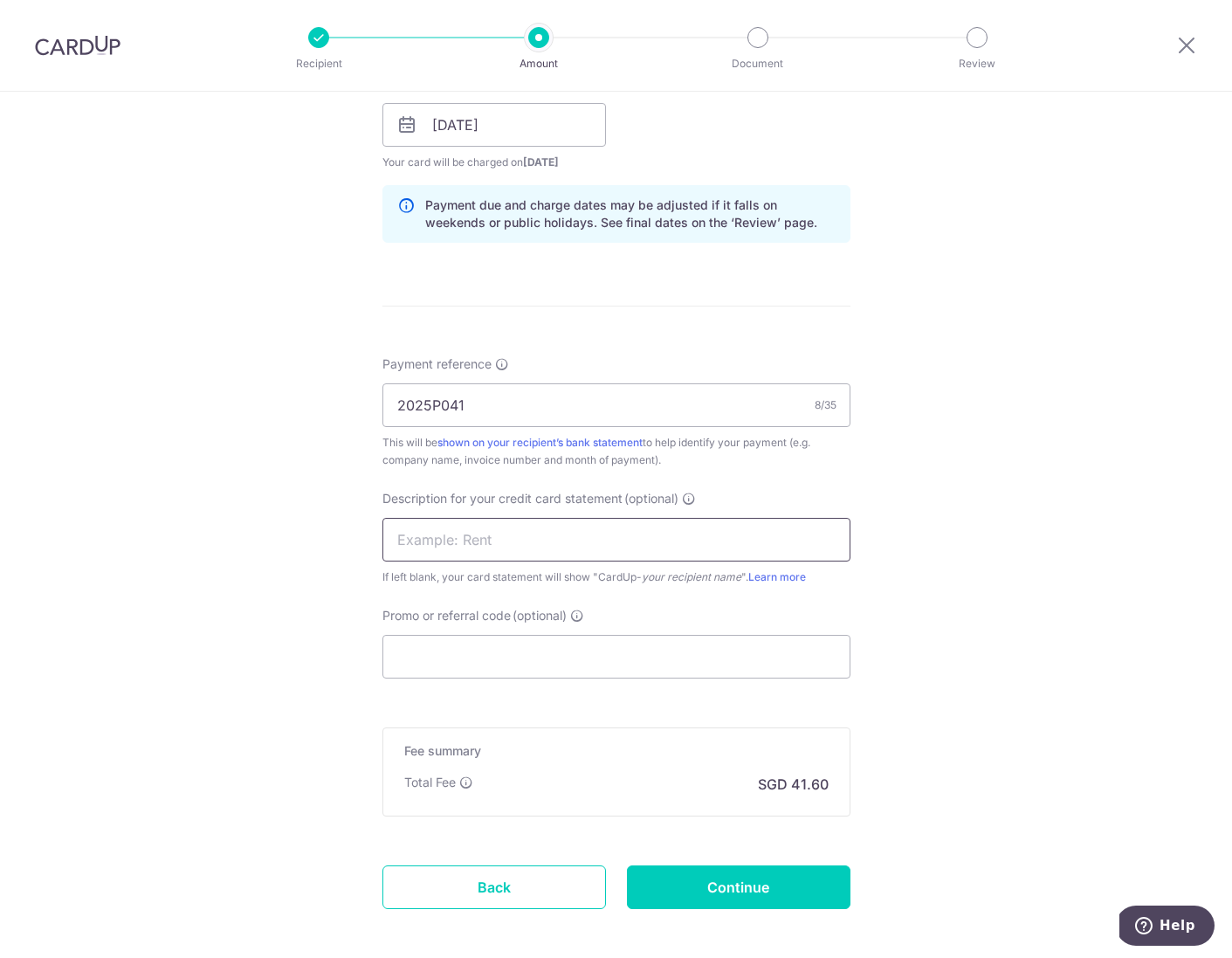
click at [434, 529] on input "text" at bounding box center [616, 539] width 468 height 44
type input "GI3302Timber"
drag, startPoint x: 769, startPoint y: 638, endPoint x: 716, endPoint y: 663, distance: 58.6
click at [769, 634] on input "Promo or referral code (optional)" at bounding box center [616, 656] width 468 height 44
paste input "[DATE] REN Quality Living Pte Ltd 1,600.00 29.60 1,629.60 VOY txn_b99b4efc253 O…"
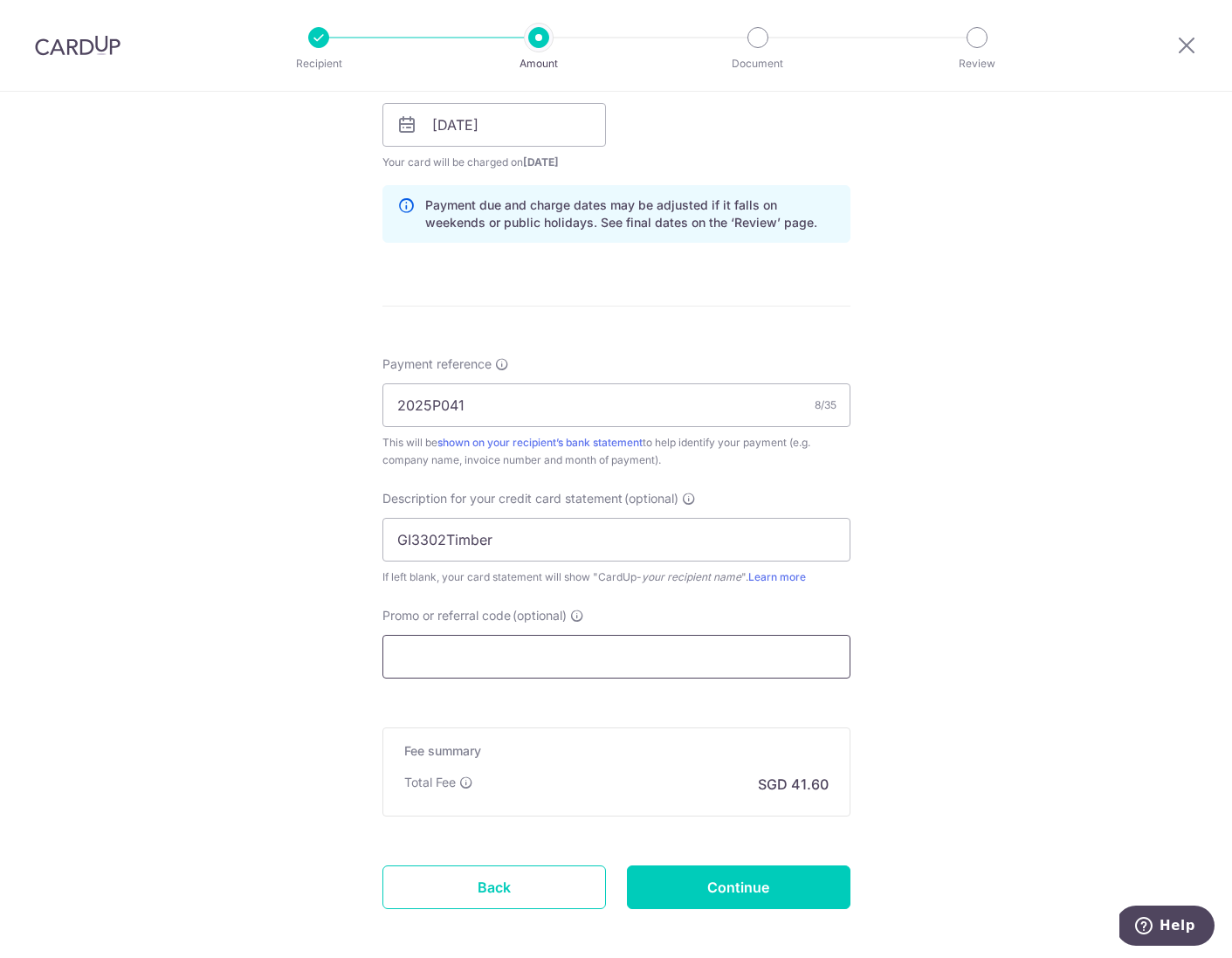
type input "[DATE] REN Quality Living Pte Ltd 1,600.00 29.60 1,629.60 VOY txn_b99b4efc253 O…"
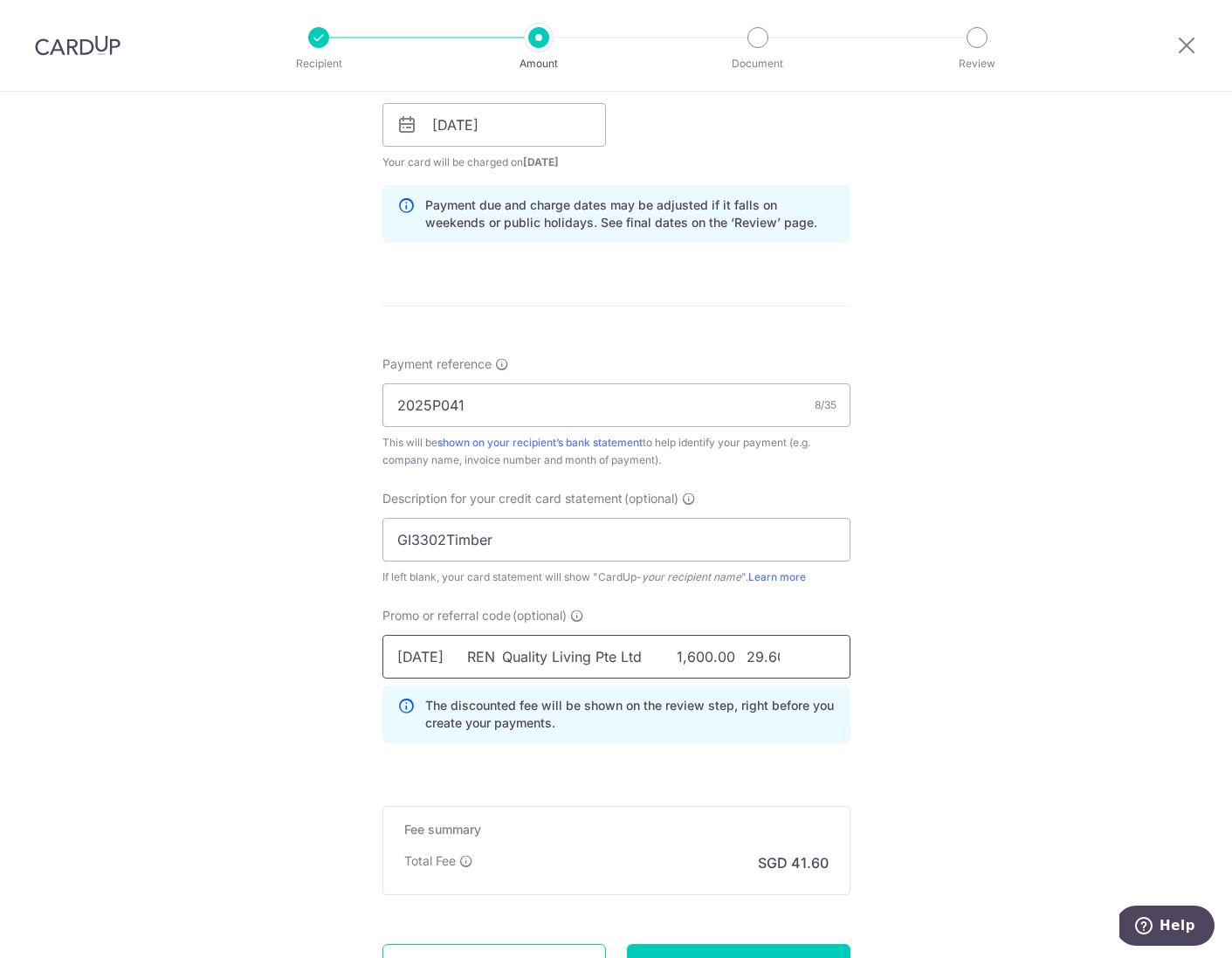
drag, startPoint x: 787, startPoint y: 658, endPoint x: 313, endPoint y: 640, distance: 474.3
click at [311, 640] on div "Tell us more about your payment Enter payment amount SGD 1,600.00 1600.00 GST (…" at bounding box center [616, 195] width 1232 height 1846
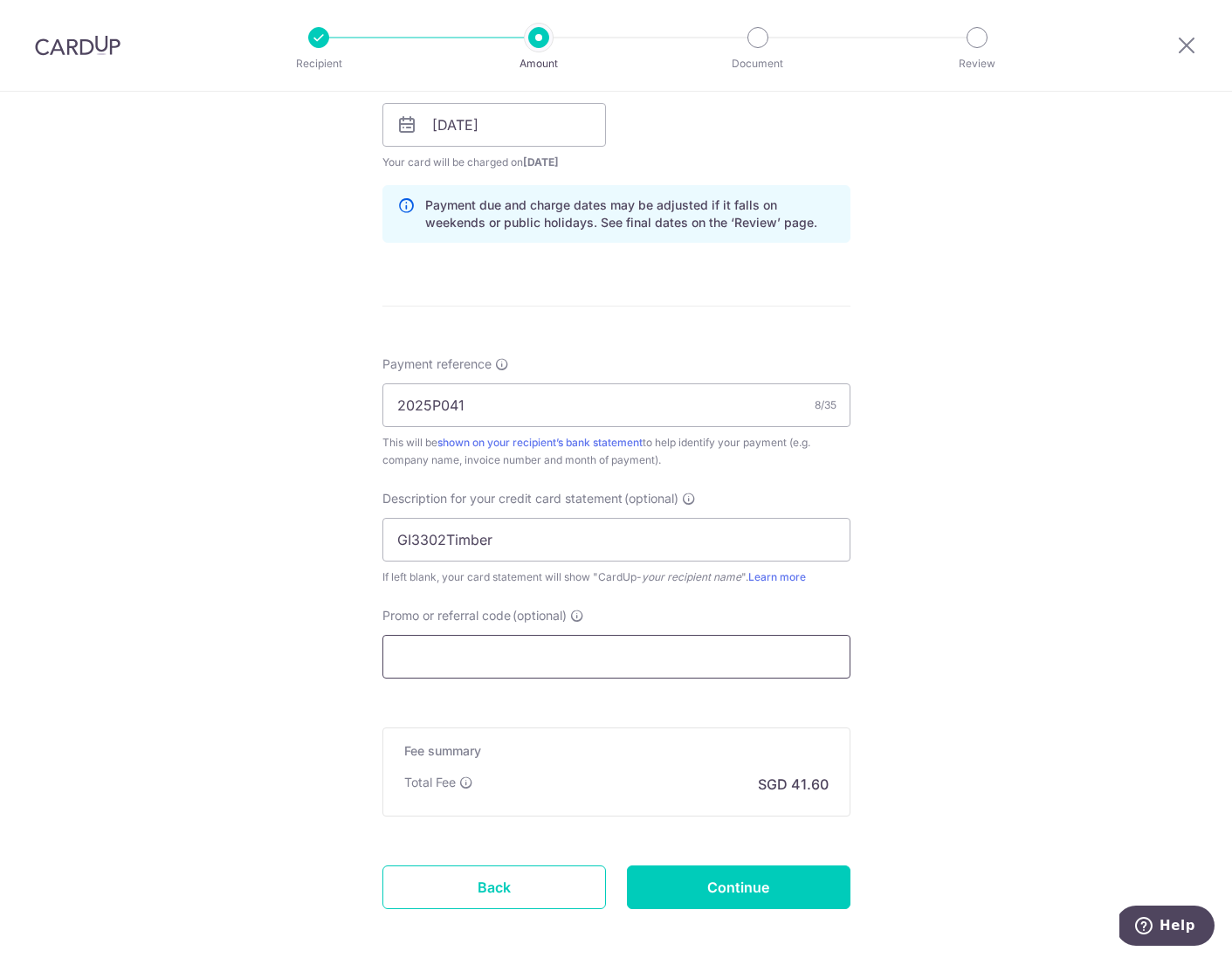
click at [586, 655] on input "Promo or referral code (optional)" at bounding box center [616, 656] width 468 height 44
paste input "BOFF185"
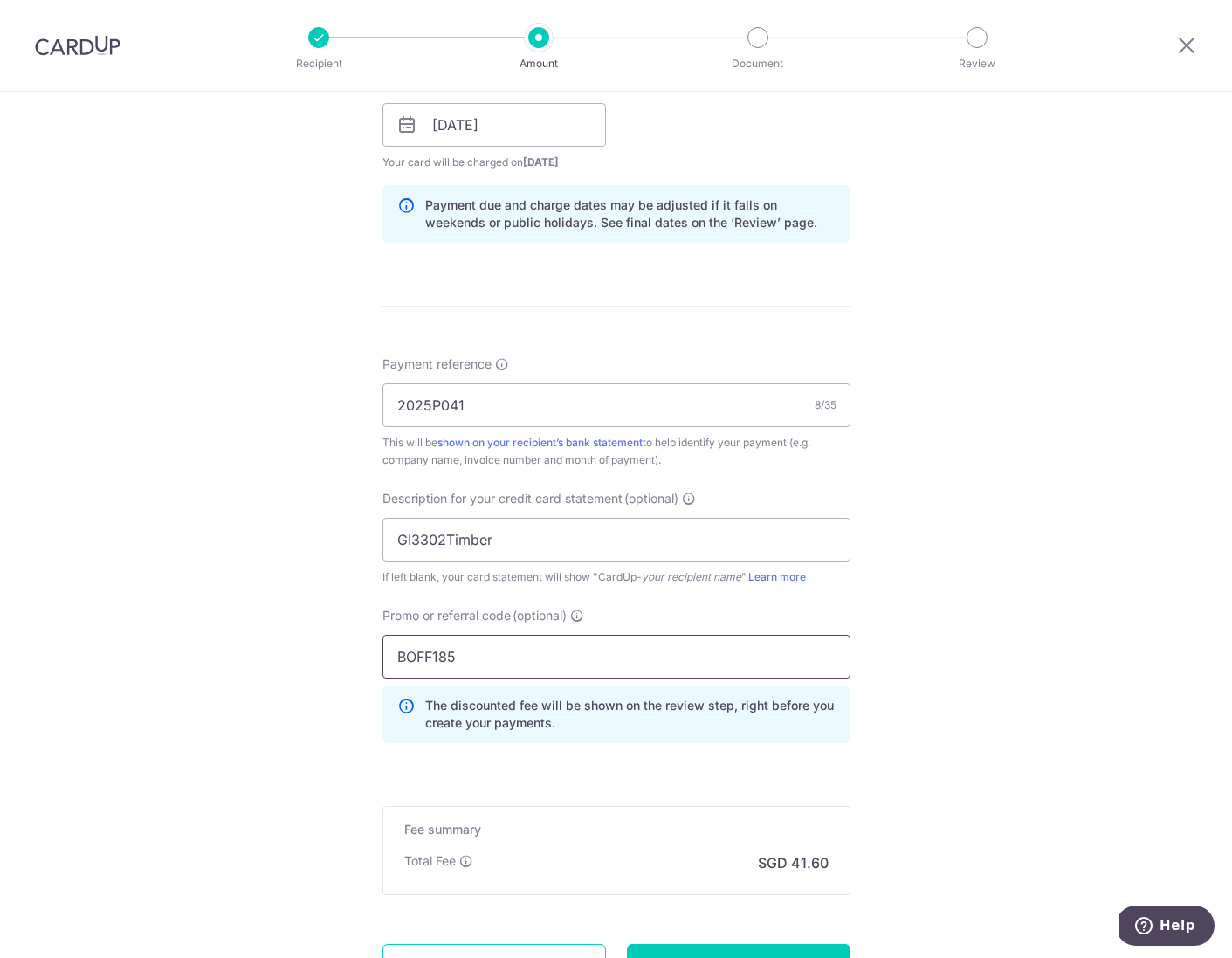
scroll to position [980, 0]
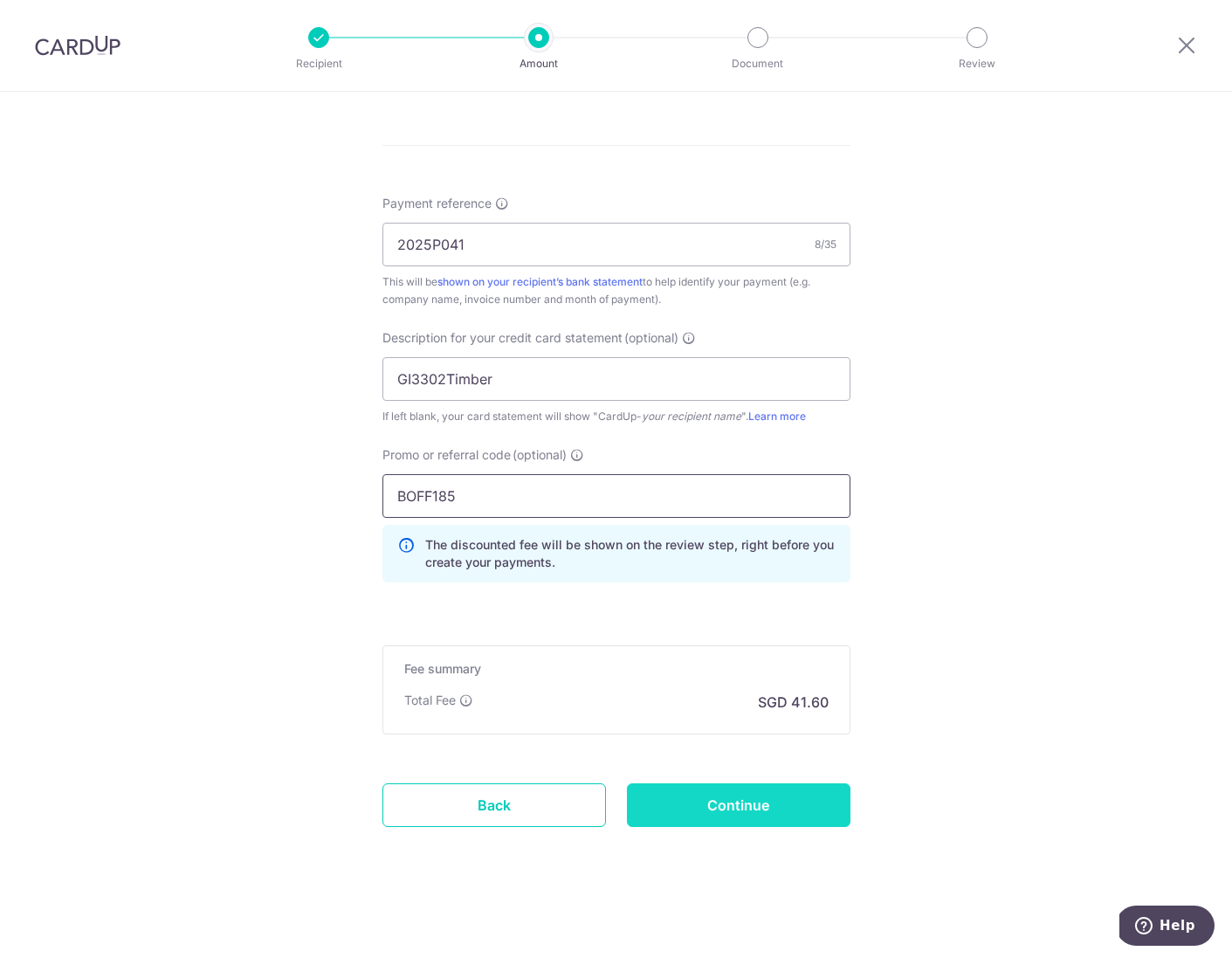
type input "BOFF185"
click at [753, 787] on input "Continue" at bounding box center [738, 805] width 224 height 44
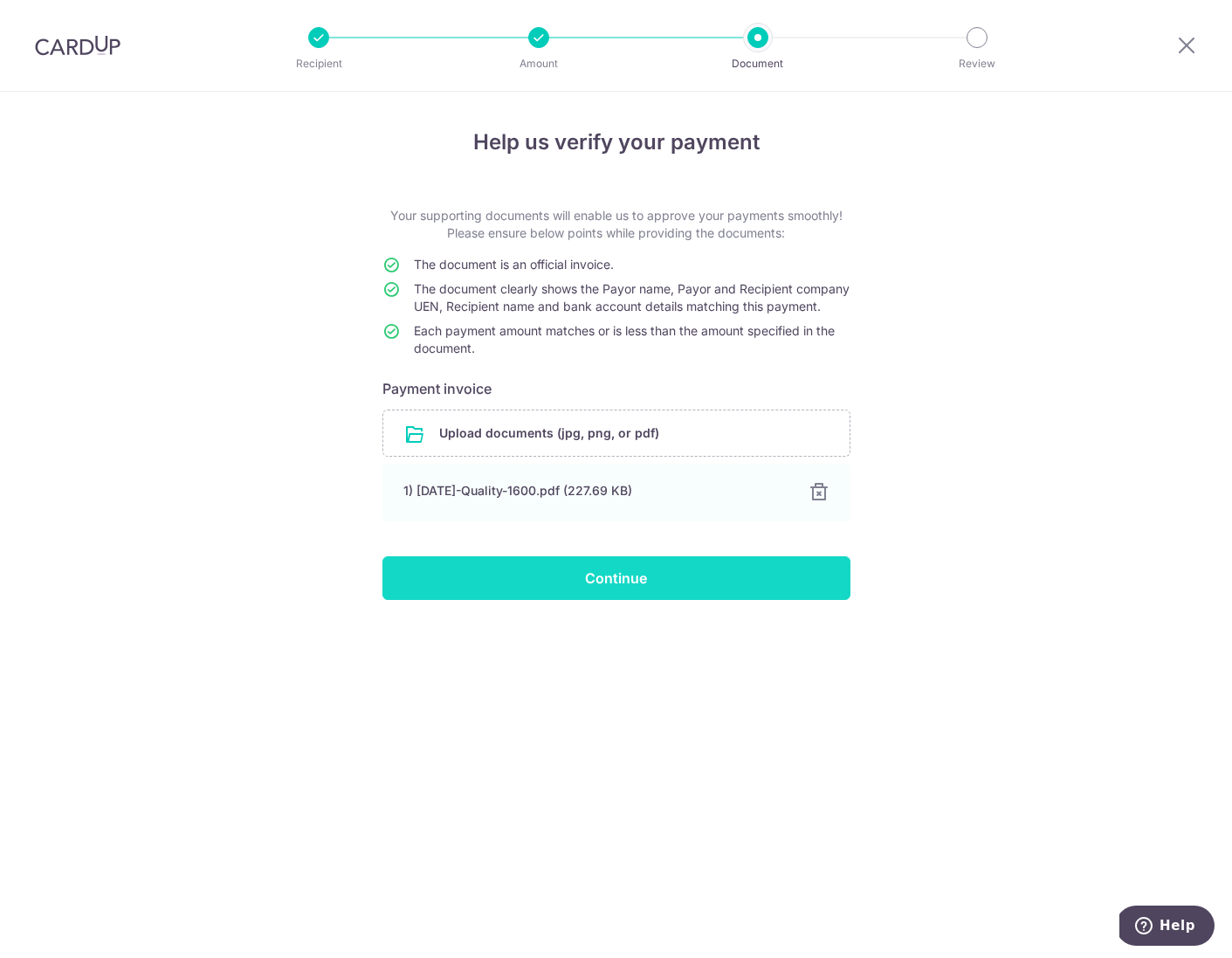
click at [638, 599] on input "Continue" at bounding box center [616, 578] width 468 height 44
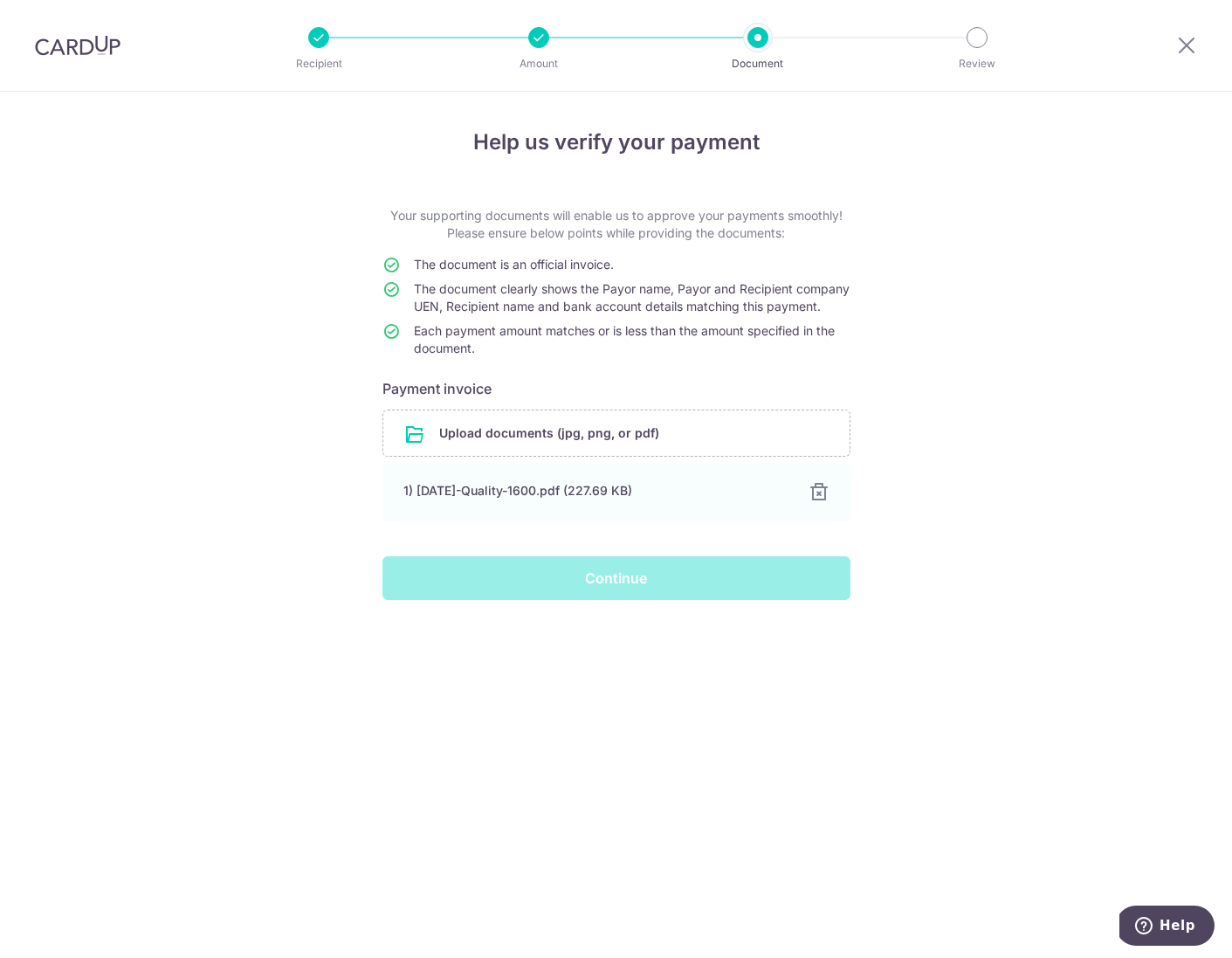
click at [634, 599] on div "Continue" at bounding box center [616, 578] width 489 height 44
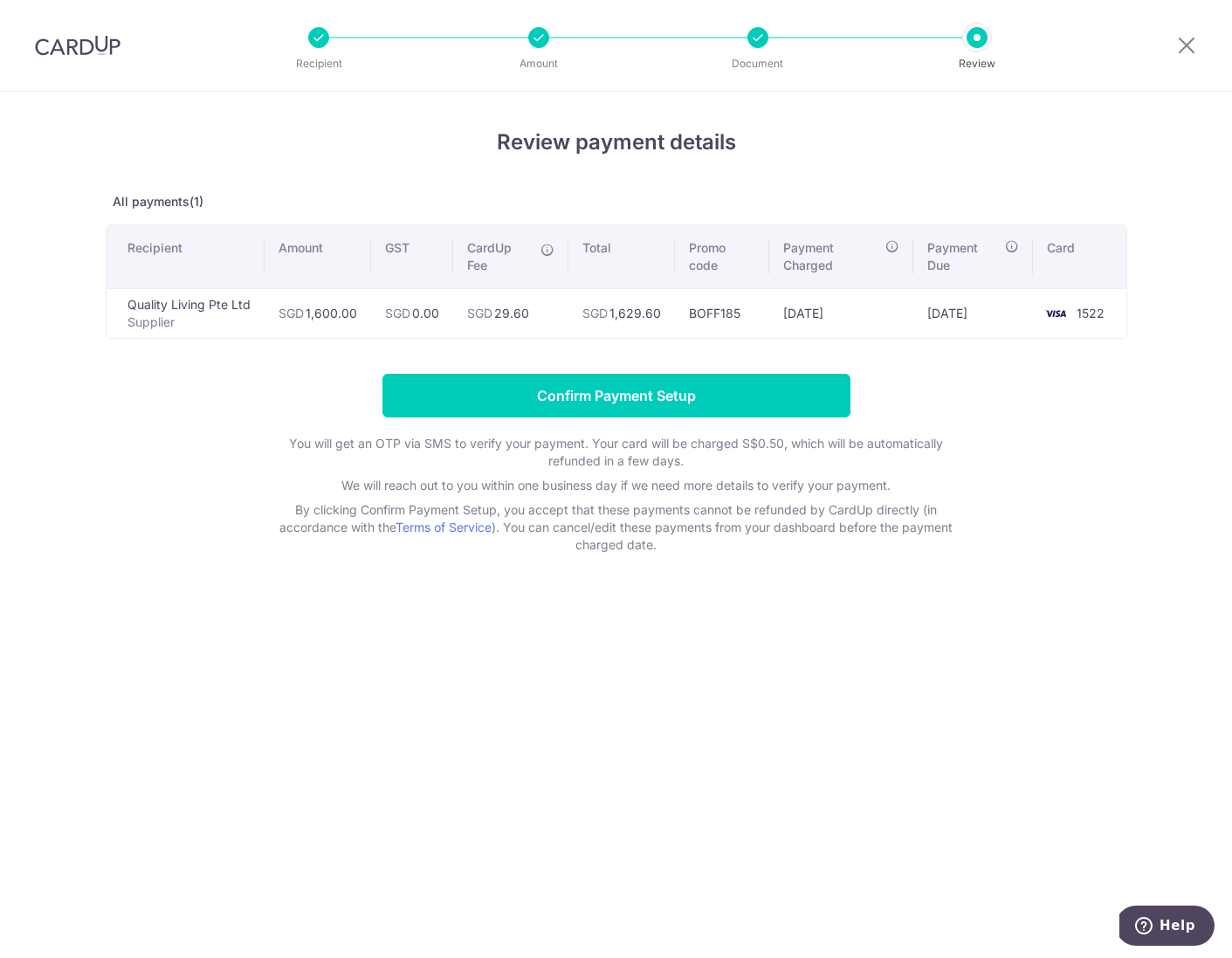
drag, startPoint x: 640, startPoint y: 403, endPoint x: 727, endPoint y: 346, distance: 104.0
click at [642, 402] on input "Confirm Payment Setup" at bounding box center [616, 396] width 468 height 44
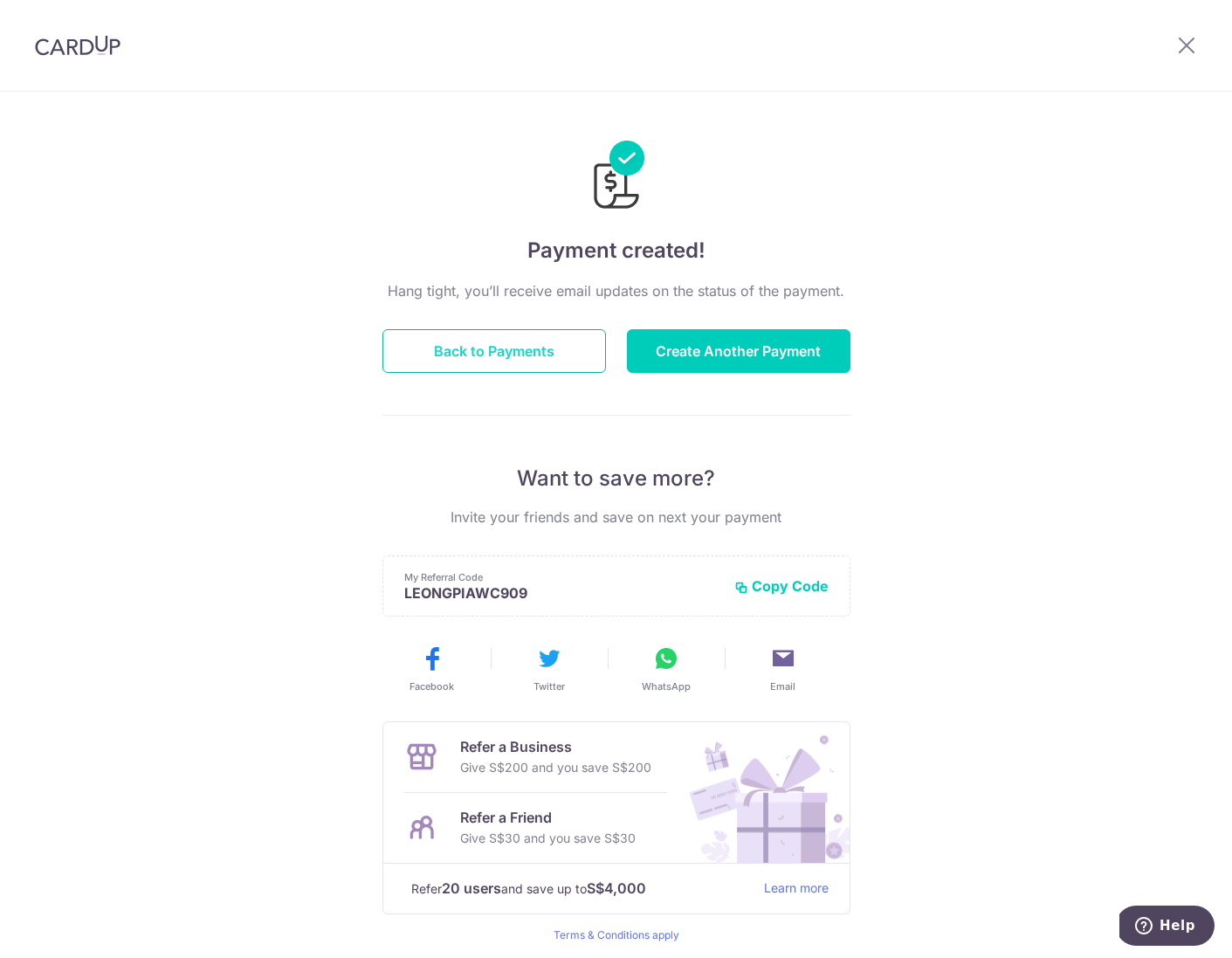
click at [525, 347] on button "Back to Payments" at bounding box center [495, 351] width 224 height 44
click at [526, 345] on button "Back to Payments" at bounding box center [495, 351] width 224 height 44
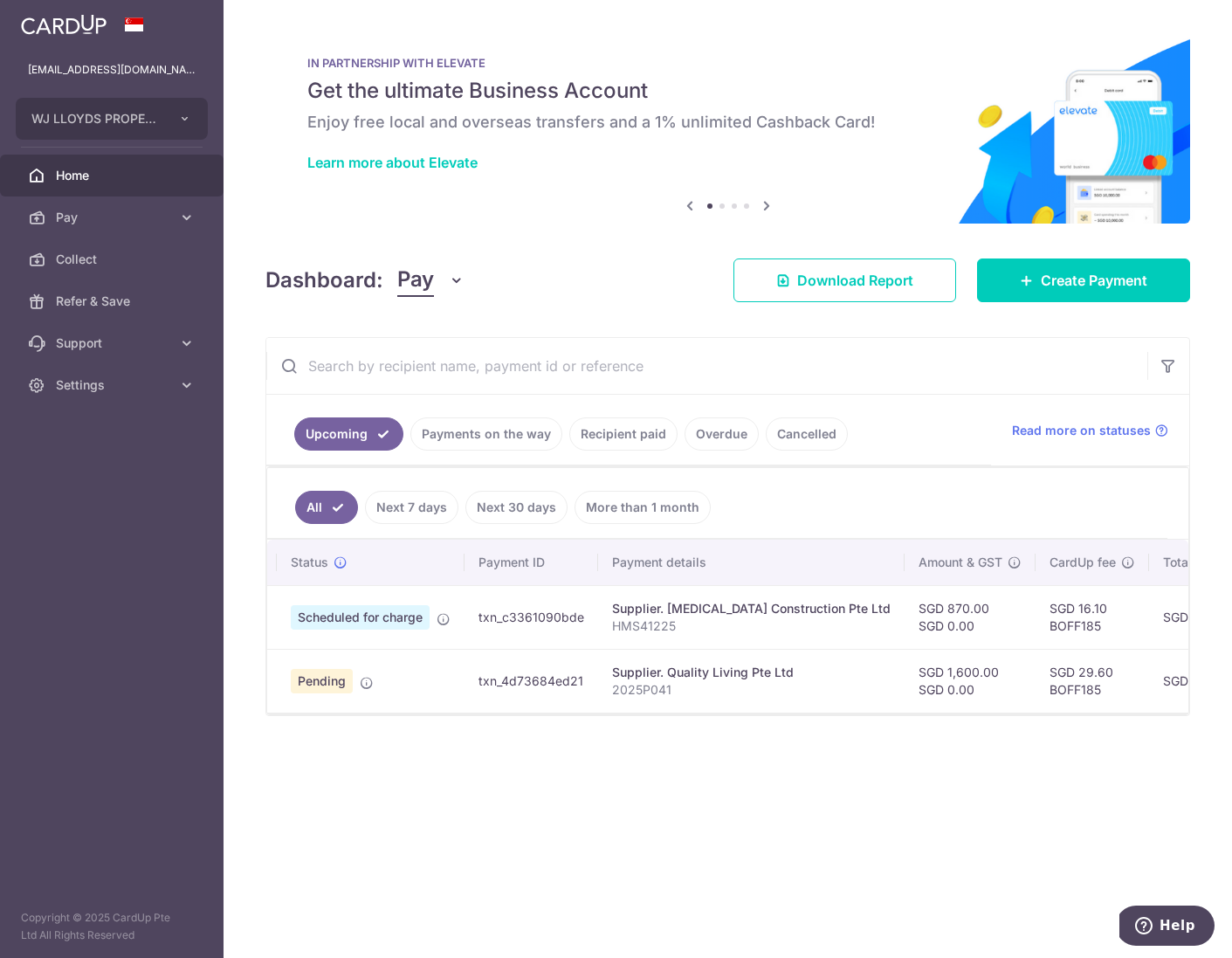
scroll to position [0, 18]
